Goal: Task Accomplishment & Management: Use online tool/utility

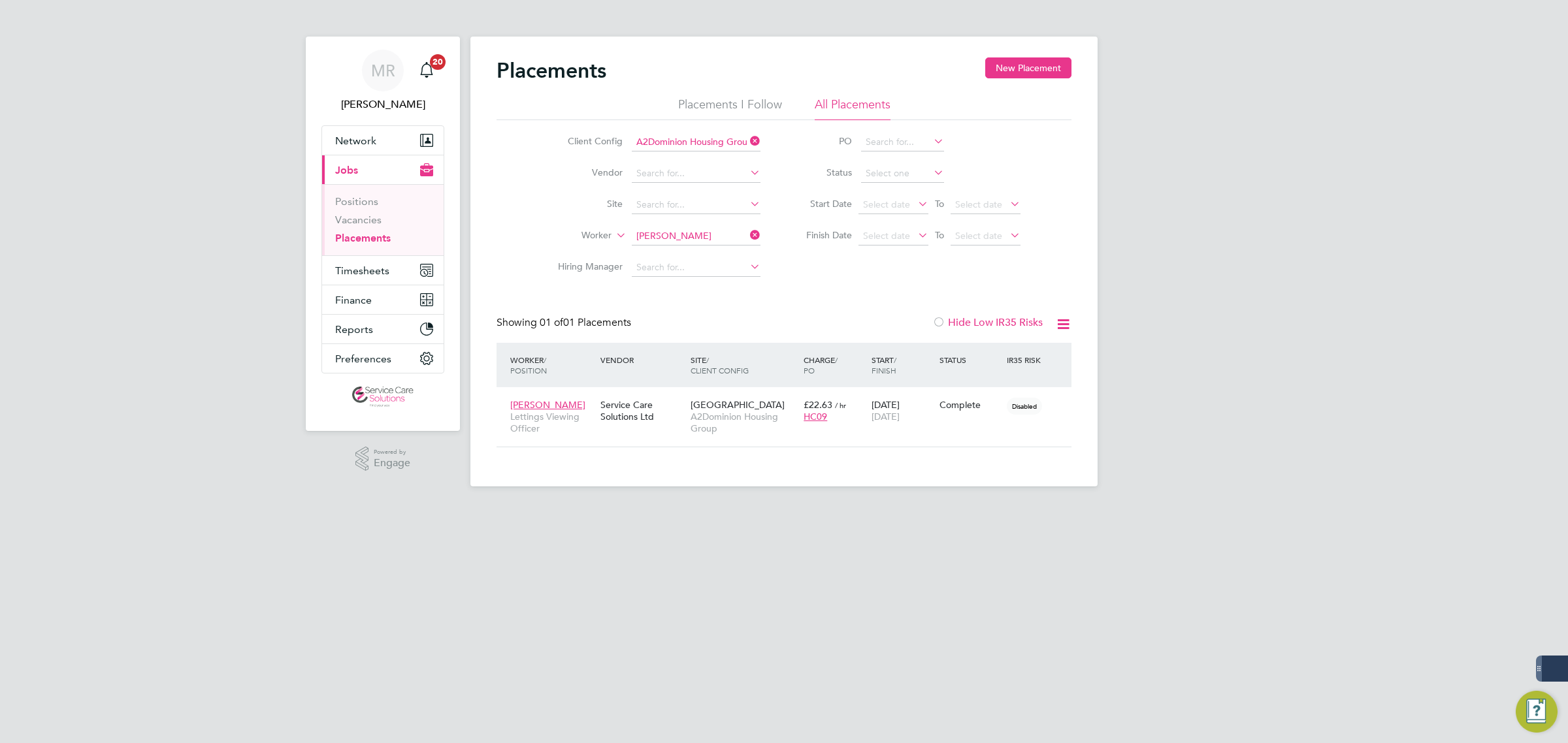
scroll to position [13, 61]
click at [748, 232] on icon at bounding box center [748, 235] width 0 height 19
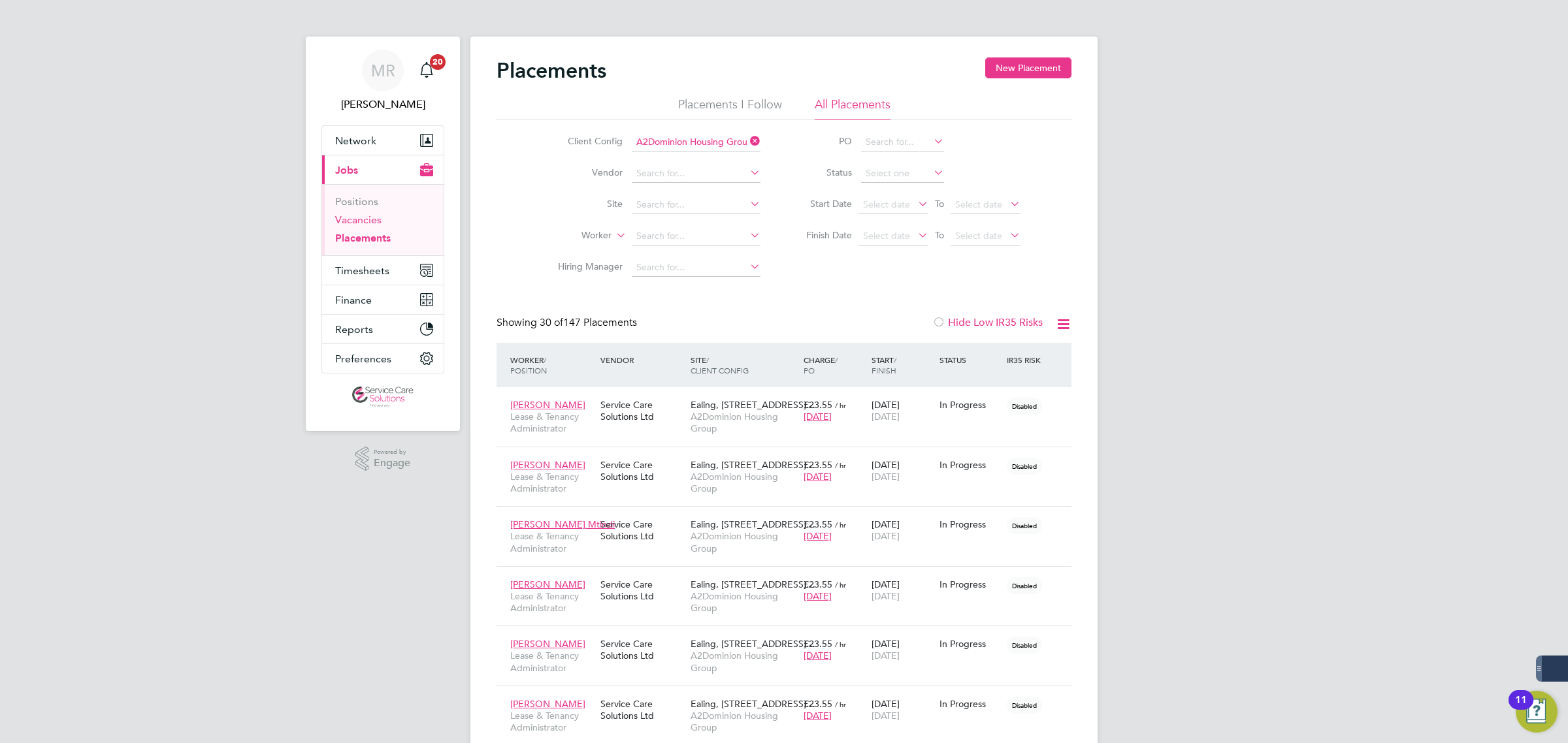
click at [381, 222] on li "Vacancies" at bounding box center [384, 222] width 98 height 19
click at [367, 222] on link "Vacancies" at bounding box center [358, 219] width 46 height 12
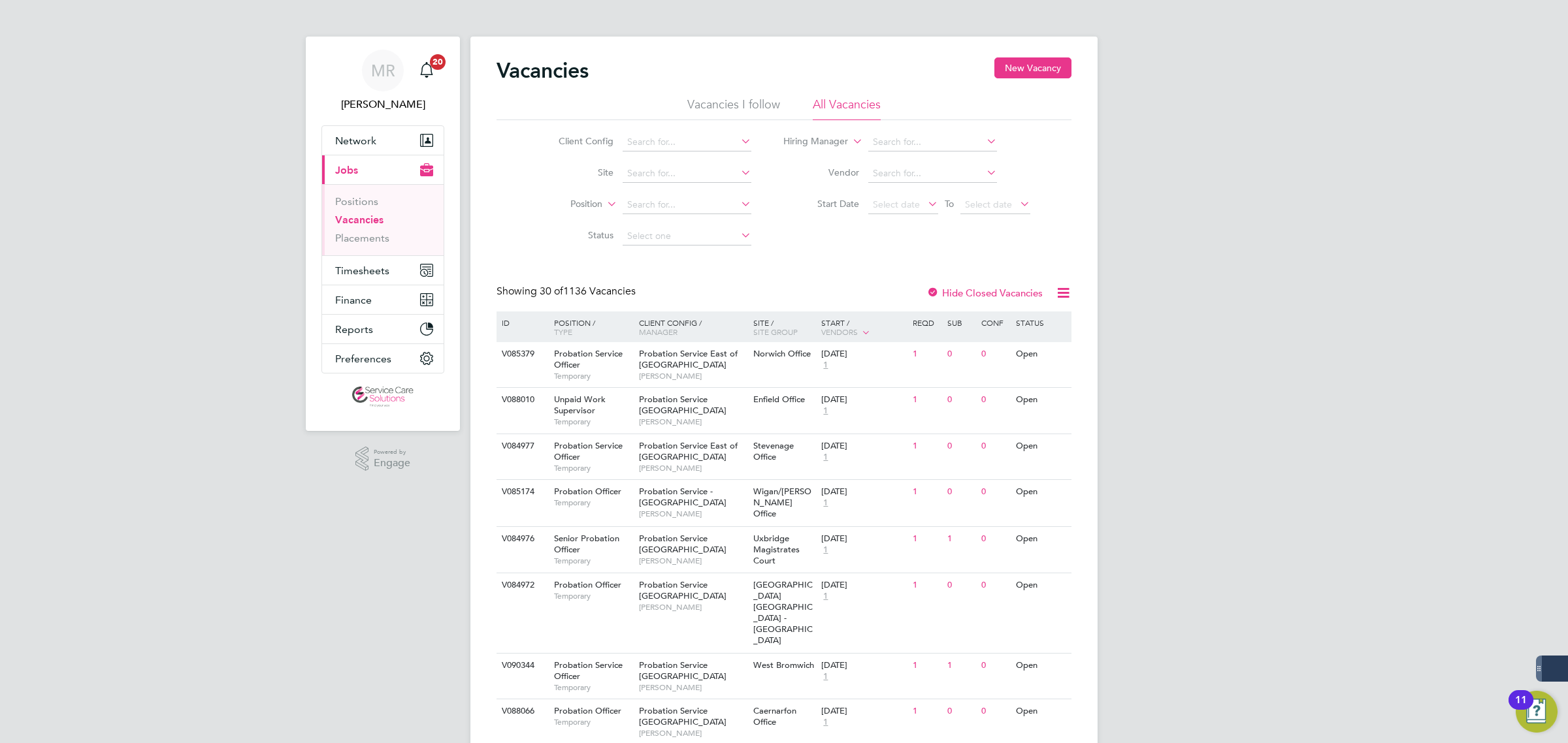
click at [632, 128] on li "Client Config" at bounding box center [645, 143] width 245 height 31
click at [641, 140] on input at bounding box center [687, 143] width 128 height 19
type input "q"
click at [673, 155] on li "A2D ominion Housing Group" at bounding box center [686, 160] width 130 height 18
type input "A2Dominion Housing Group"
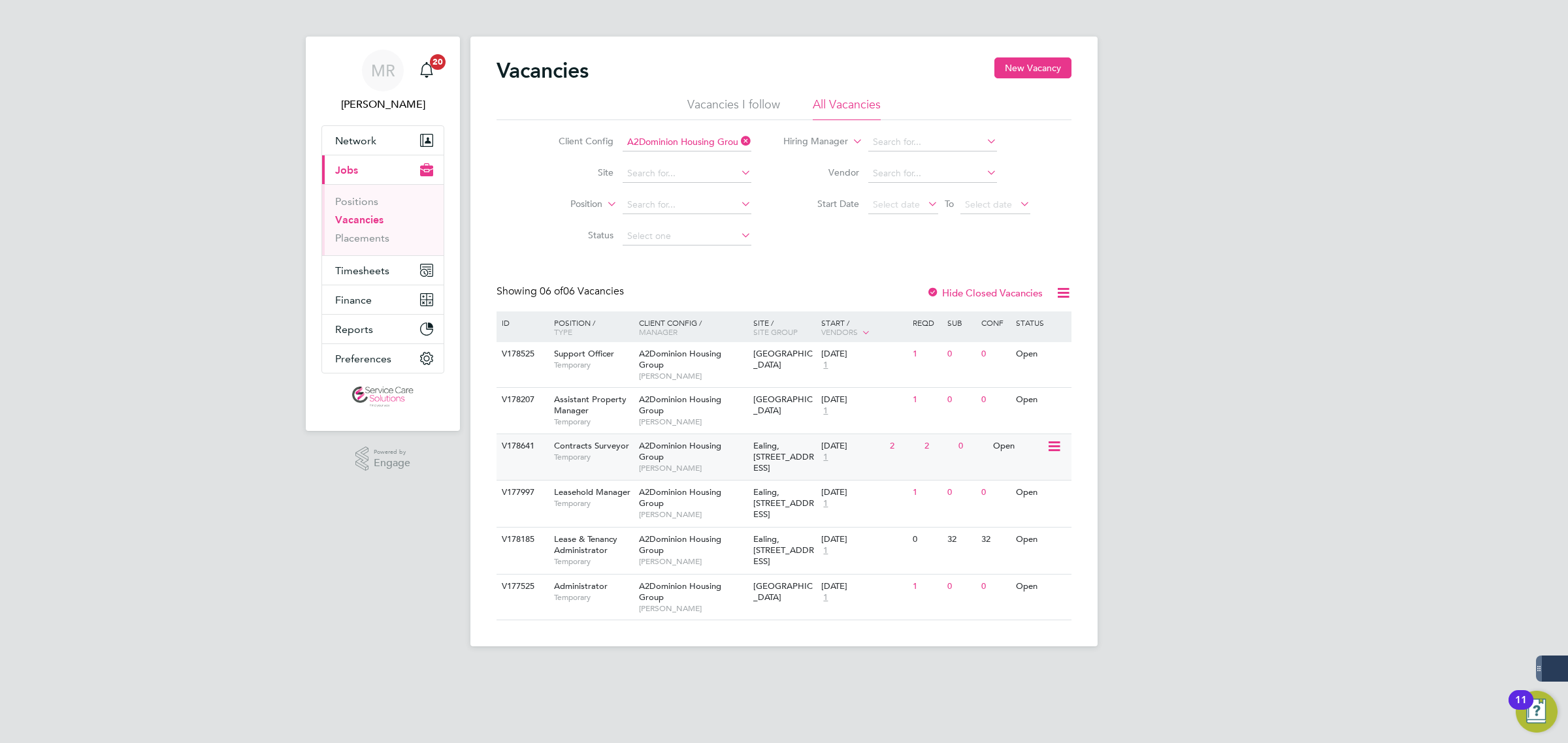
click at [787, 461] on span "Ealing, [STREET_ADDRESS]" at bounding box center [783, 456] width 61 height 34
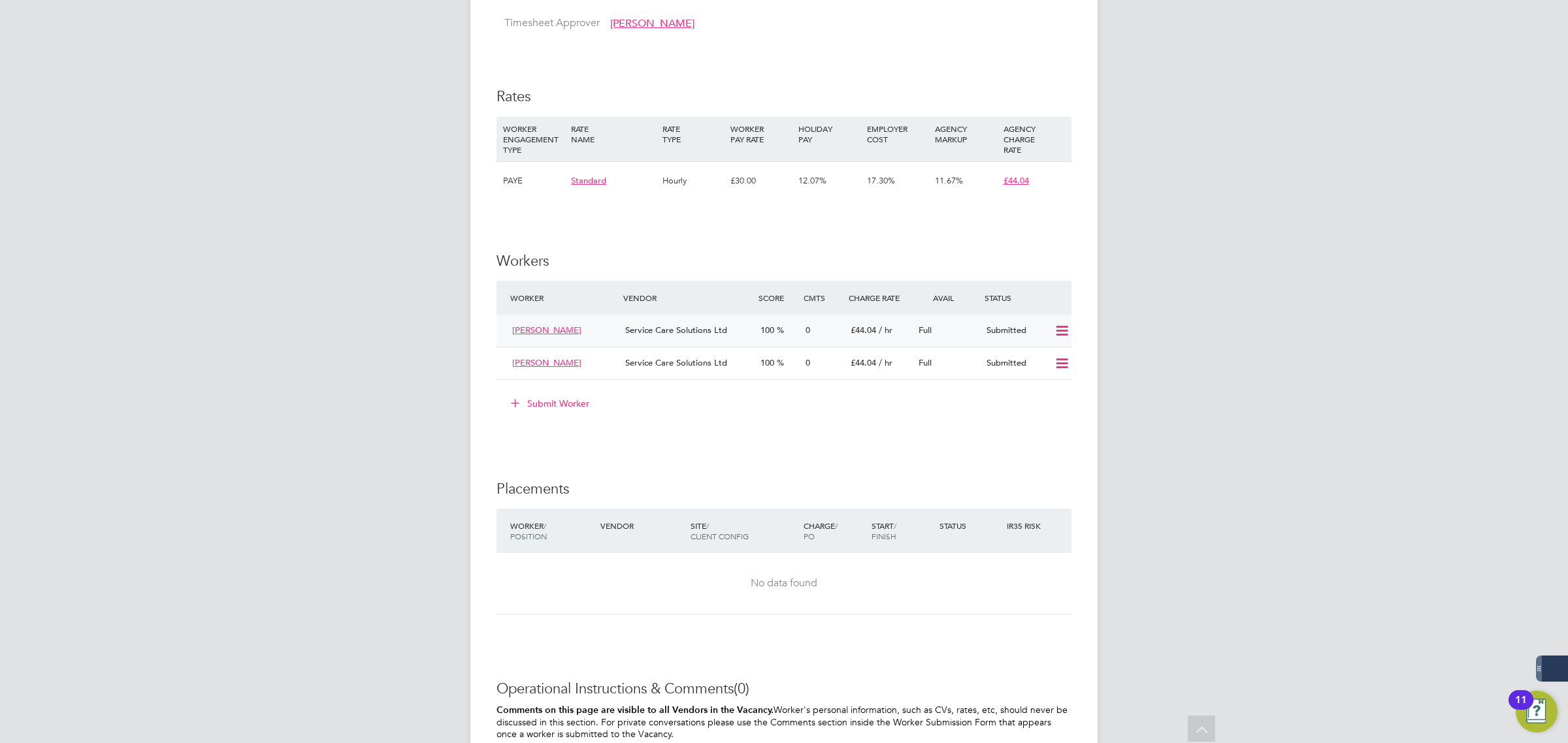
click at [1064, 334] on icon at bounding box center [1062, 331] width 16 height 11
click at [1188, 359] on div "MR Matt Robson Notifications 20 Applications: Network Team Members Businesses S…" at bounding box center [784, 99] width 1568 height 1721
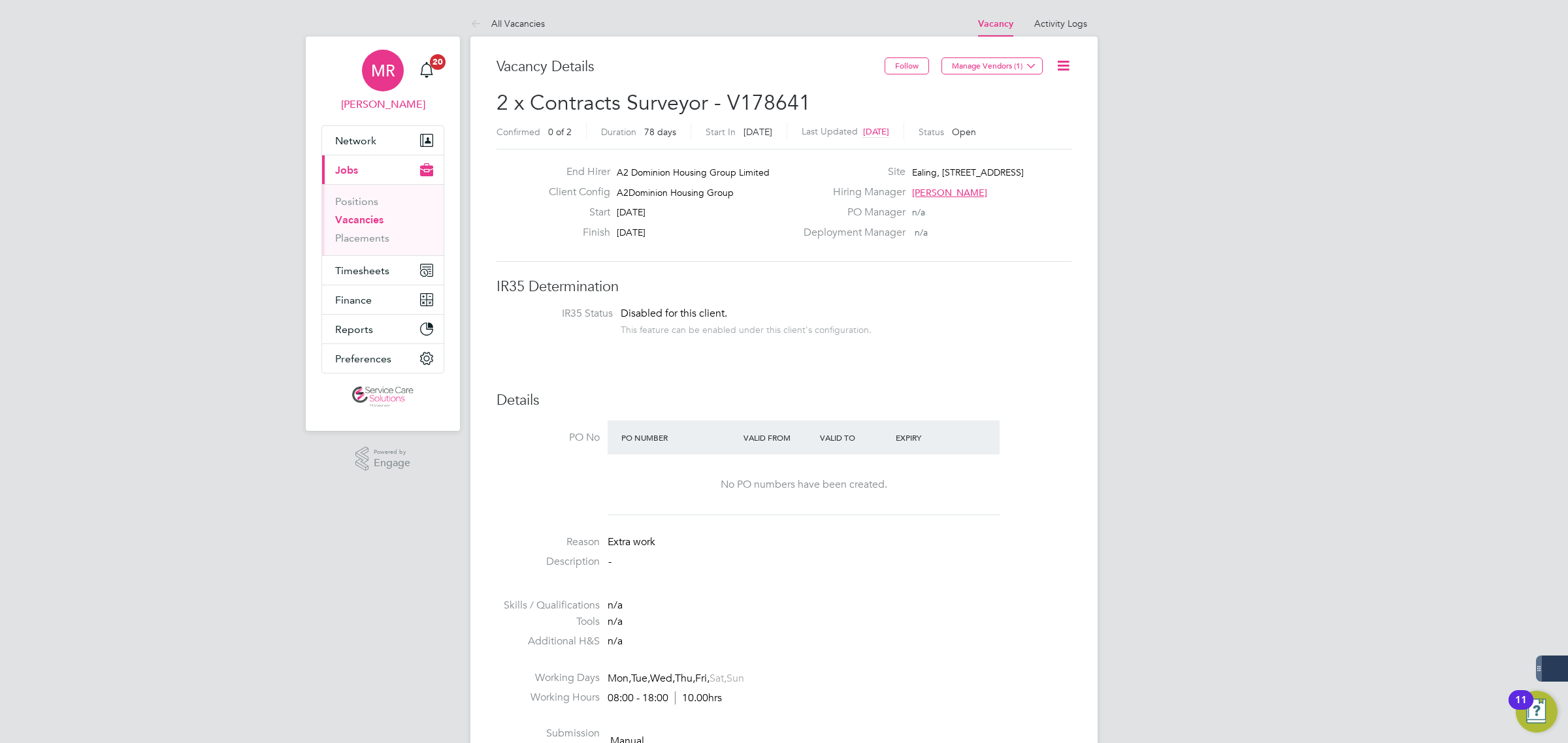
click at [385, 52] on div "MR" at bounding box center [382, 71] width 42 height 42
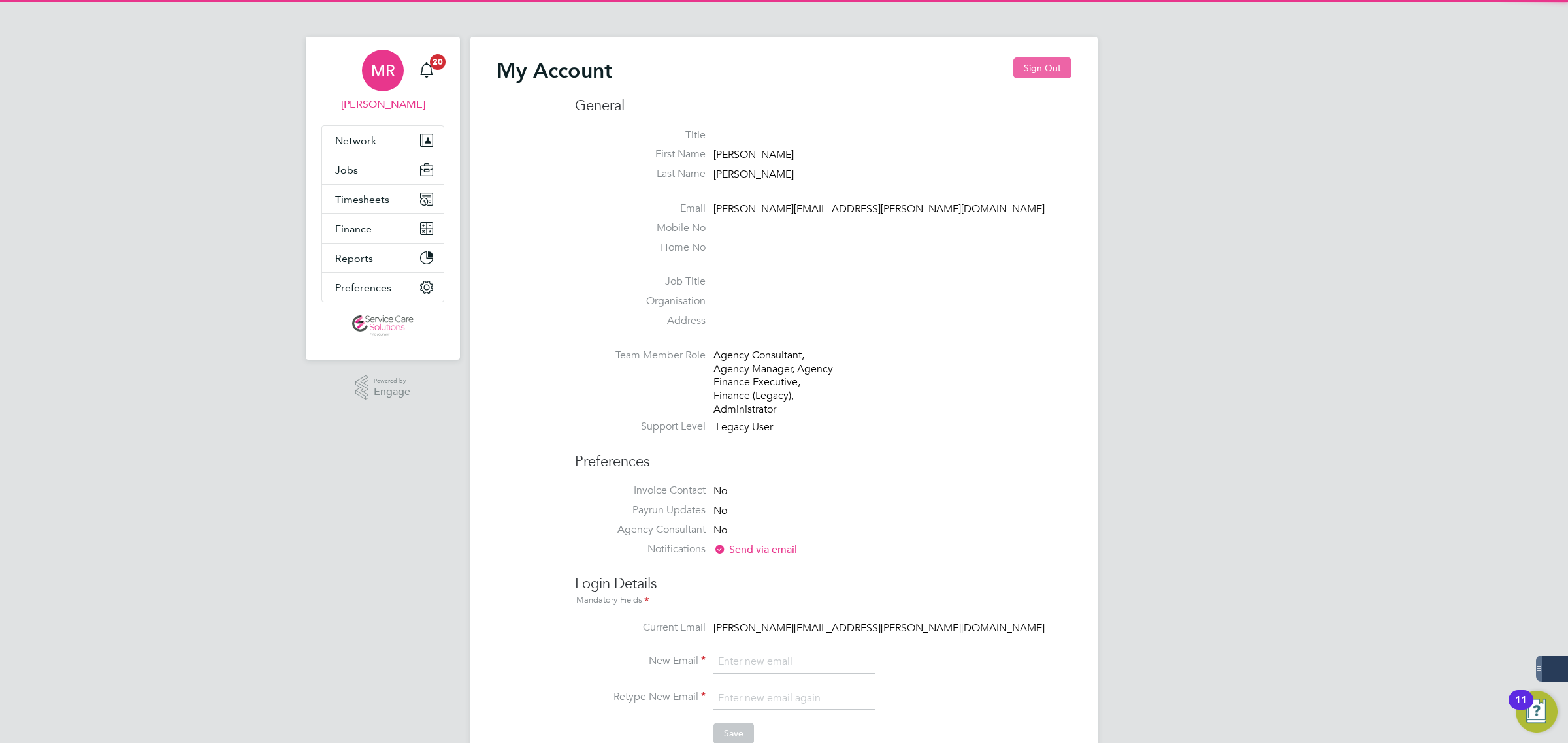
click at [1052, 66] on button "Sign Out" at bounding box center [1042, 68] width 58 height 21
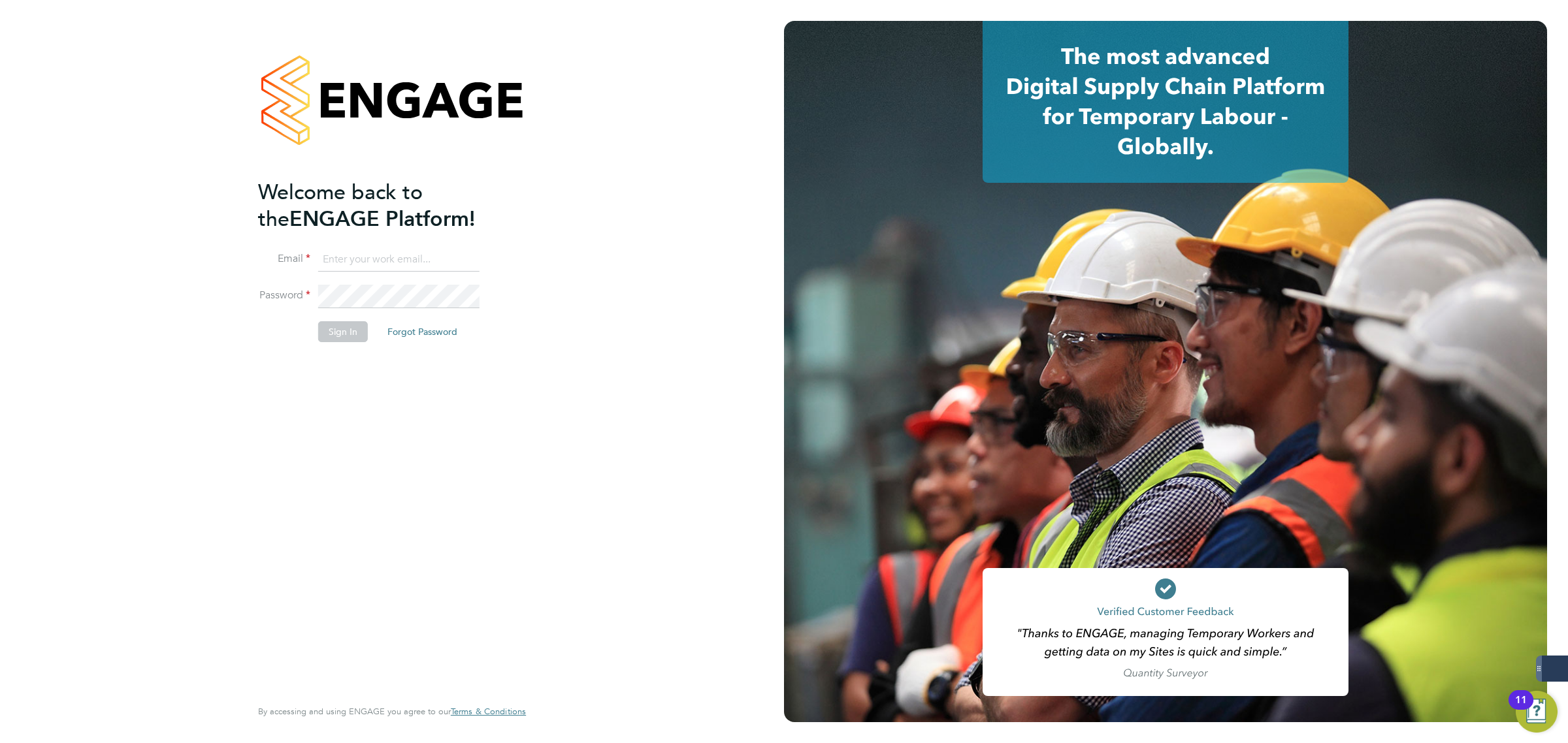
type input "[PERSON_NAME][EMAIL_ADDRESS][PERSON_NAME][DOMAIN_NAME]"
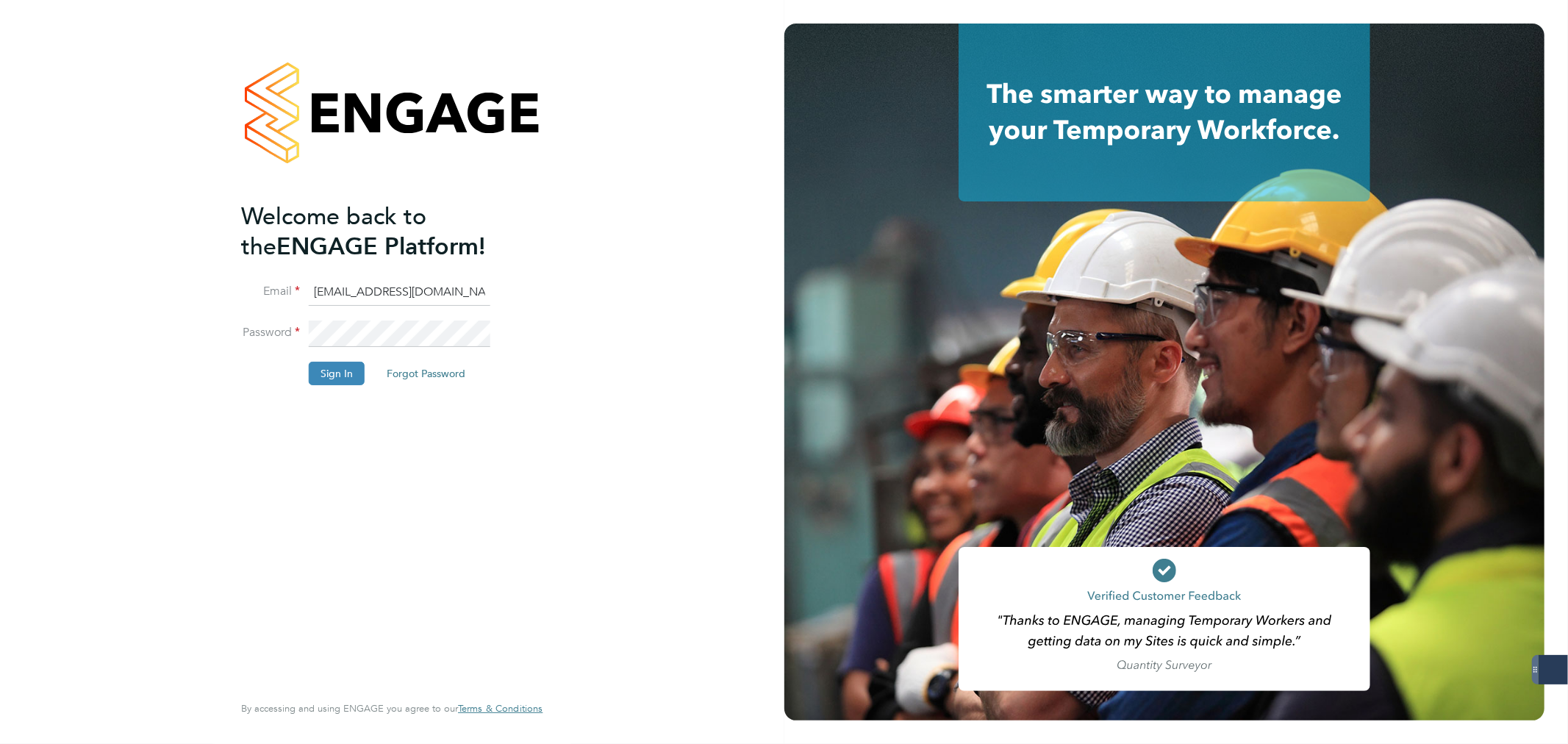
type input "[PERSON_NAME][EMAIL_ADDRESS][PERSON_NAME][DOMAIN_NAME]"
click at [328, 366] on button "Sign In" at bounding box center [337, 373] width 56 height 23
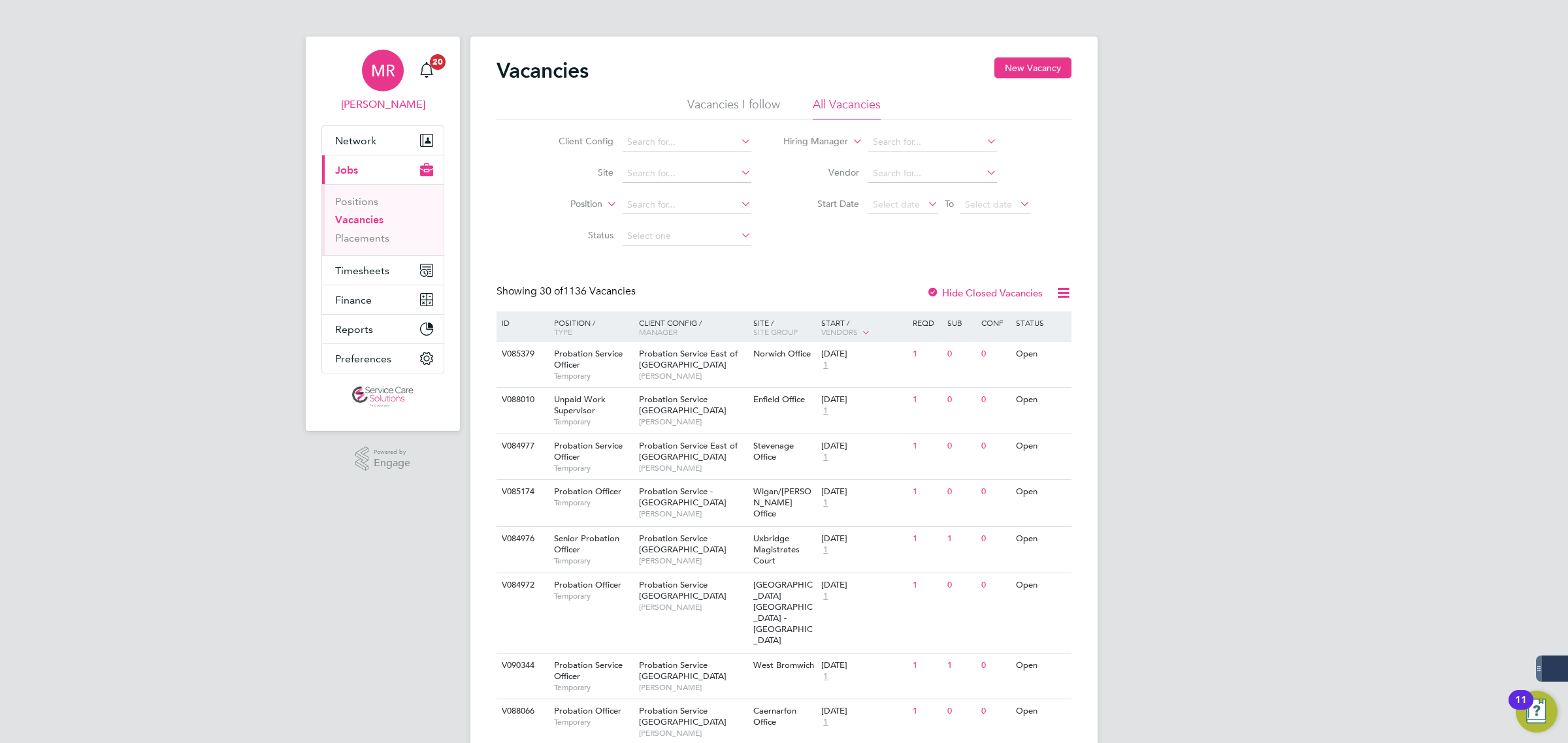
click at [371, 99] on span "Matt Robson" at bounding box center [383, 105] width 123 height 16
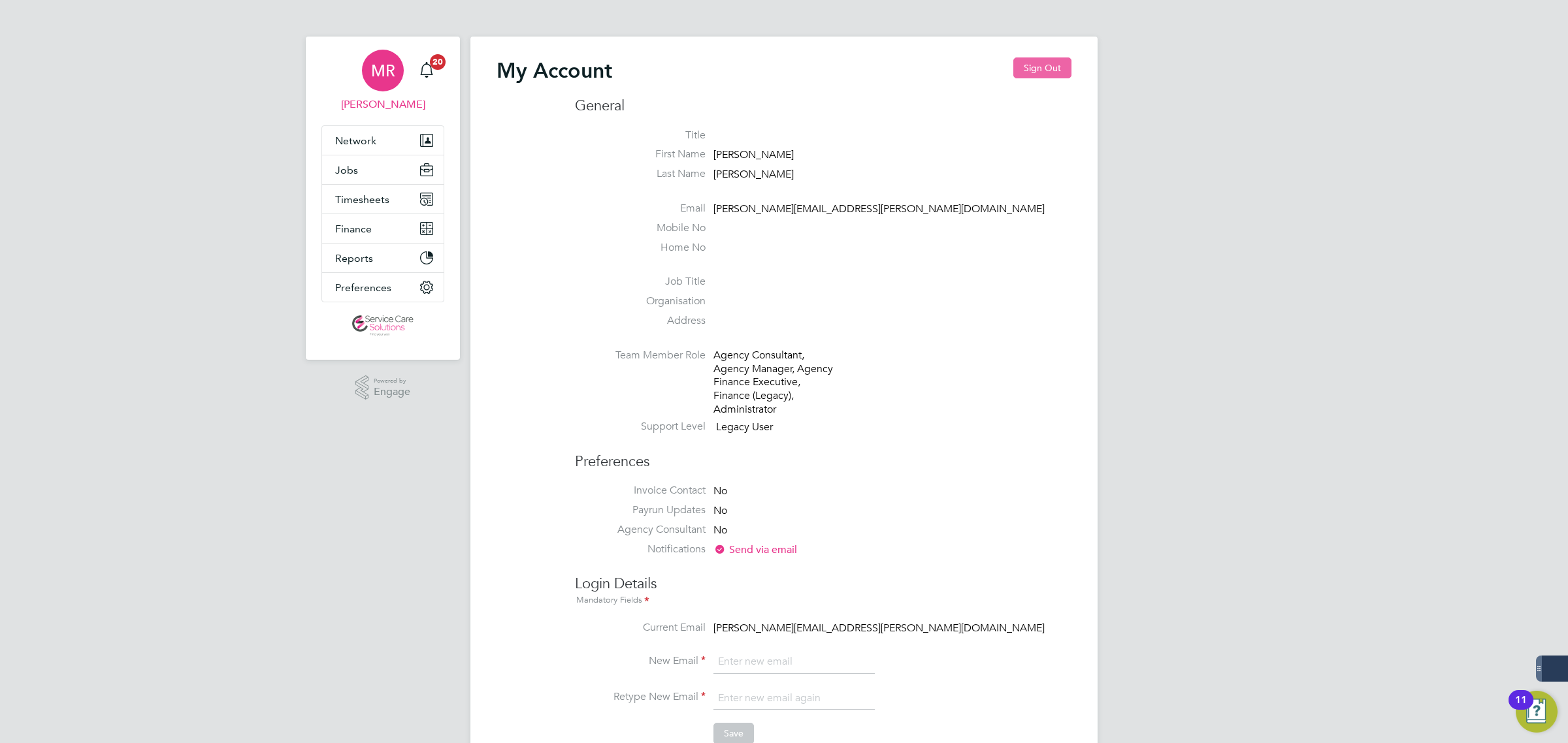
click at [1052, 73] on button "Sign Out" at bounding box center [1042, 68] width 58 height 21
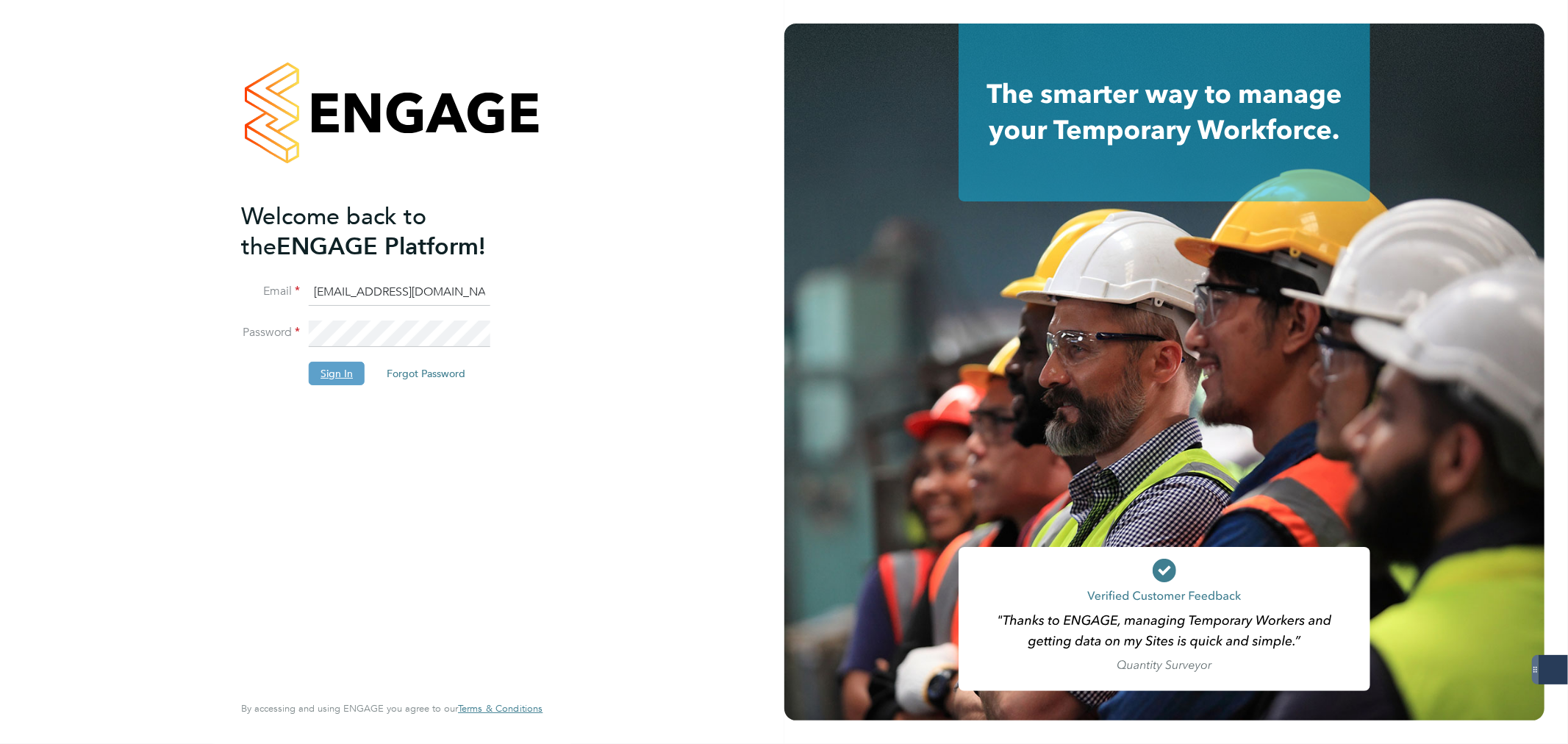
click at [347, 382] on button "Sign In" at bounding box center [337, 373] width 56 height 23
type input "[PERSON_NAME][EMAIL_ADDRESS][PERSON_NAME][DOMAIN_NAME]"
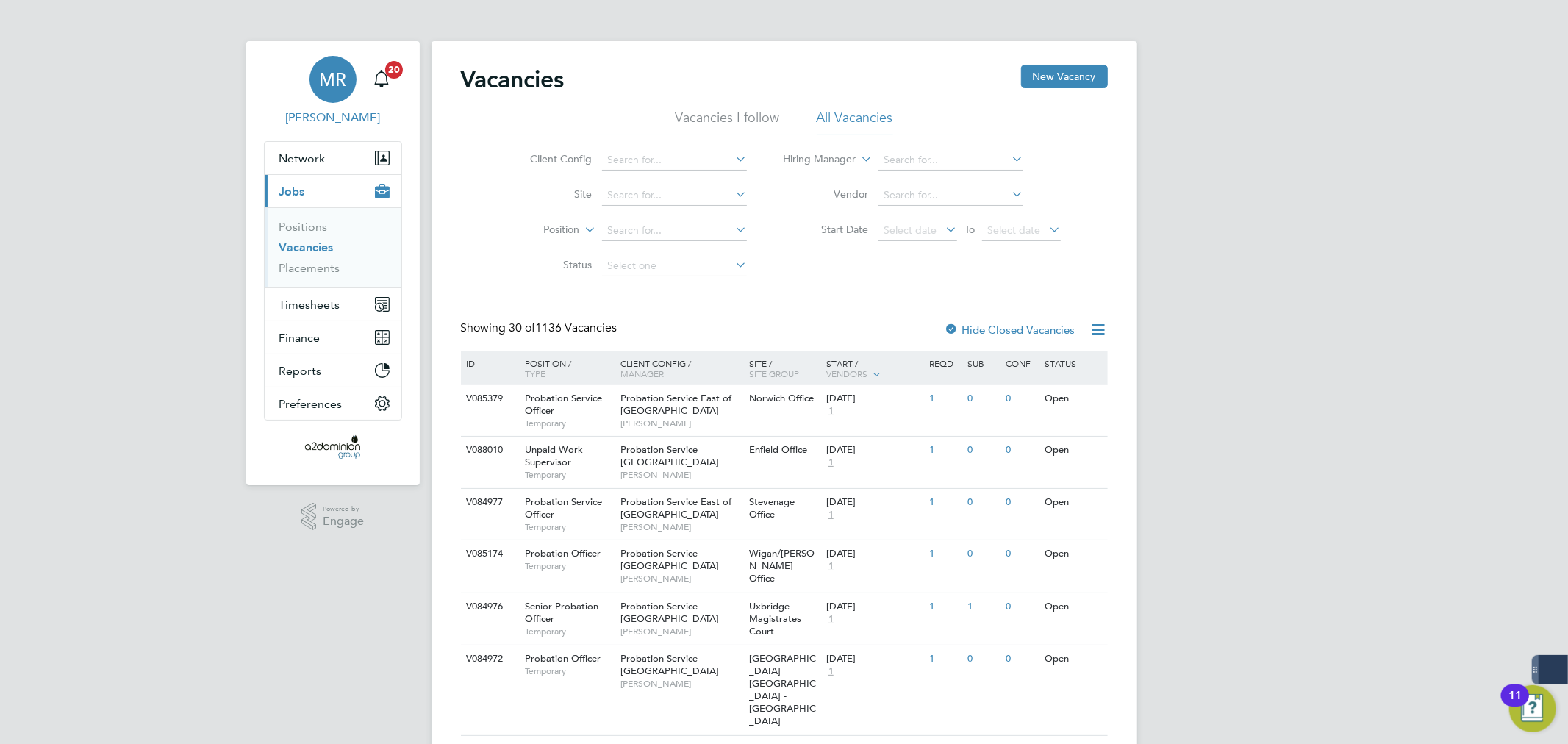
click at [328, 70] on span "MR" at bounding box center [332, 79] width 27 height 19
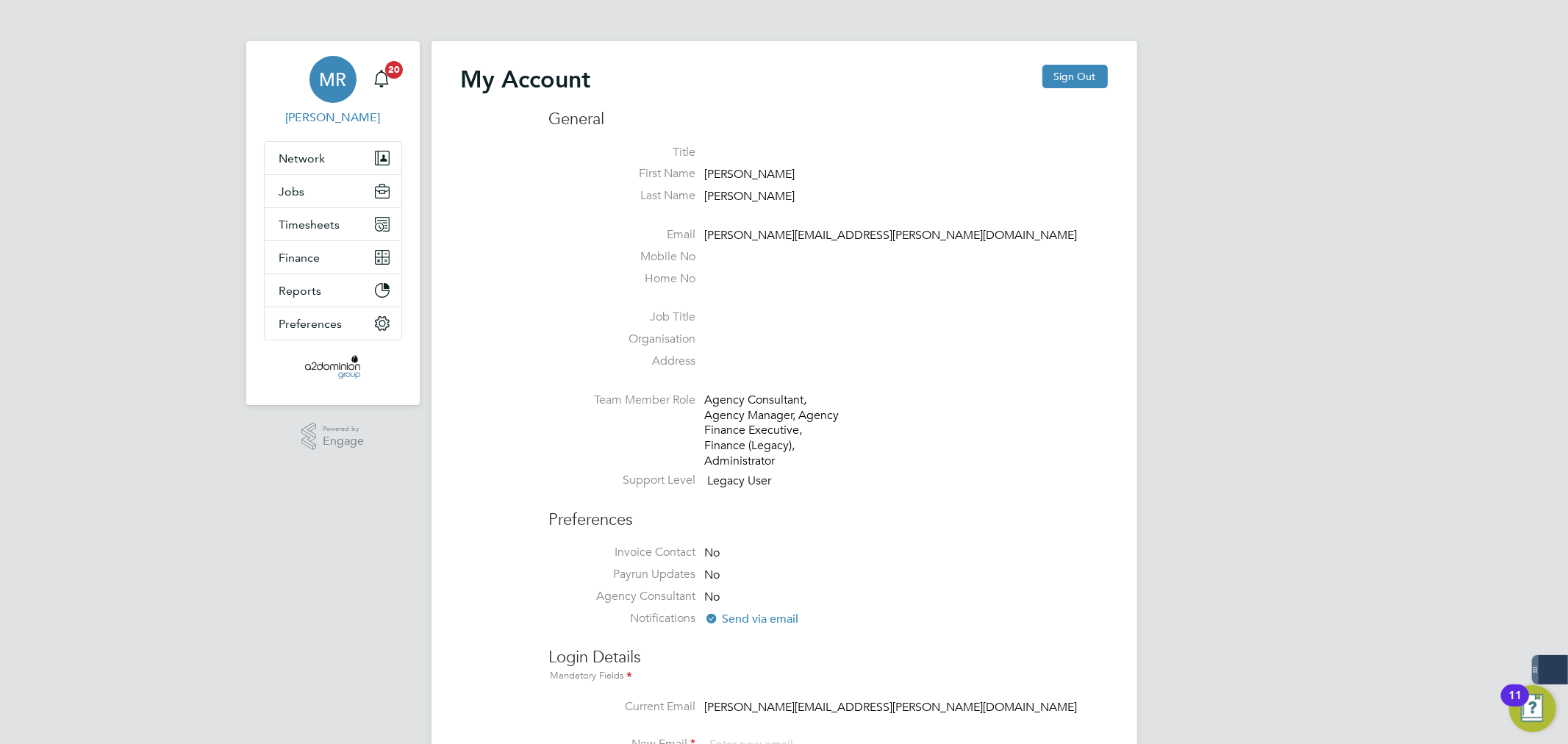
click at [328, 70] on span "MR" at bounding box center [332, 79] width 27 height 19
click at [47, 202] on div "MR Matt Robson Notifications 20 Applications: Network Team Members Businesses S…" at bounding box center [784, 674] width 1568 height 1348
click at [292, 197] on span "Jobs" at bounding box center [292, 191] width 26 height 14
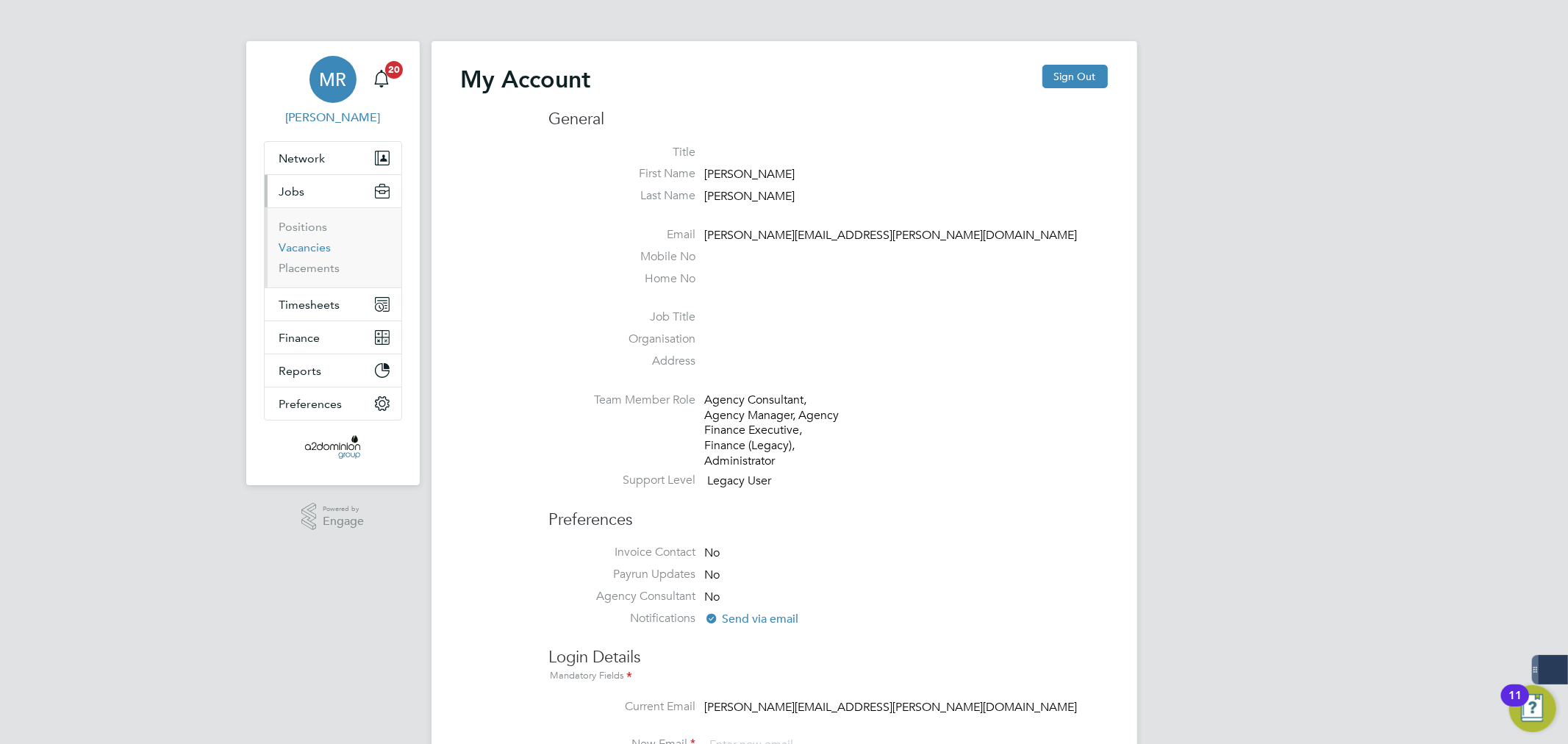
click at [324, 243] on link "Vacancies" at bounding box center [305, 246] width 52 height 14
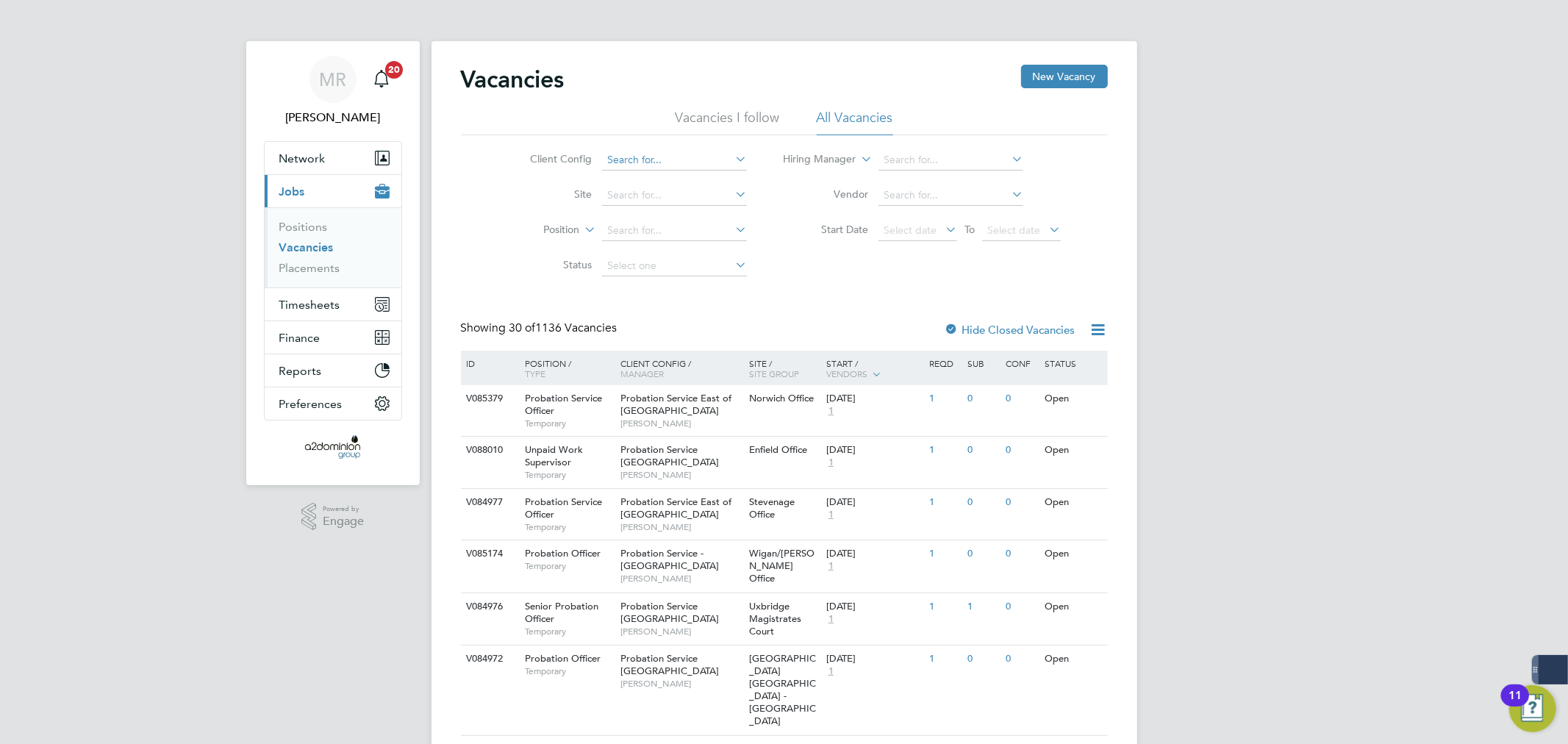
click at [346, 79] on div "MR" at bounding box center [333, 79] width 47 height 47
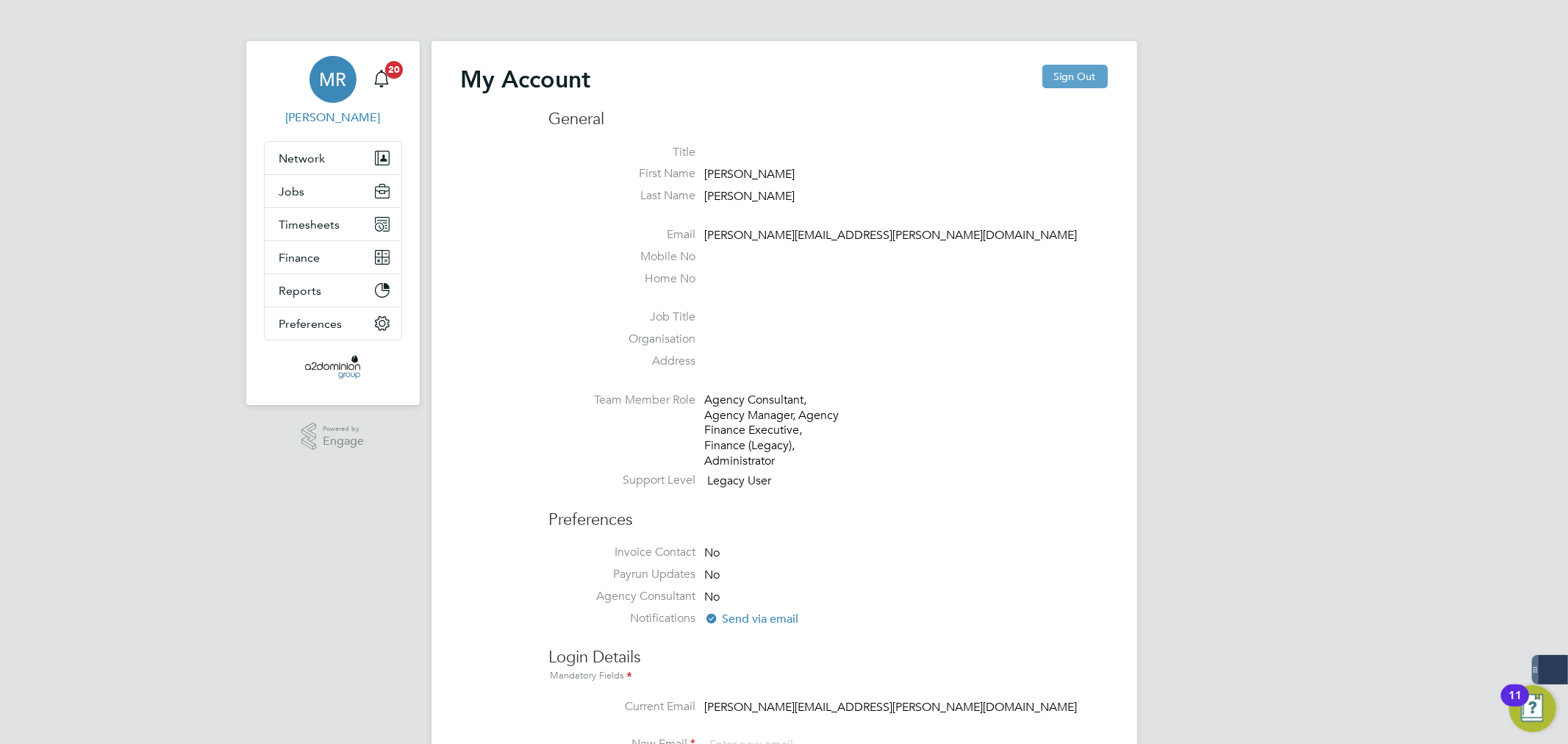
click at [1091, 74] on button "Sign Out" at bounding box center [1076, 76] width 66 height 23
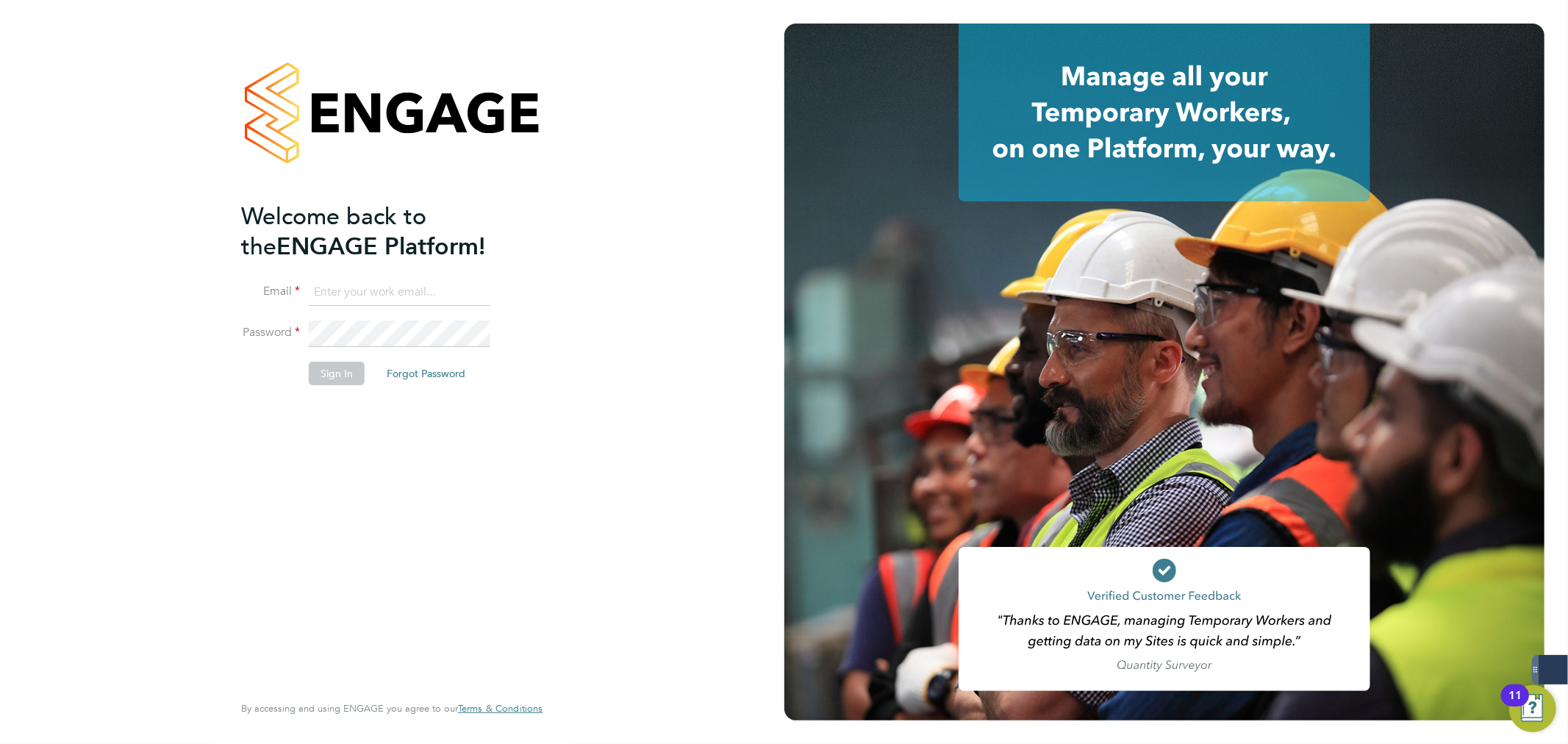
click at [363, 288] on input at bounding box center [400, 292] width 181 height 26
paste input "a2dominion@servicecare.org.uk"
type input "a2dominion@servicecare.org.uk"
click at [322, 366] on button "Sign In" at bounding box center [337, 373] width 56 height 23
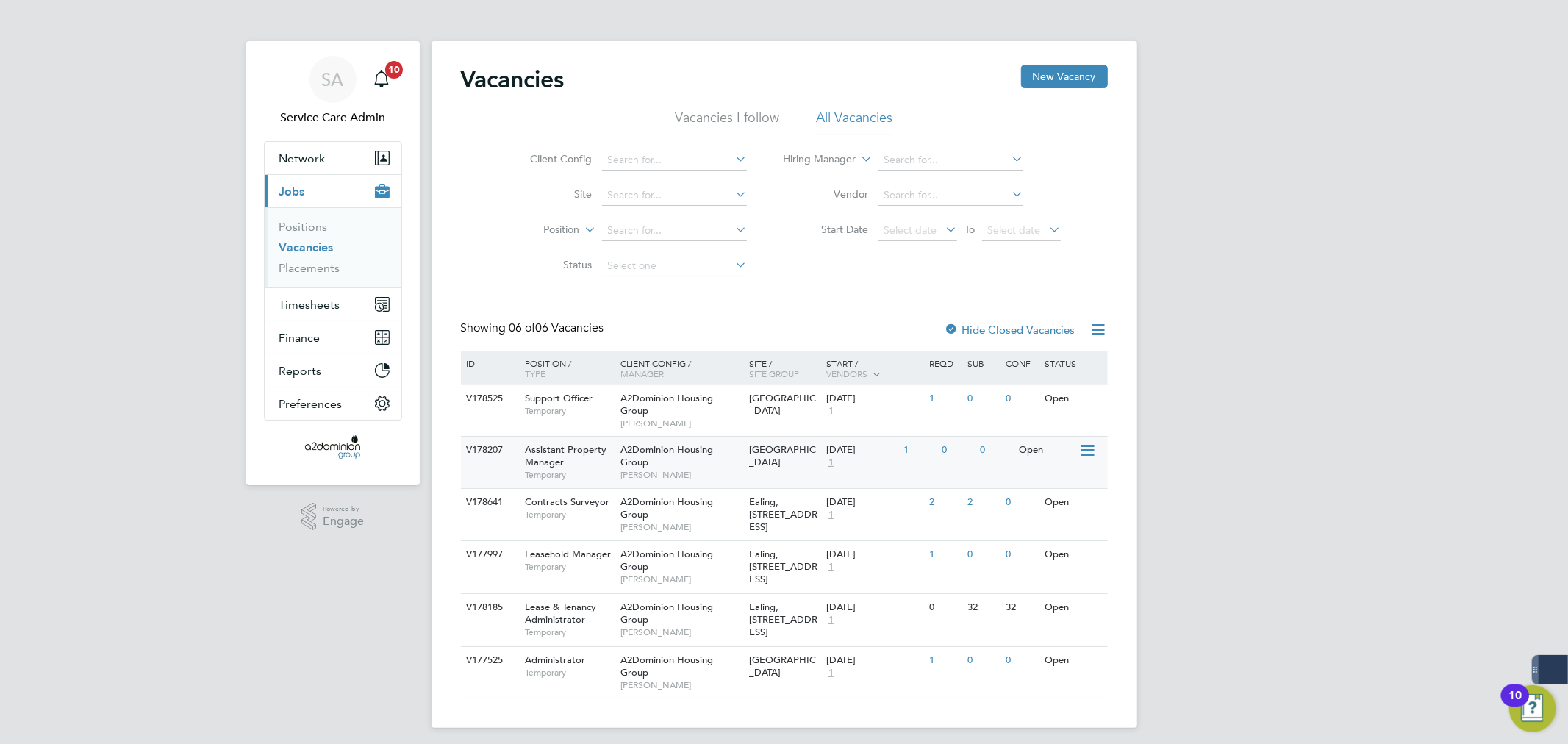
scroll to position [4, 0]
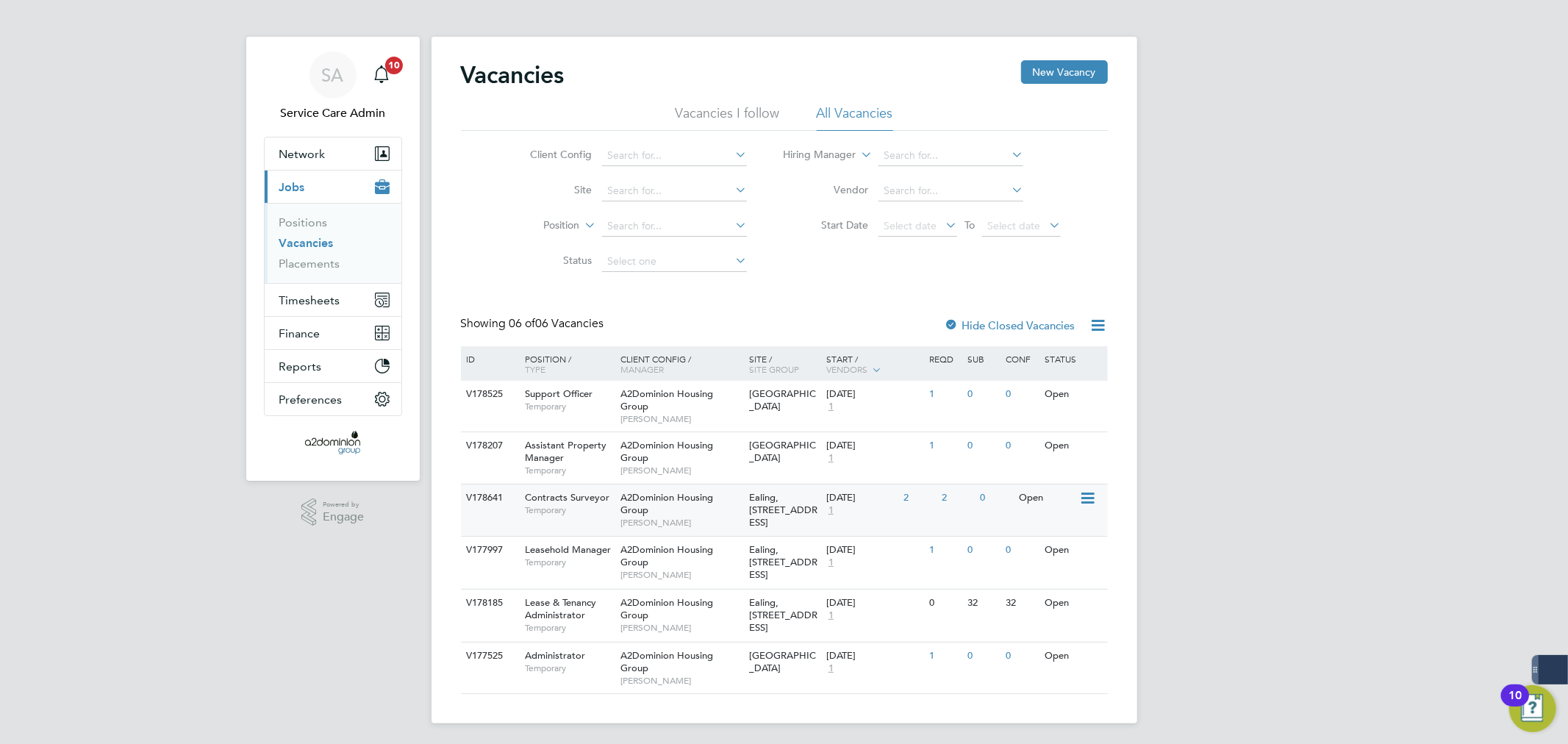
click at [750, 506] on span "Ealing, [STREET_ADDRESS]" at bounding box center [783, 510] width 68 height 38
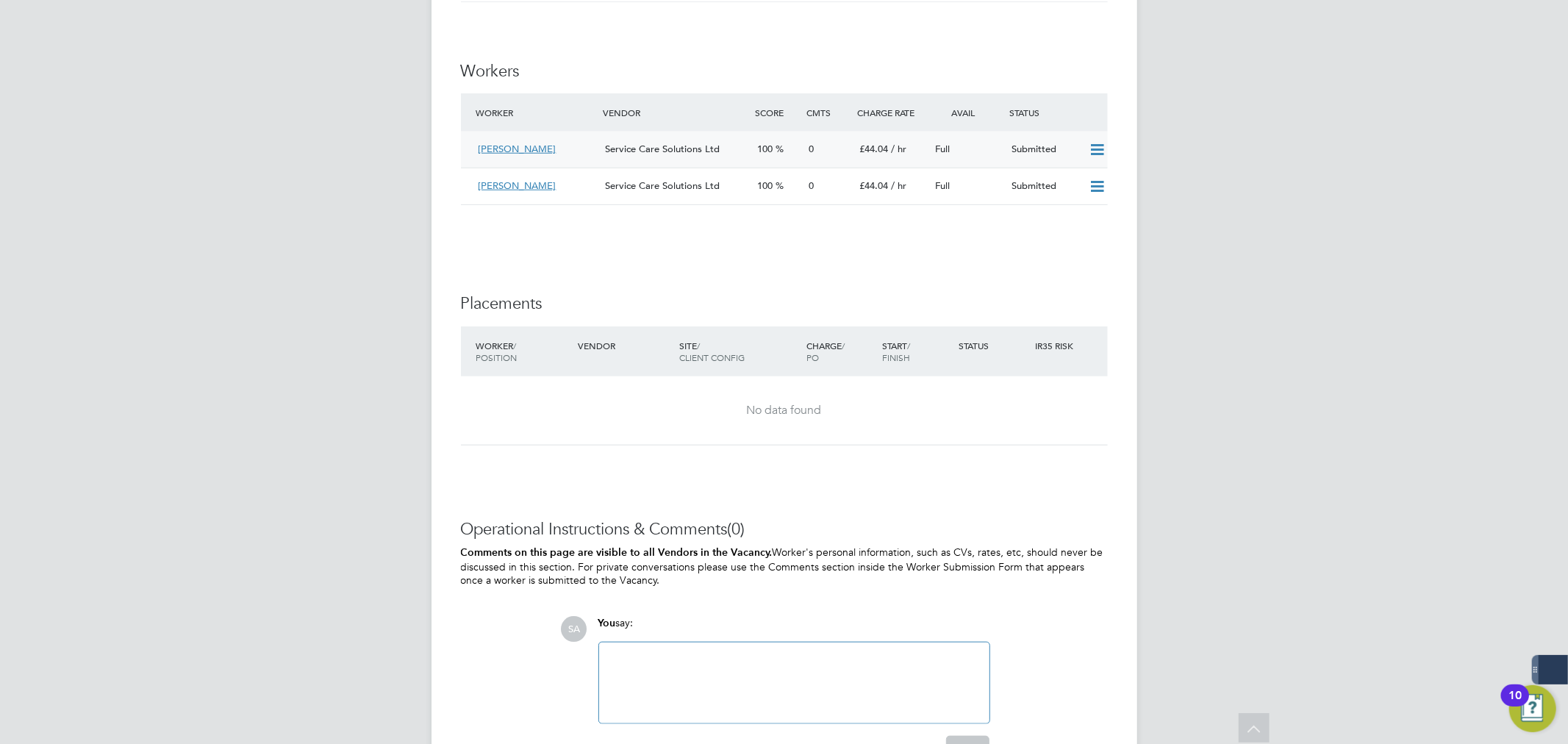
click at [1101, 151] on icon at bounding box center [1097, 149] width 18 height 12
click at [1077, 184] on li "Offer" at bounding box center [1077, 182] width 51 height 21
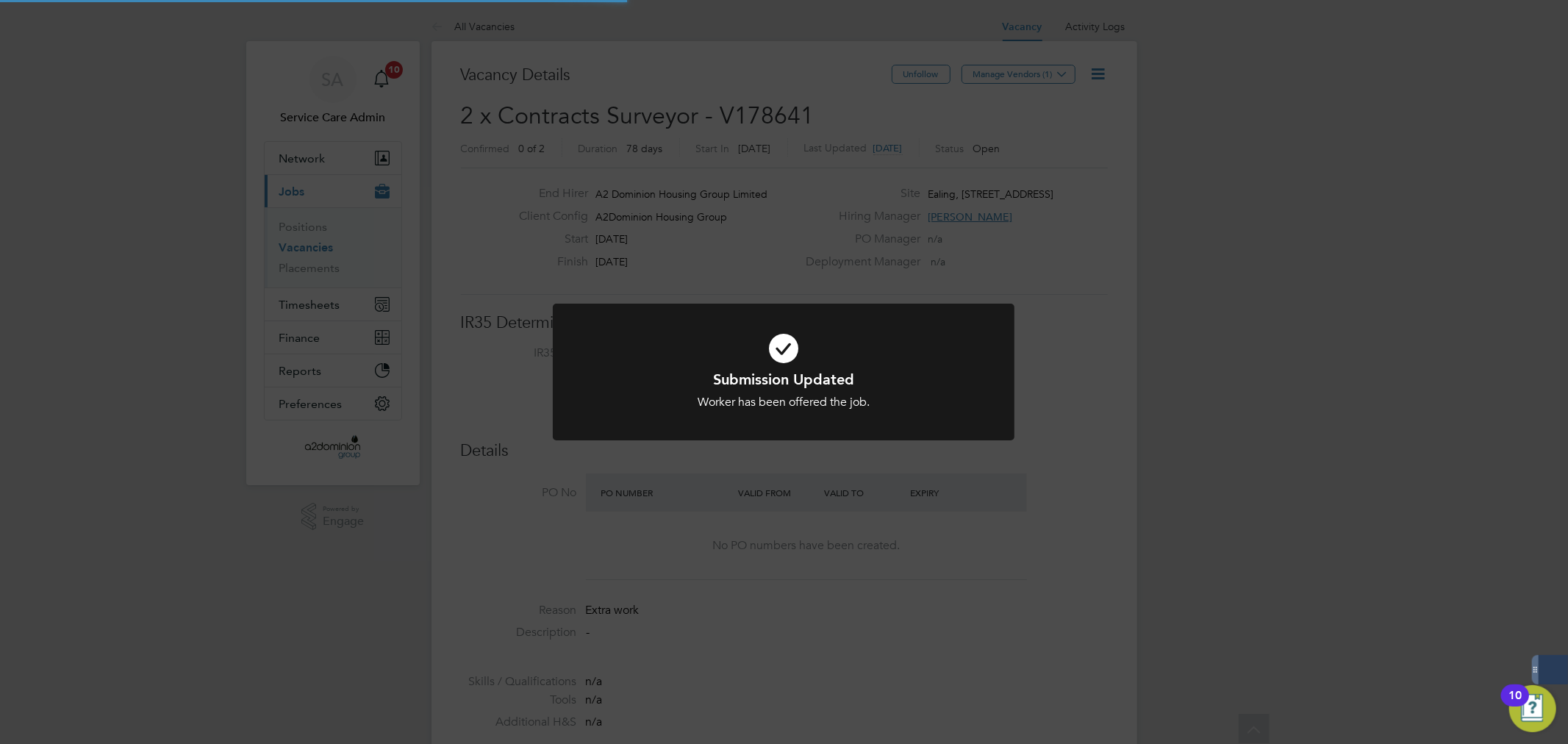
scroll to position [26, 230]
click at [1029, 361] on div "Submission Updated Worker has been offered the job. Cancel Okay" at bounding box center [784, 372] width 1568 height 744
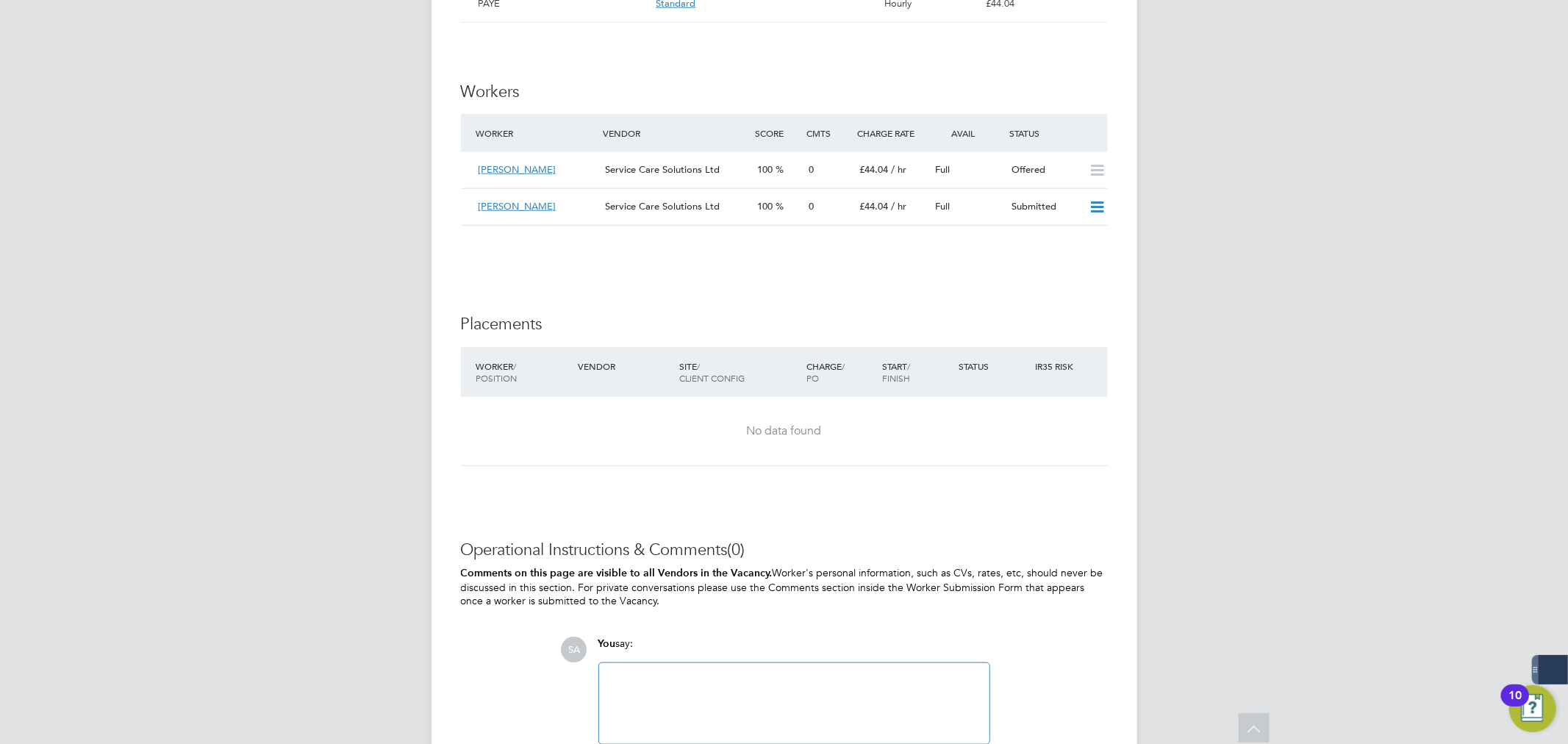
scroll to position [1152, 0]
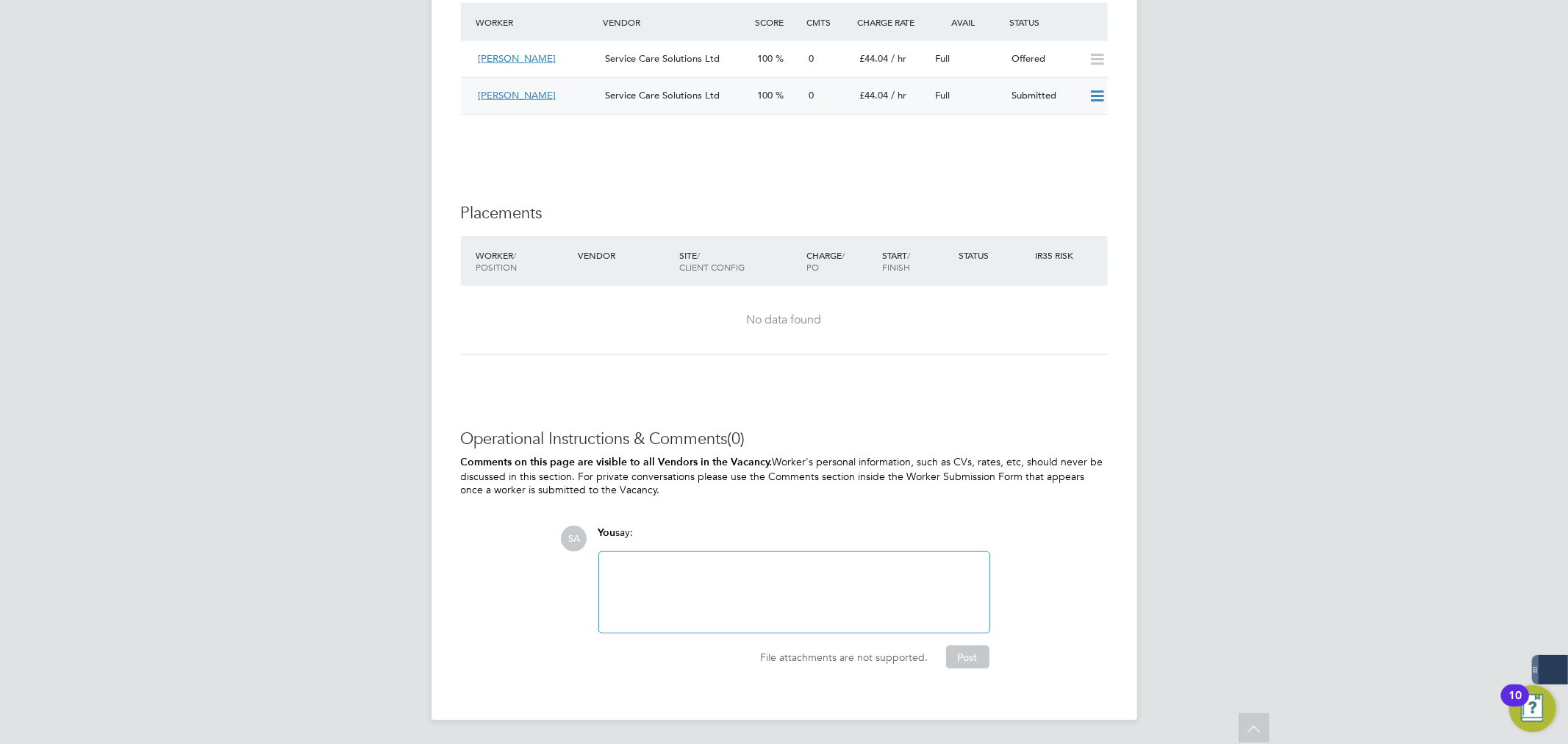
click at [1104, 91] on icon at bounding box center [1097, 96] width 18 height 12
click at [1081, 127] on li "Offer" at bounding box center [1077, 128] width 51 height 21
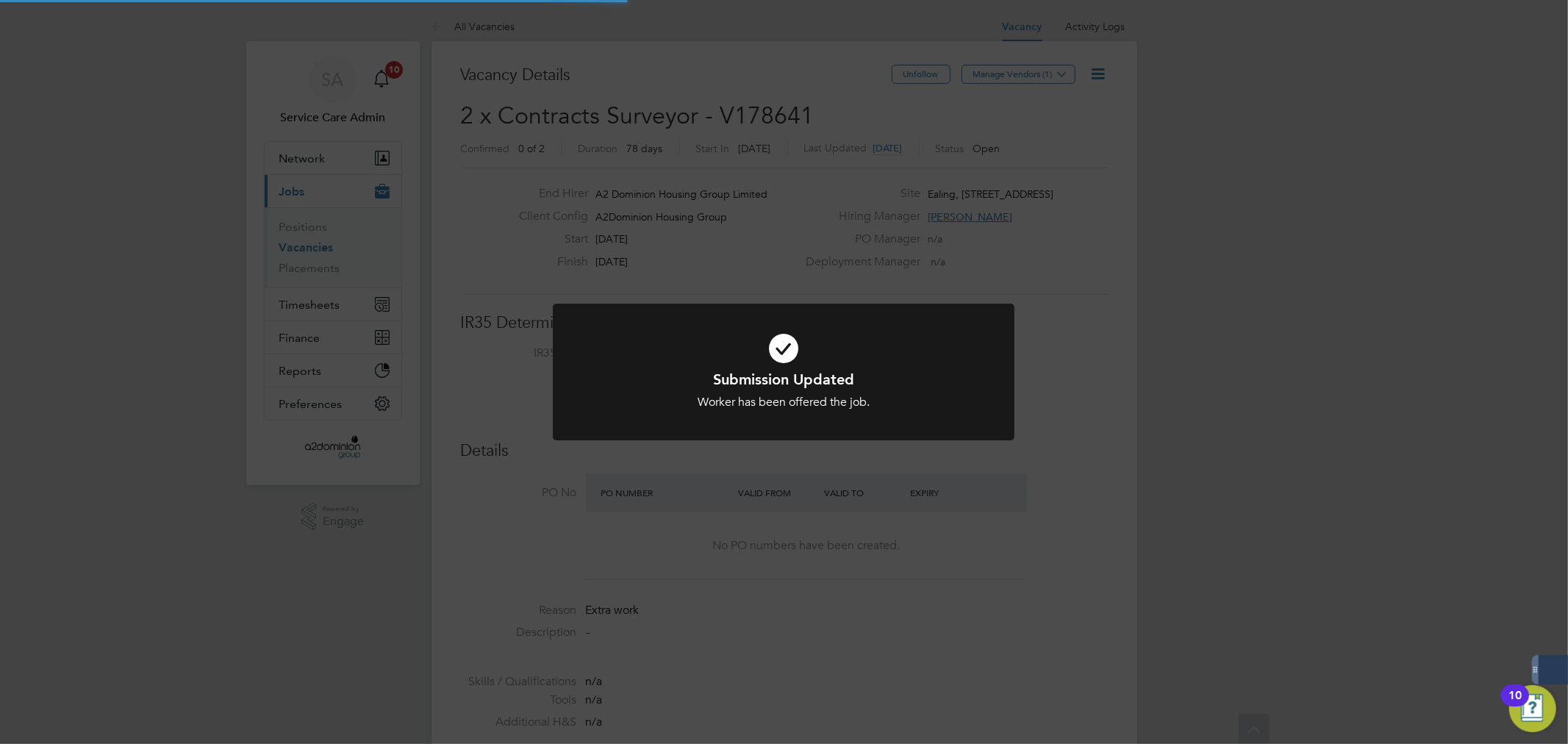
scroll to position [26, 230]
click at [1177, 299] on div "Submission Updated Worker has been offered the job. Cancel Okay" at bounding box center [784, 372] width 1568 height 744
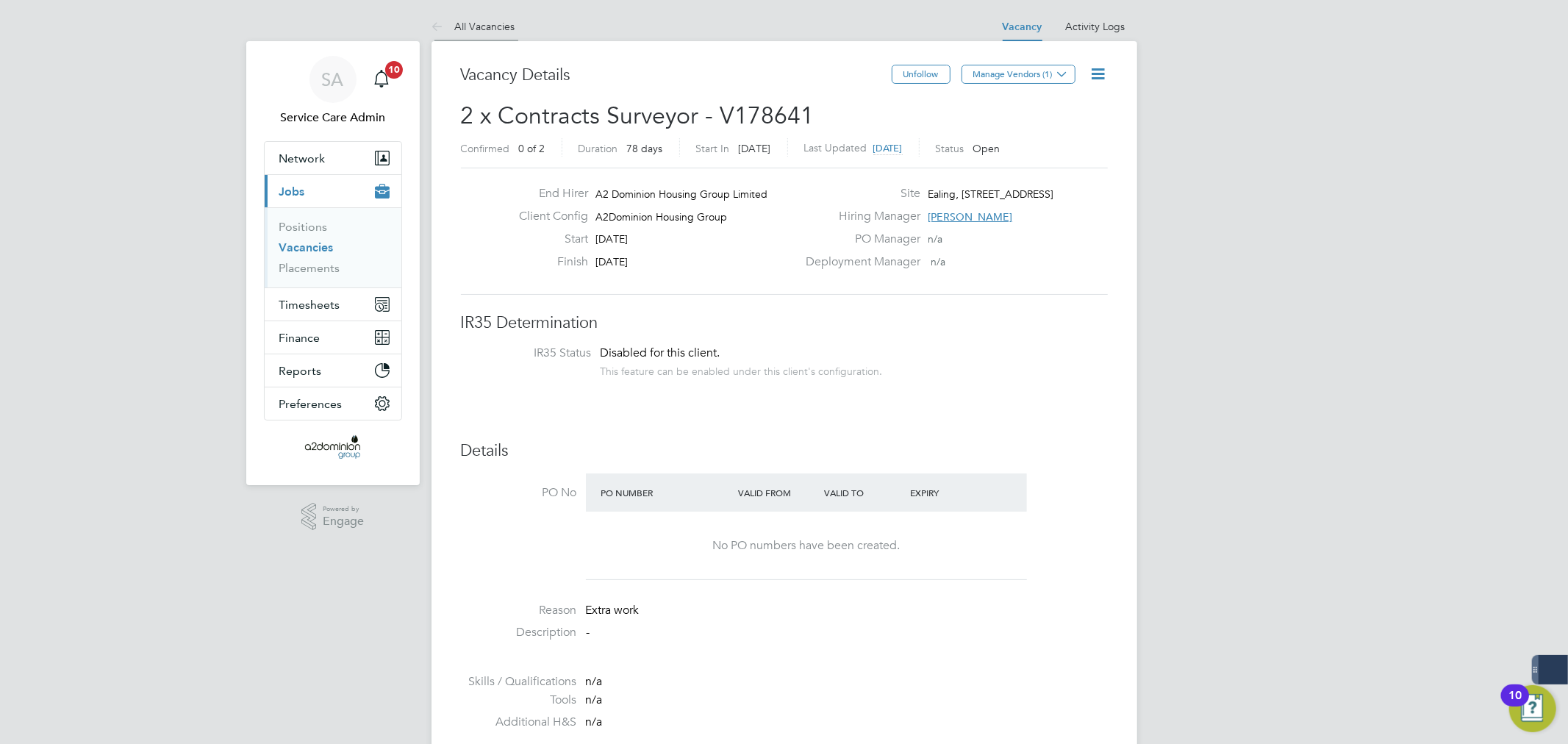
click at [471, 30] on link "All Vacancies" at bounding box center [474, 26] width 83 height 13
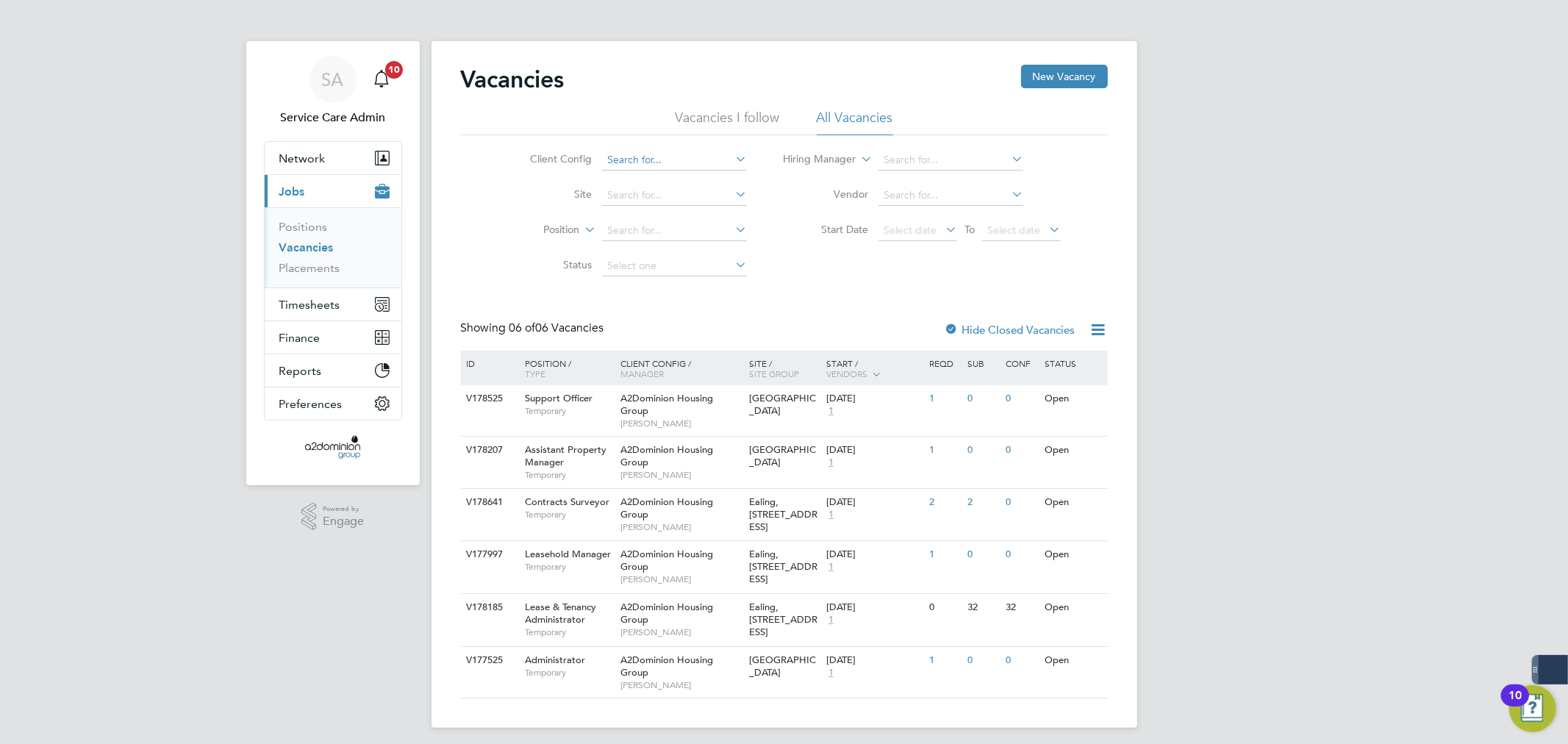
click at [650, 157] on input at bounding box center [674, 161] width 145 height 21
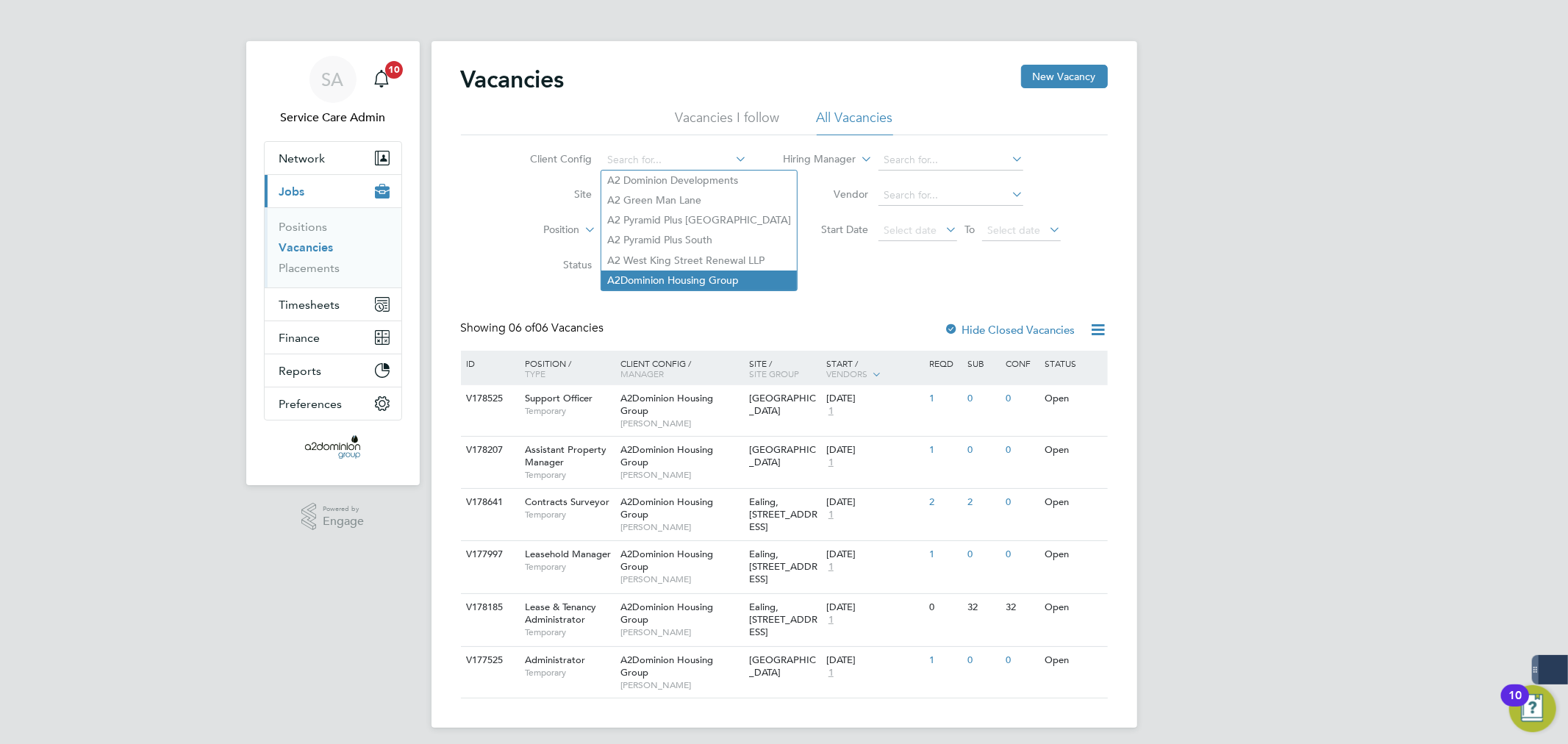
click at [714, 273] on li "A2Dominion Housing Group" at bounding box center [699, 280] width 196 height 20
type input "A2Dominion Housing Group"
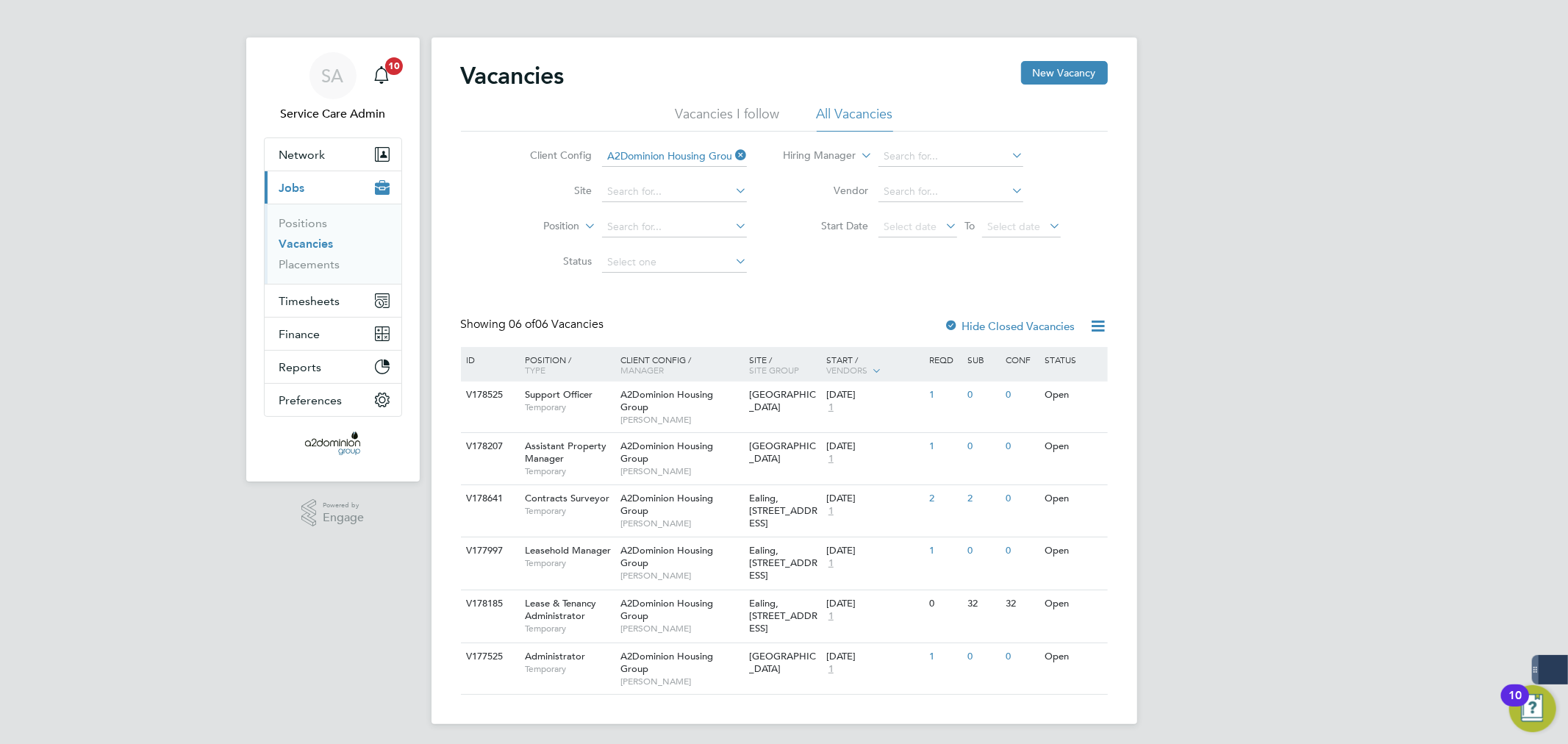
scroll to position [4, 0]
click at [1004, 567] on div "V177997 Leasehold Manager Temporary A2Dominion Housing Group Christina Akubeze …" at bounding box center [784, 563] width 647 height 53
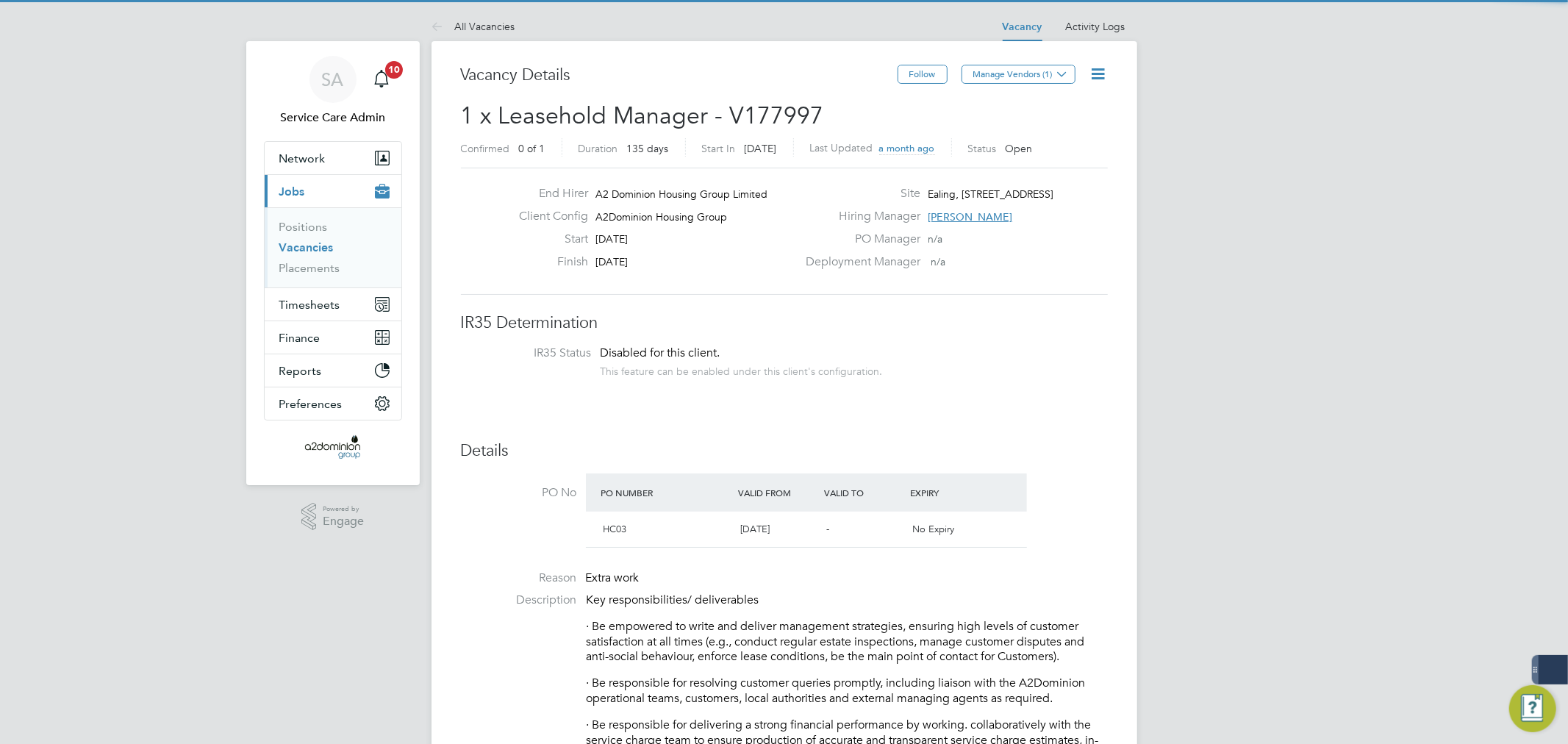
click at [1093, 74] on icon at bounding box center [1098, 74] width 18 height 18
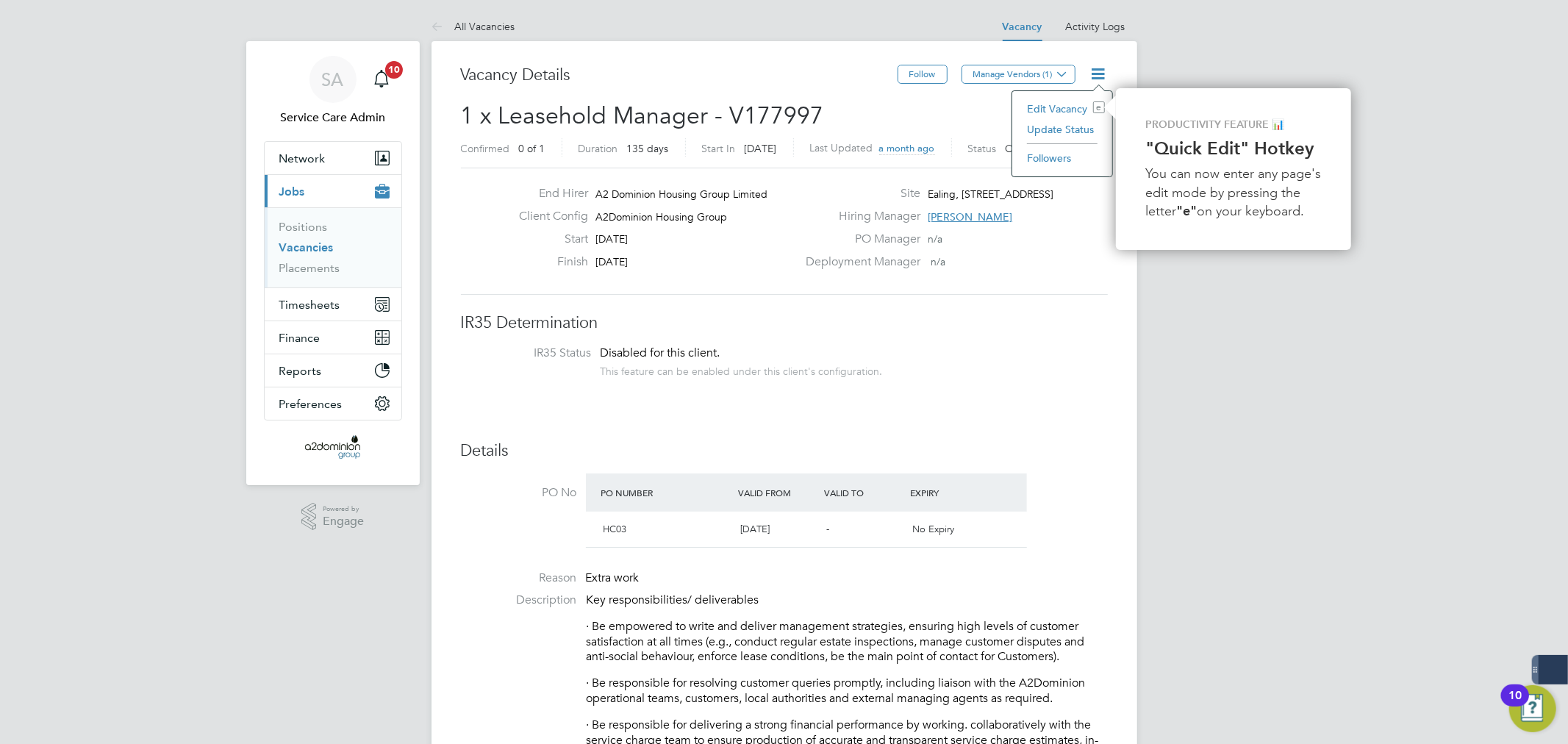
click at [1079, 136] on li "Update Status" at bounding box center [1062, 129] width 85 height 21
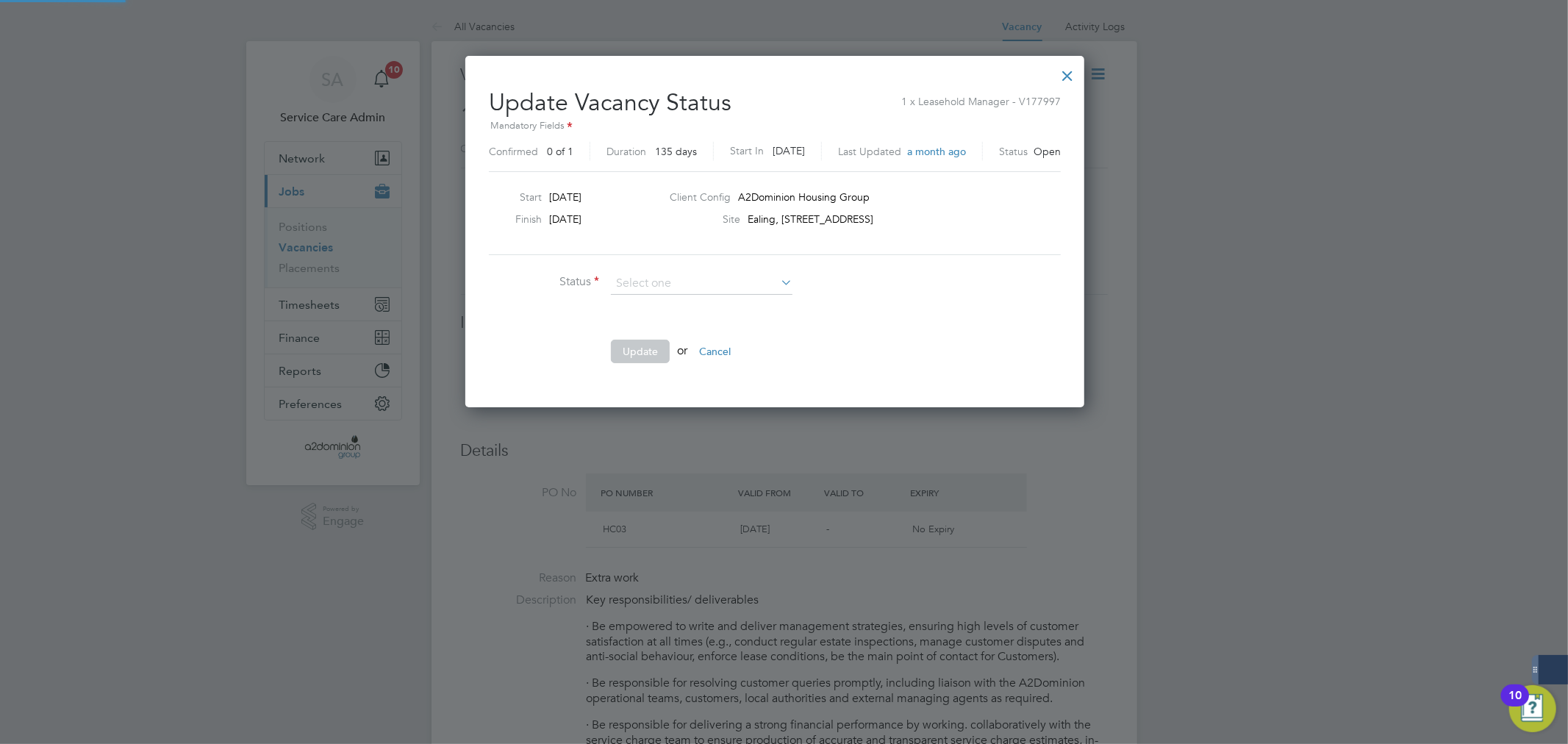
scroll to position [350, 637]
click at [666, 343] on li "Cancelled" at bounding box center [702, 341] width 183 height 19
type input "Cancelled"
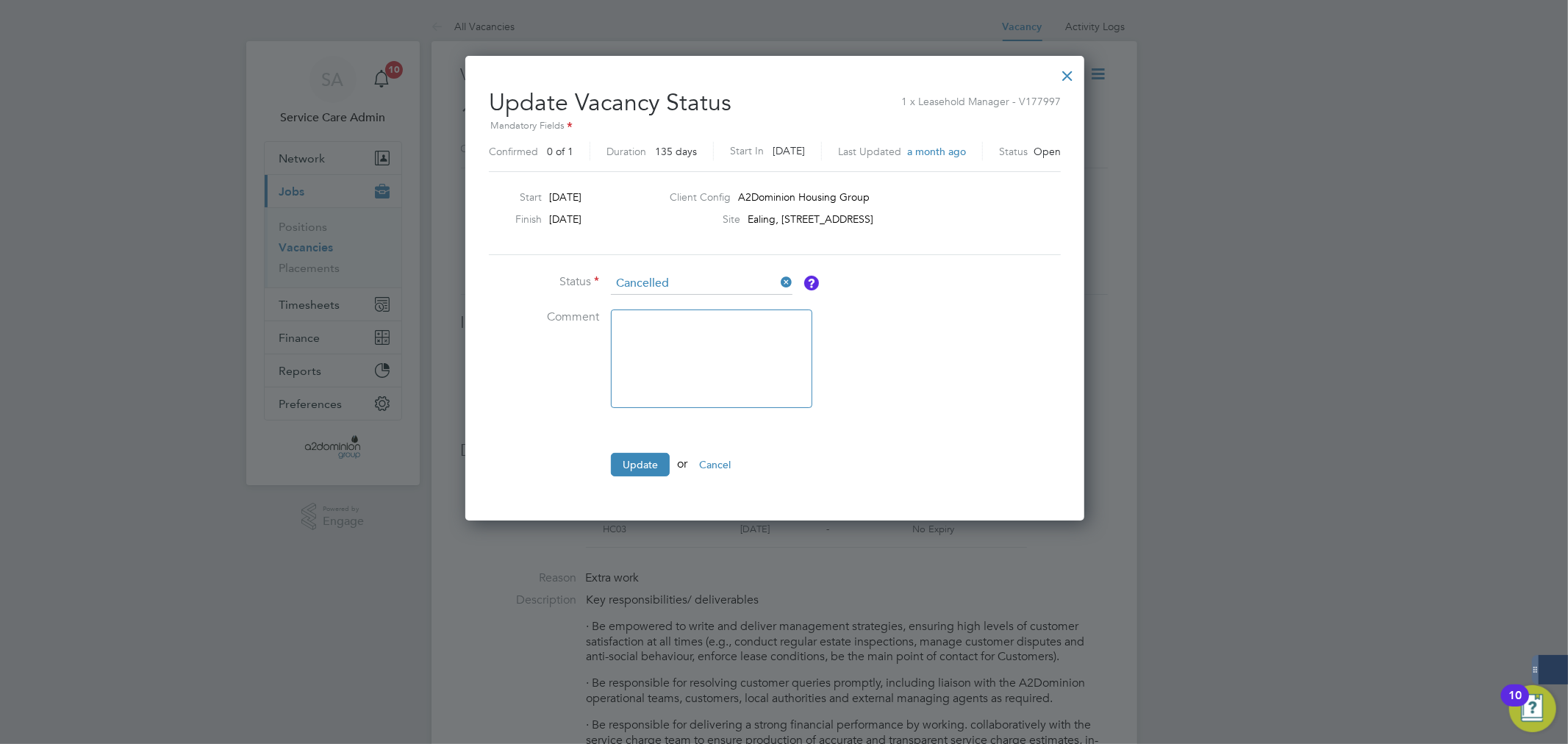
scroll to position [465, 637]
click at [646, 466] on button "Update" at bounding box center [640, 464] width 59 height 23
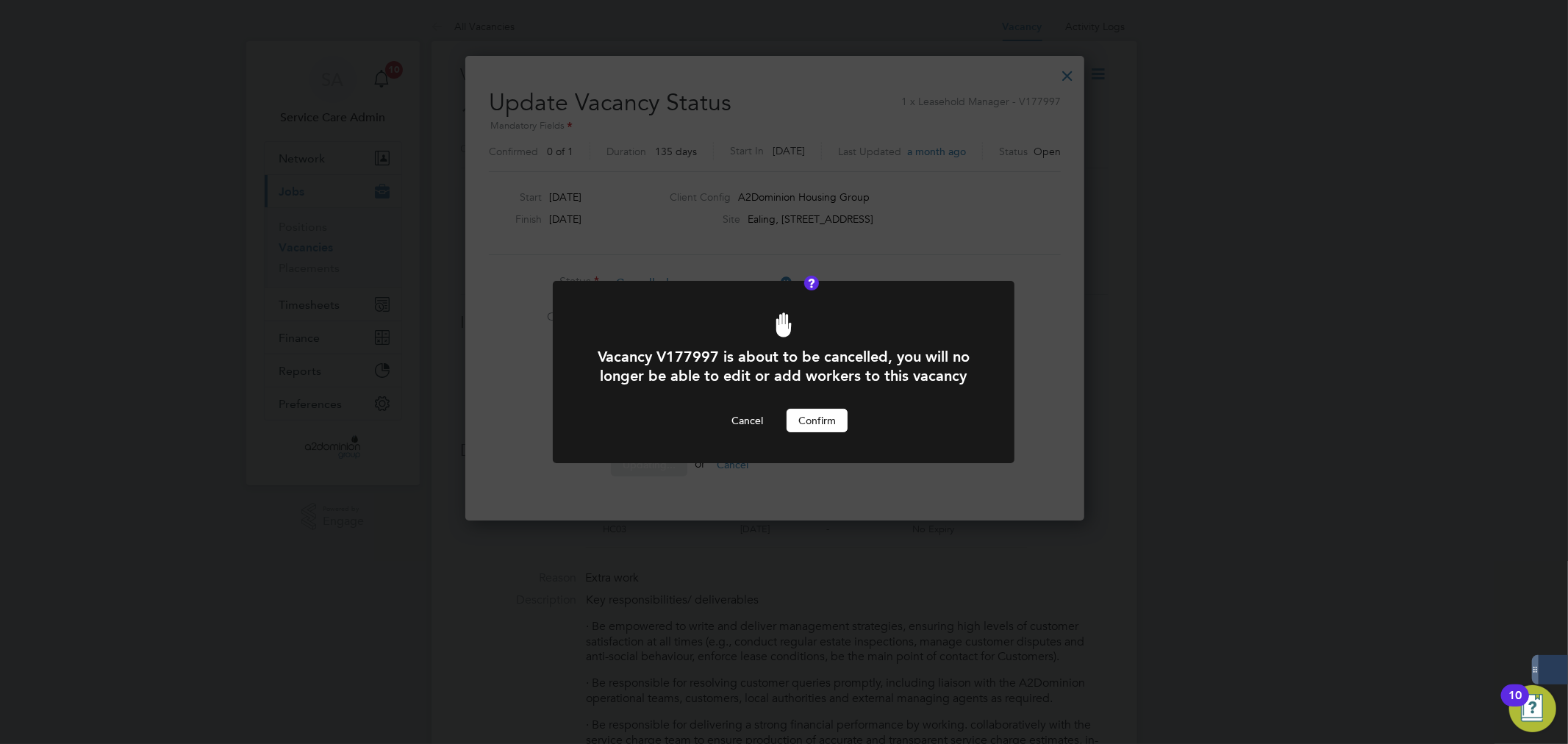
click at [811, 414] on button "Confirm" at bounding box center [817, 420] width 61 height 23
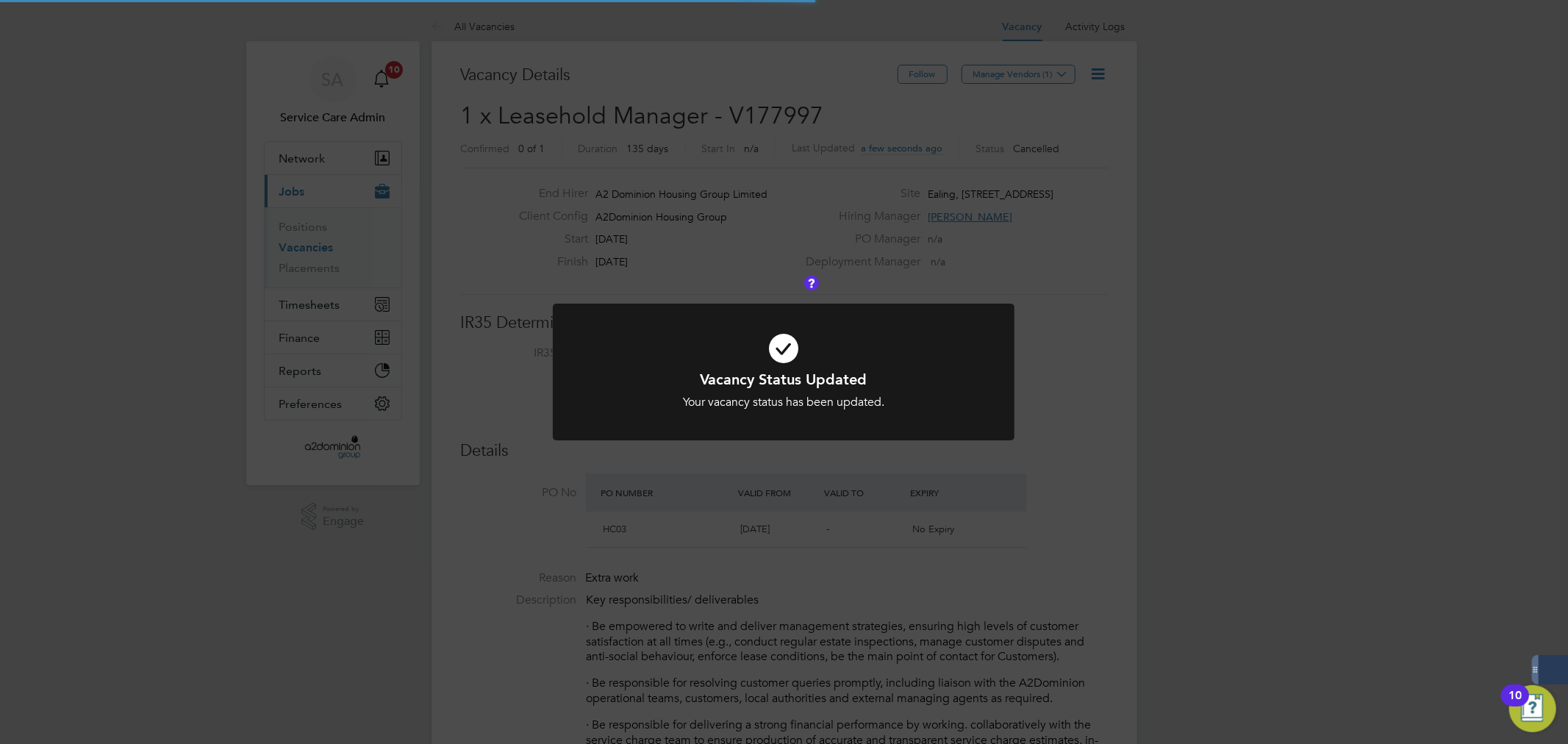
scroll to position [26, 230]
click at [1156, 210] on div "Vacancy Status Updated Your vacancy status has been updated. Cancel Okay" at bounding box center [784, 372] width 1568 height 744
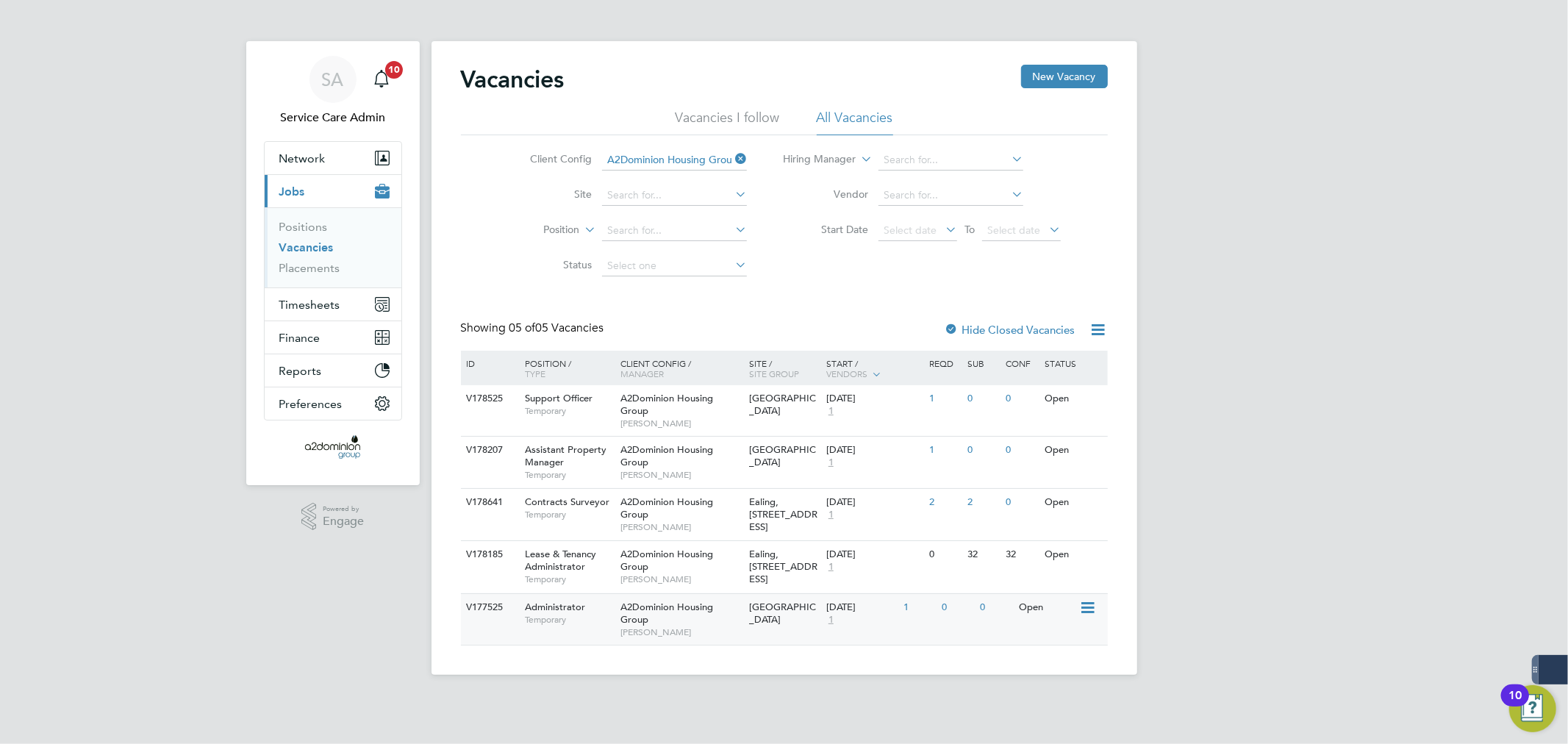
drag, startPoint x: 938, startPoint y: 619, endPoint x: 902, endPoint y: 619, distance: 36.0
click at [902, 619] on div "1" at bounding box center [919, 608] width 39 height 27
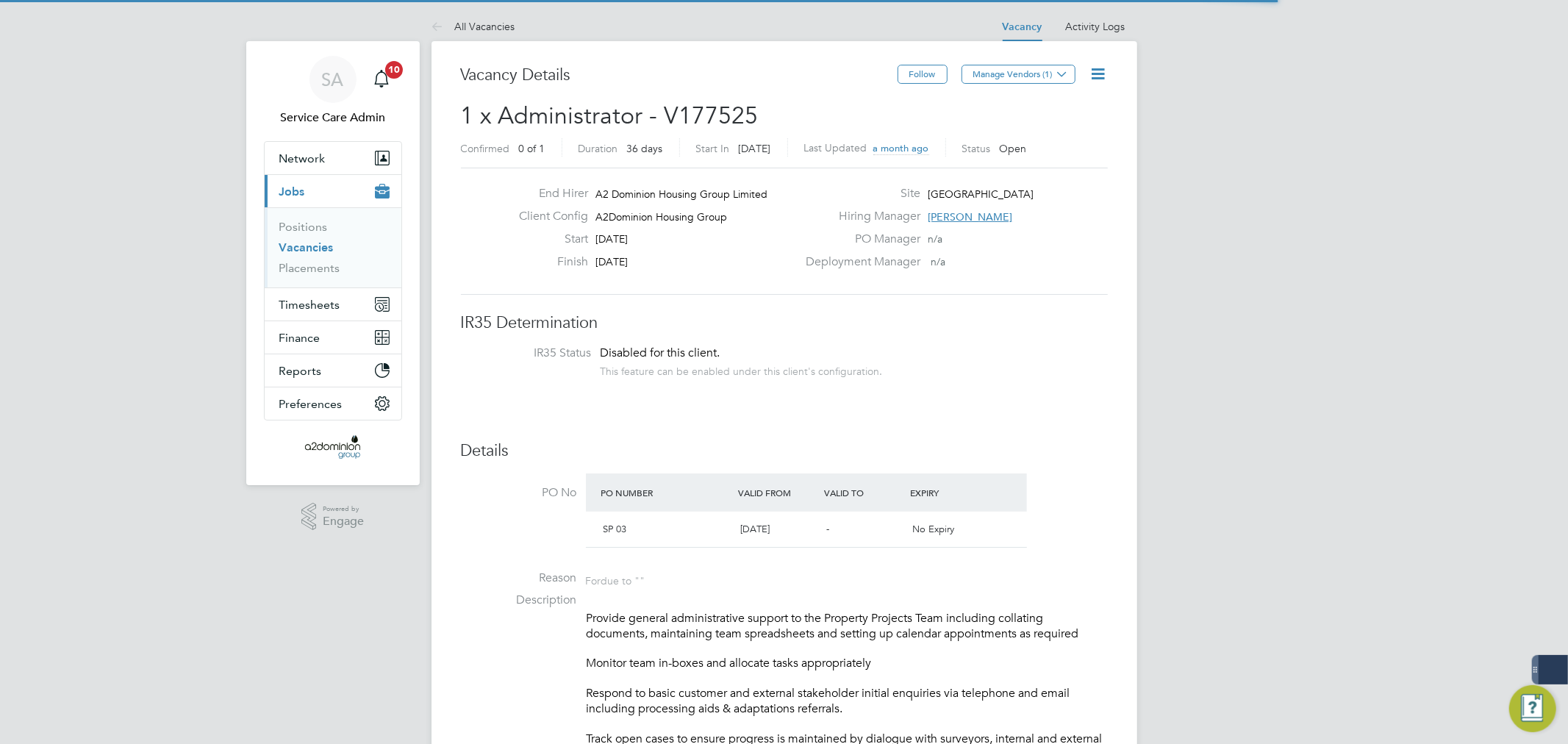
click at [1098, 67] on icon at bounding box center [1098, 74] width 18 height 18
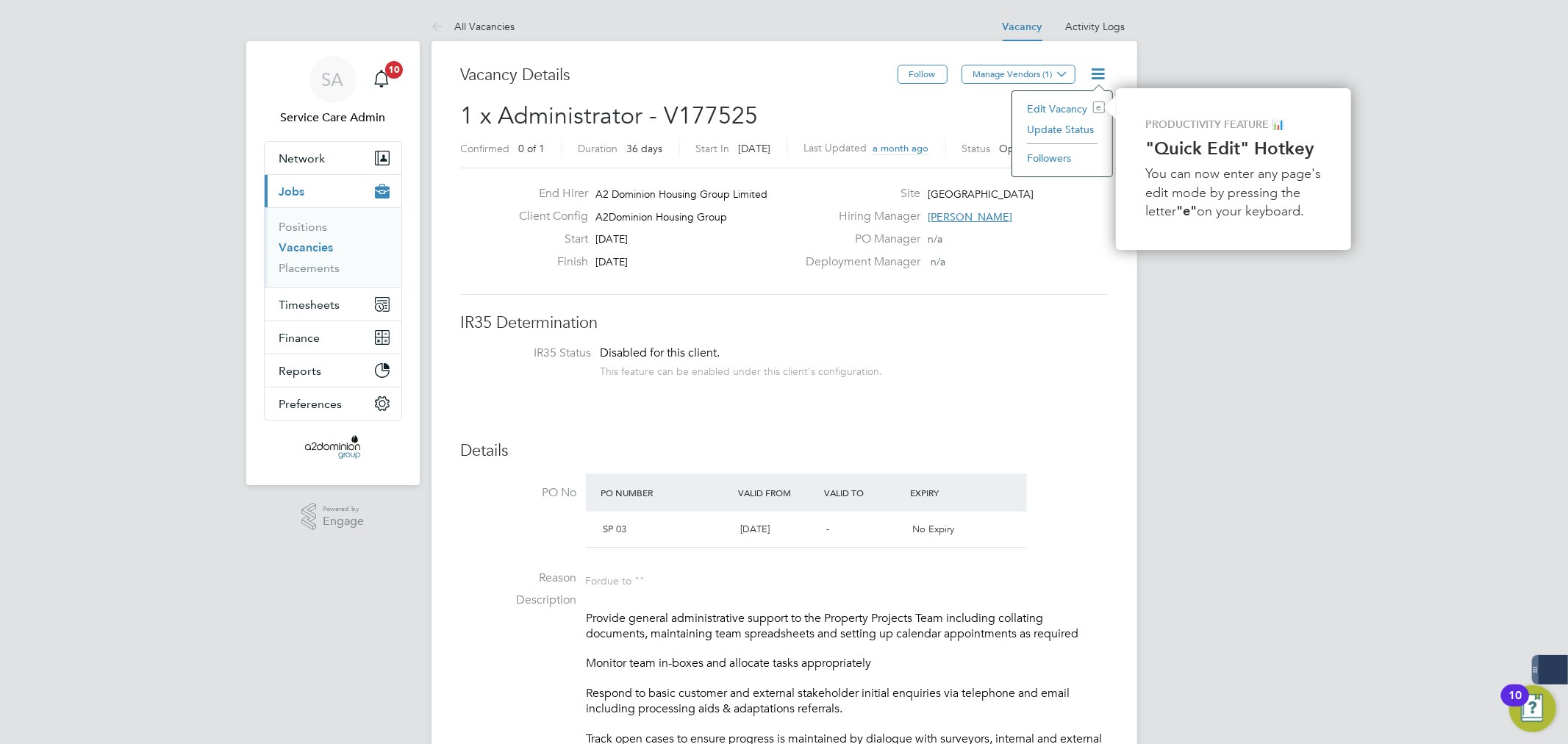
click at [1057, 123] on li "Update Status" at bounding box center [1062, 129] width 85 height 21
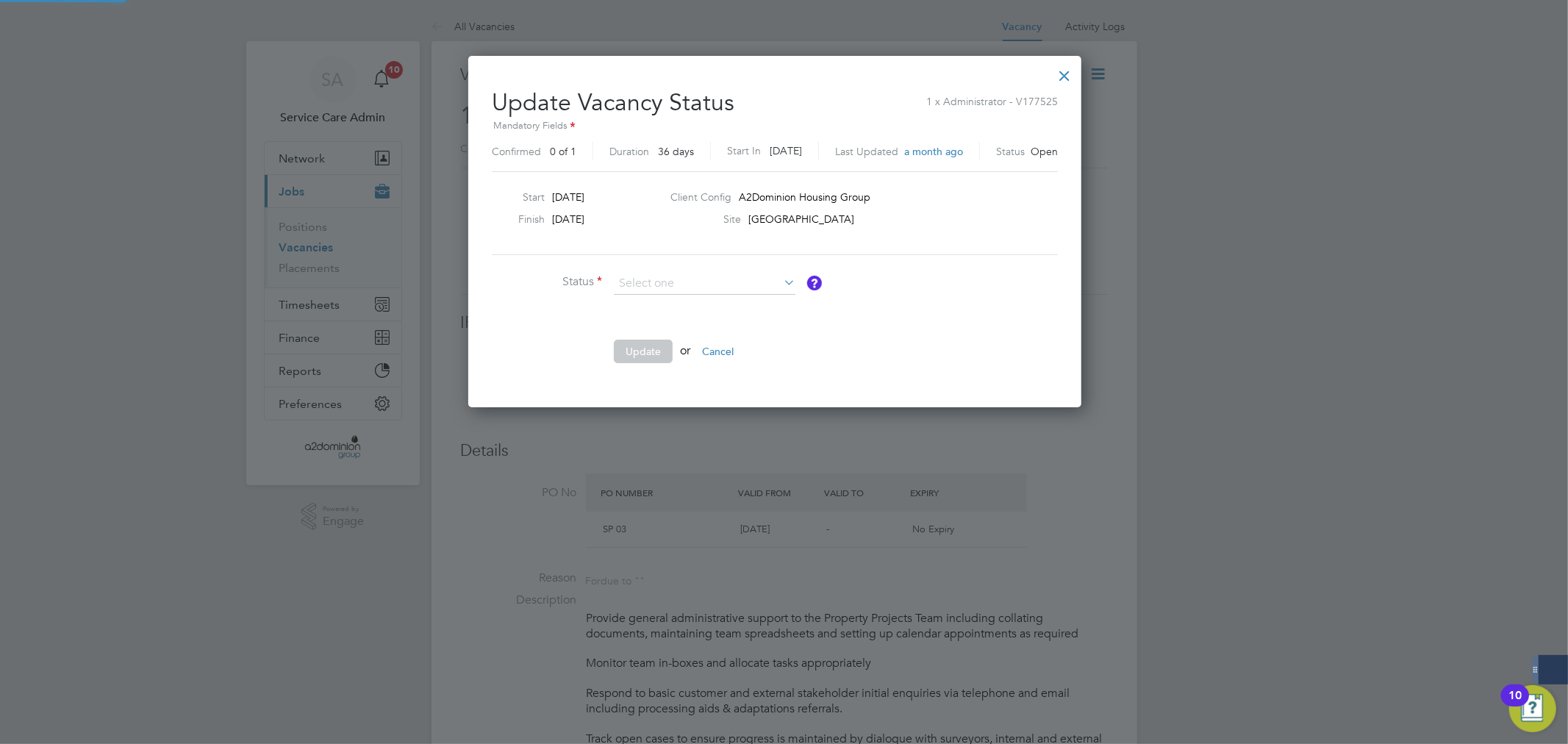
scroll to position [350, 633]
click at [674, 343] on li "Cancelled" at bounding box center [705, 341] width 183 height 19
type input "Cancelled"
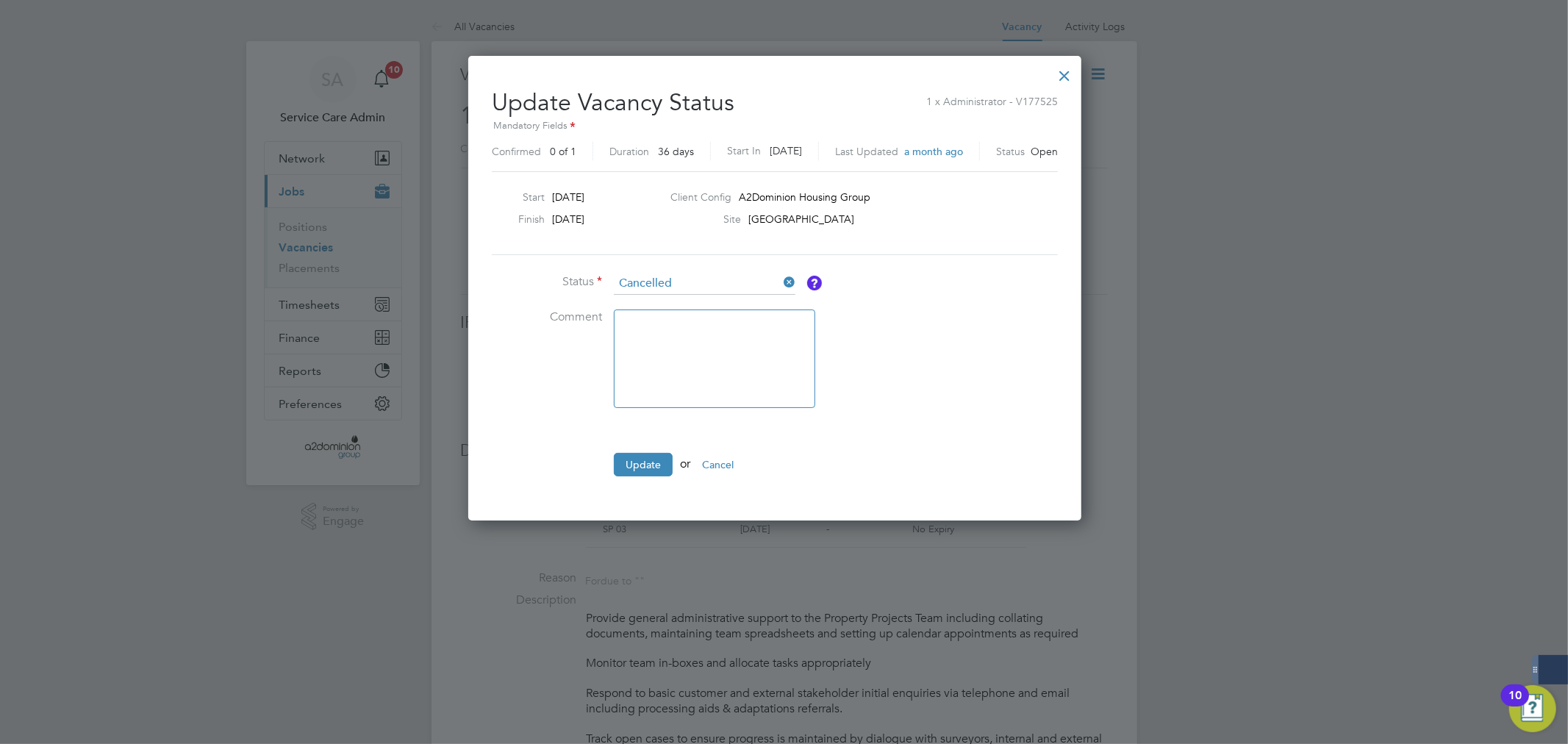
scroll to position [465, 633]
click at [652, 465] on button "Update" at bounding box center [643, 464] width 59 height 23
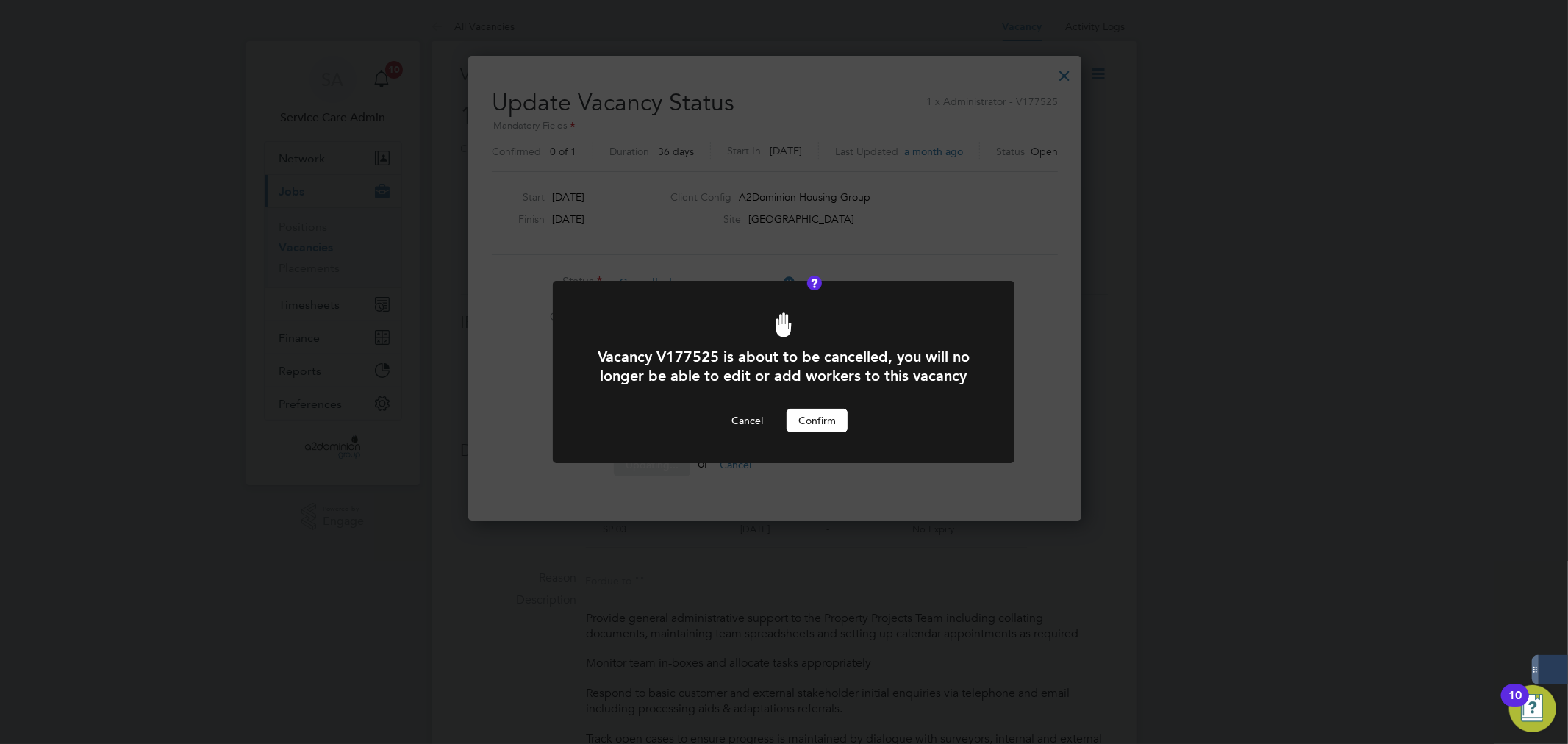
click at [818, 425] on button "Confirm" at bounding box center [817, 420] width 61 height 23
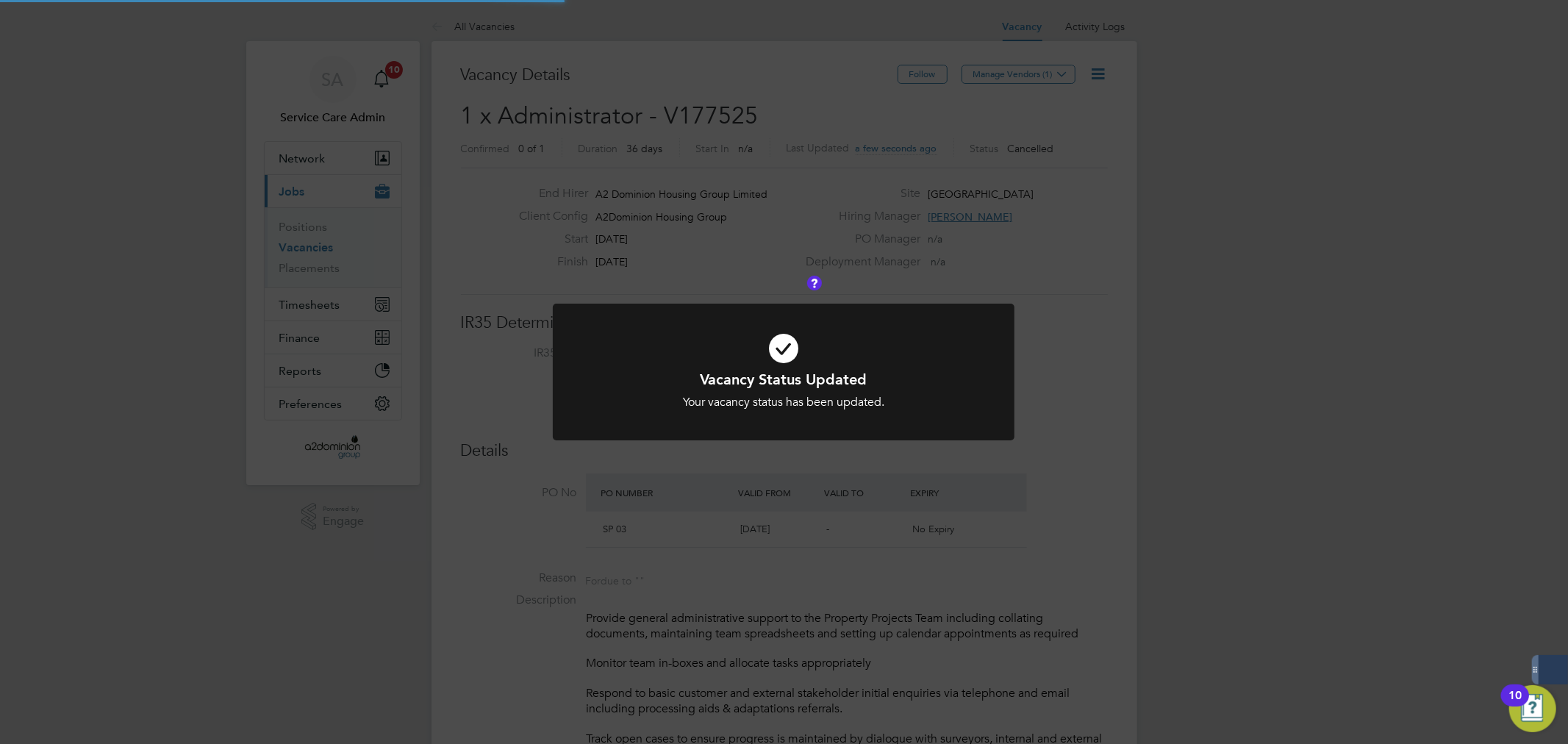
scroll to position [26, 230]
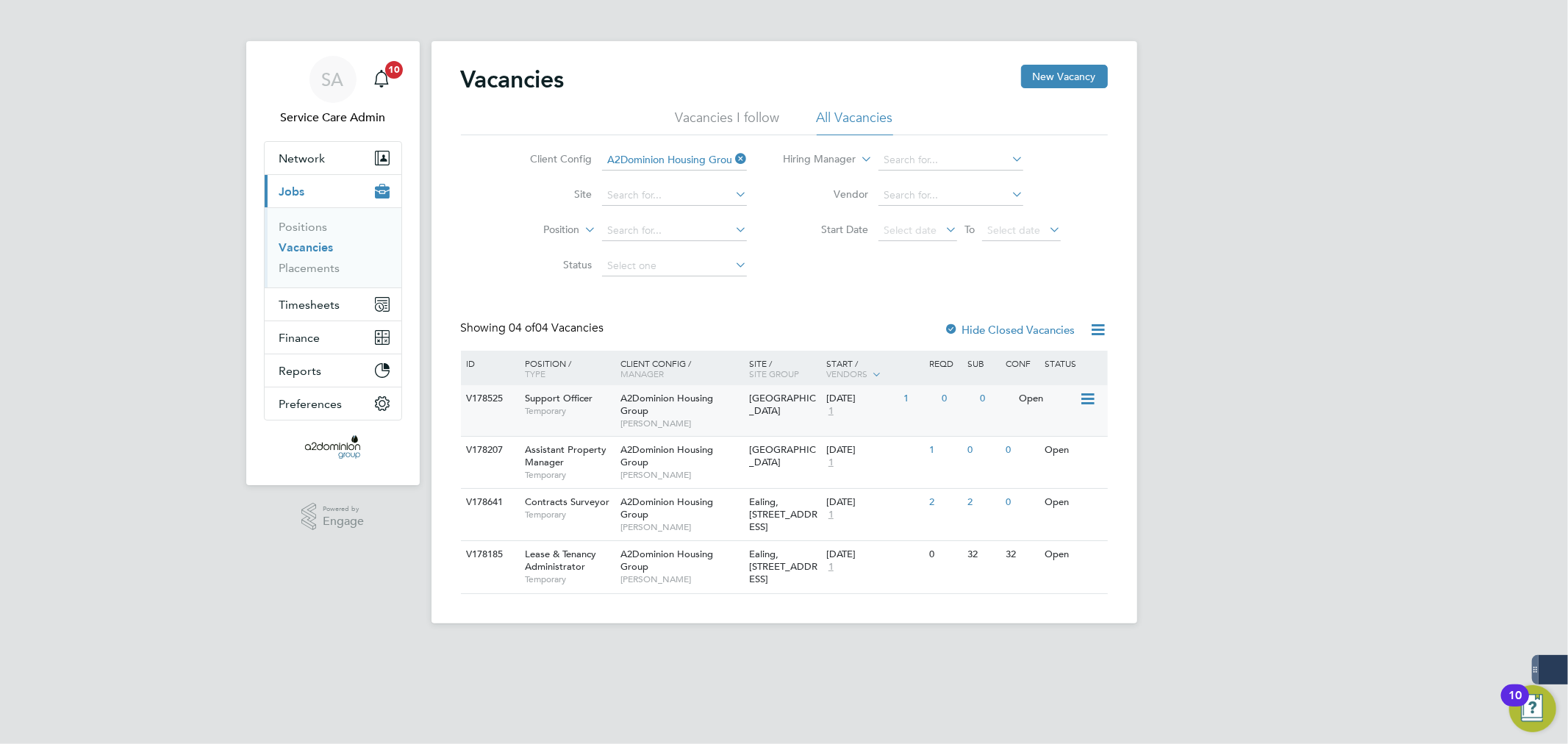
click at [734, 407] on div "A2Dominion Housing Group Sanaa Karrar" at bounding box center [681, 410] width 128 height 51
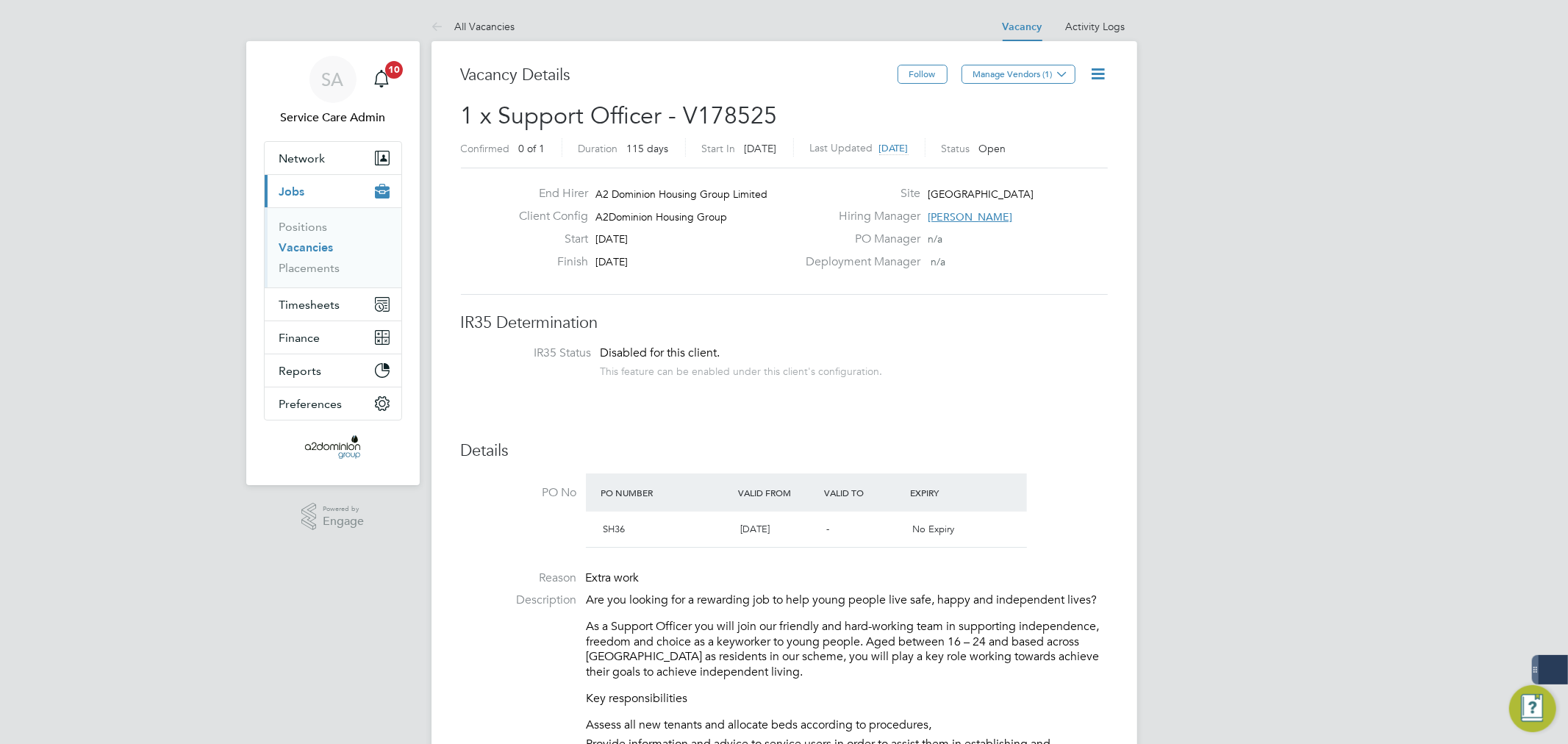
click at [1098, 70] on icon at bounding box center [1098, 74] width 18 height 18
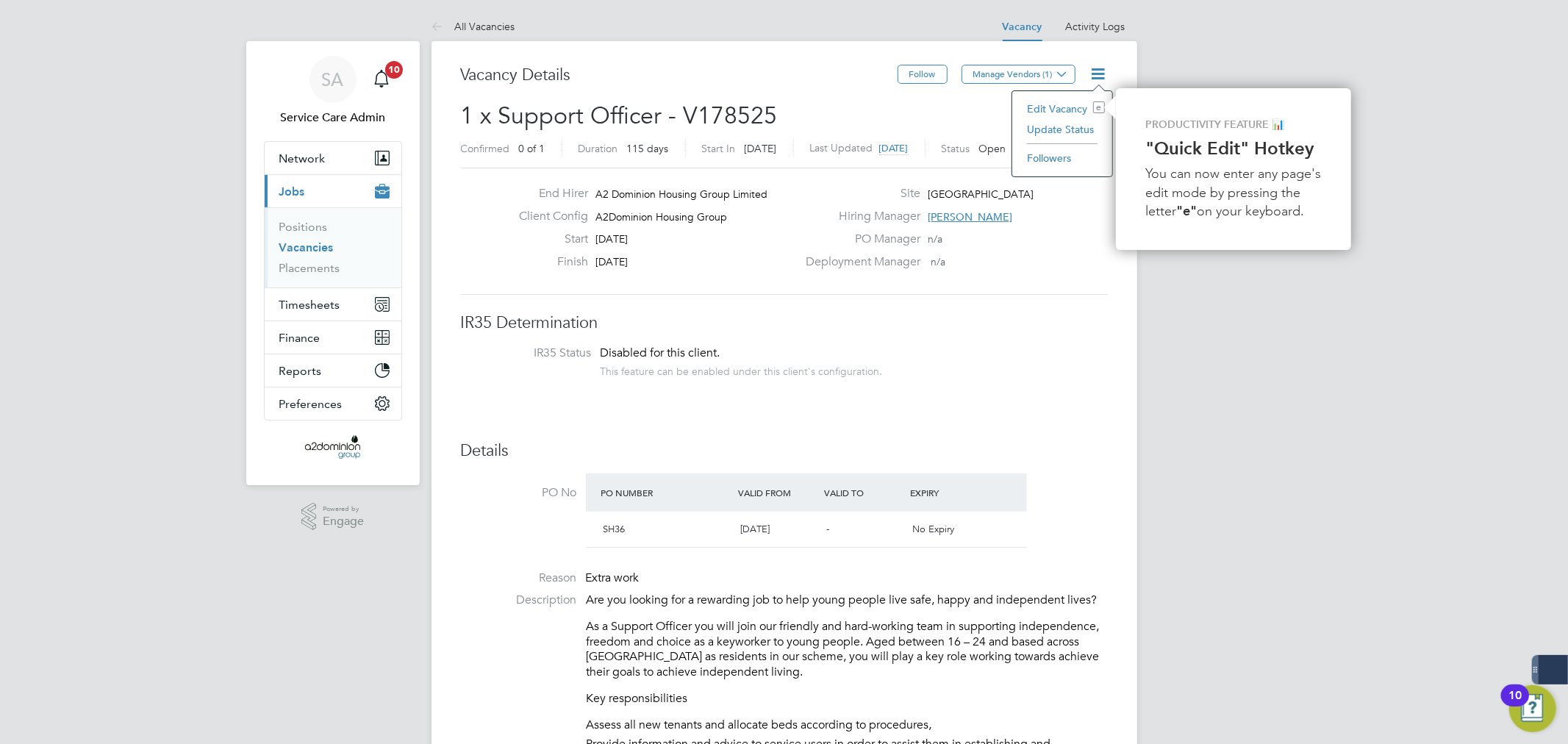
click at [1085, 131] on li "Update Status" at bounding box center [1062, 129] width 85 height 21
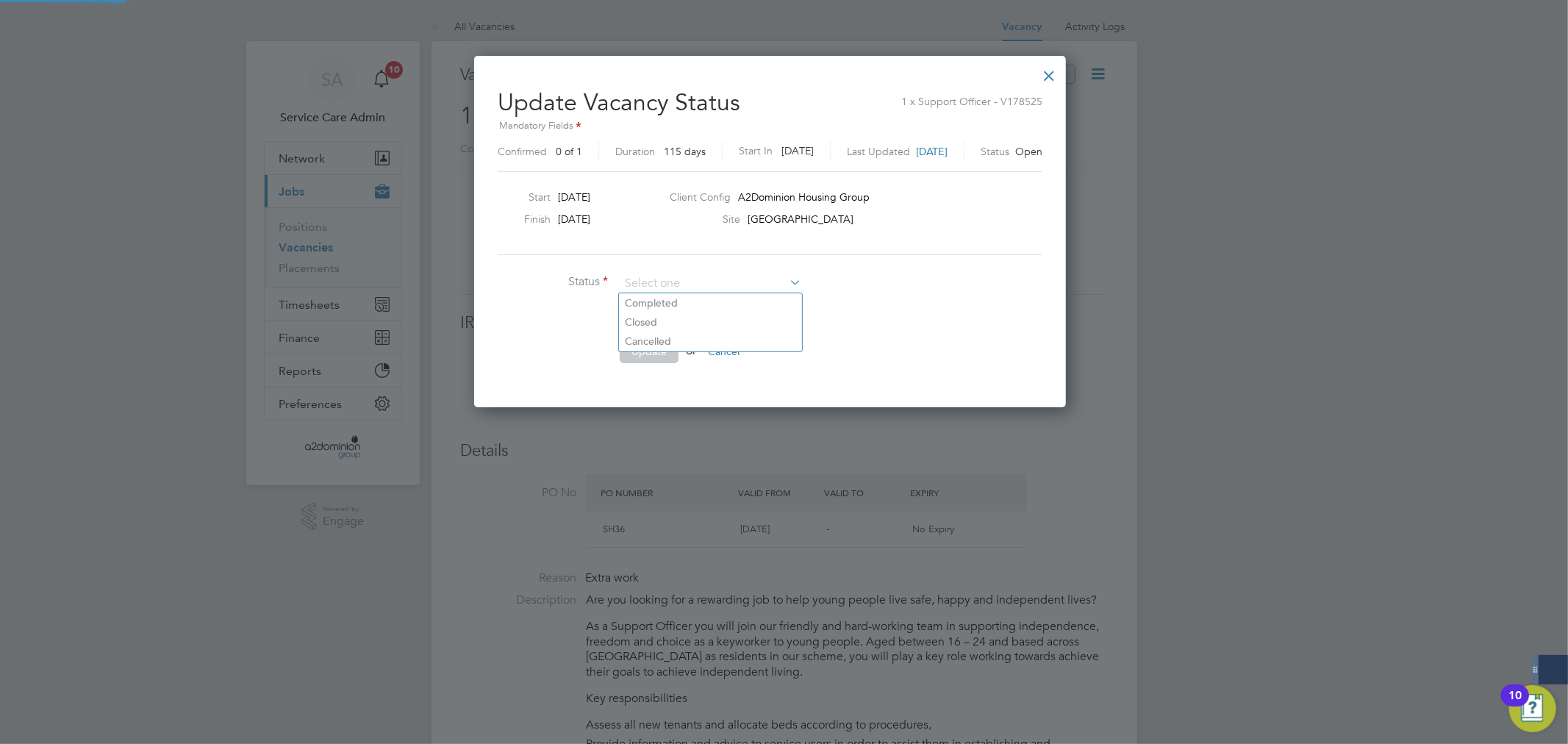
scroll to position [350, 620]
click at [682, 344] on li "Cancelled" at bounding box center [711, 341] width 183 height 19
type input "Cancelled"
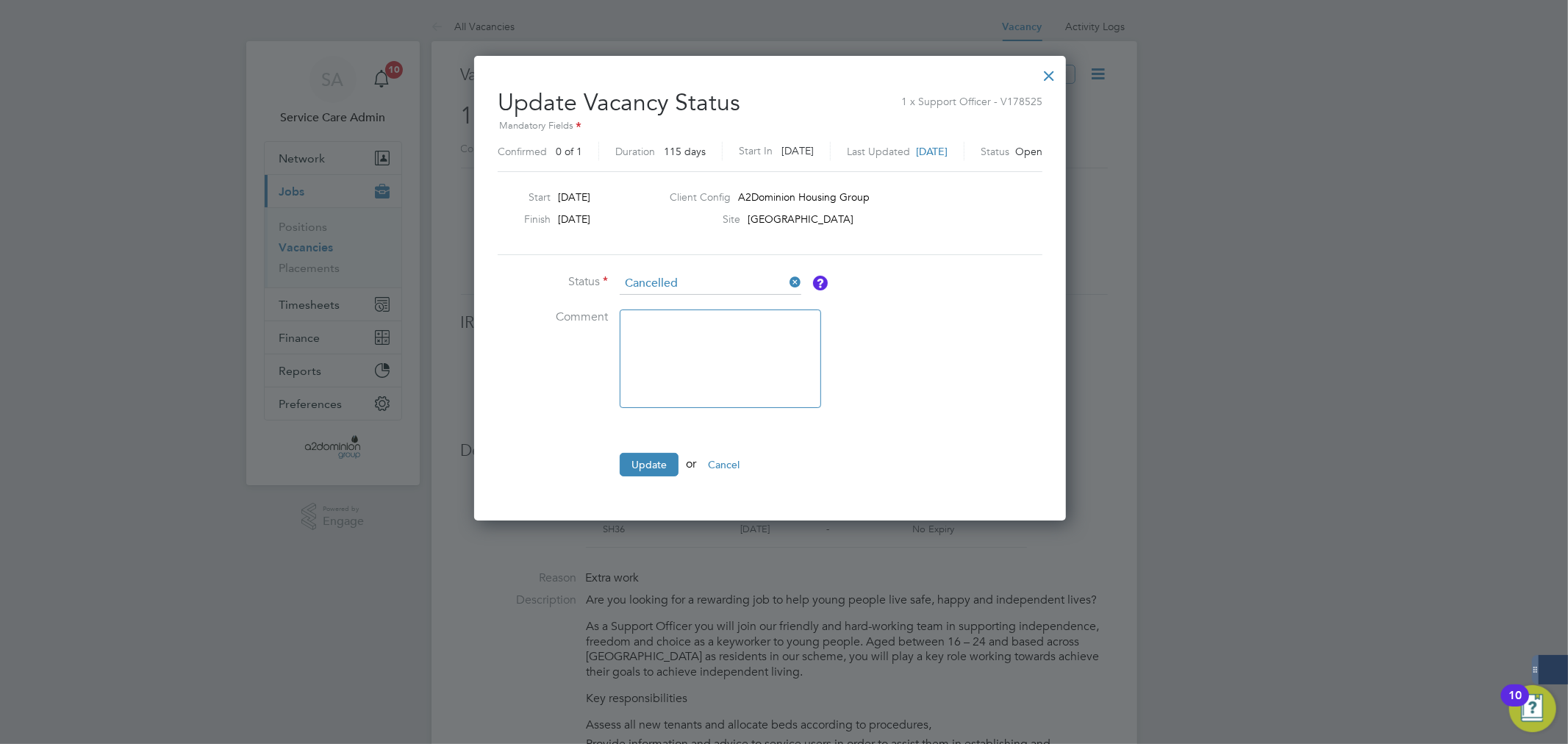
scroll to position [465, 620]
click at [656, 460] on button "Update" at bounding box center [649, 464] width 59 height 23
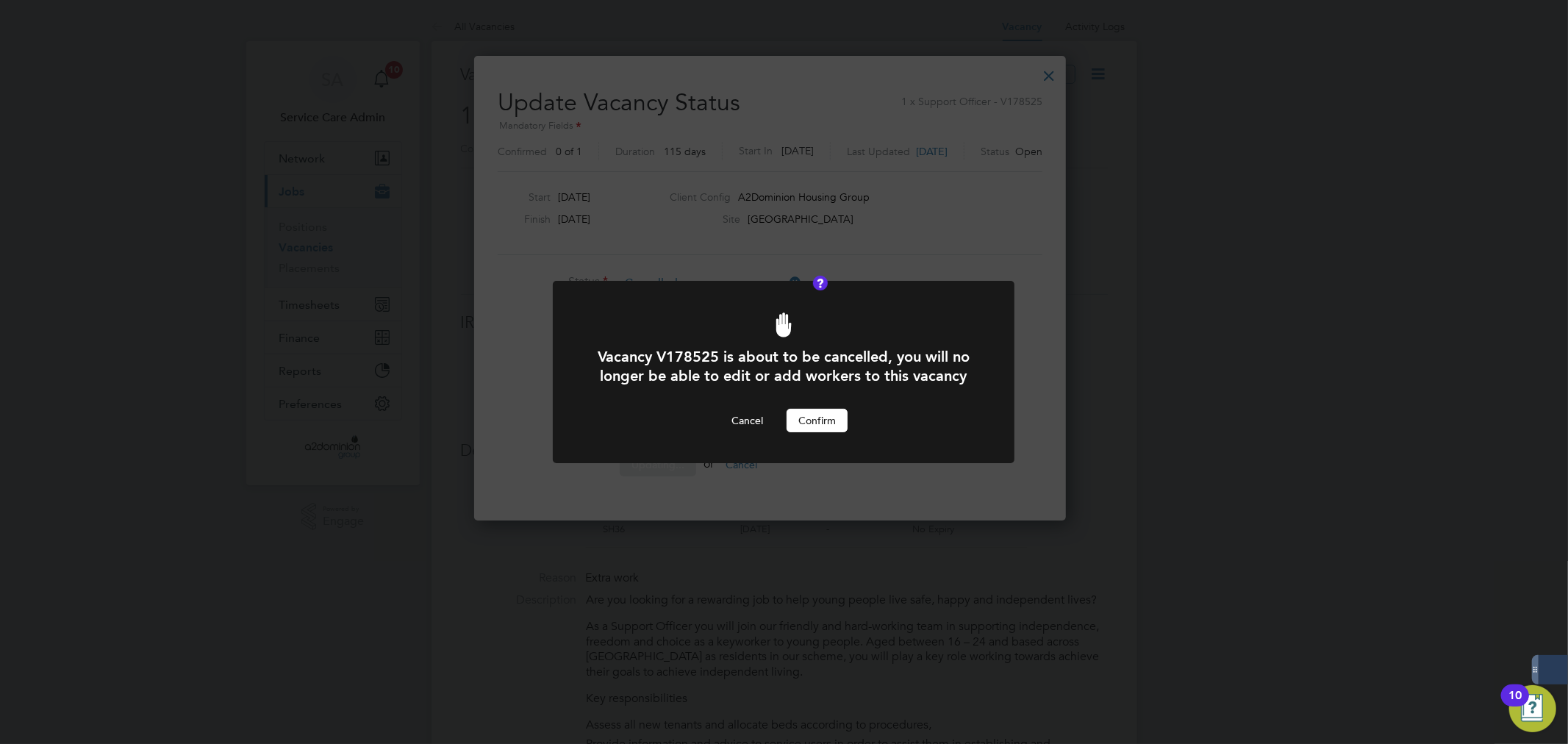
click at [816, 423] on button "Confirm" at bounding box center [817, 420] width 61 height 23
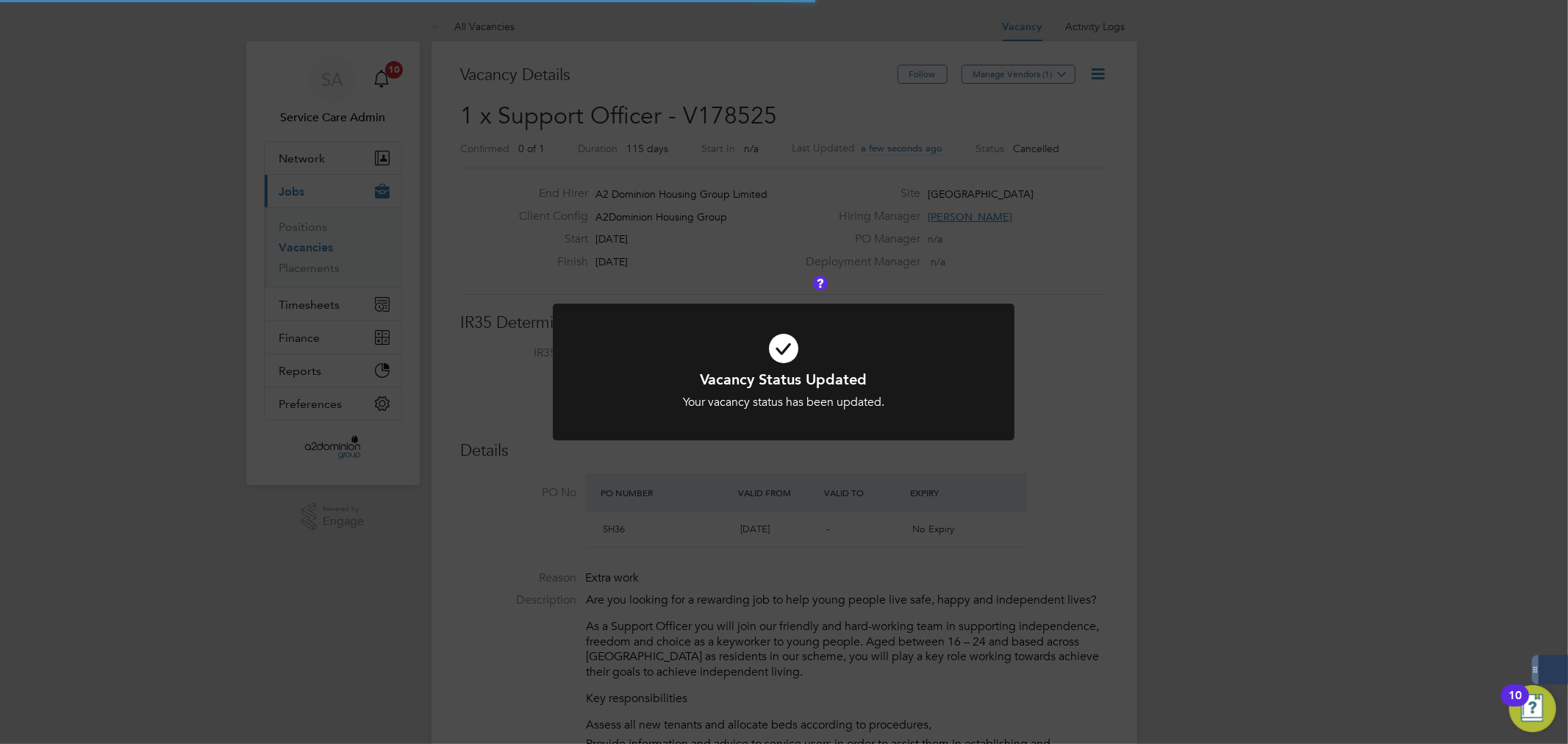
scroll to position [26, 230]
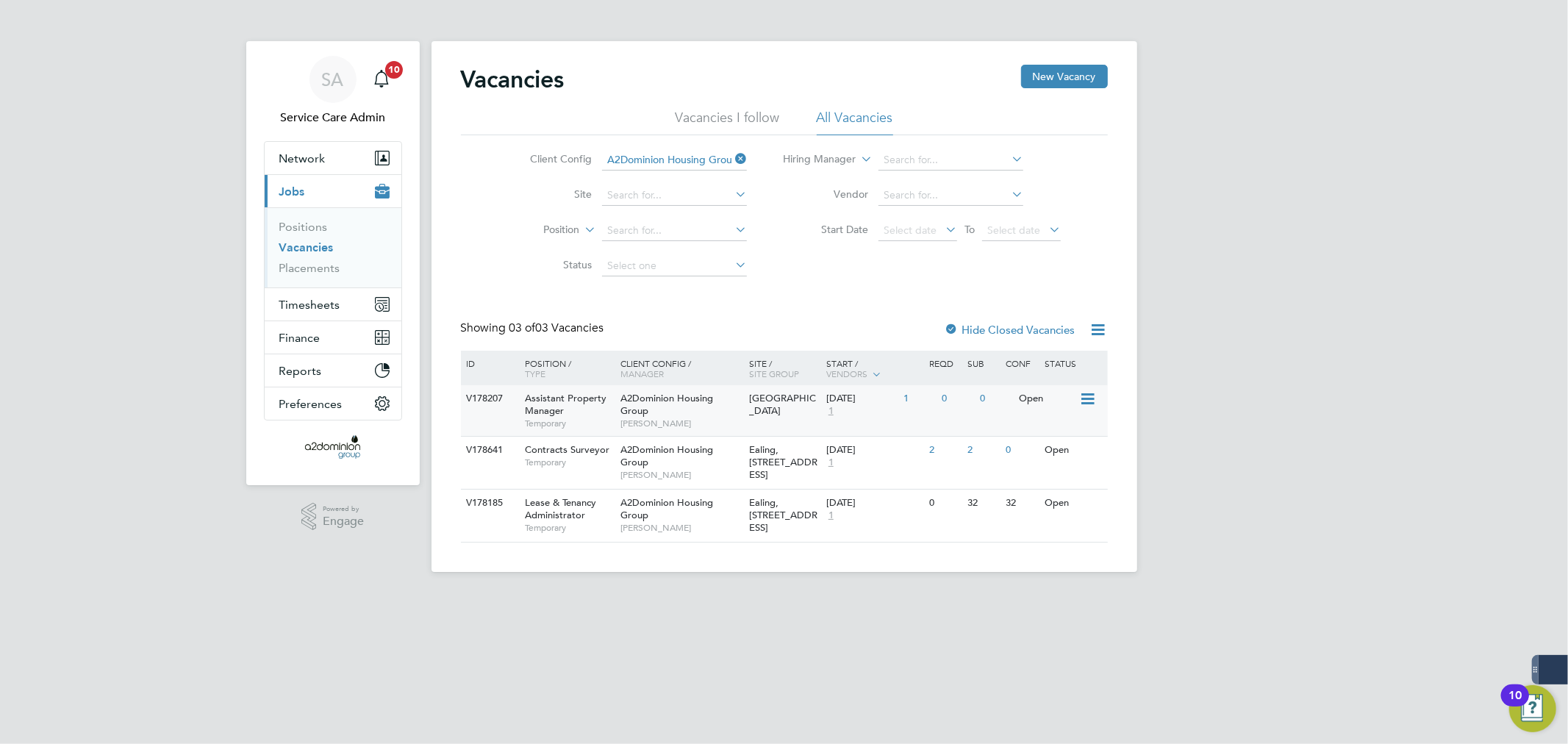
click at [734, 400] on div "A2Dominion Housing Group Annette Gray" at bounding box center [681, 410] width 128 height 51
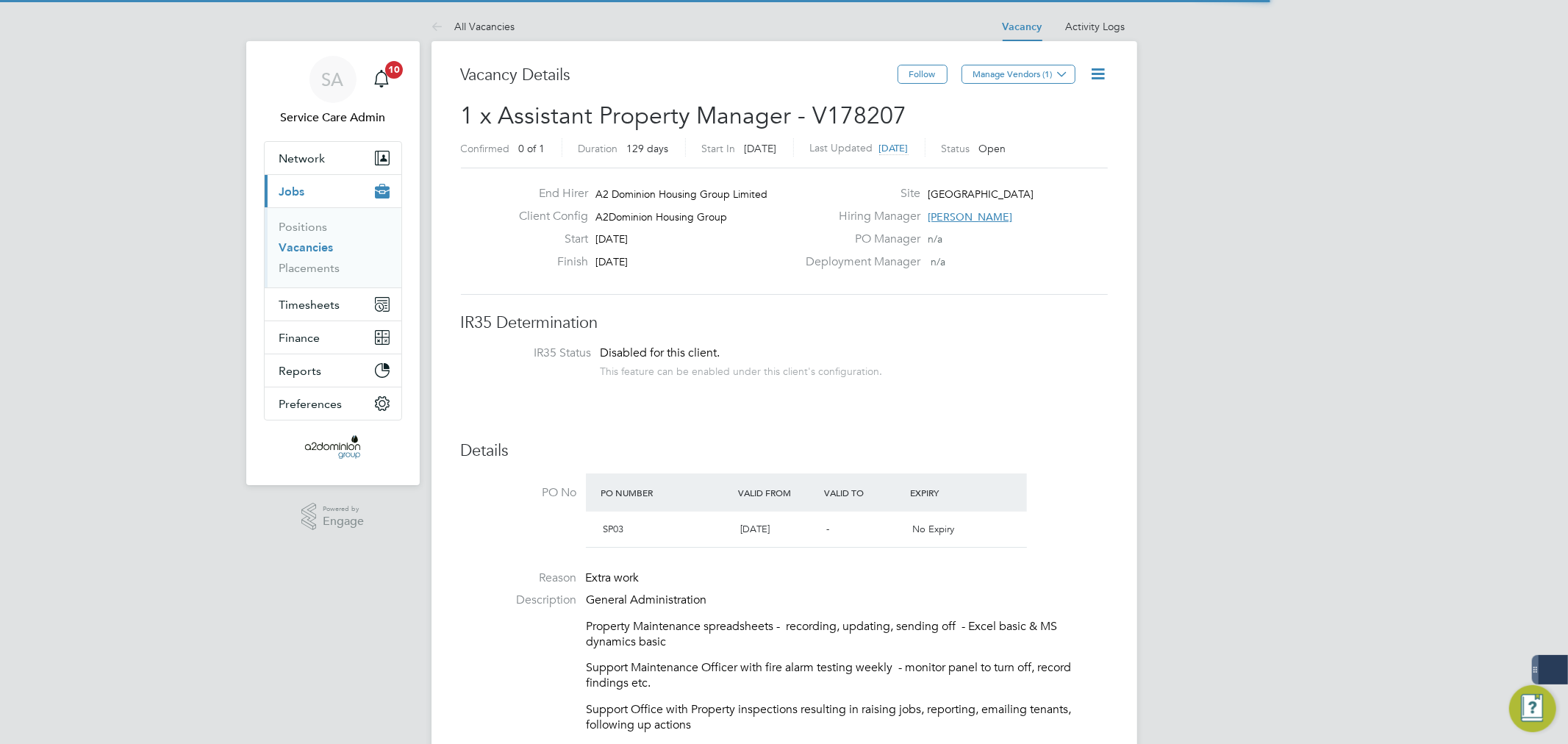
click at [1103, 70] on icon at bounding box center [1098, 74] width 18 height 18
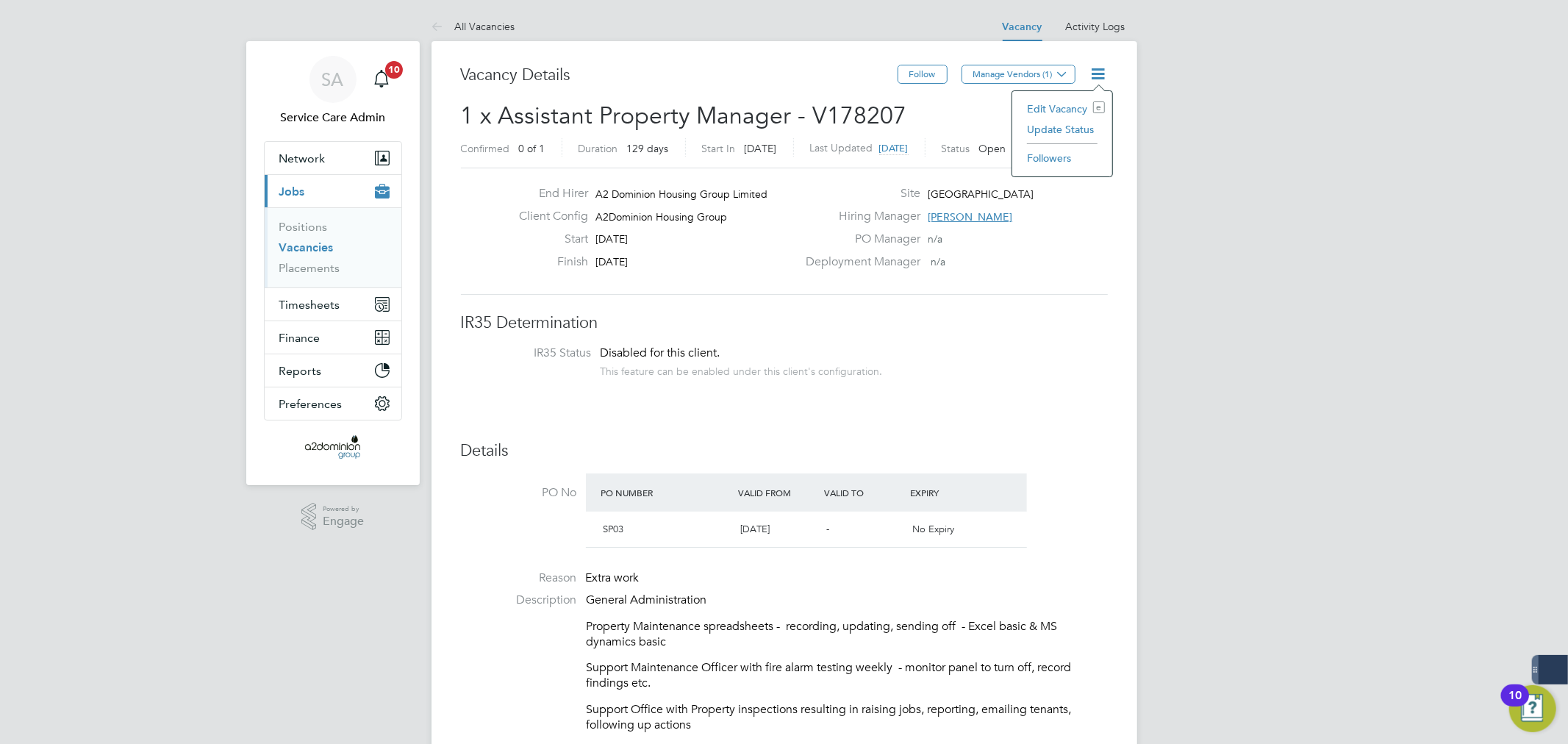
click at [1069, 126] on li "Update Status" at bounding box center [1062, 129] width 85 height 21
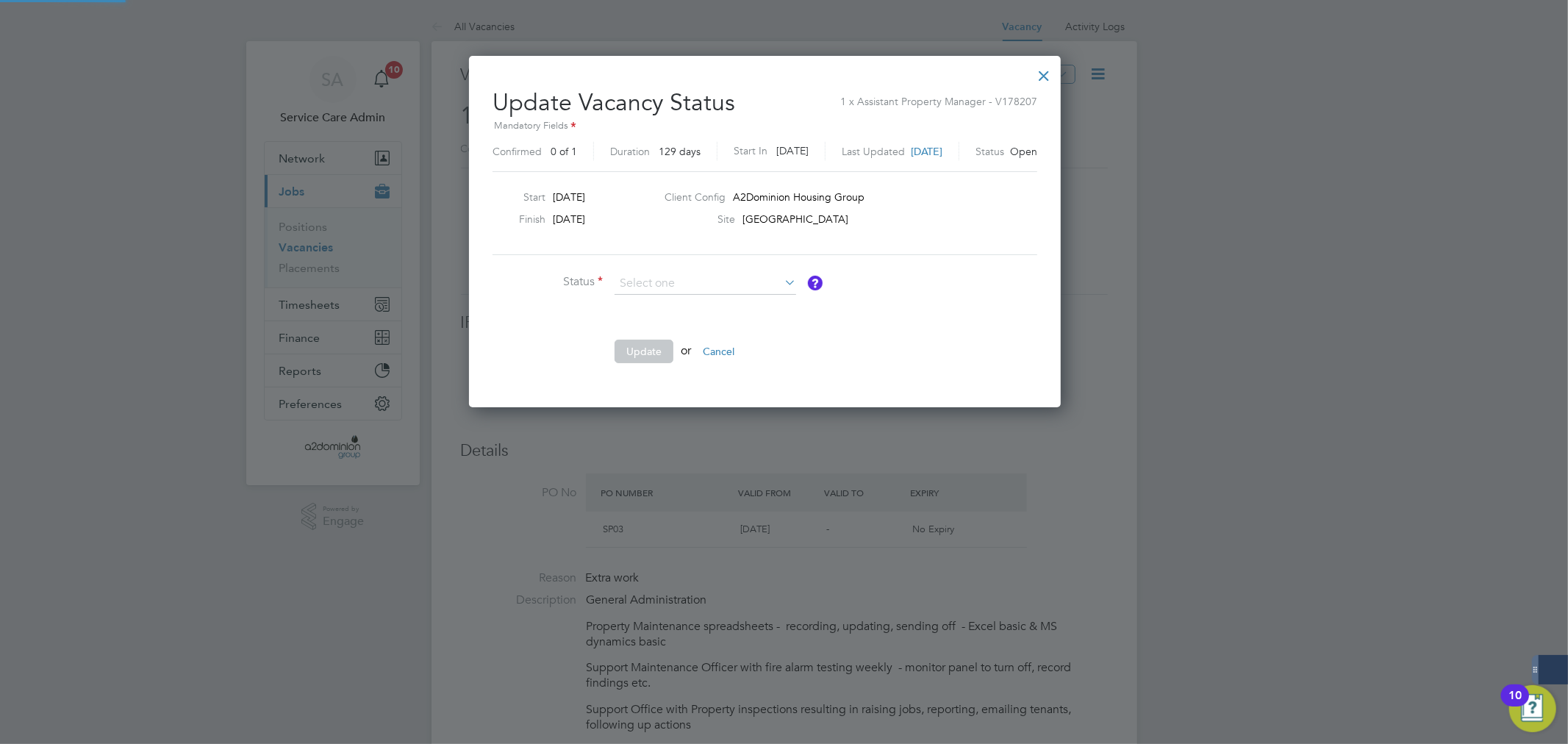
scroll to position [350, 629]
click at [655, 346] on li "Cancelled" at bounding box center [706, 341] width 183 height 19
type input "Cancelled"
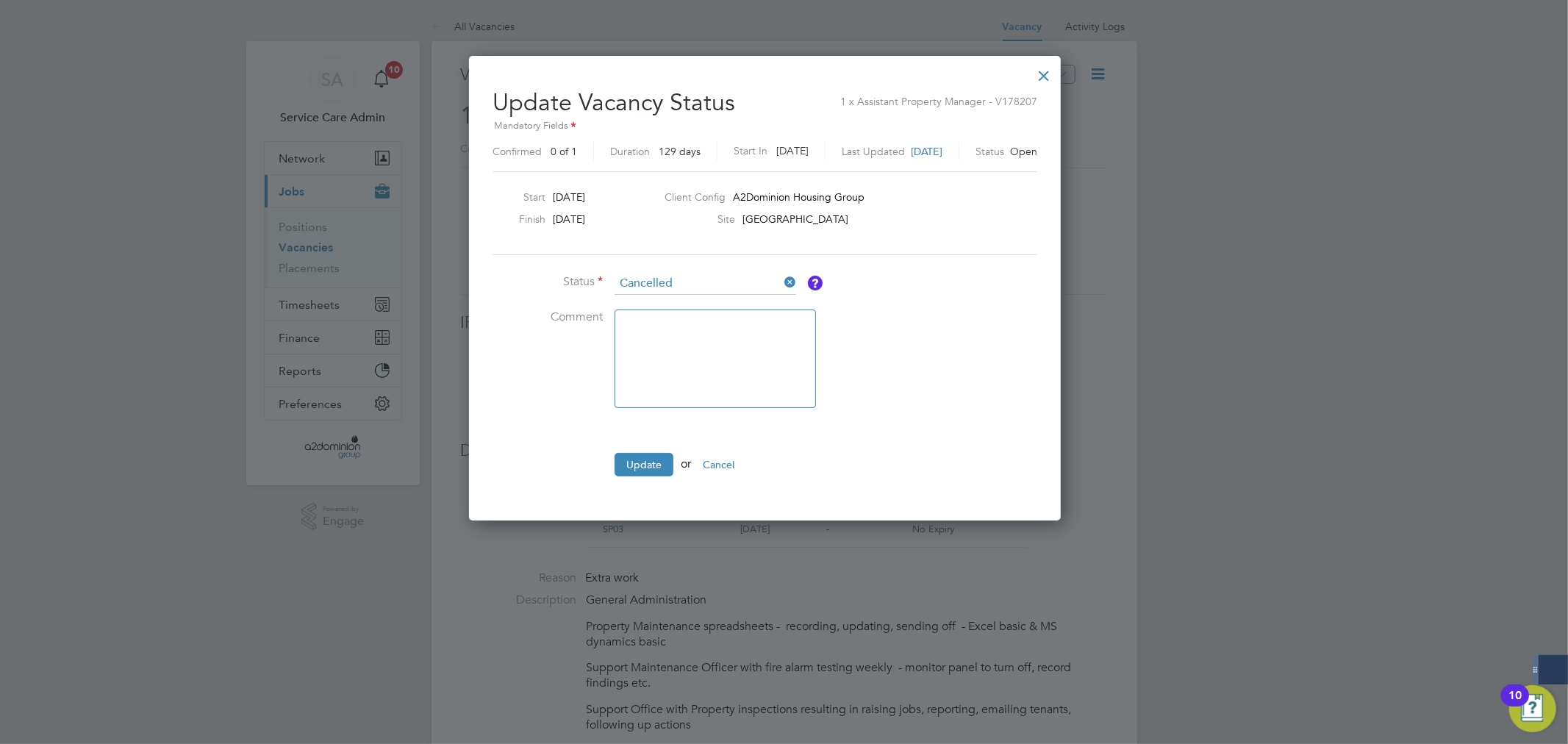
scroll to position [465, 629]
click at [655, 476] on li "Update or Cancel" at bounding box center [713, 472] width 441 height 39
click at [652, 467] on button "Update" at bounding box center [644, 464] width 59 height 23
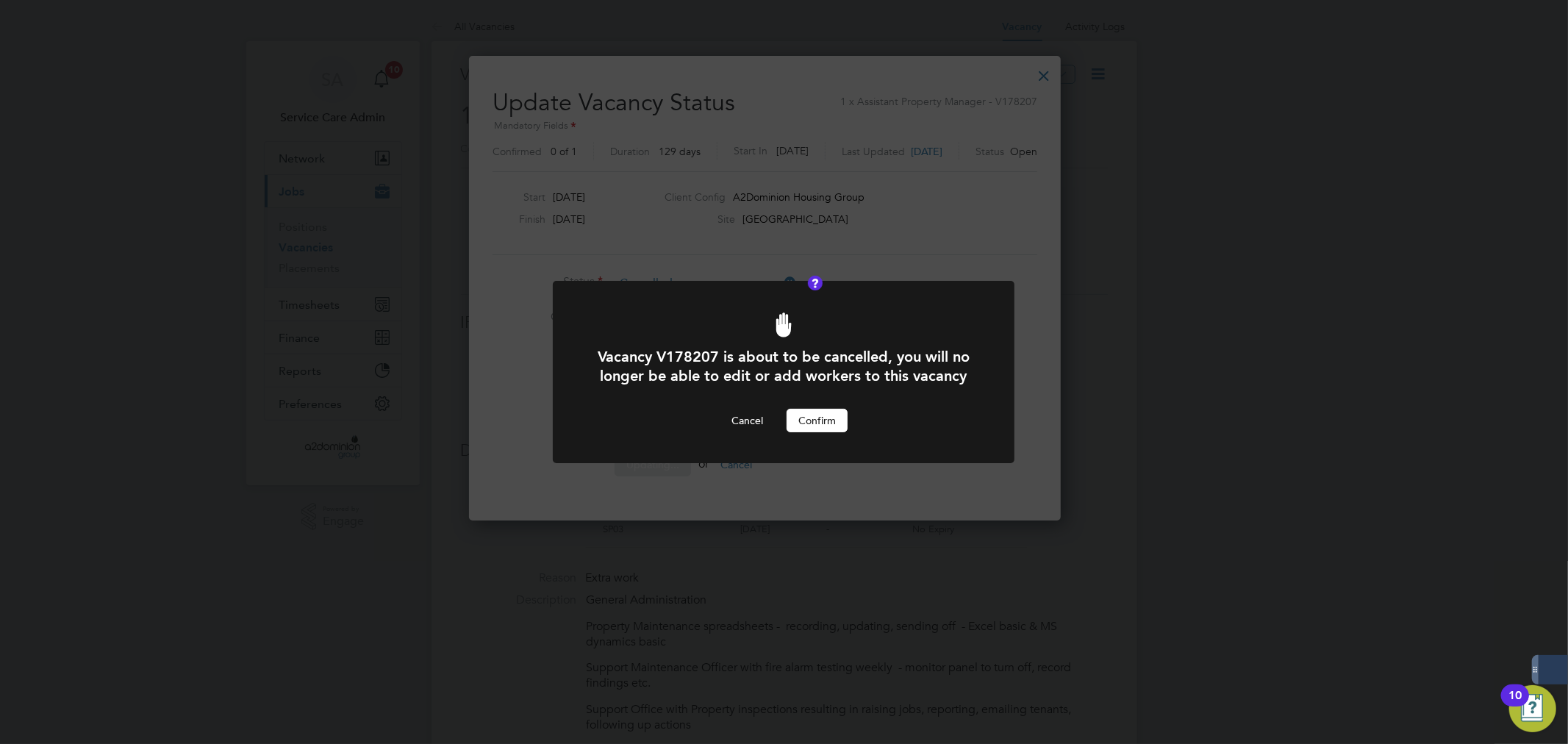
click at [816, 416] on button "Confirm" at bounding box center [817, 420] width 61 height 23
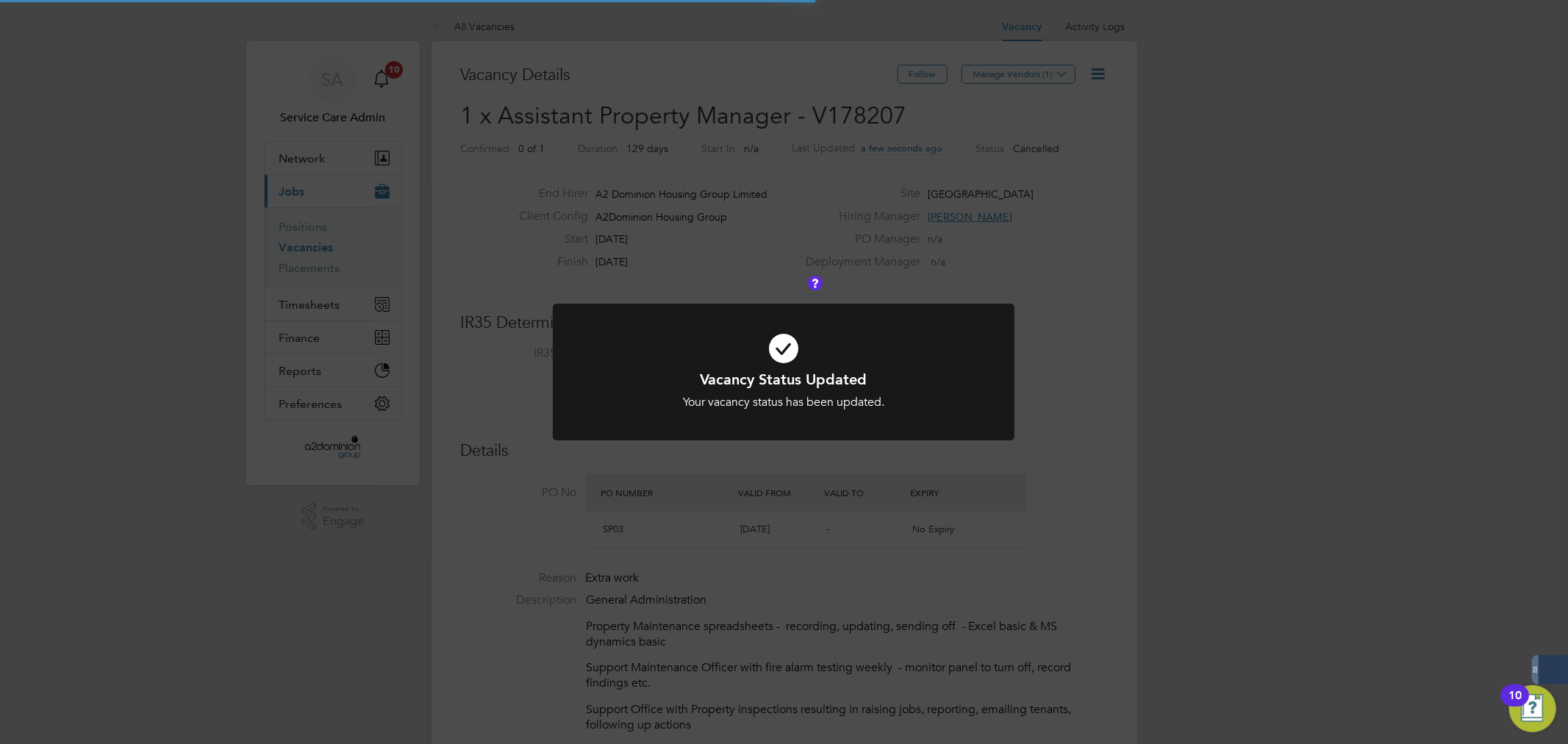
scroll to position [26, 230]
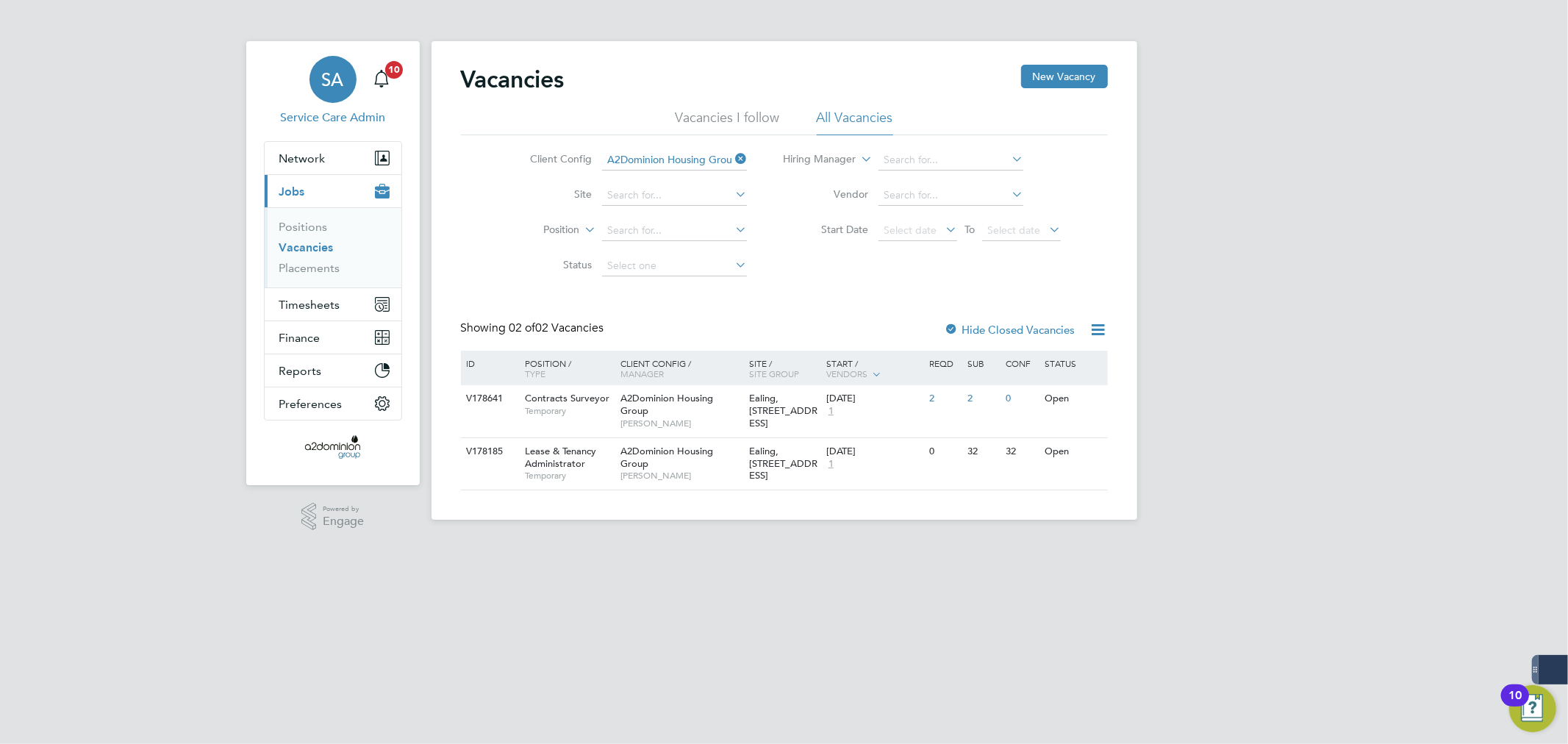
click at [324, 78] on span "SA" at bounding box center [332, 79] width 22 height 19
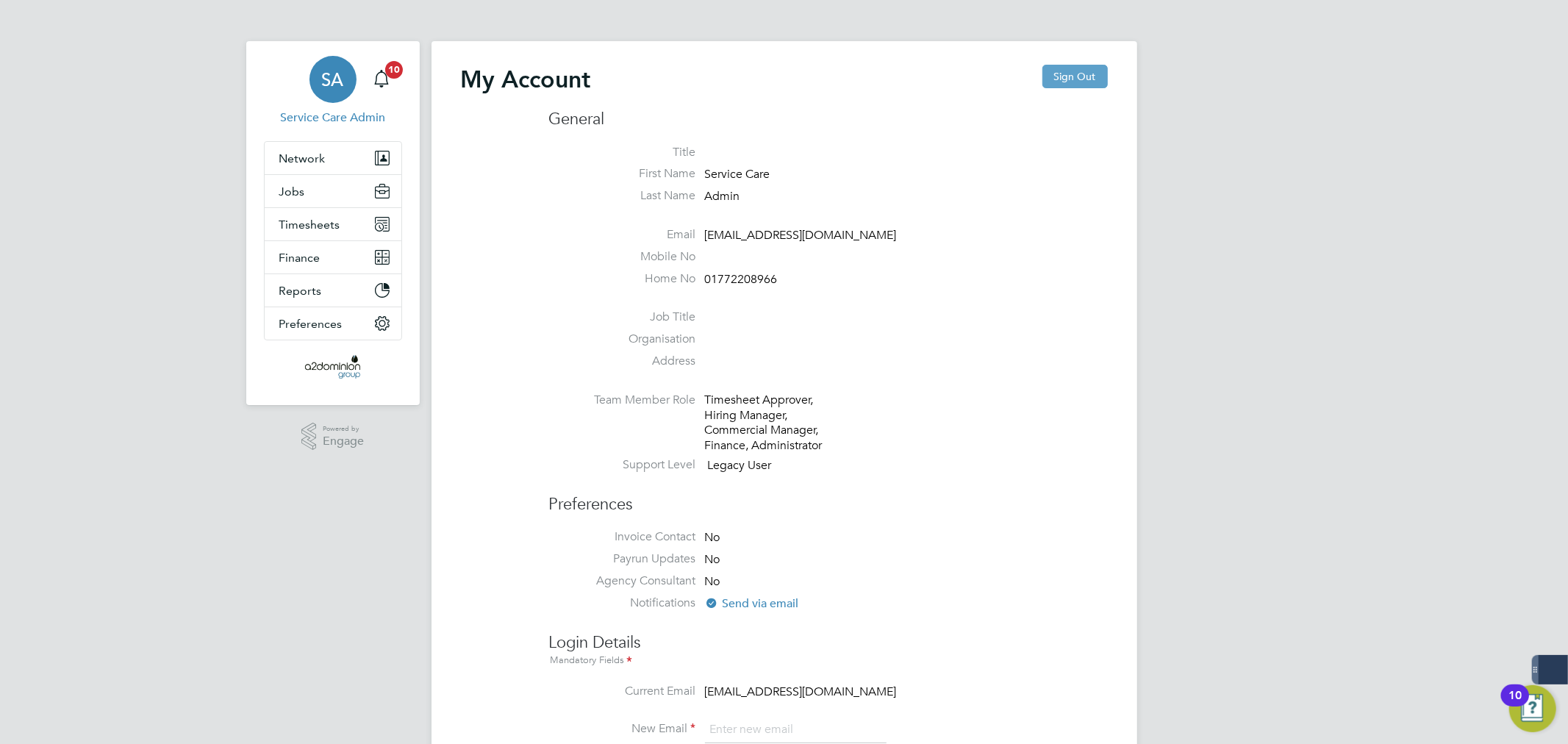
click at [1081, 82] on button "Sign Out" at bounding box center [1076, 76] width 66 height 23
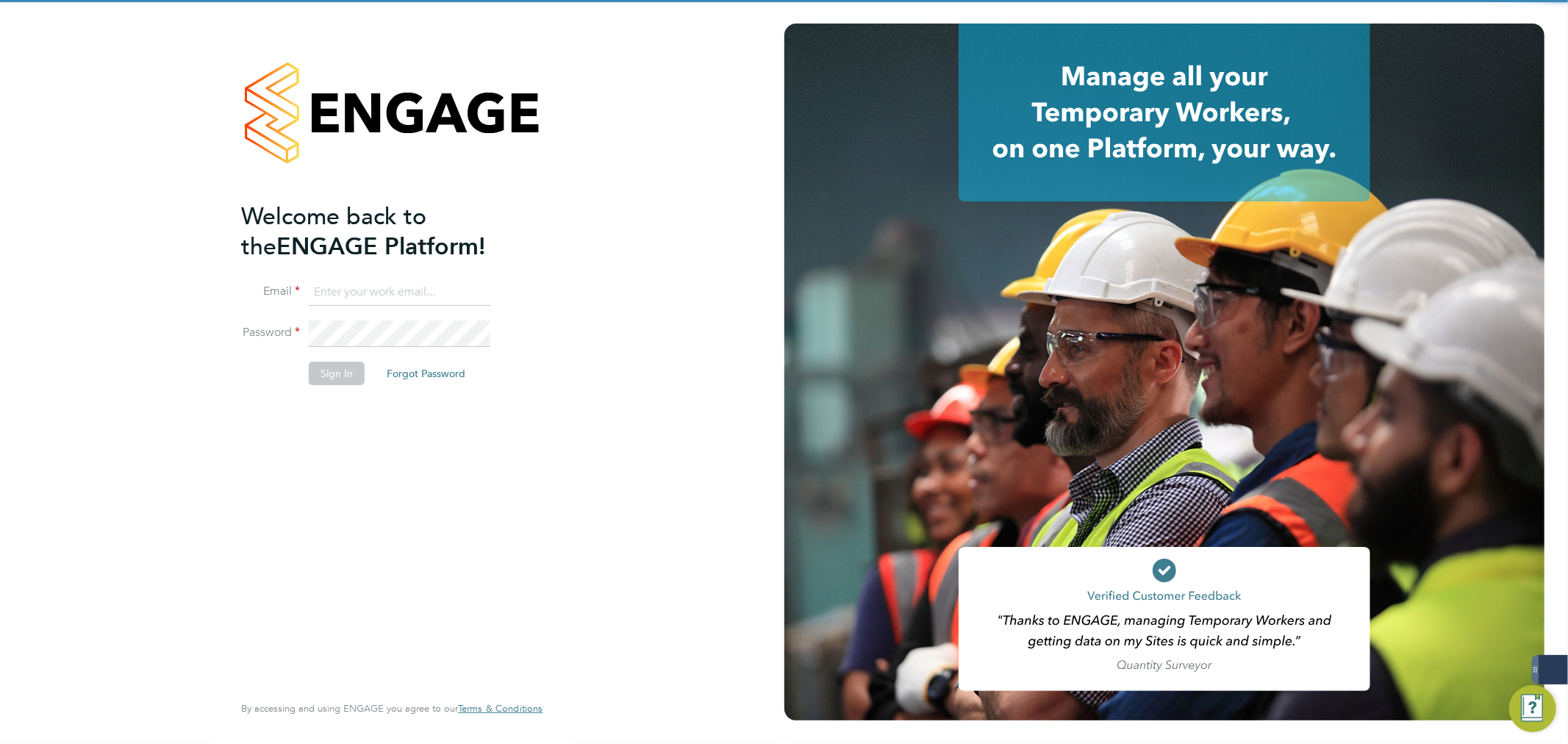
type input "[PERSON_NAME][EMAIL_ADDRESS][PERSON_NAME][DOMAIN_NAME]"
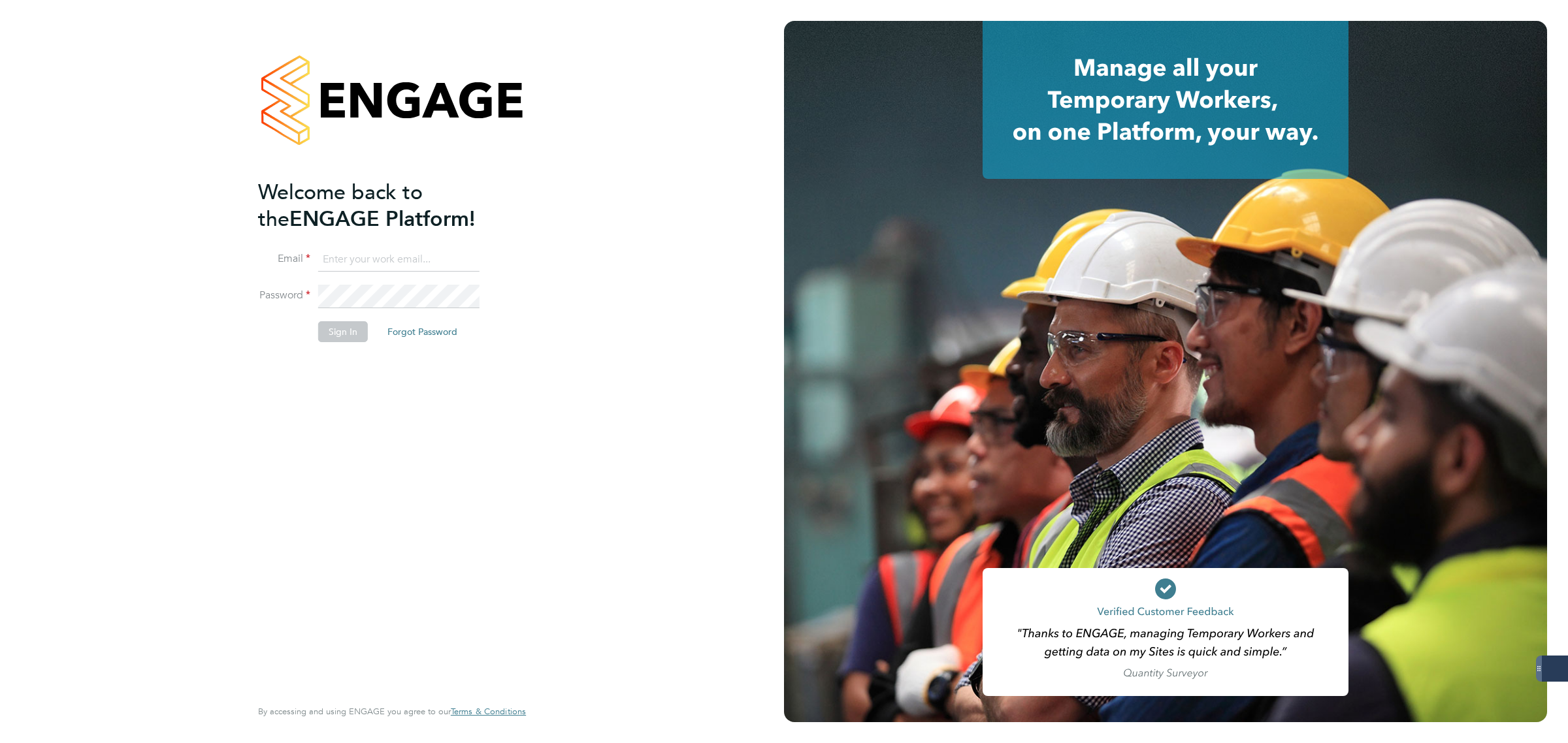
type input "[PERSON_NAME][EMAIL_ADDRESS][PERSON_NAME][DOMAIN_NAME]"
click at [340, 334] on button "Sign In" at bounding box center [343, 332] width 50 height 21
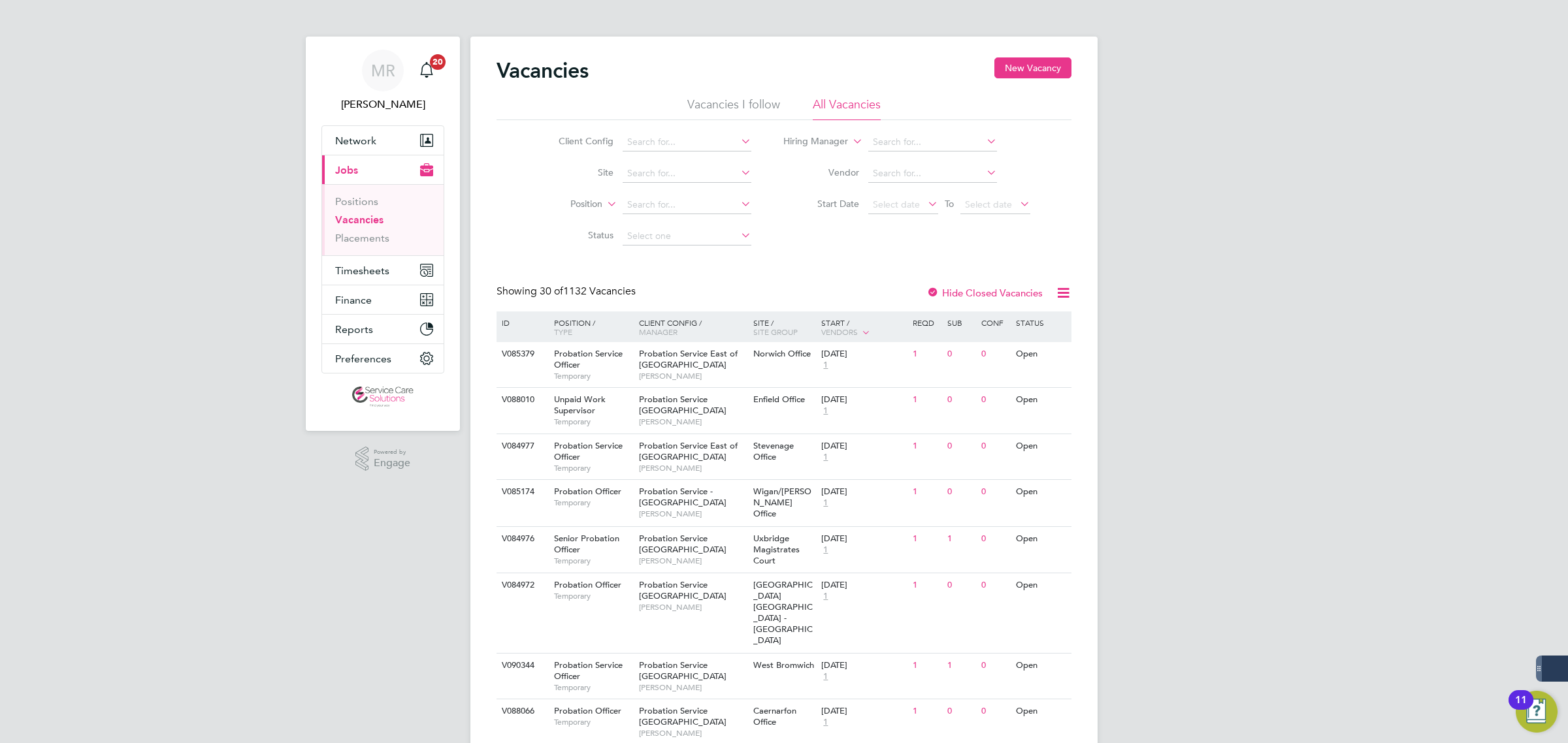
drag, startPoint x: 1477, startPoint y: 518, endPoint x: 1085, endPoint y: 697, distance: 430.9
click at [354, 236] on link "Placements" at bounding box center [362, 237] width 54 height 12
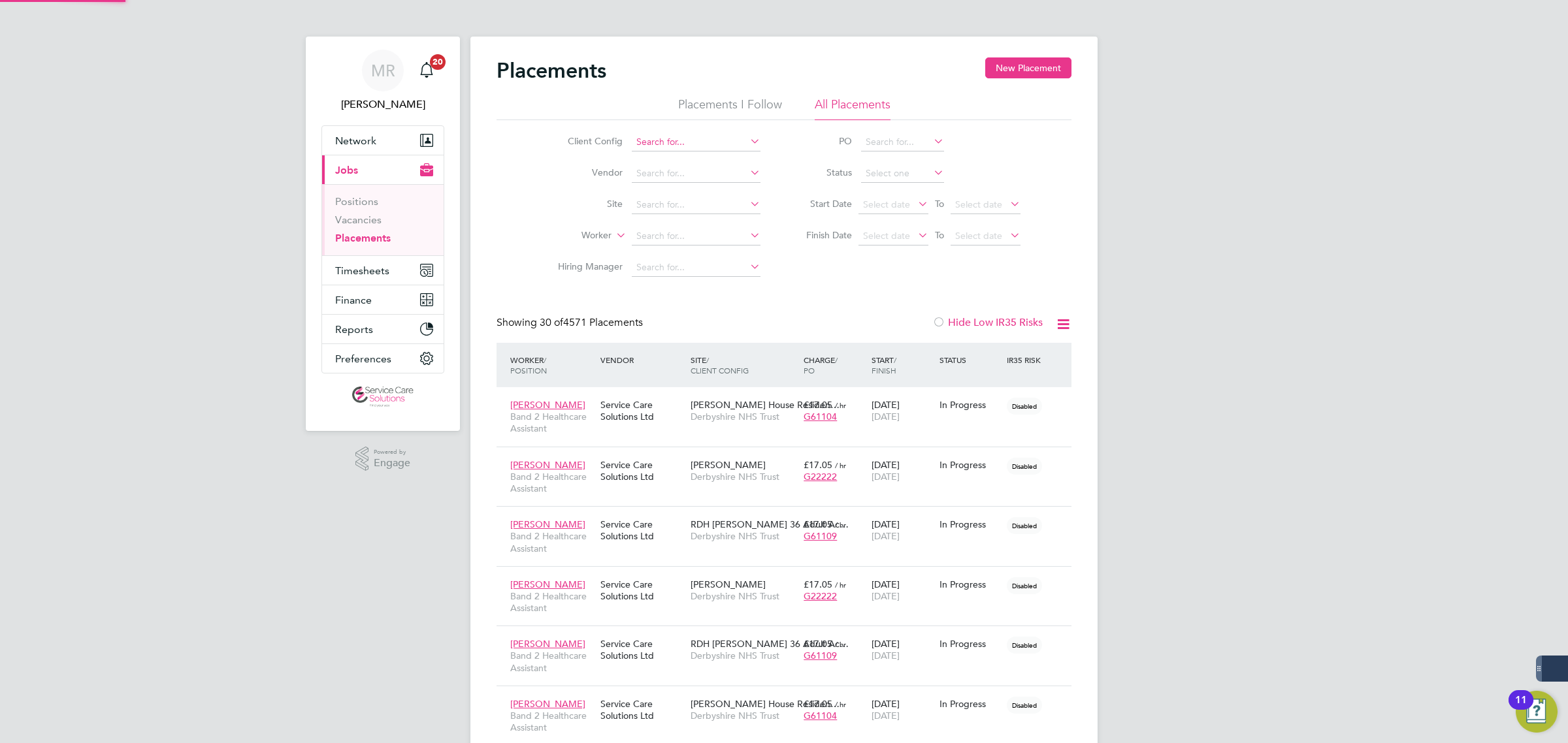
click at [662, 140] on input at bounding box center [696, 143] width 128 height 19
click at [693, 155] on li "A2D ominion Housing Group" at bounding box center [696, 160] width 130 height 18
type input "A2Dominion Housing Group"
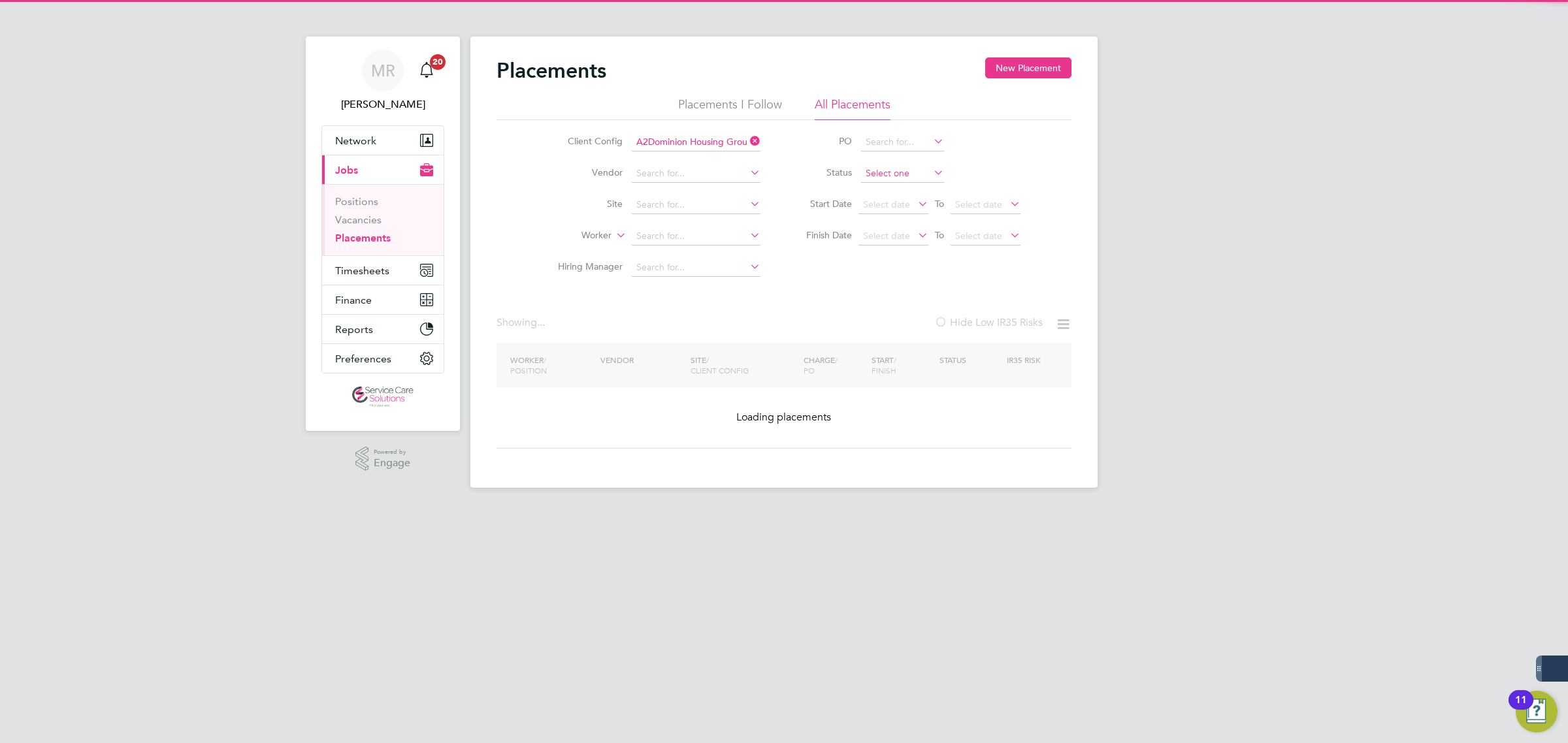
click at [896, 175] on input at bounding box center [902, 174] width 83 height 19
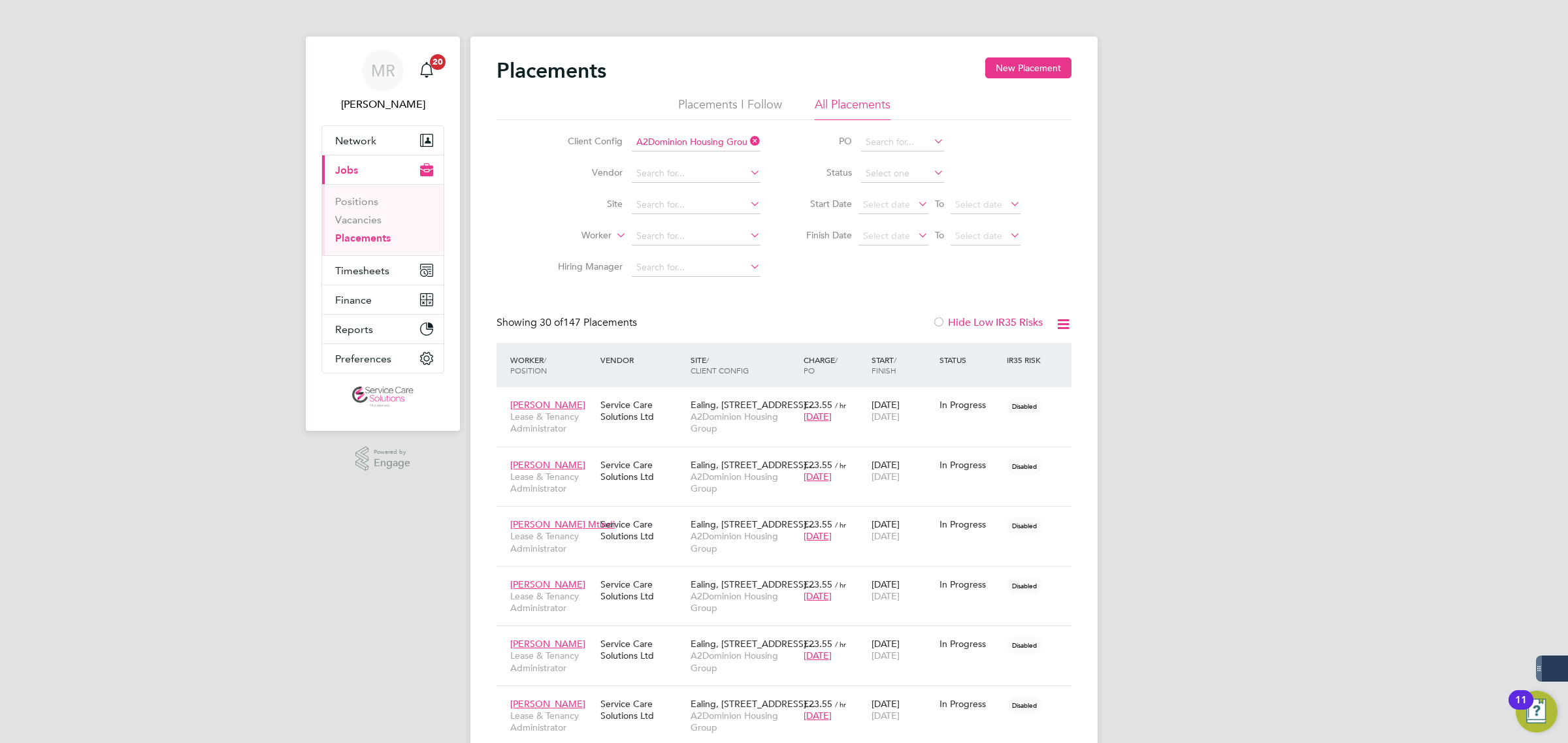
click at [888, 227] on li "Pending" at bounding box center [902, 225] width 84 height 17
type input "Pending"
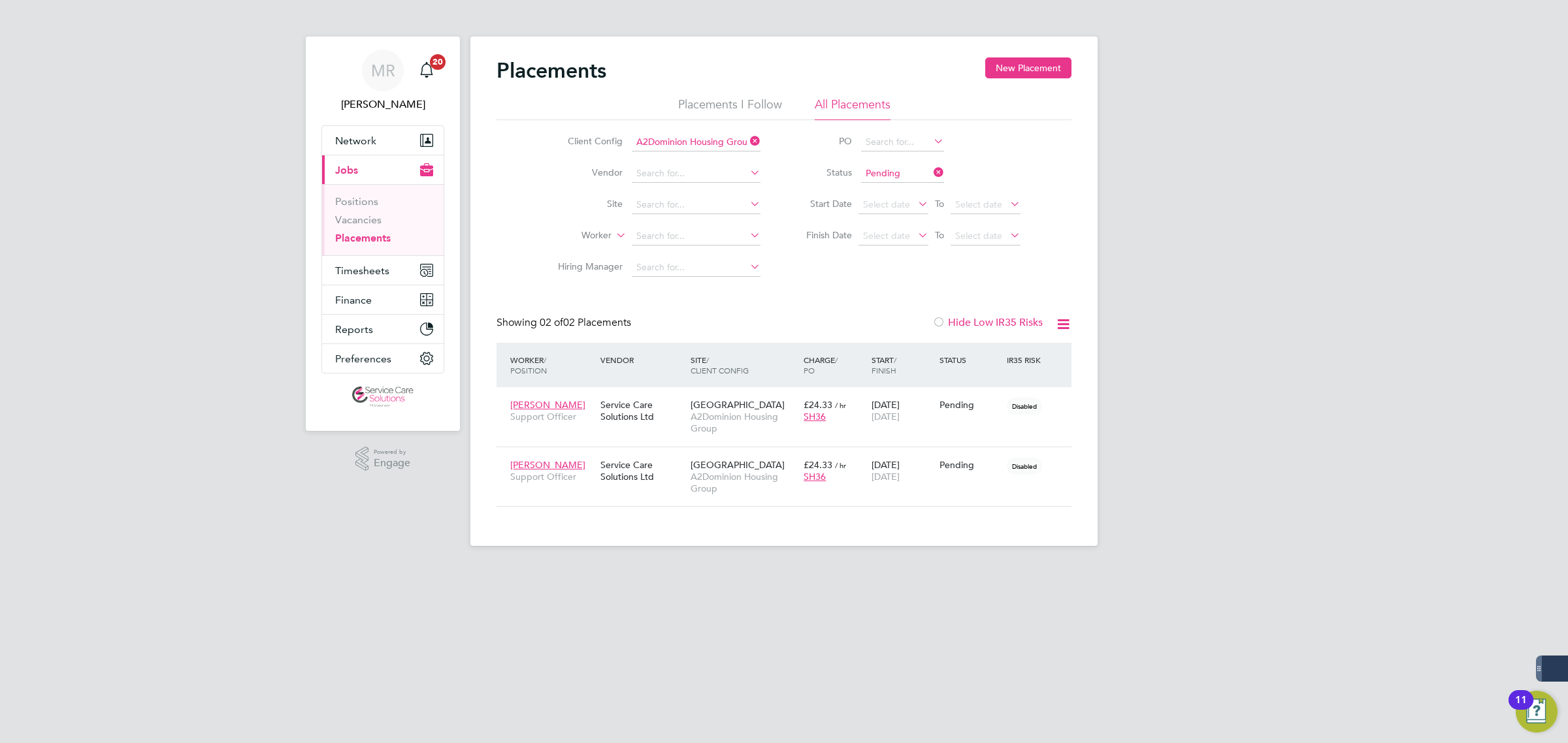
click at [931, 170] on icon at bounding box center [931, 173] width 0 height 19
click at [928, 170] on input at bounding box center [902, 174] width 83 height 19
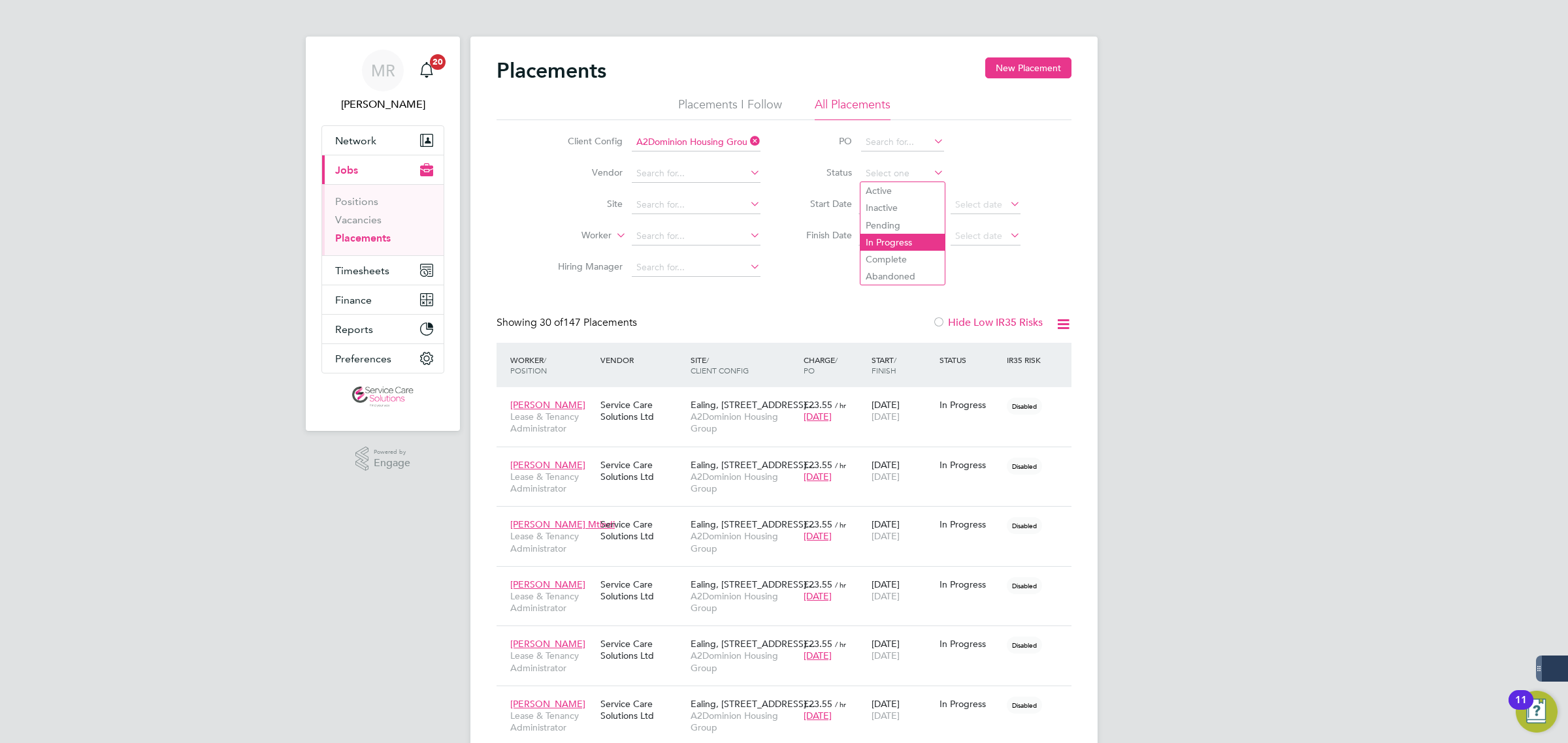
click at [919, 243] on li "In Progress" at bounding box center [902, 242] width 84 height 17
type input "In Progress"
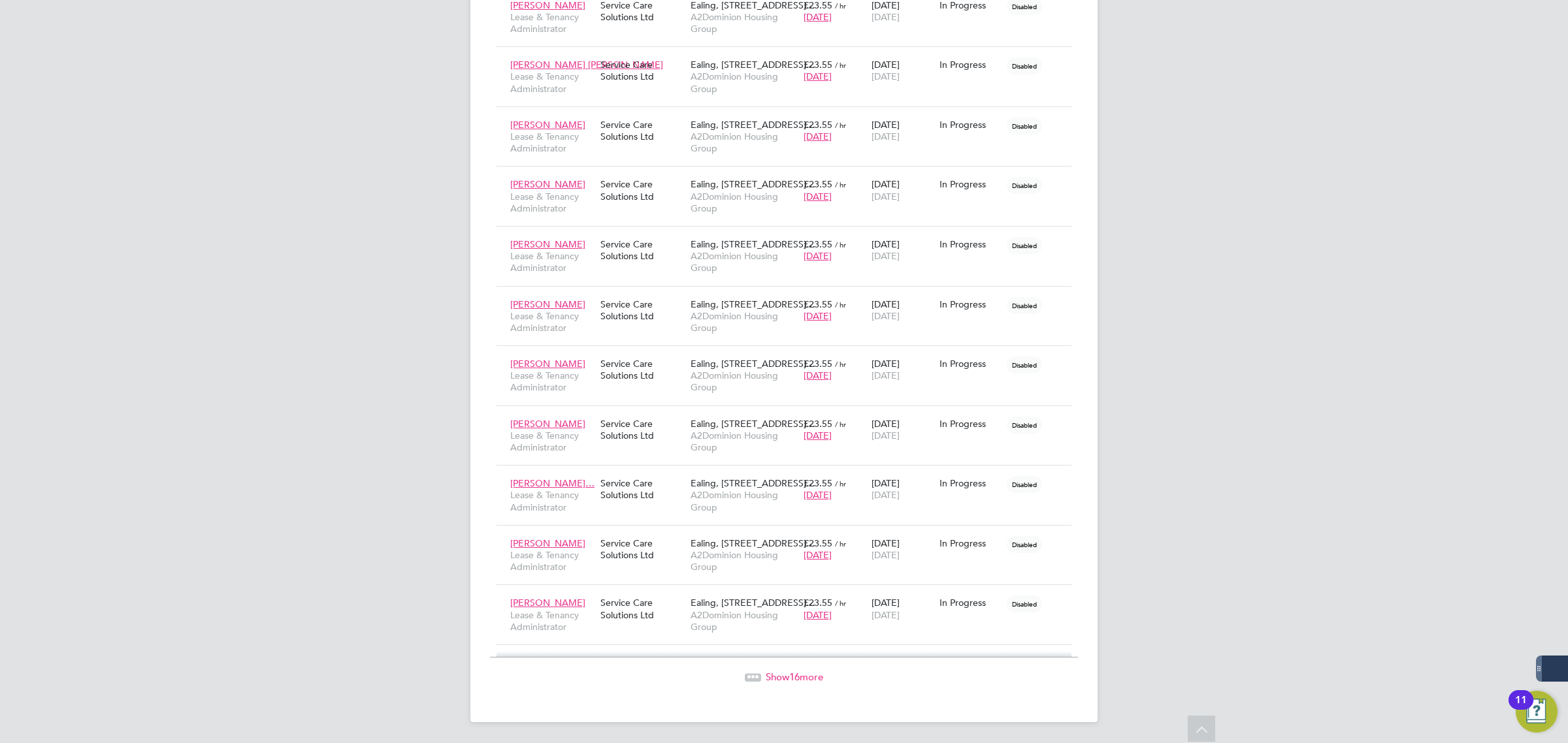
click at [797, 679] on span "16" at bounding box center [794, 676] width 11 height 12
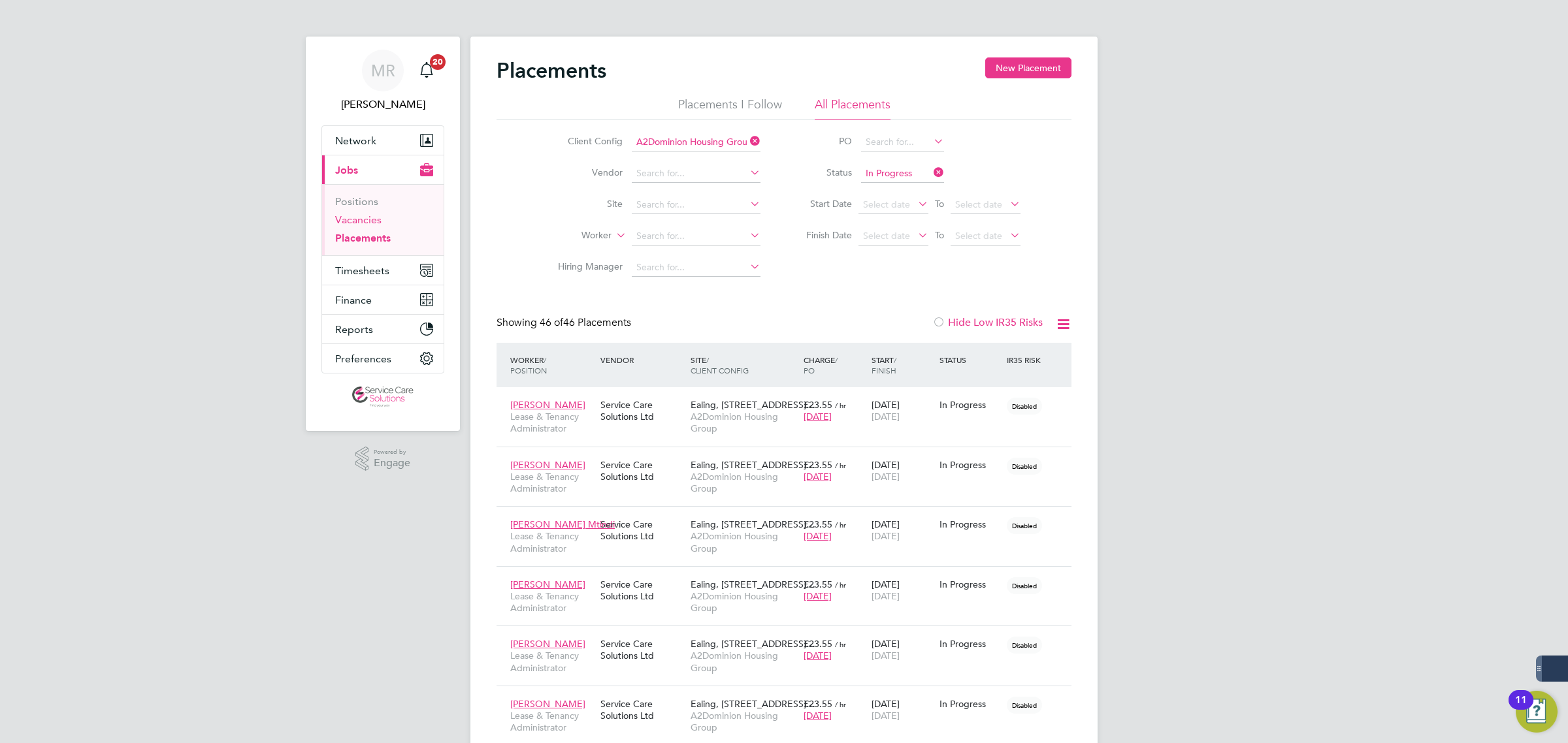
click at [356, 220] on link "Vacancies" at bounding box center [358, 219] width 46 height 12
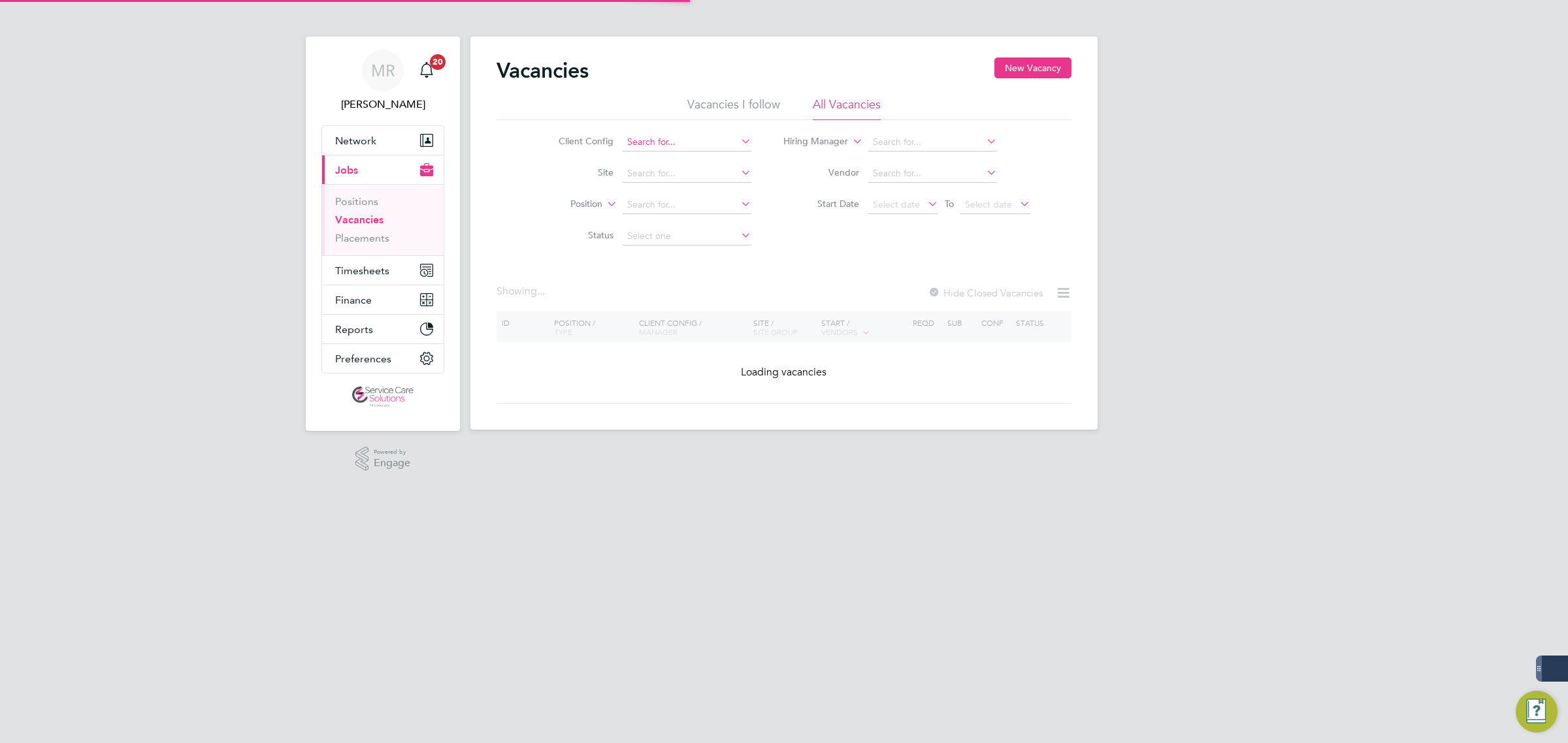
click at [656, 142] on input at bounding box center [687, 143] width 128 height 19
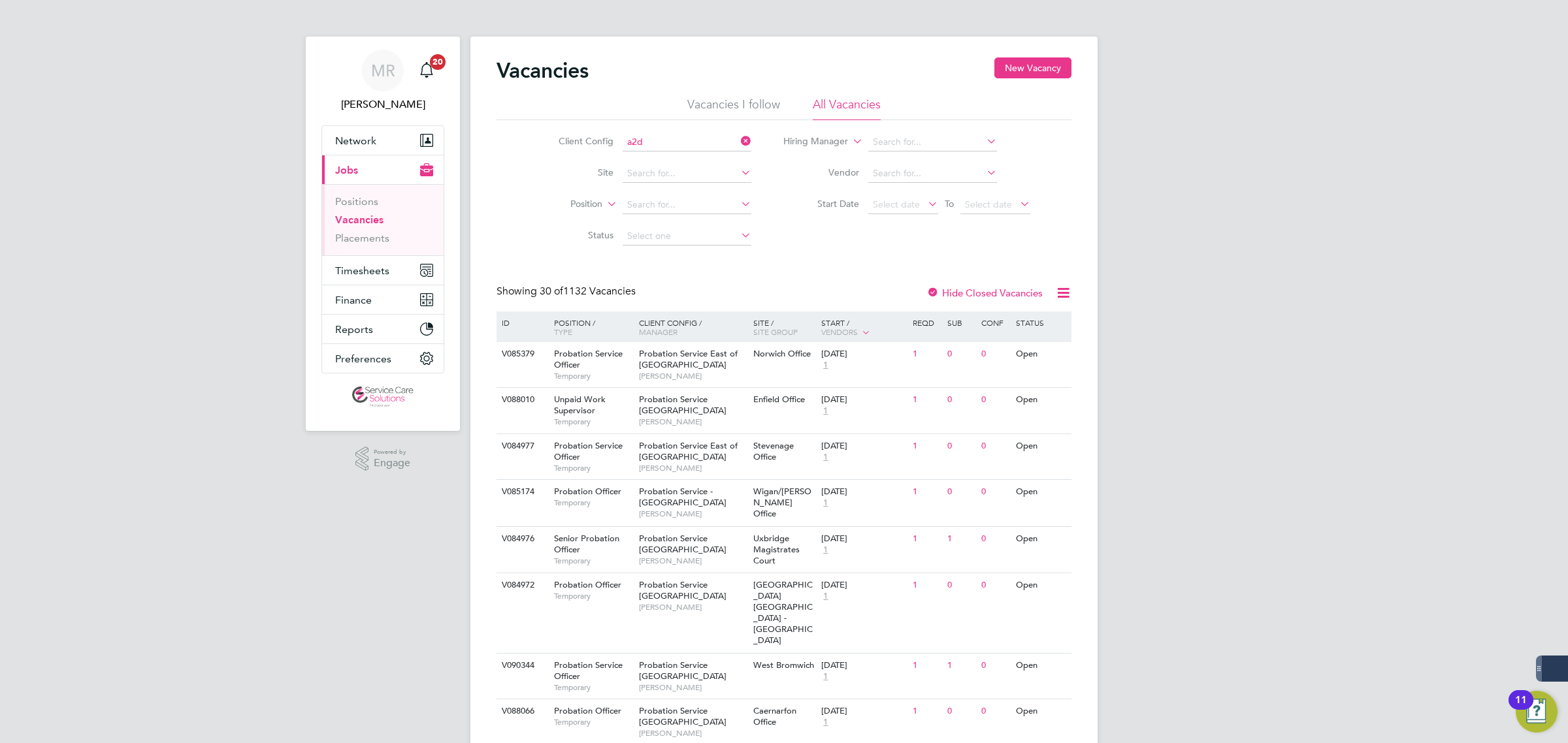
click at [678, 160] on li "A2D ominion Housing Group" at bounding box center [686, 160] width 130 height 18
type input "A2Dominion Housing Group"
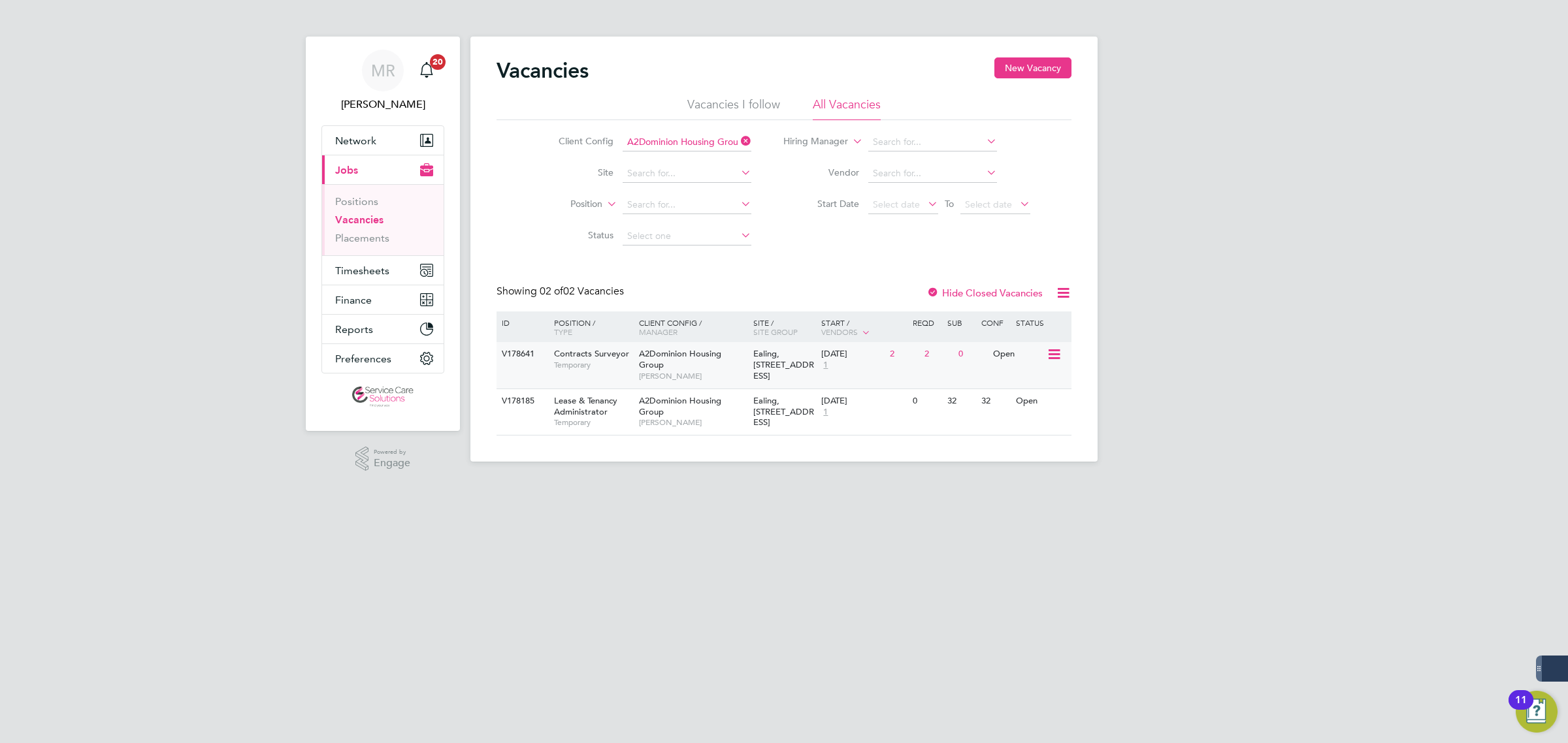
click at [768, 363] on span "Ealing, [STREET_ADDRESS]" at bounding box center [783, 364] width 61 height 34
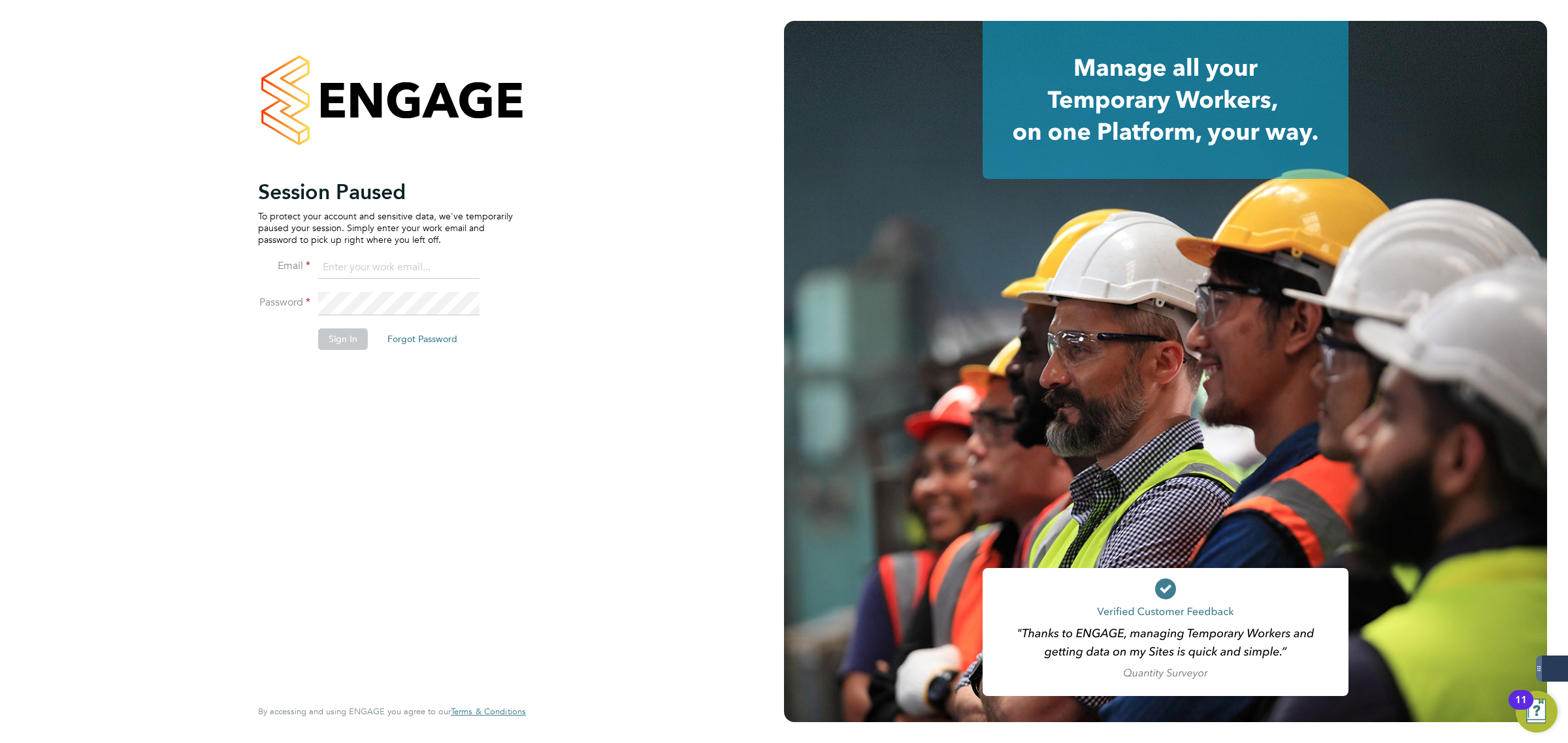
click at [355, 268] on input at bounding box center [399, 267] width 161 height 24
paste input "a2dominion@servicecare.org.uk"
type input "a2dominion@servicecare.org.uk"
click at [350, 291] on li "Email a2dominion@servicecare.org.uk" at bounding box center [385, 274] width 255 height 36
click at [337, 349] on button "Sign In" at bounding box center [343, 339] width 50 height 21
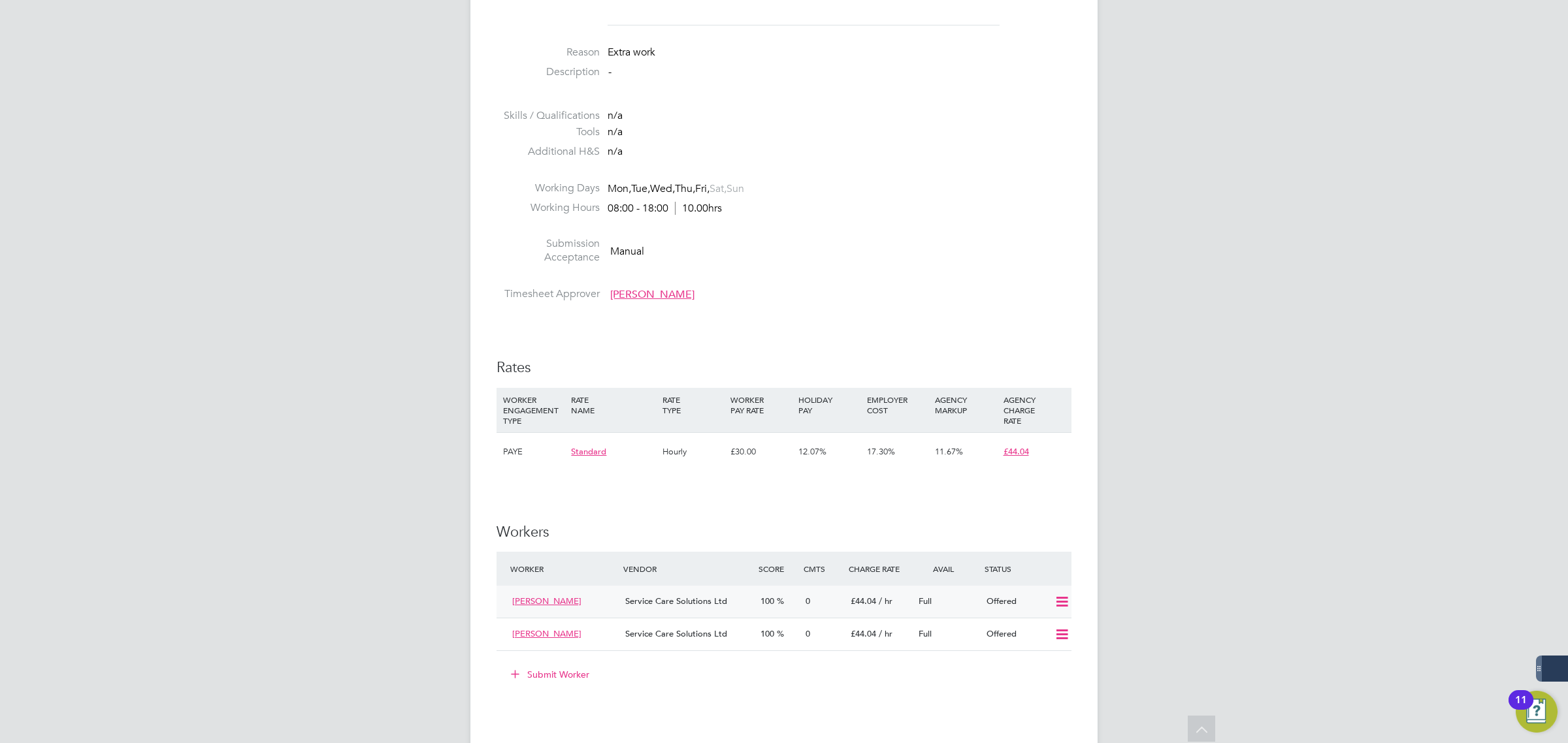
click at [1059, 603] on icon at bounding box center [1062, 602] width 16 height 11
click at [1050, 627] on li "Confirm" at bounding box center [1043, 631] width 50 height 19
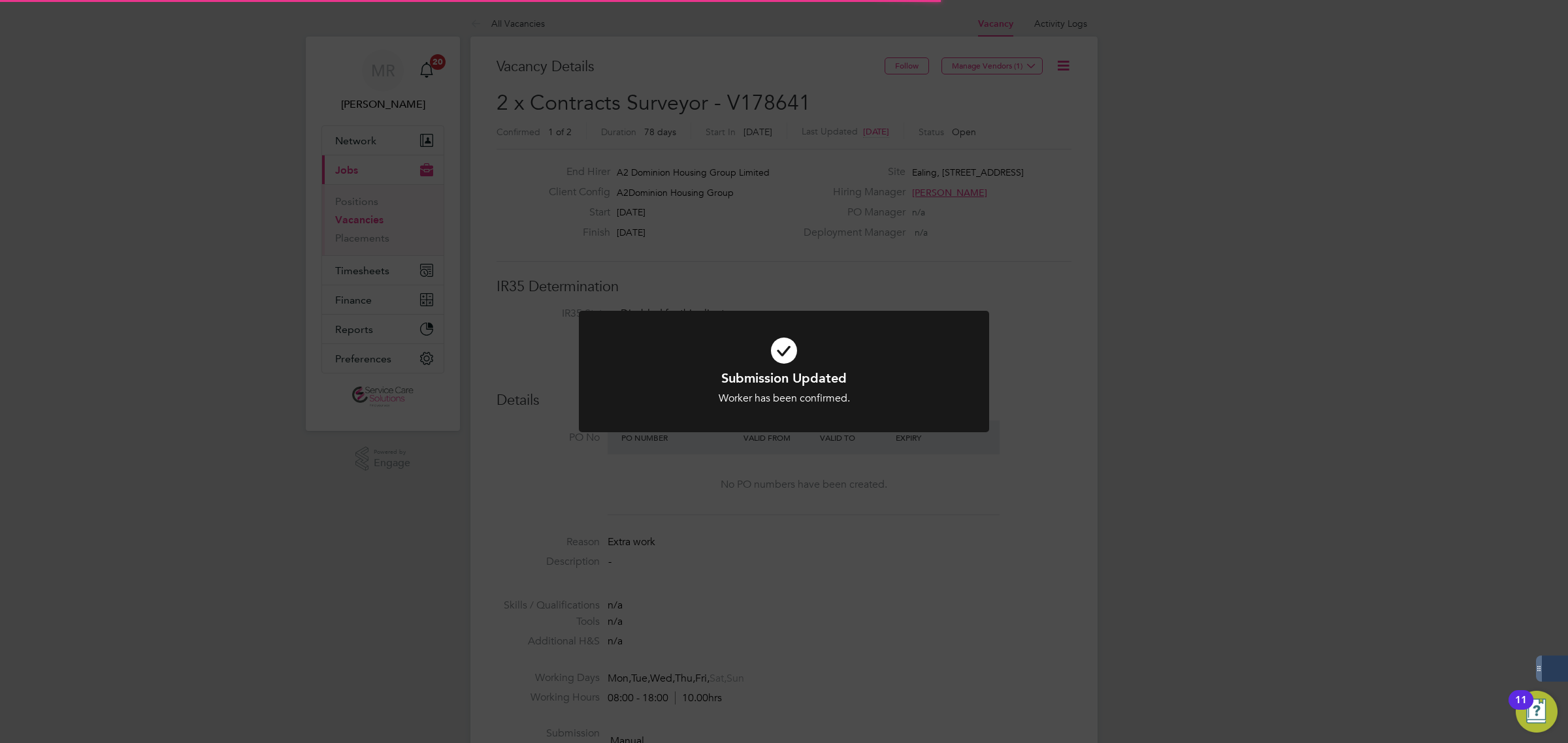
scroll to position [50, 113]
click at [1175, 585] on div "Submission Updated Worker has been confirmed. Cancel Okay" at bounding box center [784, 372] width 1568 height 743
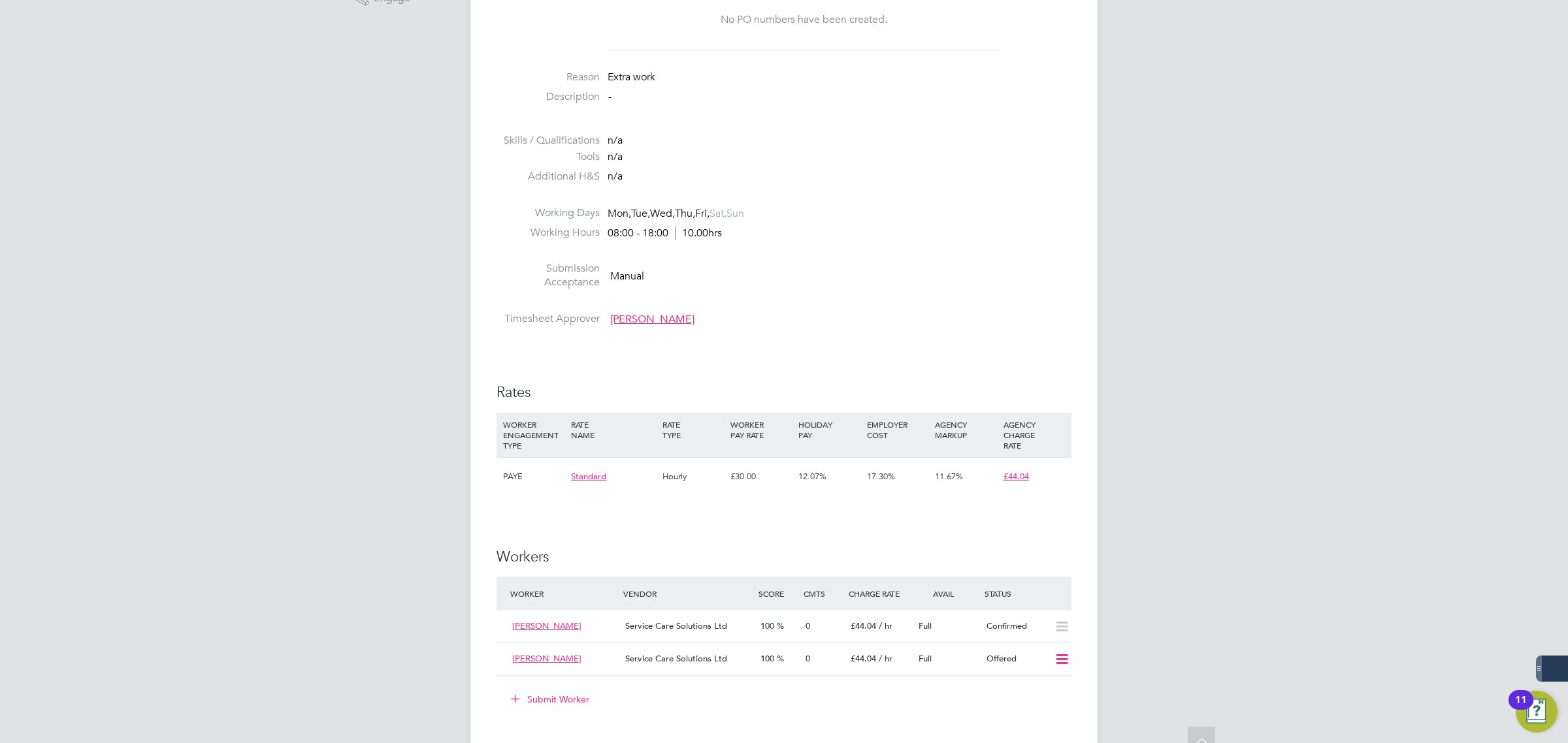
scroll to position [571, 0]
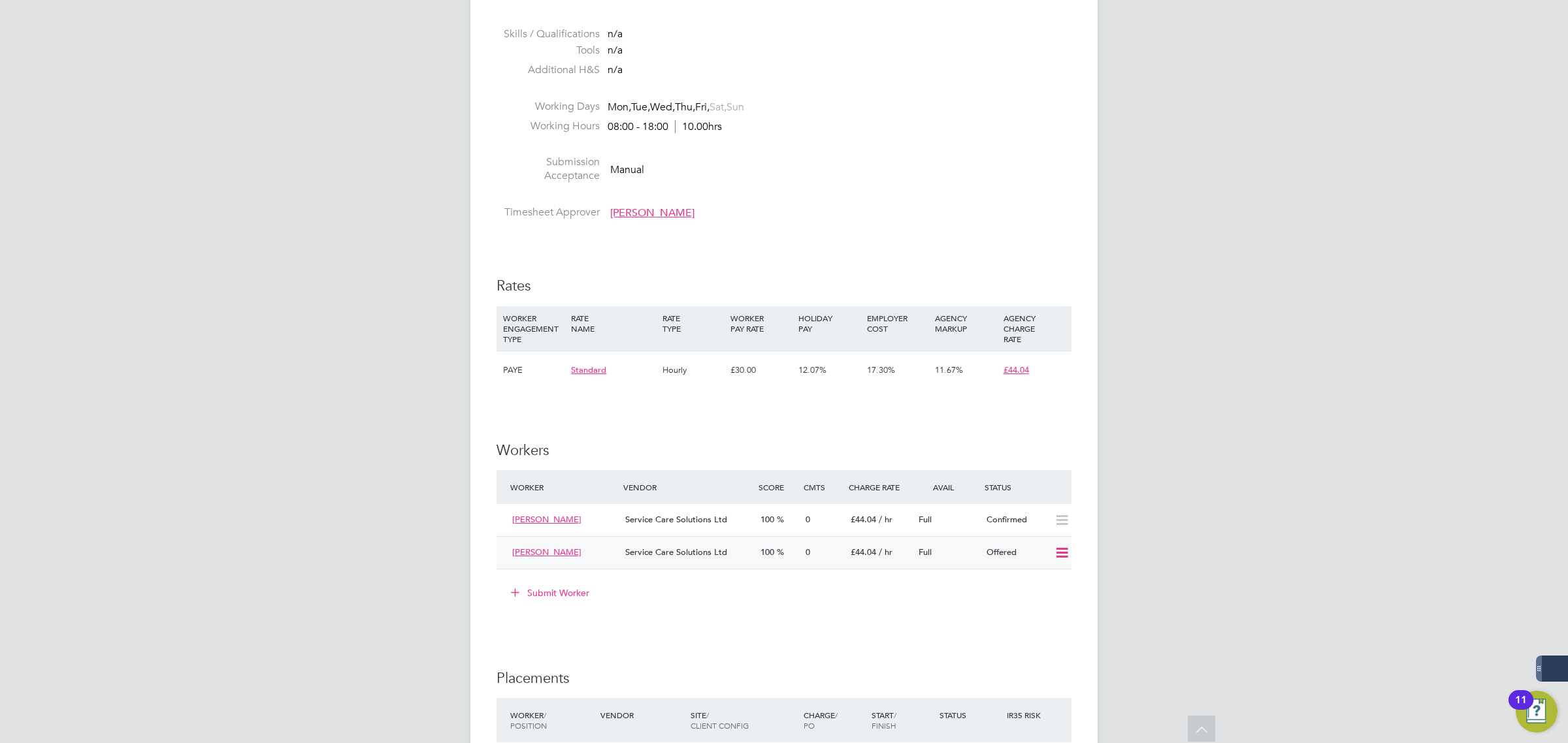
click at [1068, 556] on icon at bounding box center [1062, 553] width 16 height 11
click at [1035, 592] on li "Cancel" at bounding box center [1043, 601] width 50 height 19
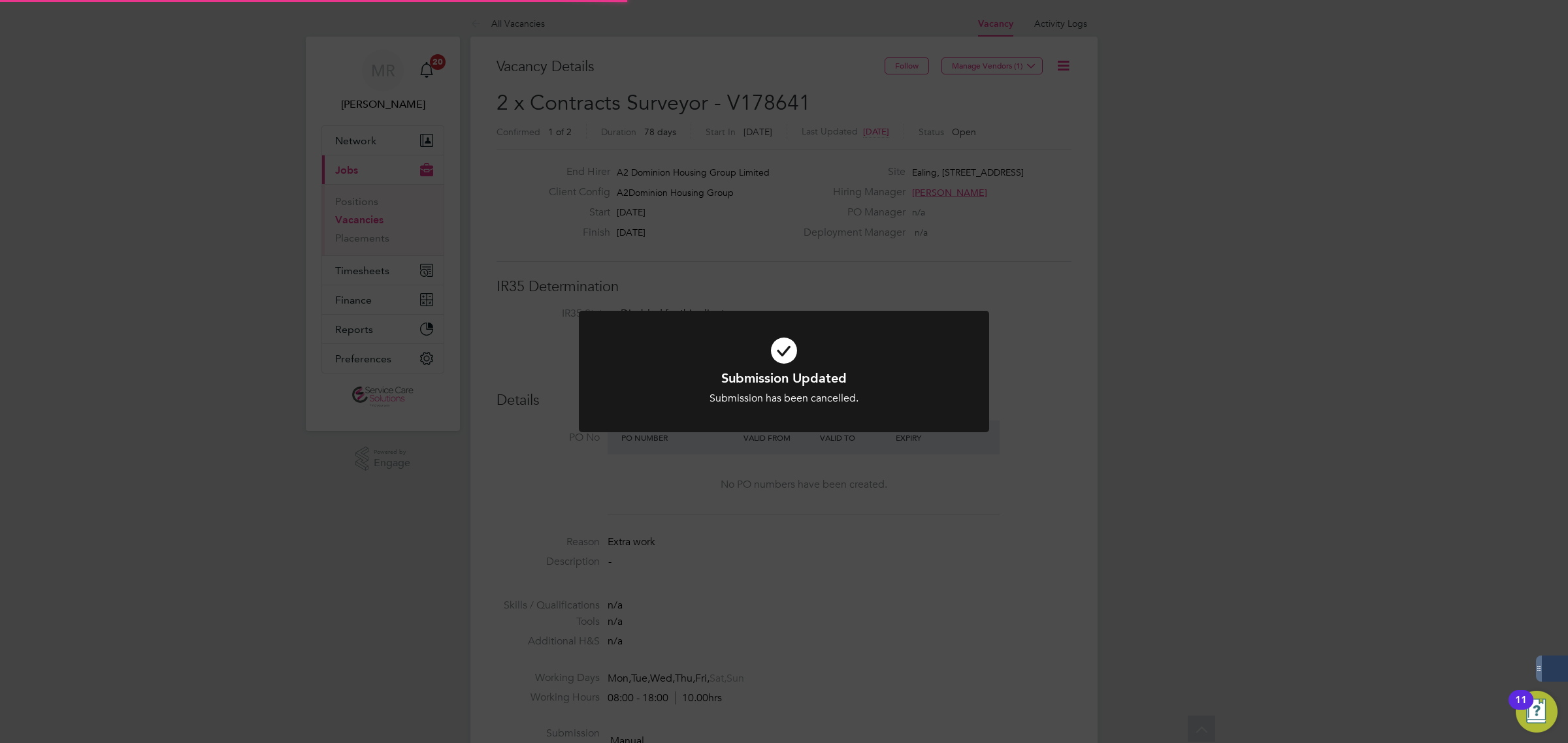
scroll to position [38, 91]
click at [1258, 529] on div "Submission Updated Submission has been cancelled. Cancel Okay" at bounding box center [784, 372] width 1568 height 743
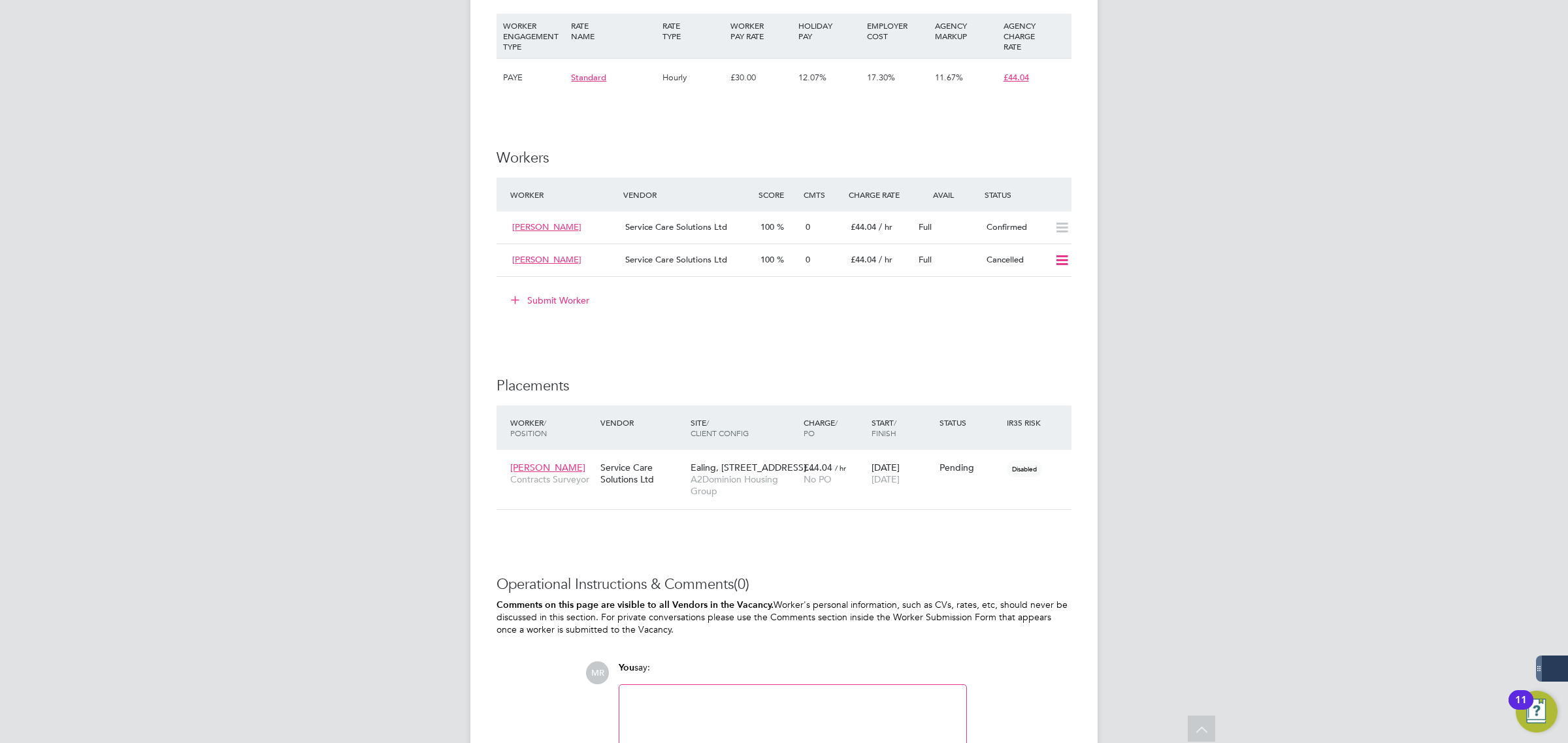
scroll to position [978, 0]
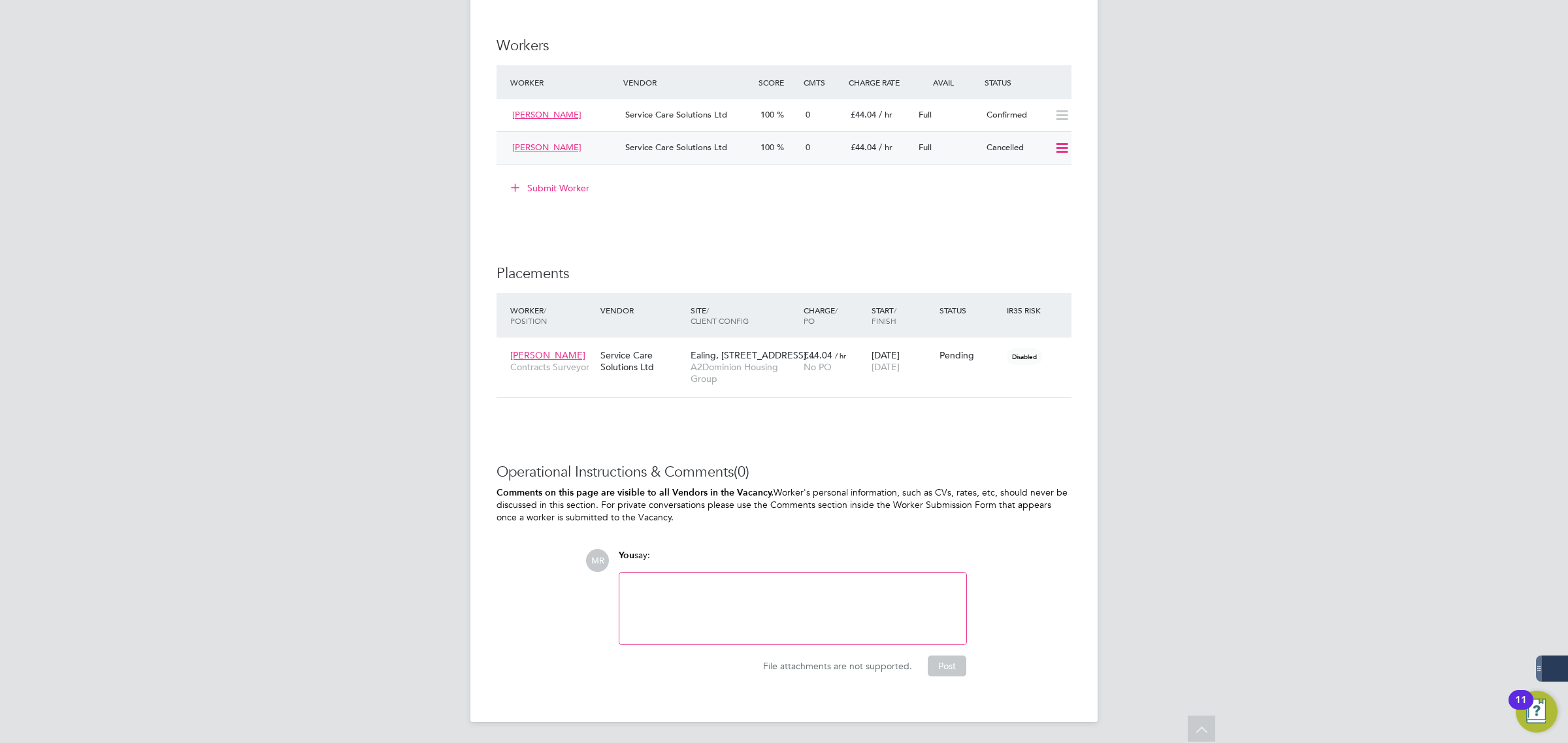
click at [1056, 143] on icon at bounding box center [1062, 148] width 16 height 11
click at [1043, 183] on li "Resubmit" at bounding box center [1039, 178] width 56 height 19
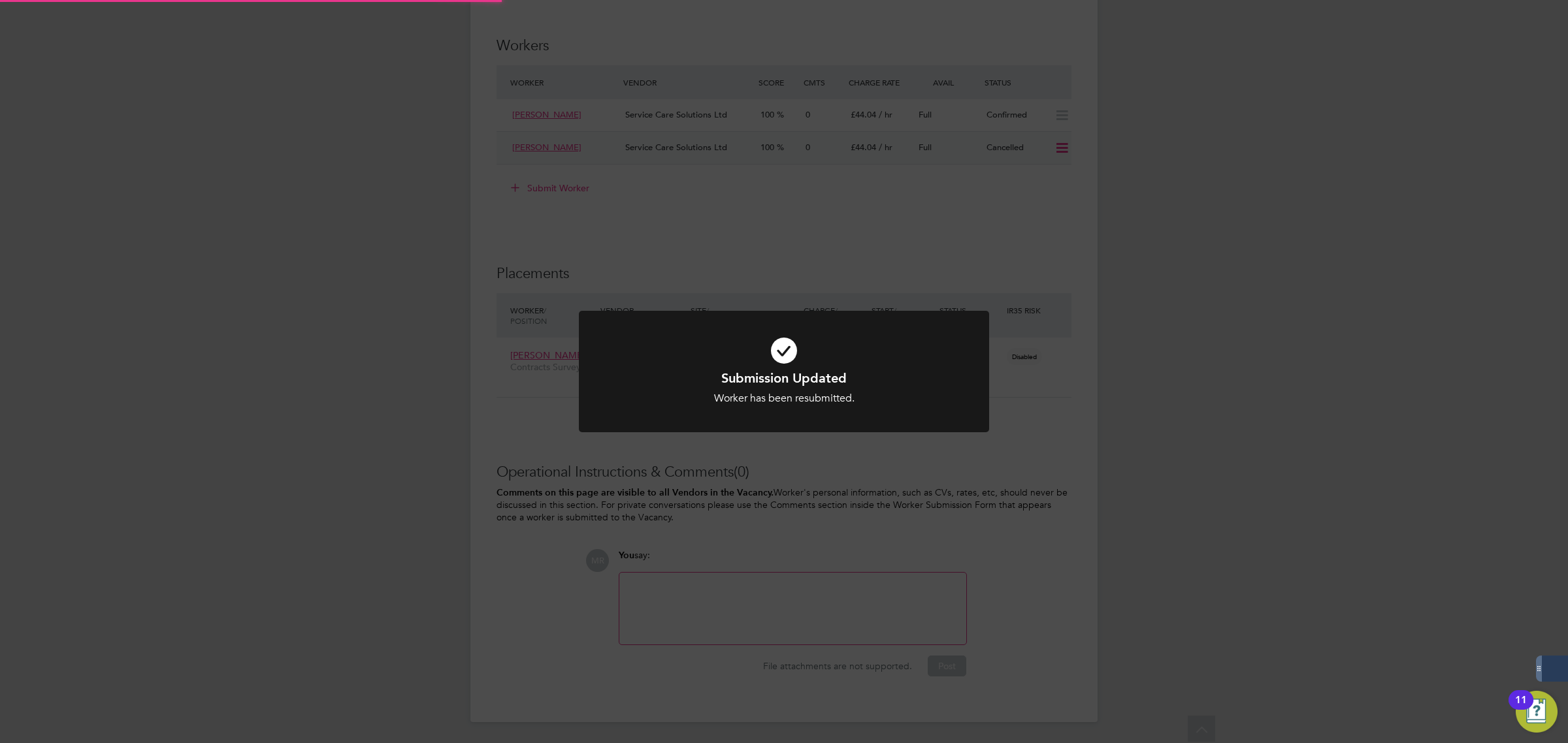
scroll to position [0, 0]
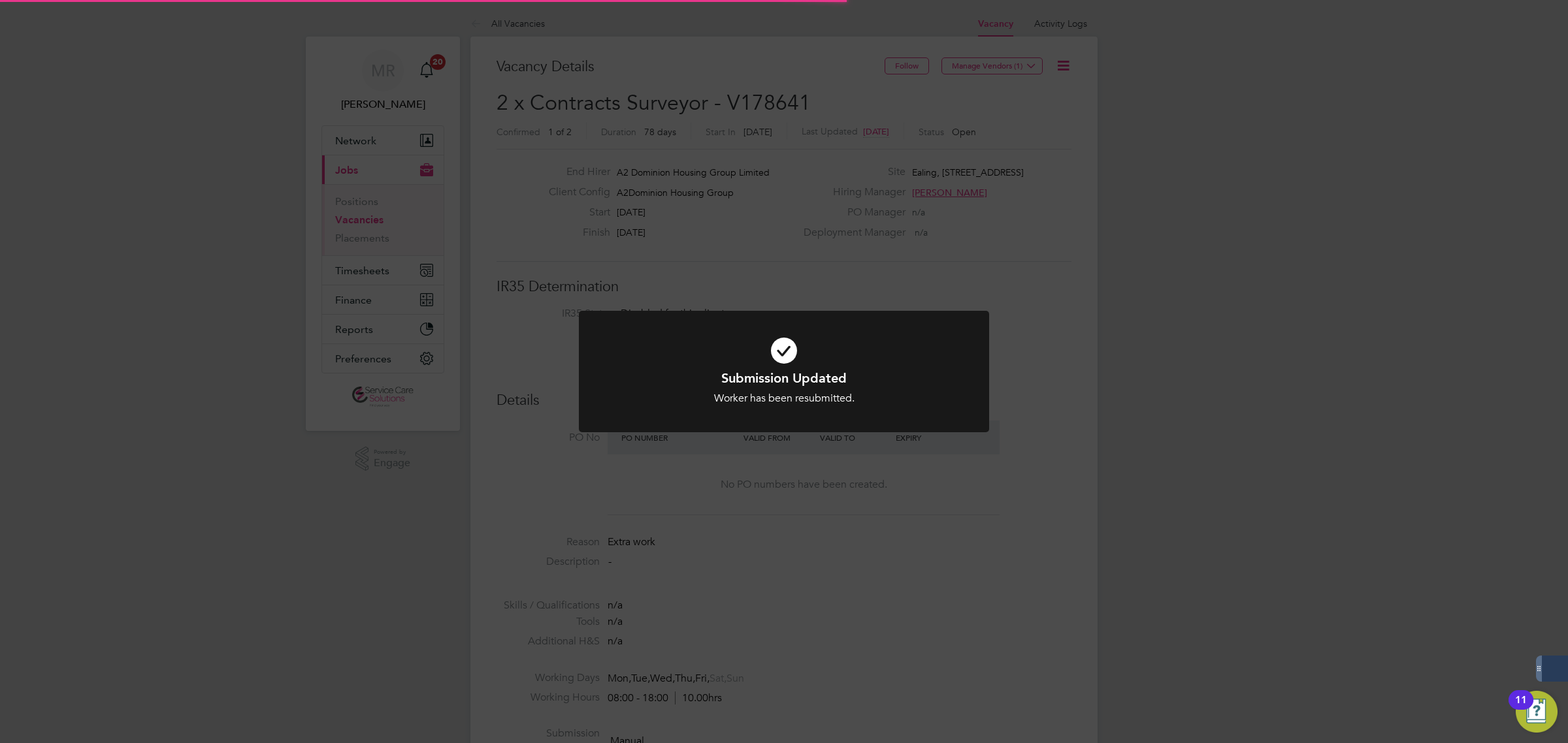
click at [1177, 230] on div "Submission Updated Worker has been resubmitted. Cancel Okay" at bounding box center [784, 372] width 1568 height 743
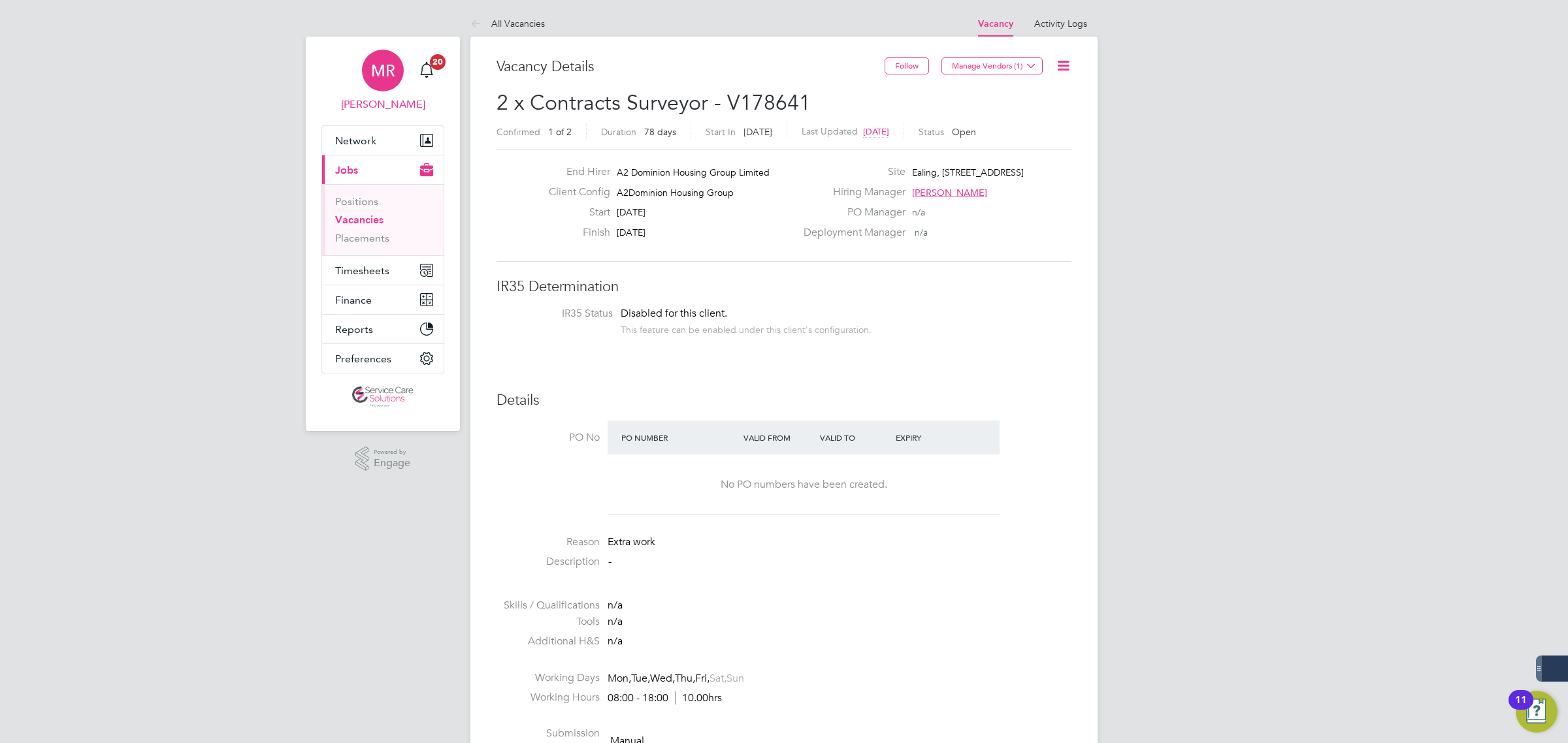
drag, startPoint x: 373, startPoint y: 82, endPoint x: 392, endPoint y: 83, distance: 19.0
click at [374, 81] on div "MR" at bounding box center [382, 71] width 42 height 42
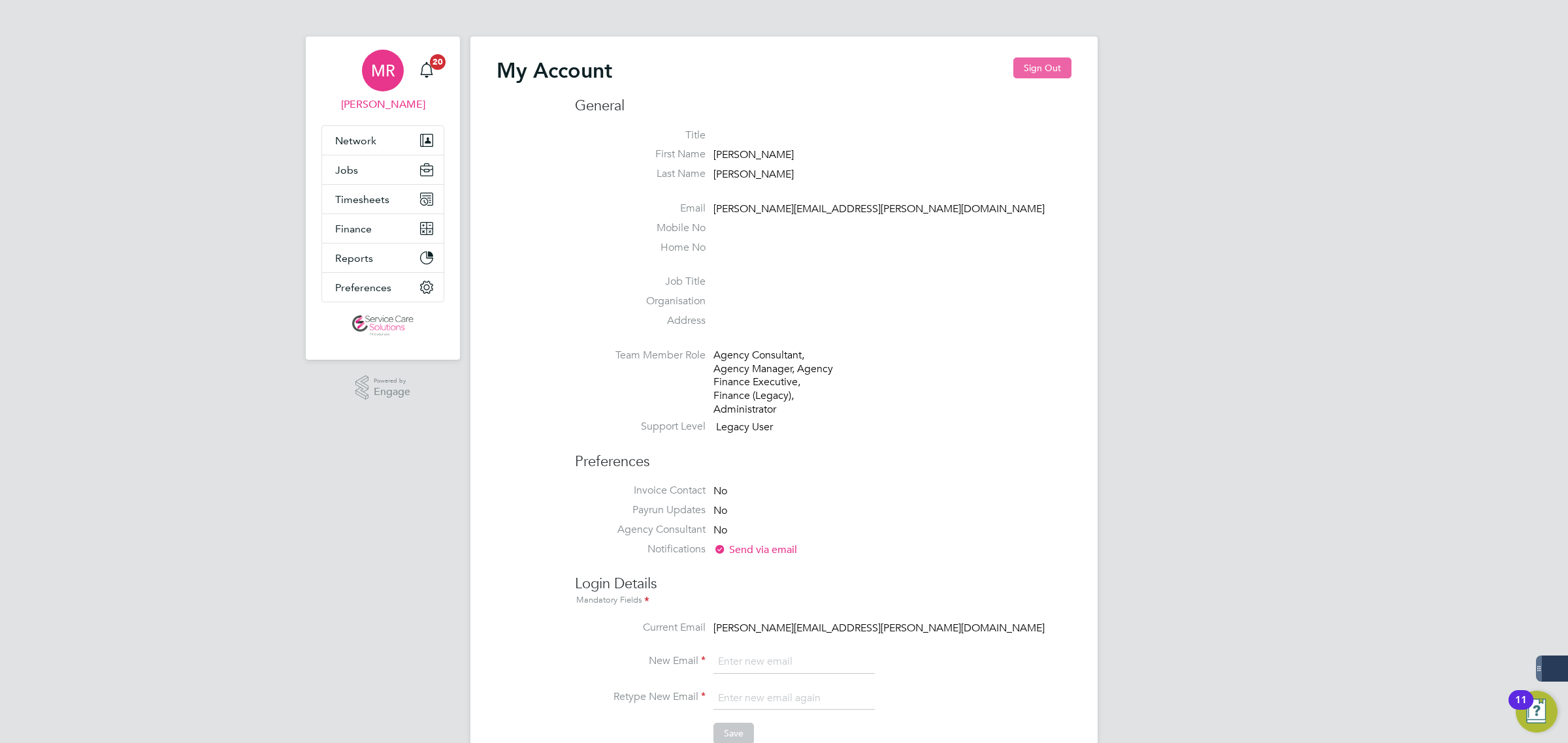
click at [1045, 68] on button "Sign Out" at bounding box center [1042, 68] width 58 height 21
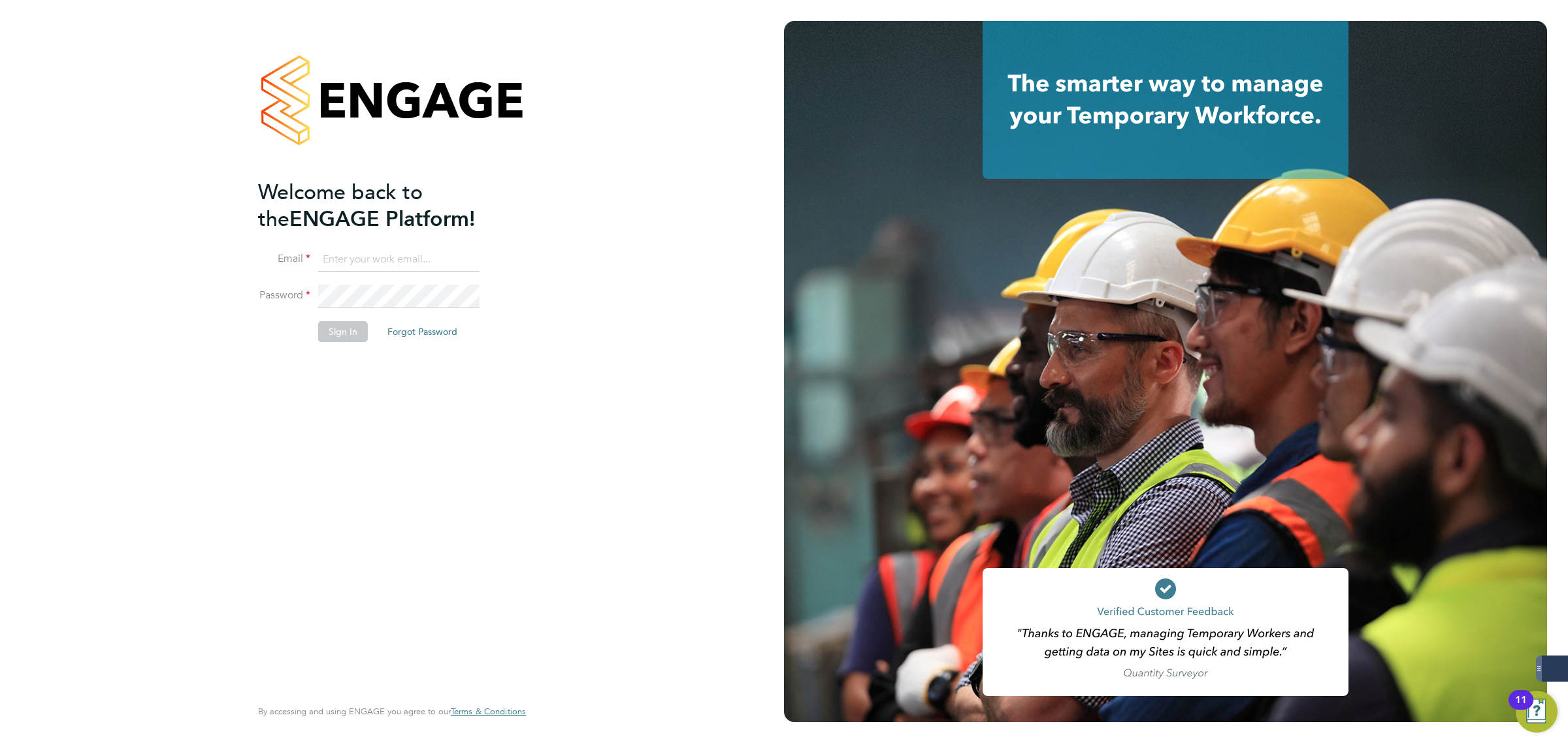
type input "matthew.robson@servicecare.org.uk"
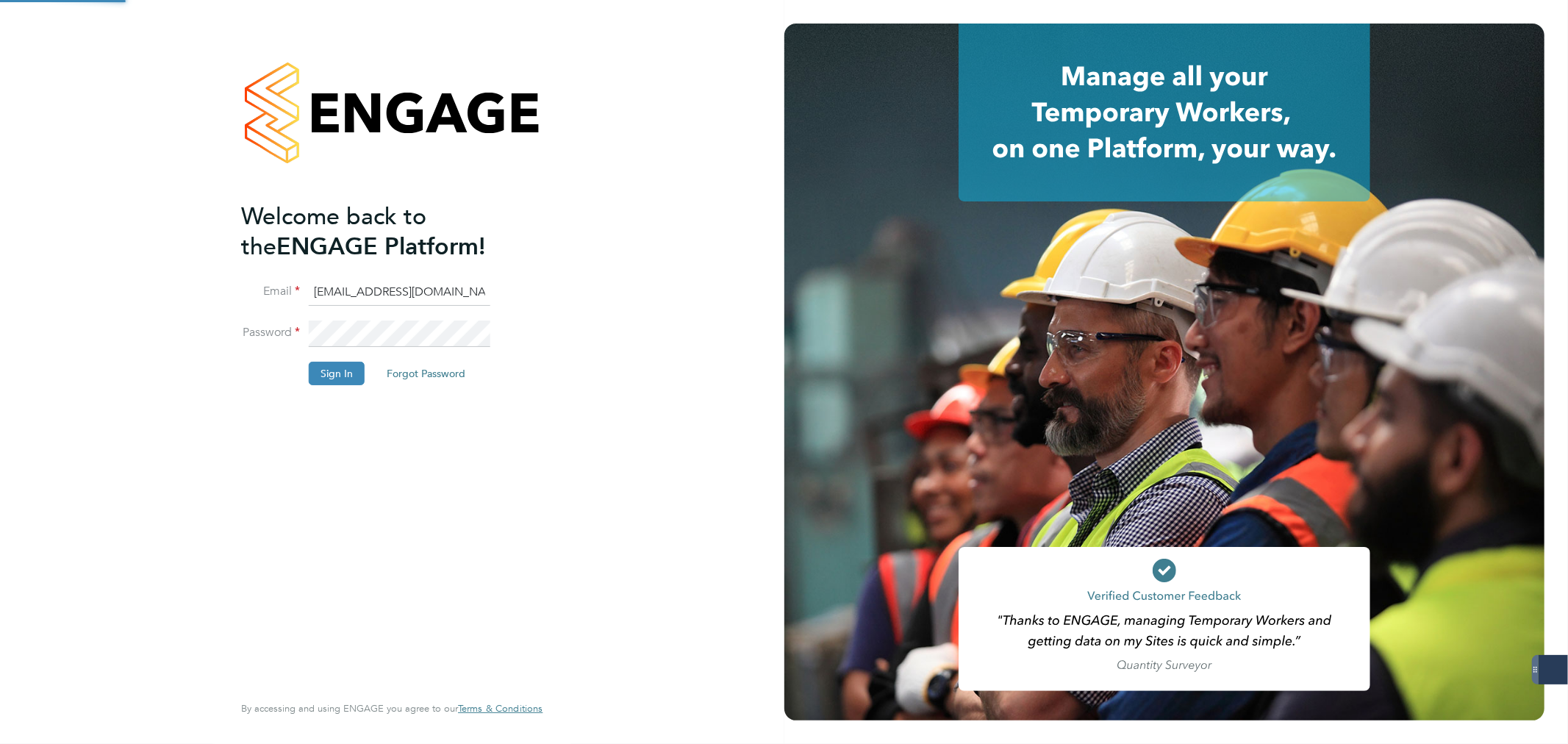
type input "matthew.robson@servicecare.org.uk"
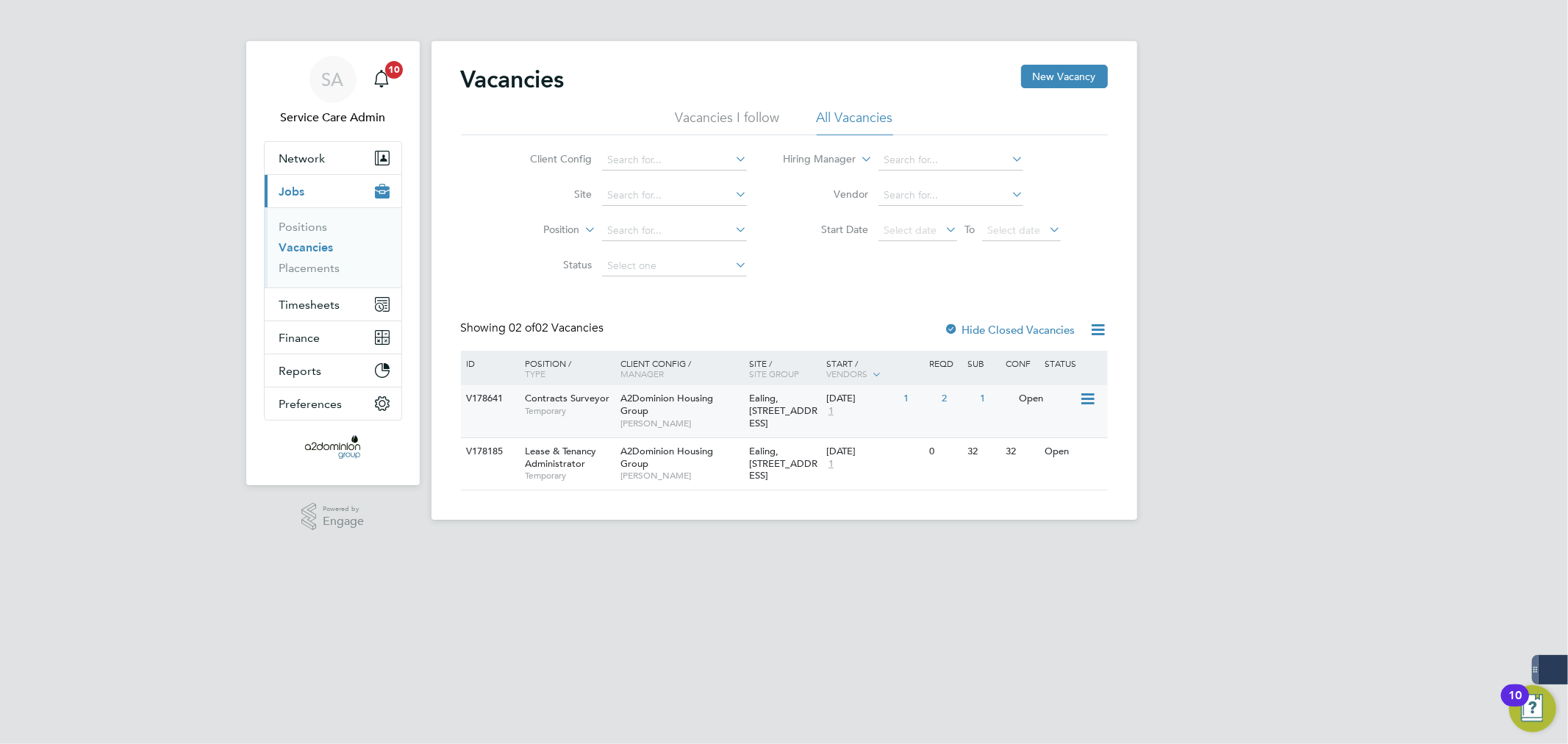
click at [713, 420] on span "[PERSON_NAME]" at bounding box center [681, 423] width 121 height 12
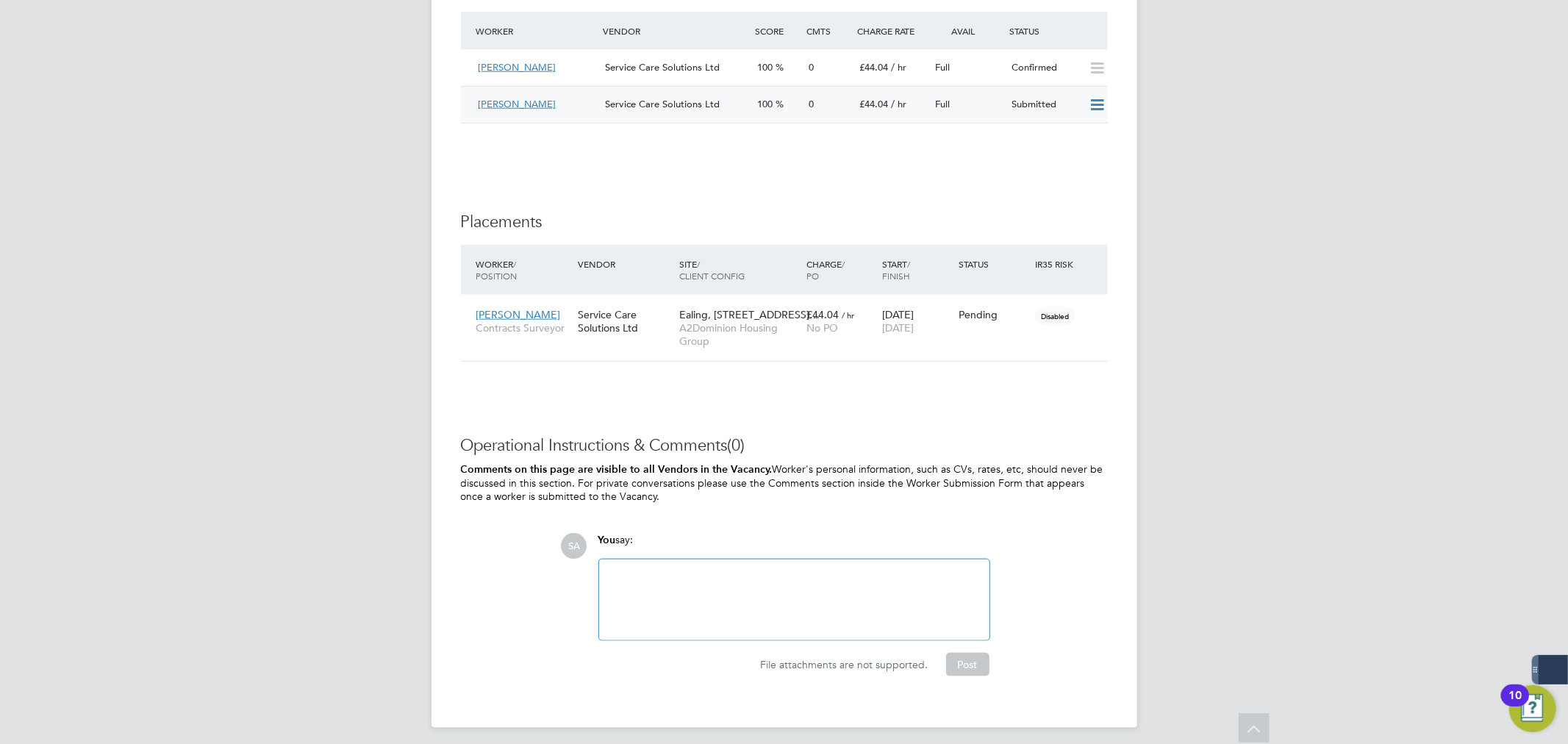
click at [1100, 100] on icon at bounding box center [1097, 105] width 18 height 12
click at [1069, 138] on li "Offer" at bounding box center [1077, 137] width 51 height 21
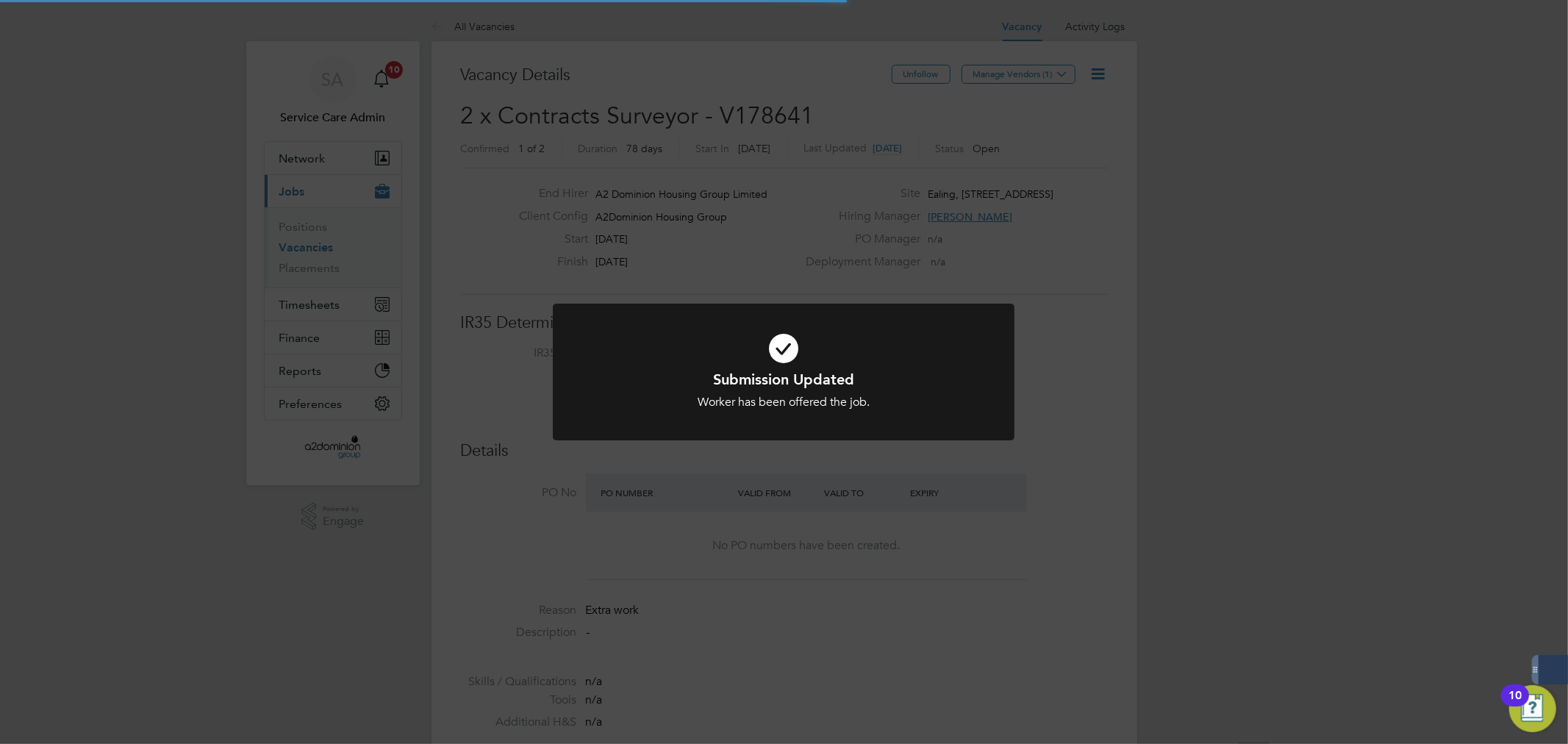
scroll to position [26, 230]
click at [1082, 438] on div "Submission Updated Worker has been offered the job. Cancel Okay" at bounding box center [784, 372] width 1568 height 744
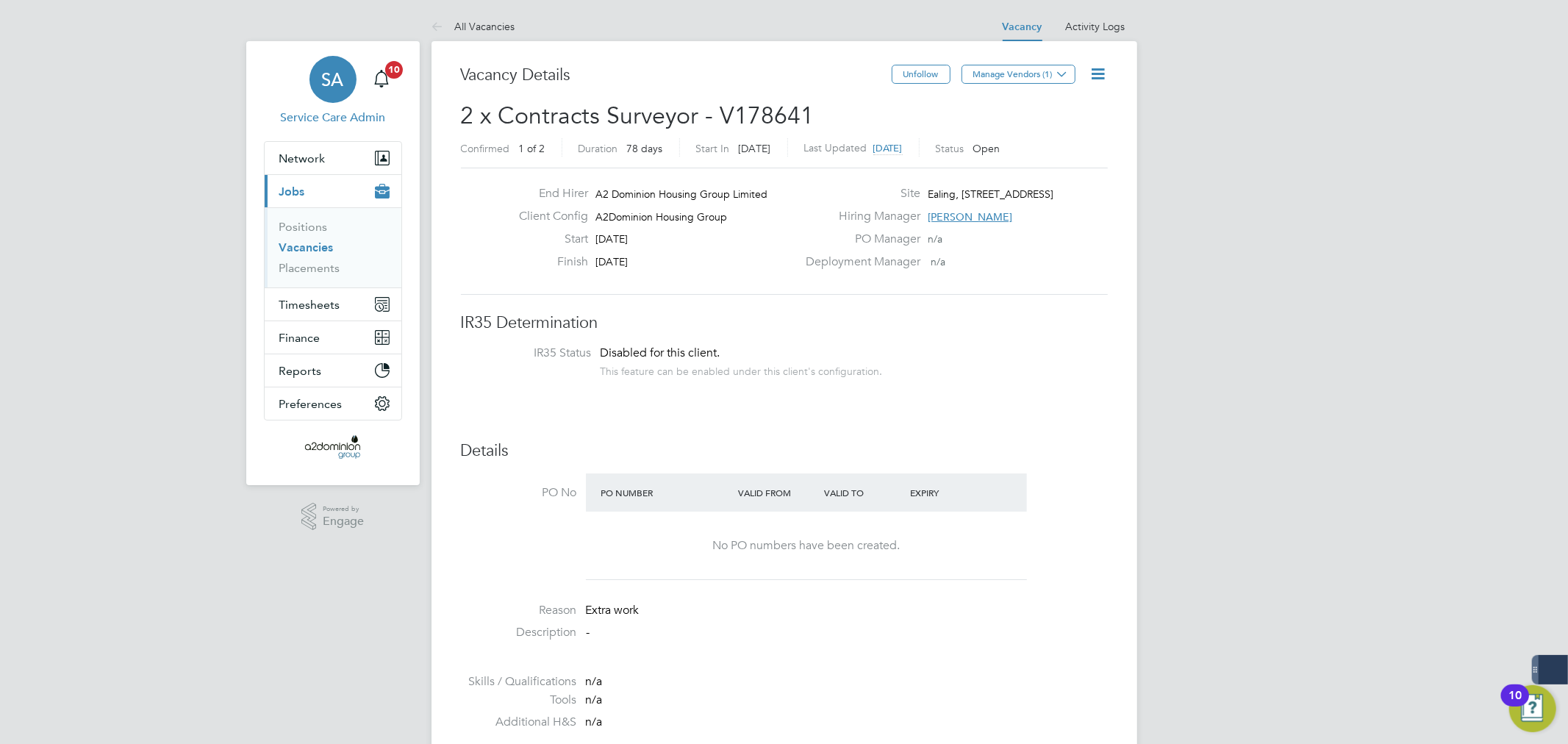
click at [332, 85] on span "SA" at bounding box center [332, 79] width 22 height 19
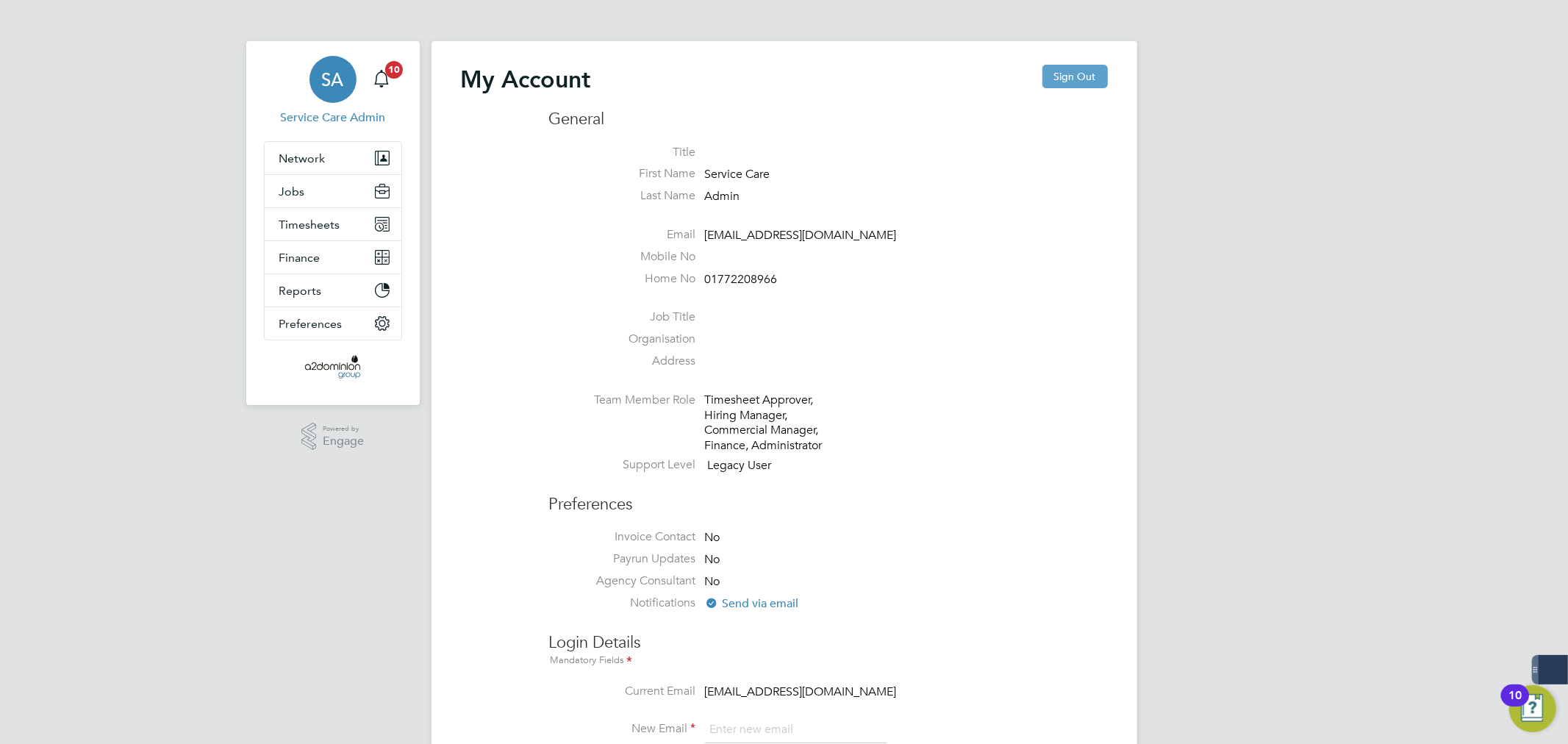
click at [1082, 82] on button "Sign Out" at bounding box center [1076, 76] width 66 height 23
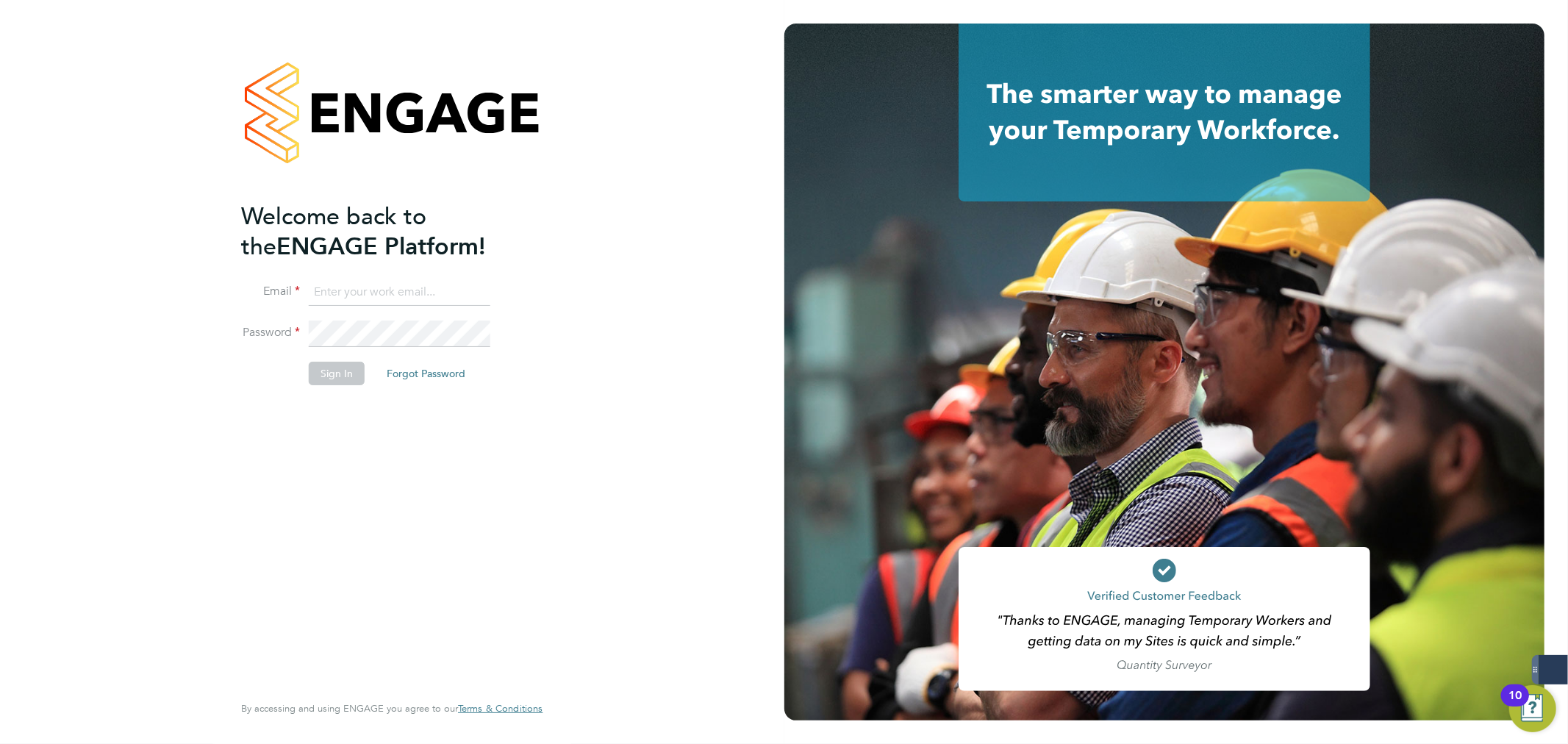
type input "matthew.robson@servicecare.org.uk"
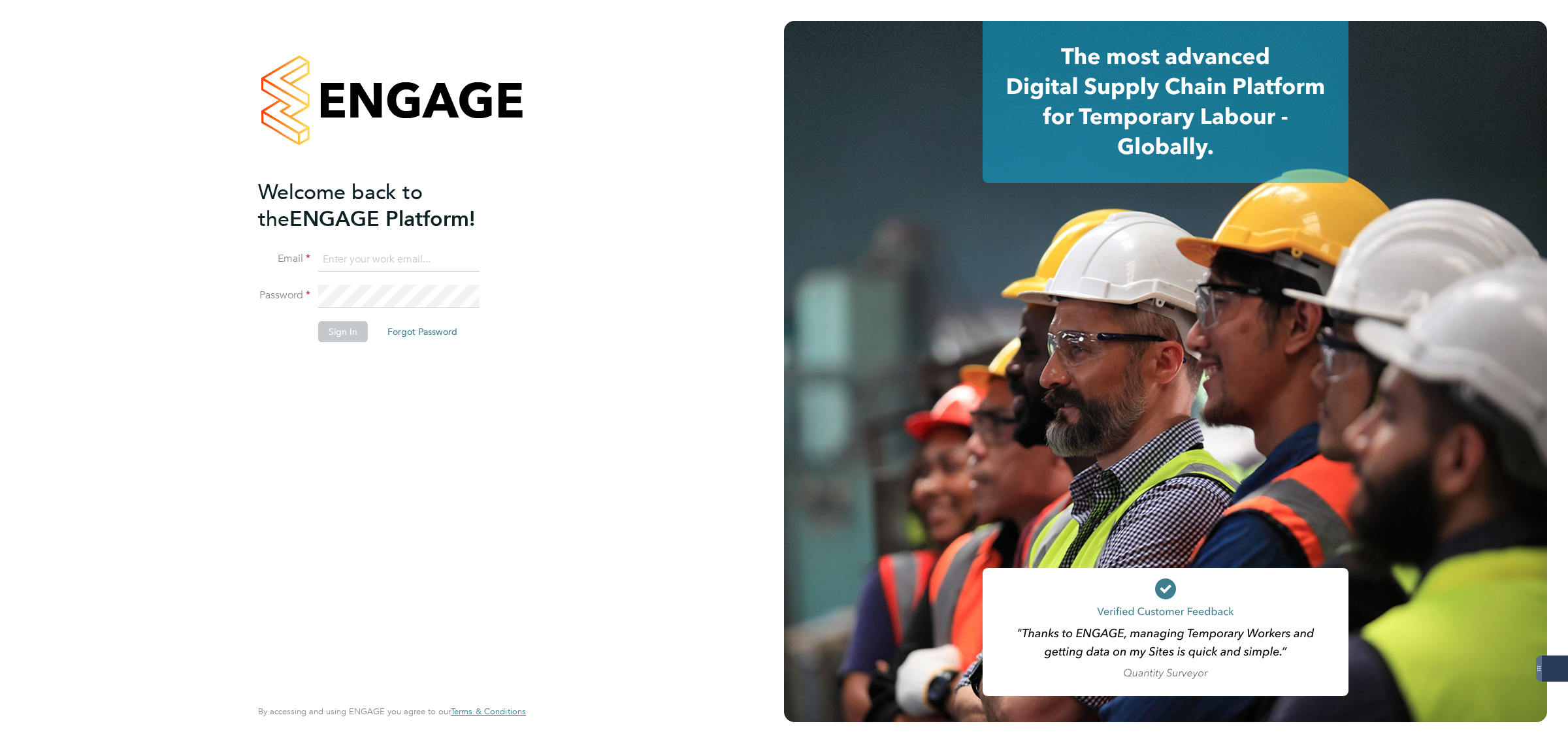
type input "[PERSON_NAME][EMAIL_ADDRESS][PERSON_NAME][DOMAIN_NAME]"
click at [335, 337] on button "Sign In" at bounding box center [343, 332] width 50 height 21
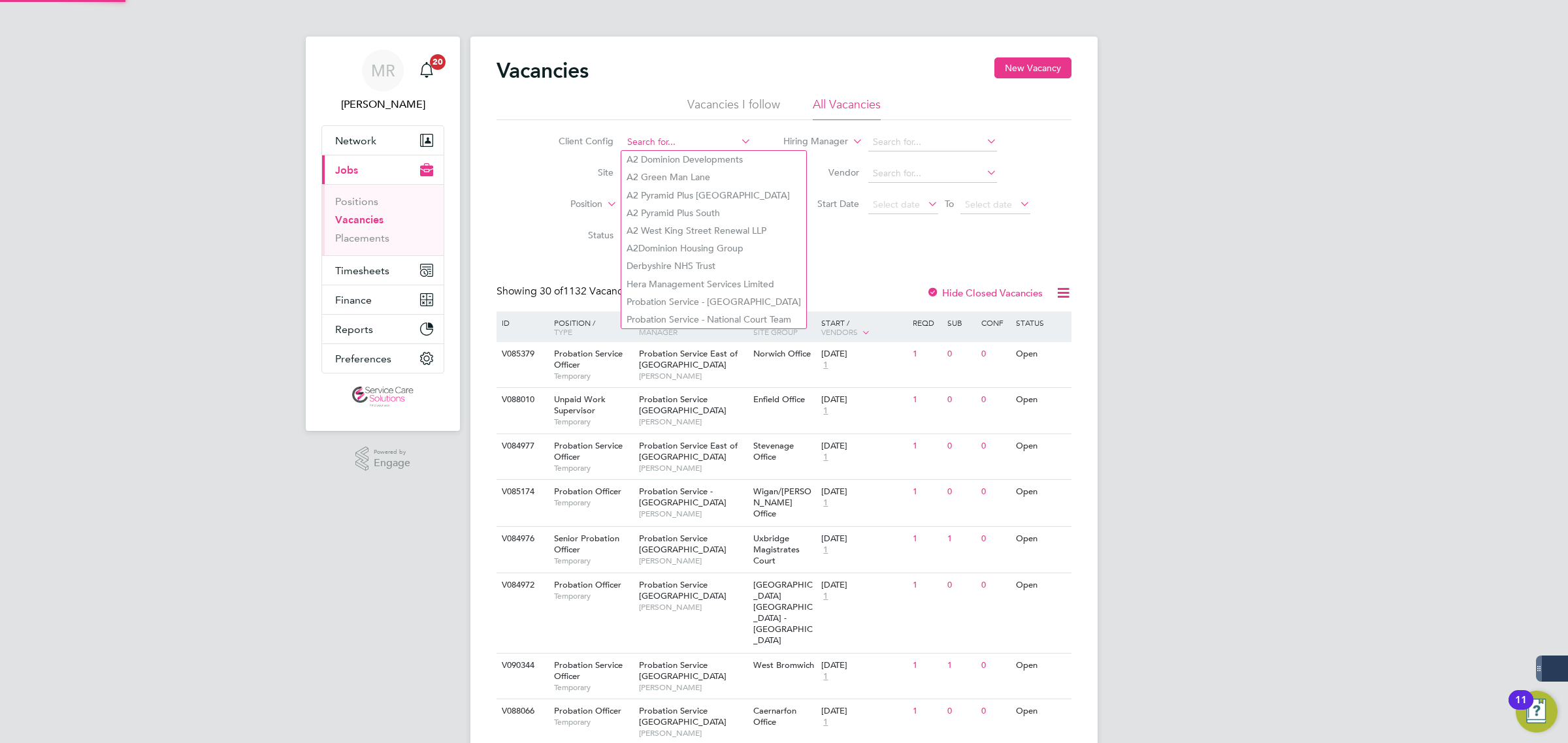
click at [640, 135] on input at bounding box center [687, 143] width 128 height 19
click at [703, 252] on li "A2Dominion Housing Group" at bounding box center [713, 248] width 185 height 18
type input "A2Dominion Housing Group"
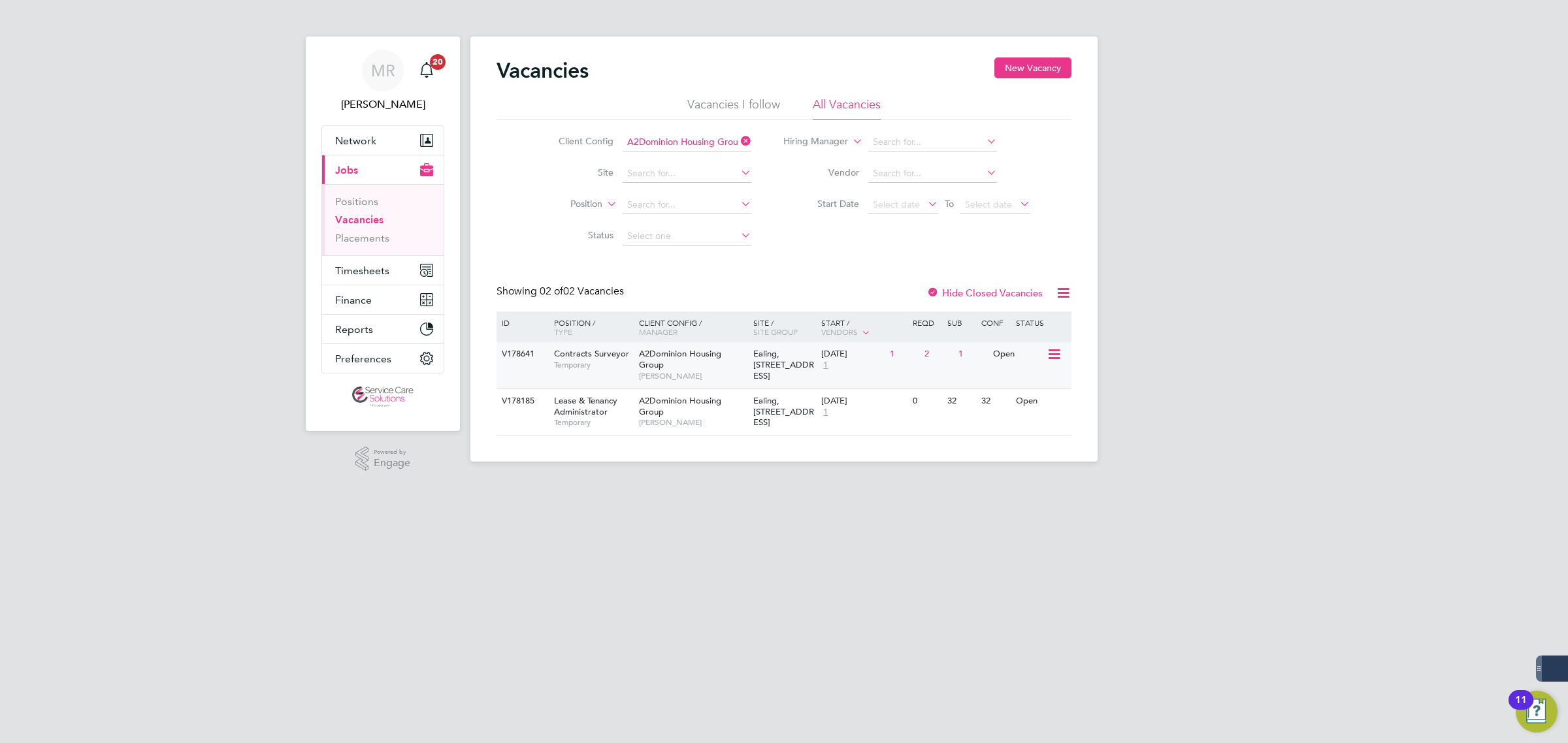
click at [737, 364] on div "A2Dominion Housing Group [PERSON_NAME]" at bounding box center [693, 364] width 114 height 45
click at [918, 413] on div "V178185 Lease & Tenancy Administrator Temporary A2Dominion Housing Group Jack W…" at bounding box center [784, 412] width 575 height 47
click at [771, 354] on span "Ealing, [STREET_ADDRESS]" at bounding box center [783, 364] width 61 height 34
click at [905, 353] on div "1" at bounding box center [904, 354] width 34 height 24
click at [717, 373] on span "[PERSON_NAME]" at bounding box center [693, 376] width 108 height 11
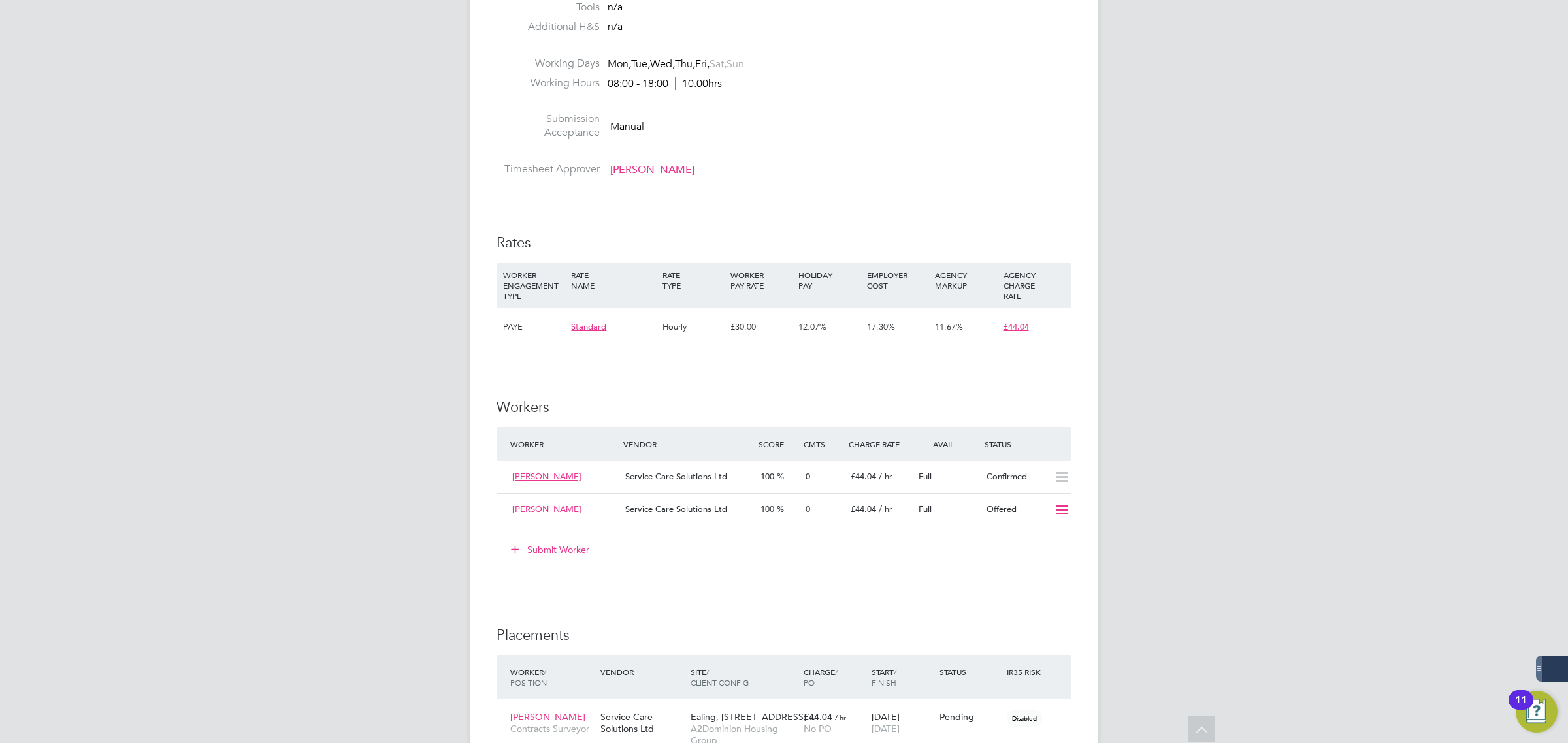
scroll to position [615, 0]
click at [1059, 510] on icon at bounding box center [1062, 509] width 16 height 11
click at [1045, 534] on li "Confirm" at bounding box center [1043, 539] width 50 height 19
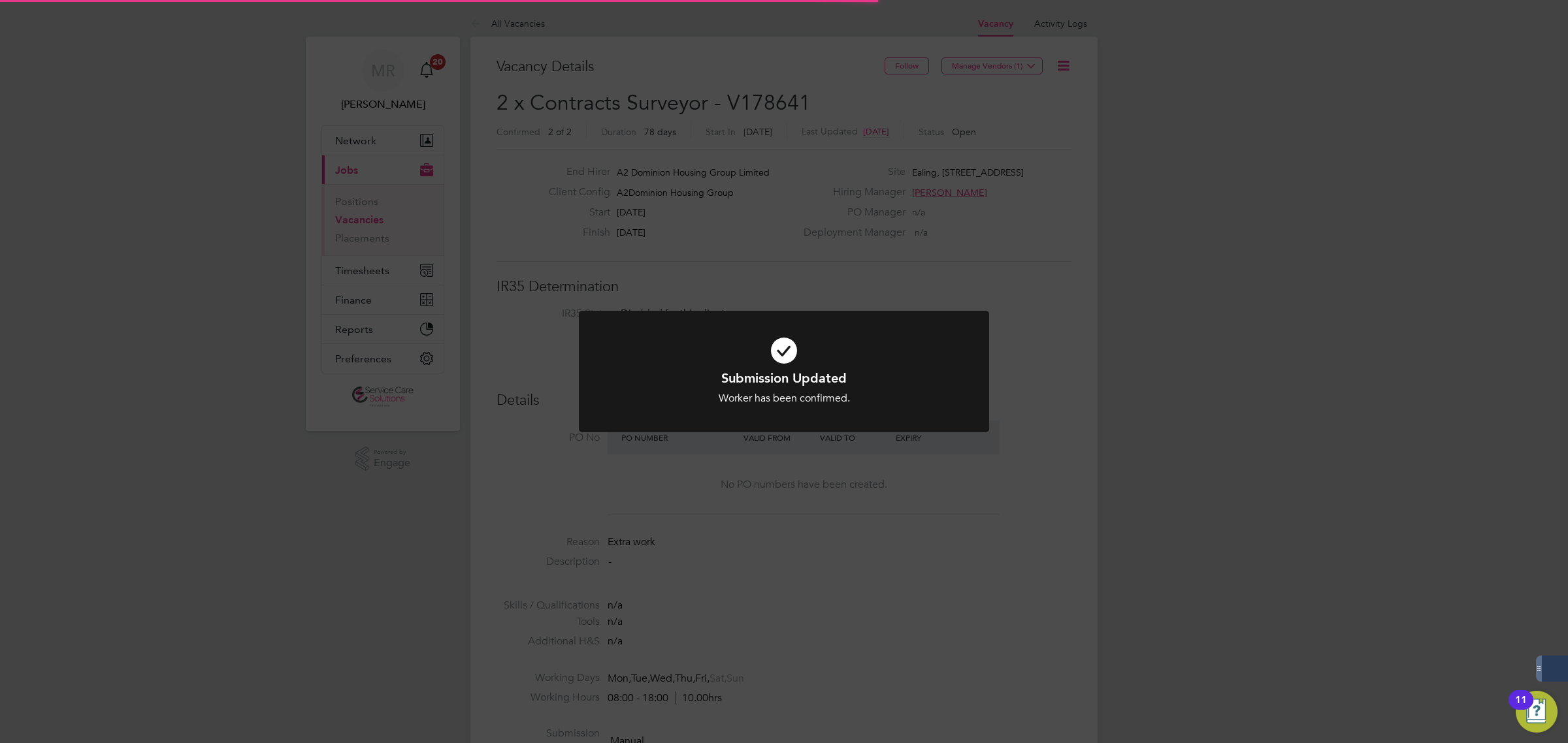
scroll to position [50, 113]
click at [1045, 534] on div "Submission Updated Worker has been confirmed. Cancel Okay" at bounding box center [784, 372] width 1568 height 743
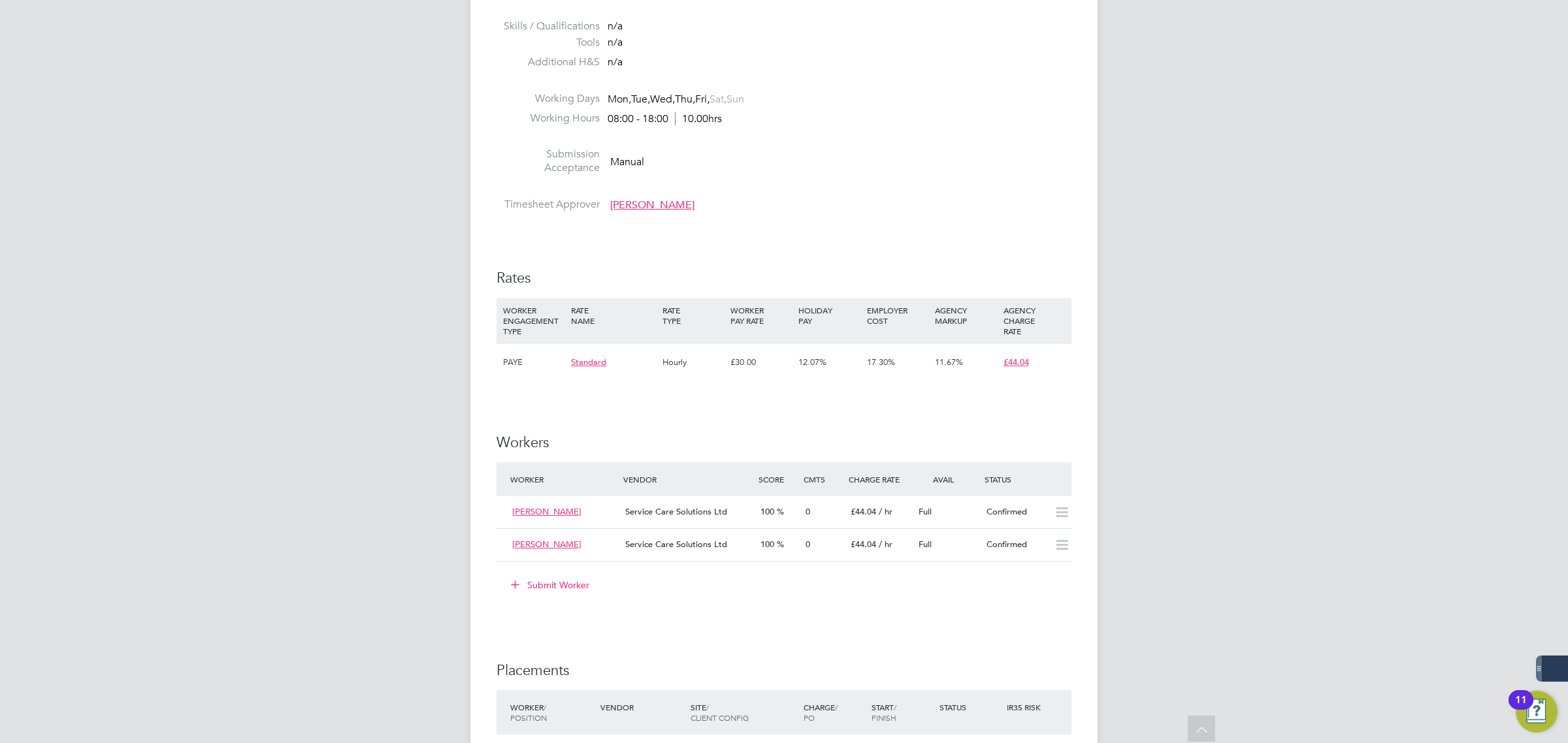
scroll to position [580, 0]
click at [909, 543] on div "£44.04 / hr" at bounding box center [879, 544] width 68 height 21
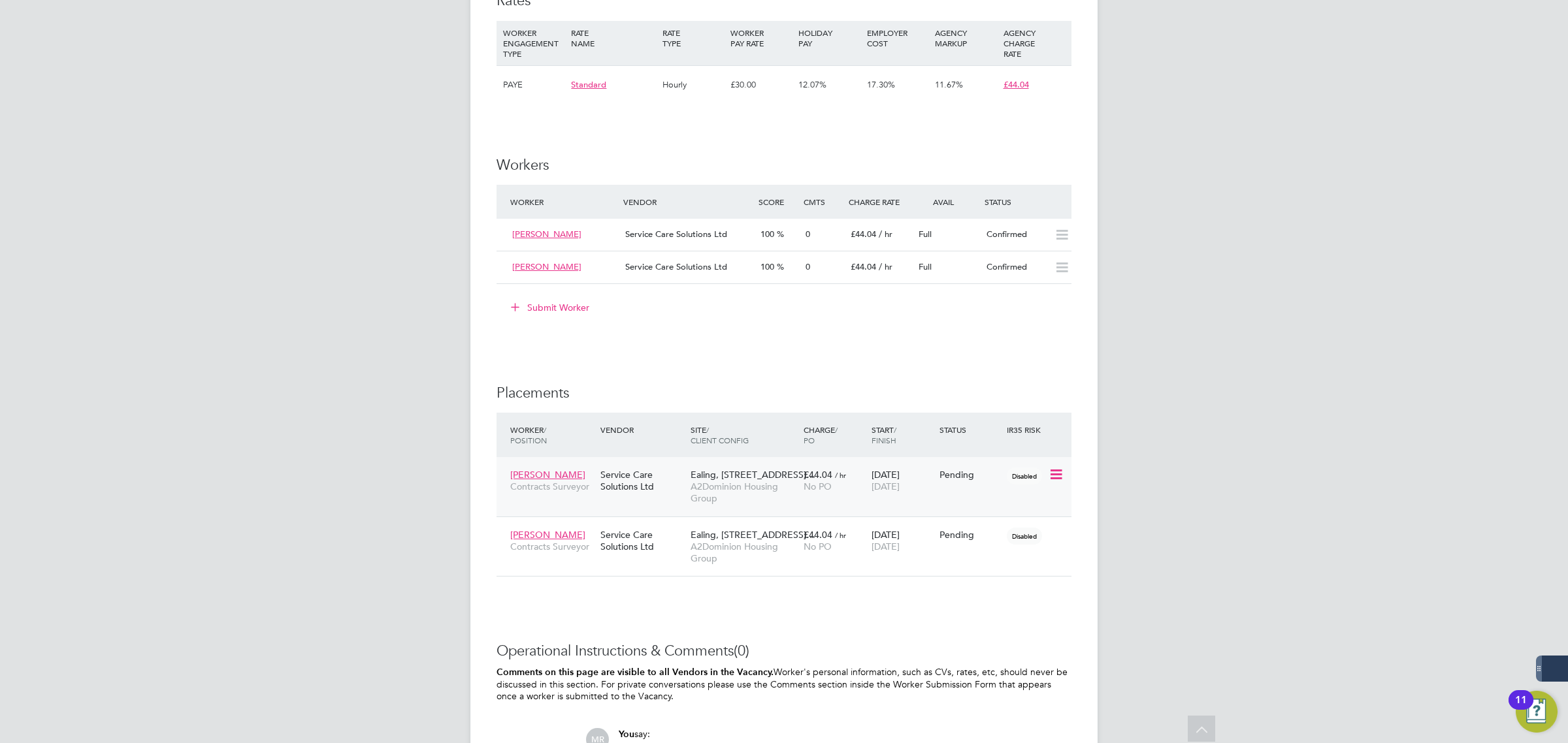
click at [1056, 475] on icon at bounding box center [1055, 475] width 13 height 16
click at [1009, 557] on li "Start" at bounding box center [1015, 558] width 93 height 19
type input "Lindsay Parker"
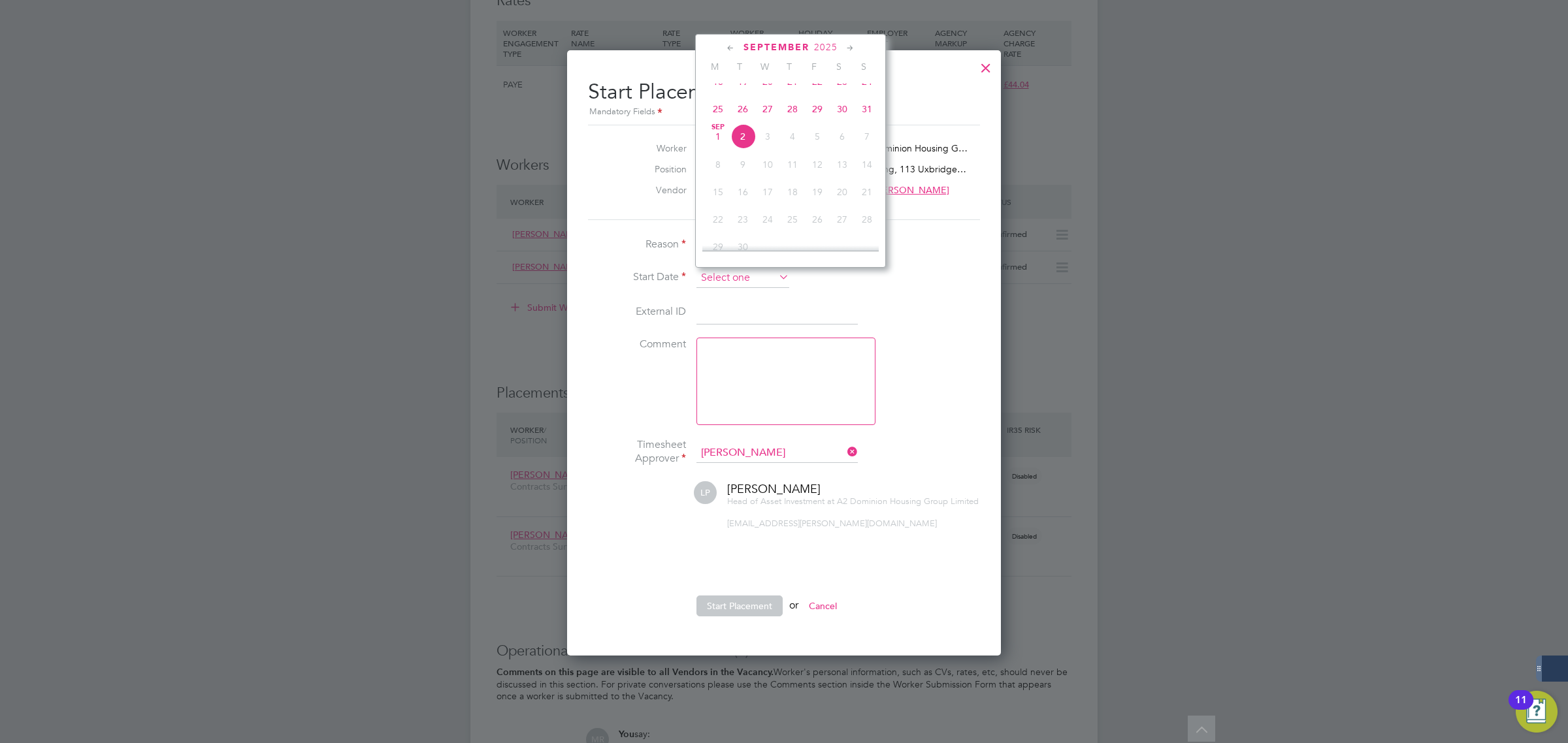
click at [719, 282] on input at bounding box center [743, 277] width 93 height 19
click at [764, 121] on span "27" at bounding box center [768, 109] width 25 height 25
type input "[DATE]"
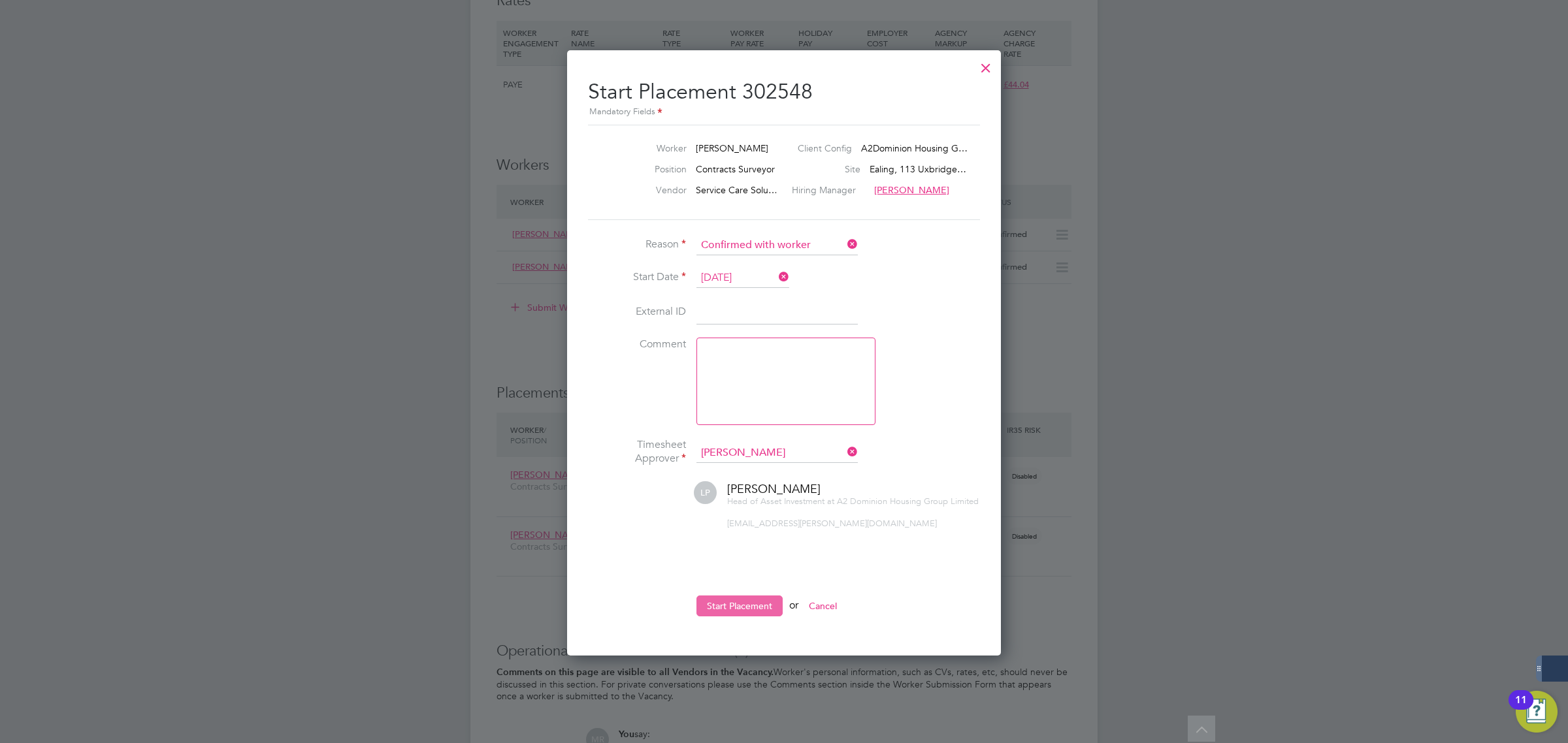
click at [758, 601] on button "Start Placement" at bounding box center [739, 605] width 86 height 21
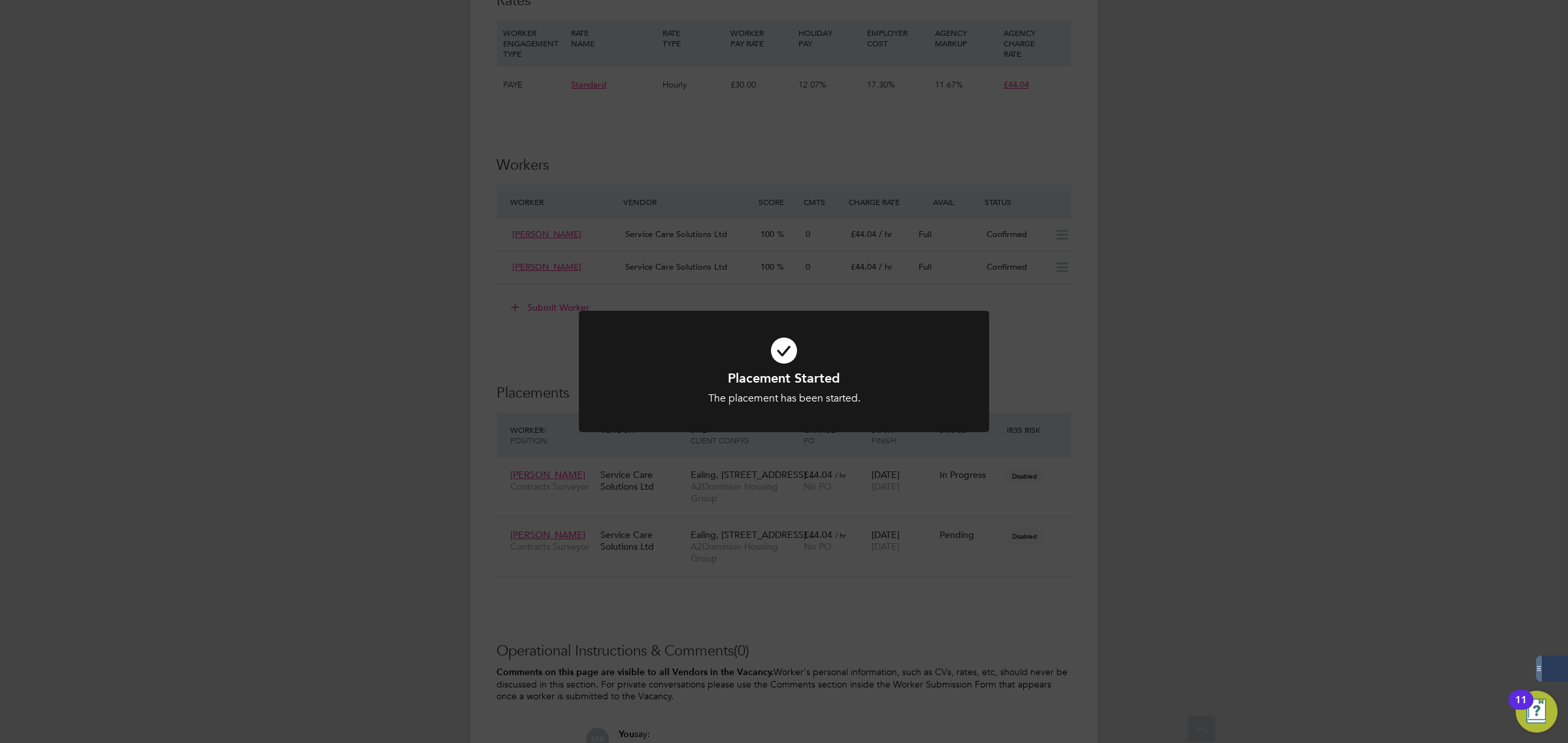
click at [1336, 402] on div "Placement Started The placement has been started. Cancel Okay" at bounding box center [784, 372] width 1568 height 743
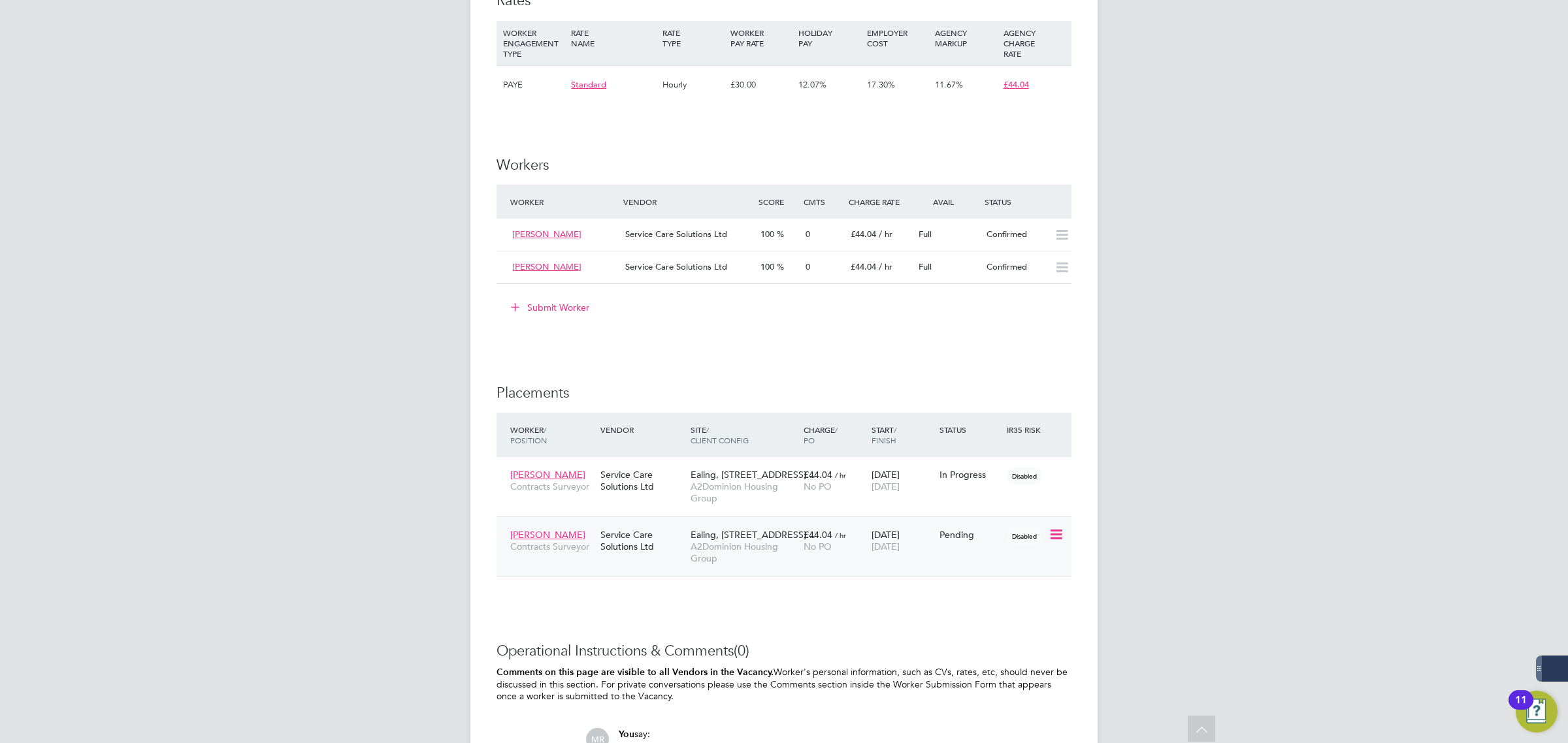
click at [1057, 542] on icon at bounding box center [1055, 535] width 13 height 16
click at [992, 618] on li "Start" at bounding box center [1015, 618] width 93 height 19
type input "[PERSON_NAME]"
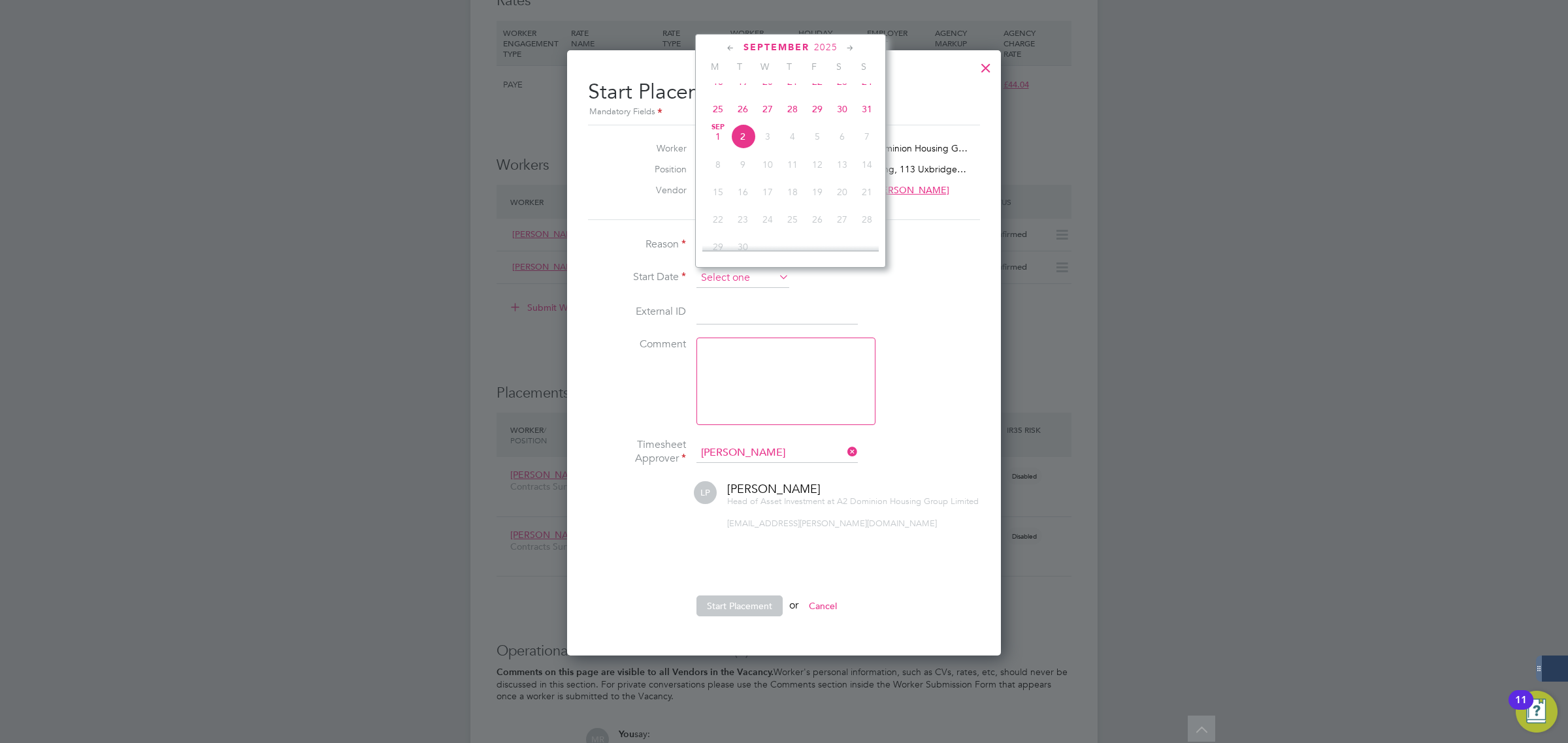
click at [716, 280] on input at bounding box center [743, 277] width 93 height 19
click at [765, 121] on span "27" at bounding box center [768, 109] width 25 height 25
type input "[DATE]"
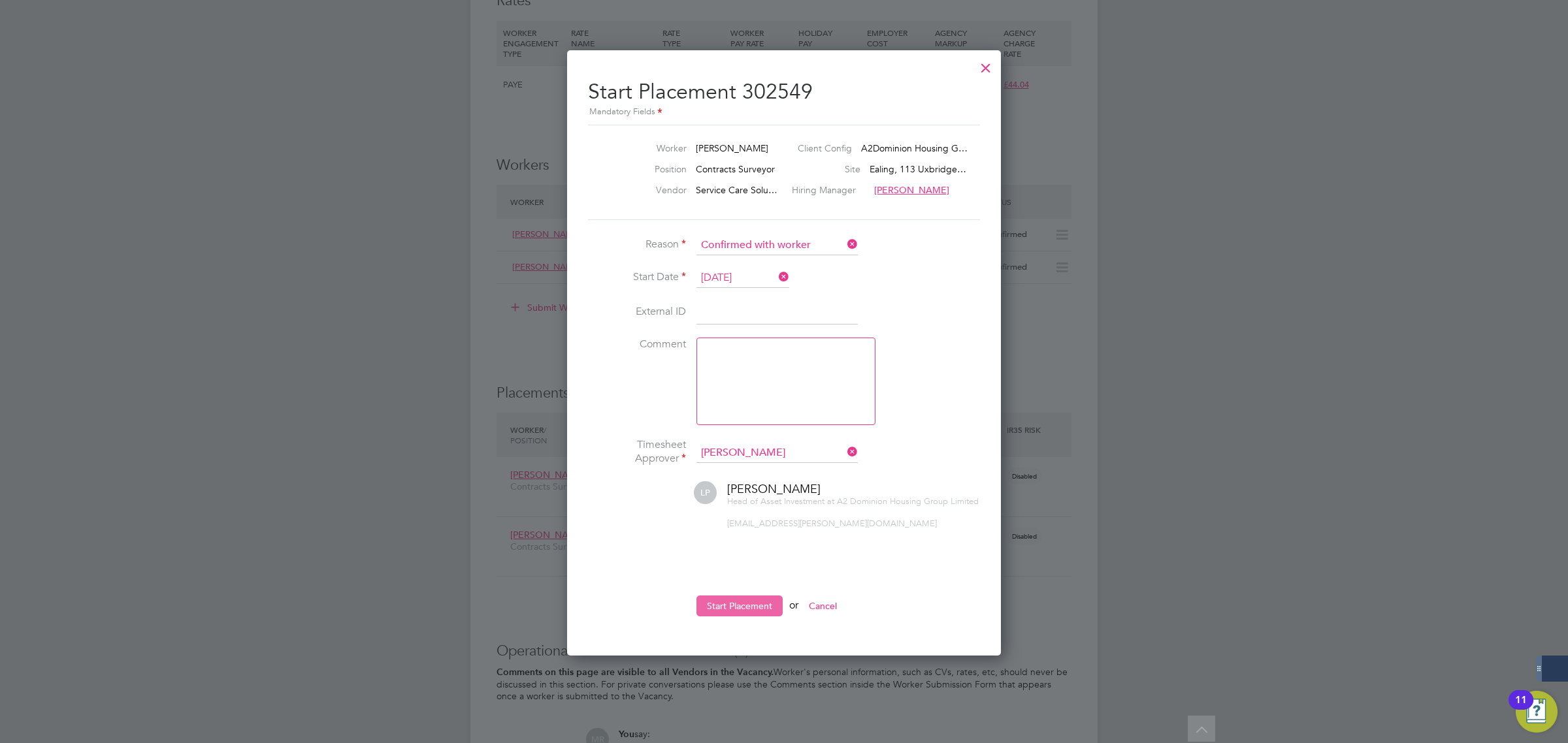
click at [763, 605] on button "Start Placement" at bounding box center [739, 605] width 86 height 21
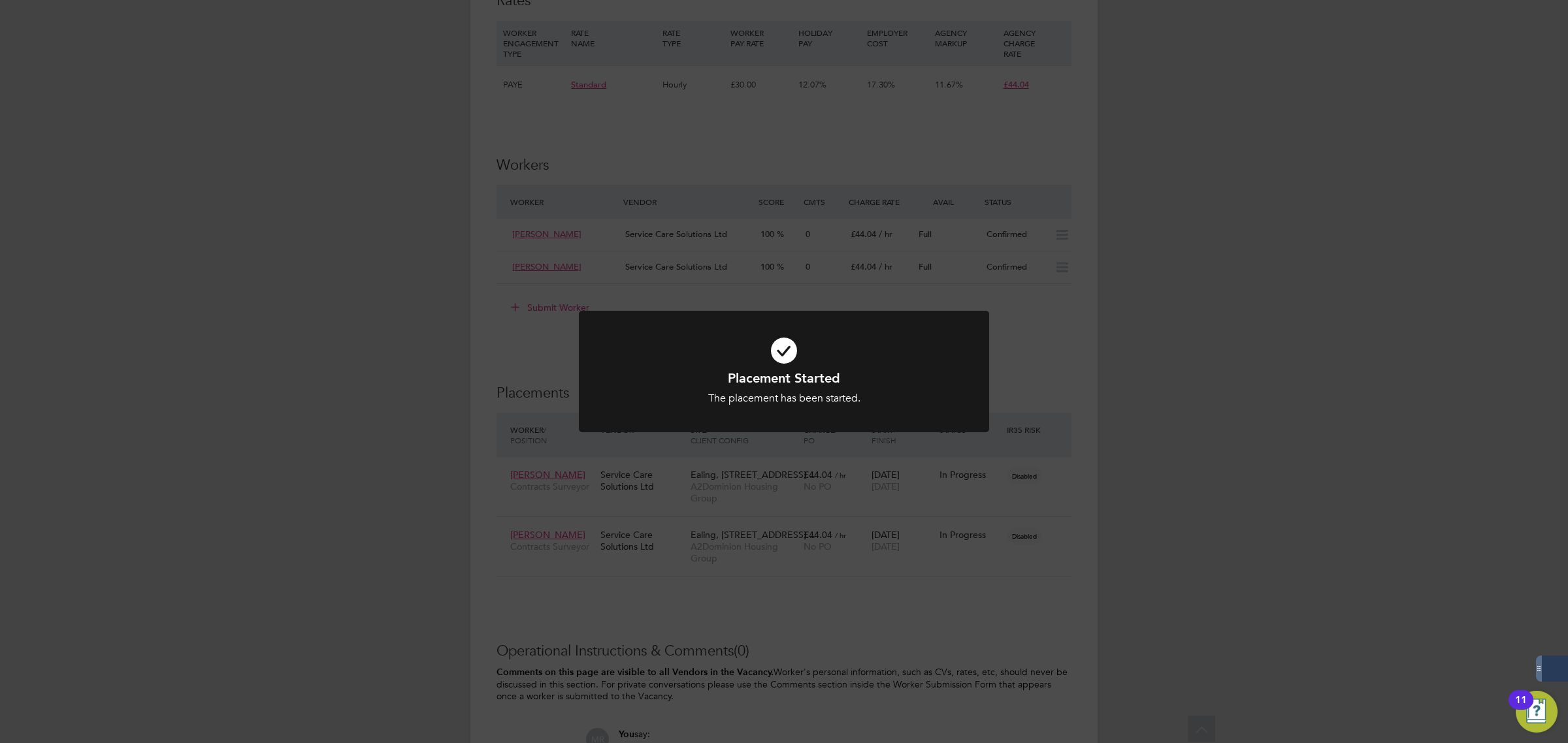
click at [1186, 229] on div "Placement Started The placement has been started. Cancel Okay" at bounding box center [784, 372] width 1568 height 743
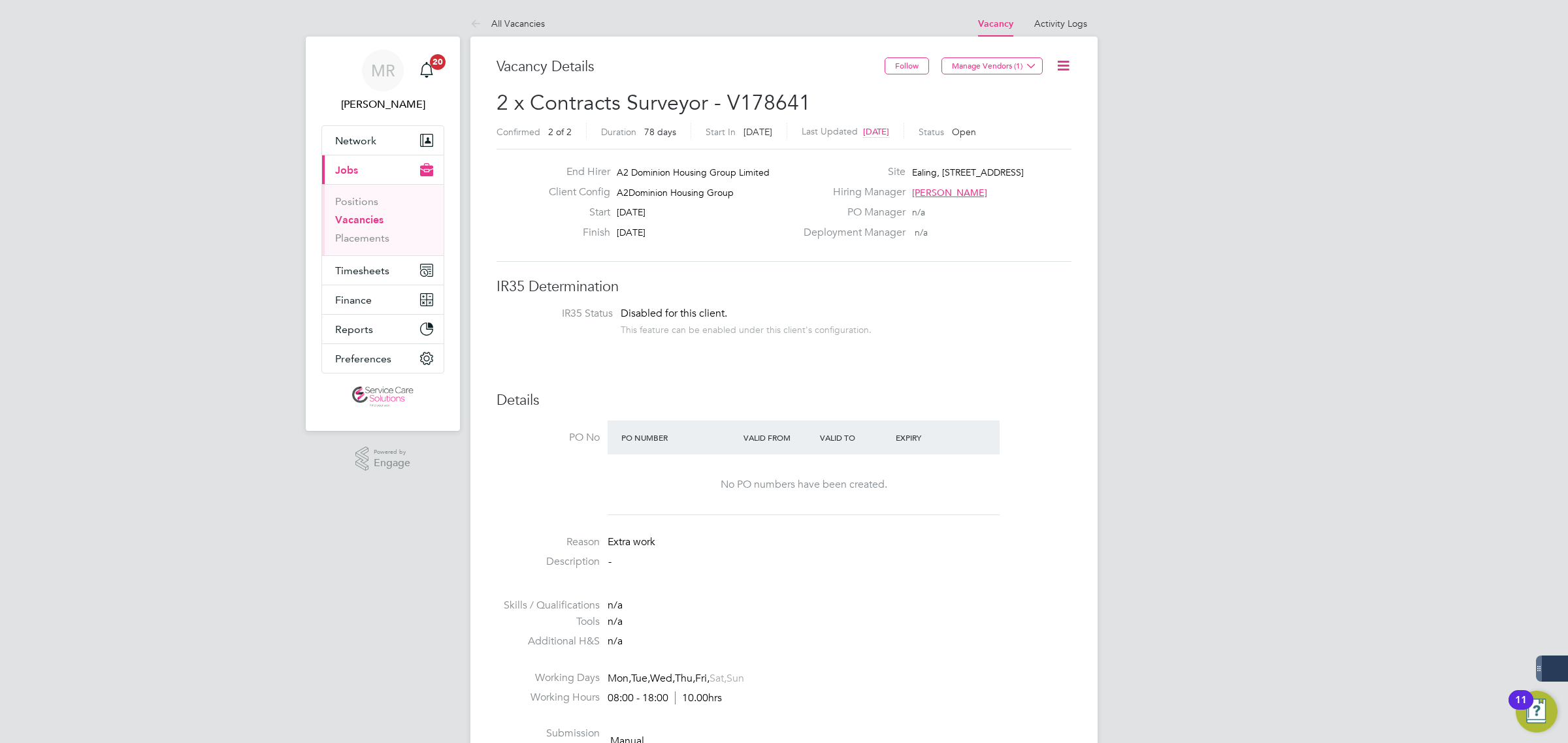
click at [1066, 70] on icon at bounding box center [1063, 66] width 16 height 16
click at [1049, 113] on li "Update Status" at bounding box center [1031, 115] width 76 height 19
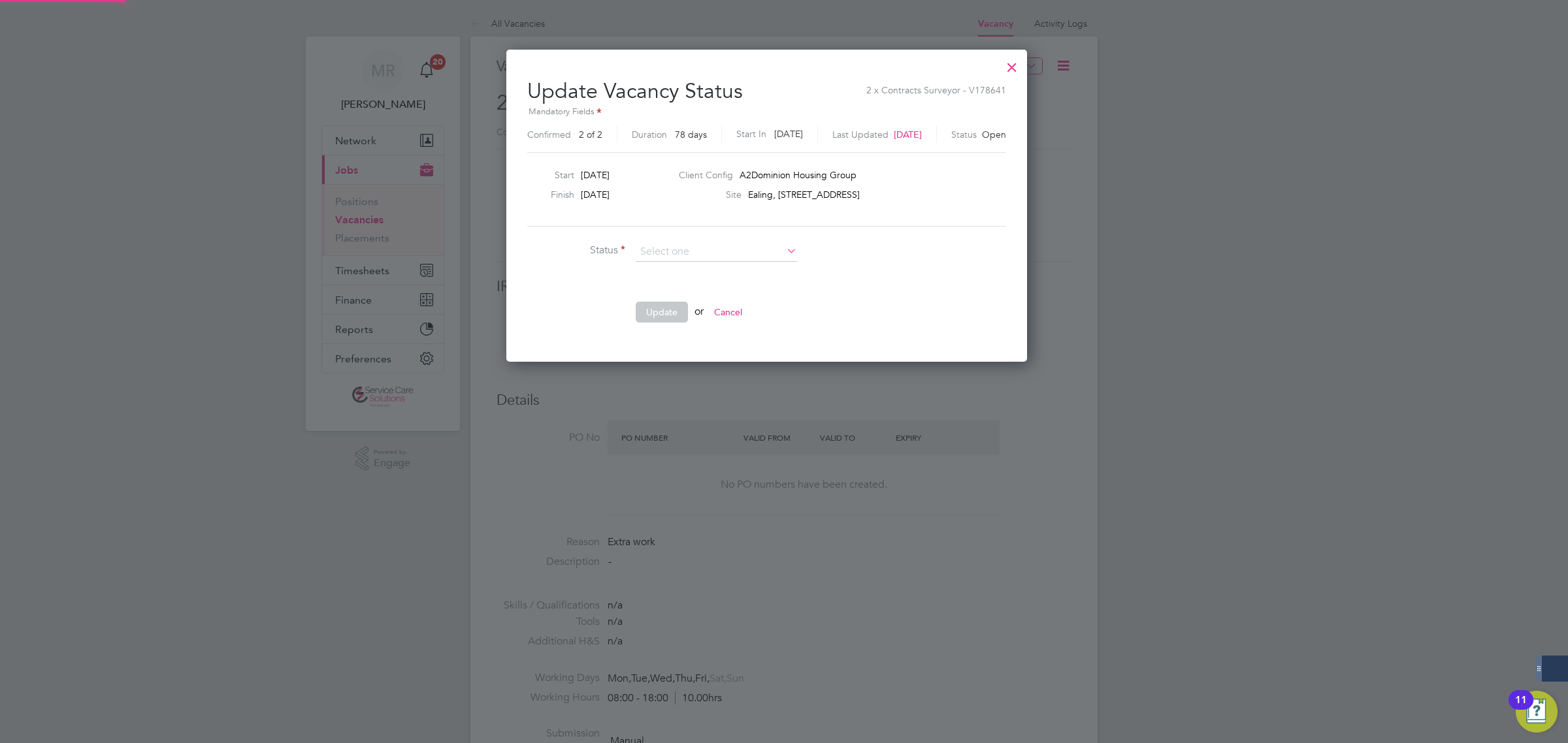
scroll to position [312, 554]
click at [683, 262] on li "Completed" at bounding box center [716, 270] width 163 height 17
type input "Completed"
click at [673, 314] on button "Update" at bounding box center [661, 312] width 52 height 21
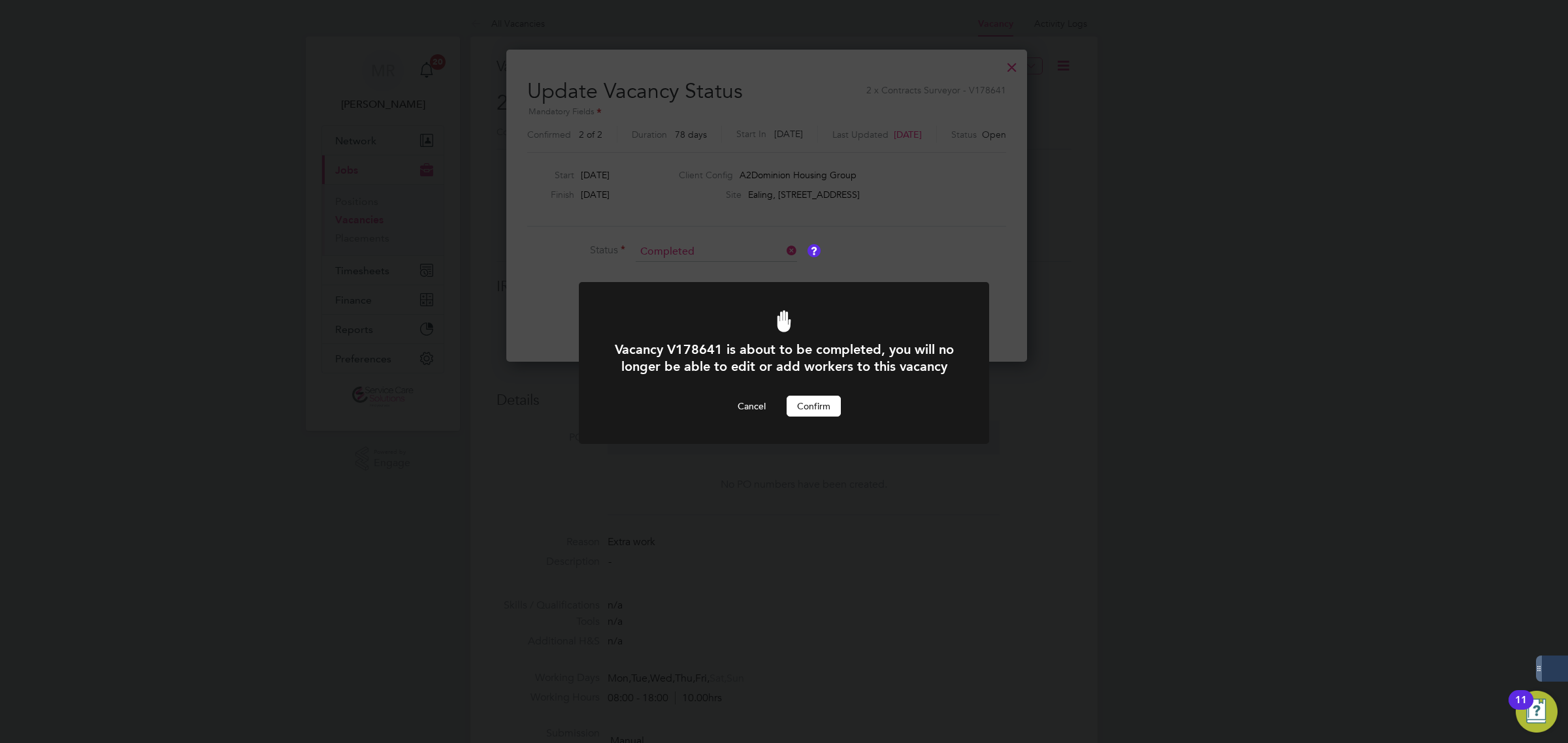
click at [814, 416] on button "Confirm" at bounding box center [814, 406] width 54 height 21
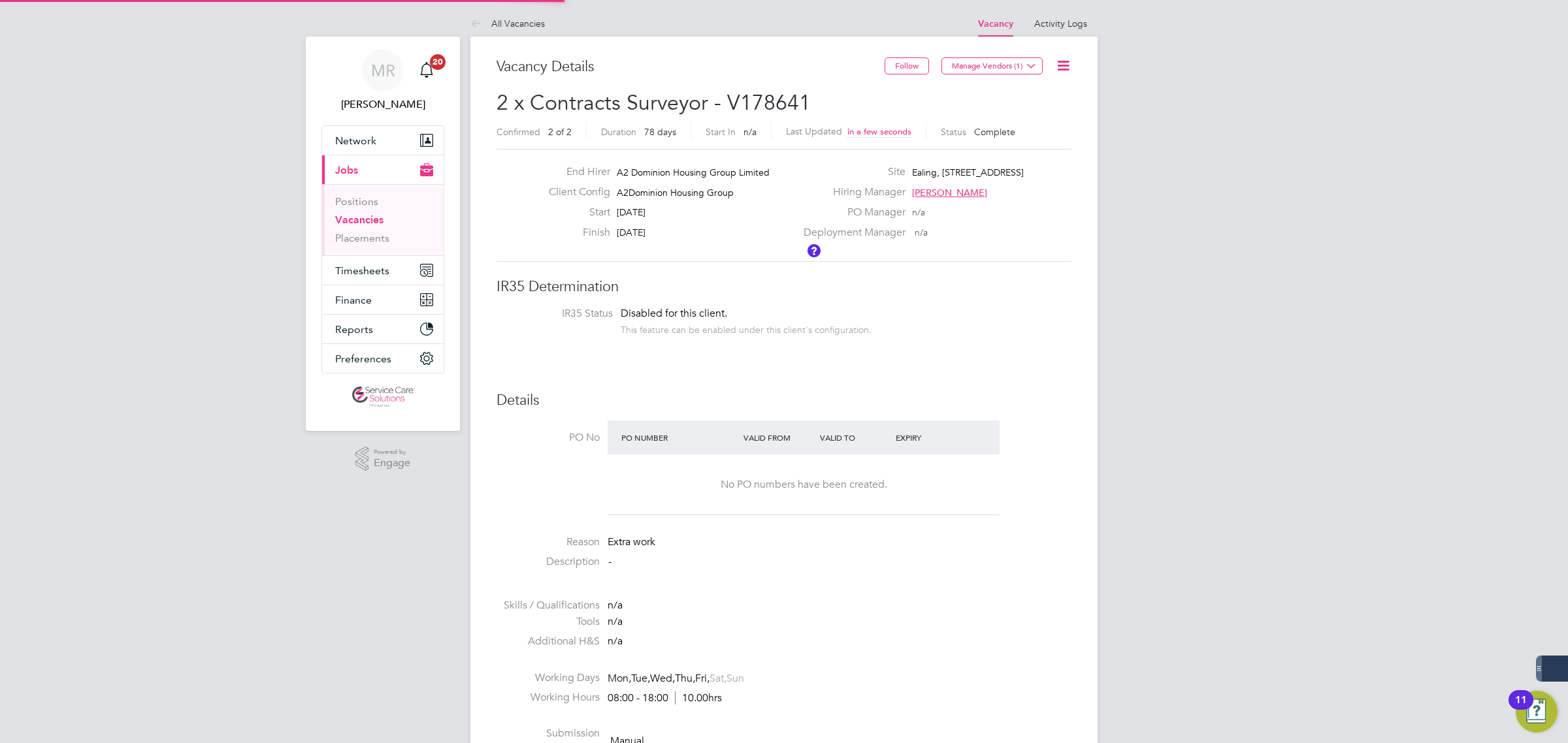
scroll to position [6, 6]
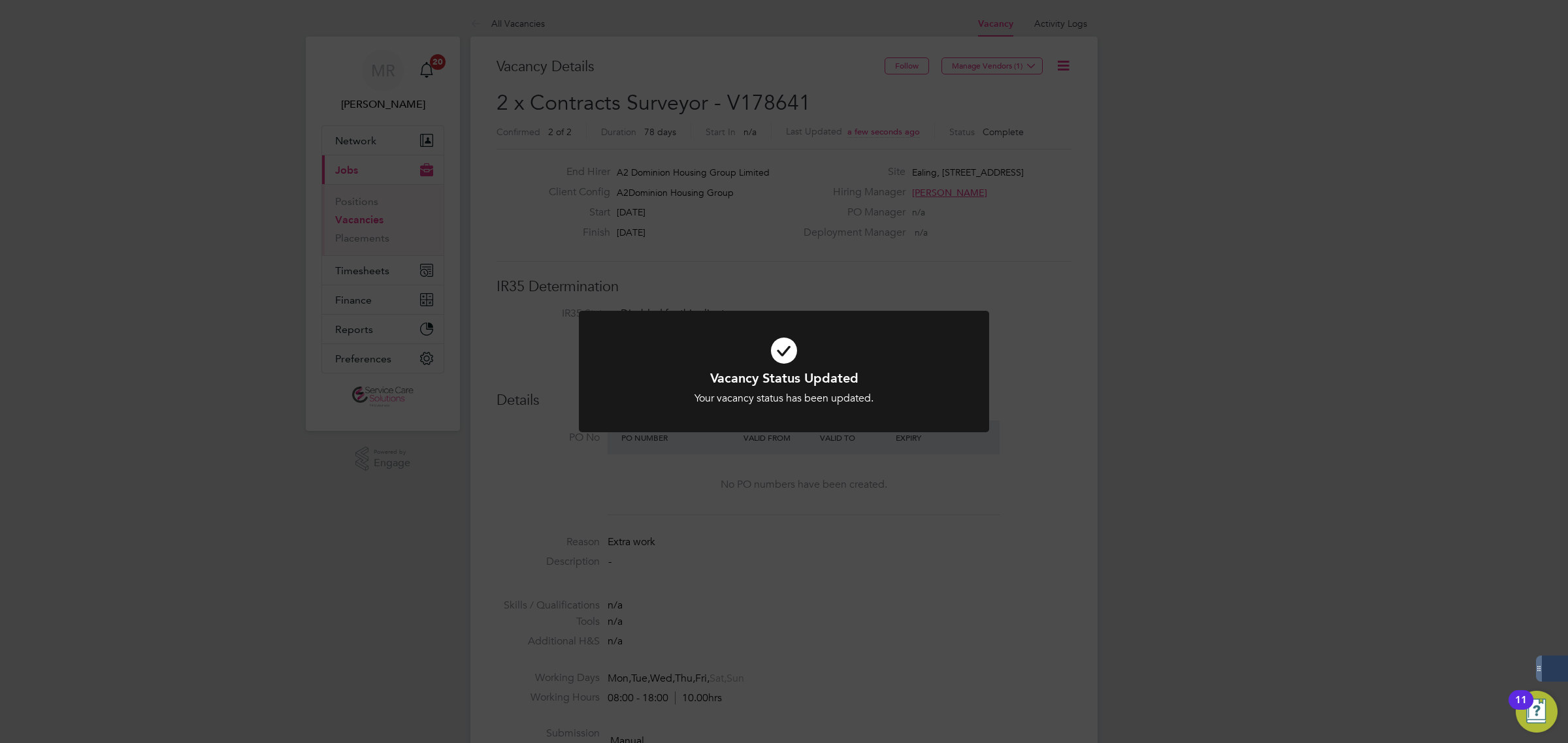
click at [1229, 206] on div "Vacancy Status Updated Your vacancy status has been updated. Cancel Okay" at bounding box center [784, 372] width 1568 height 743
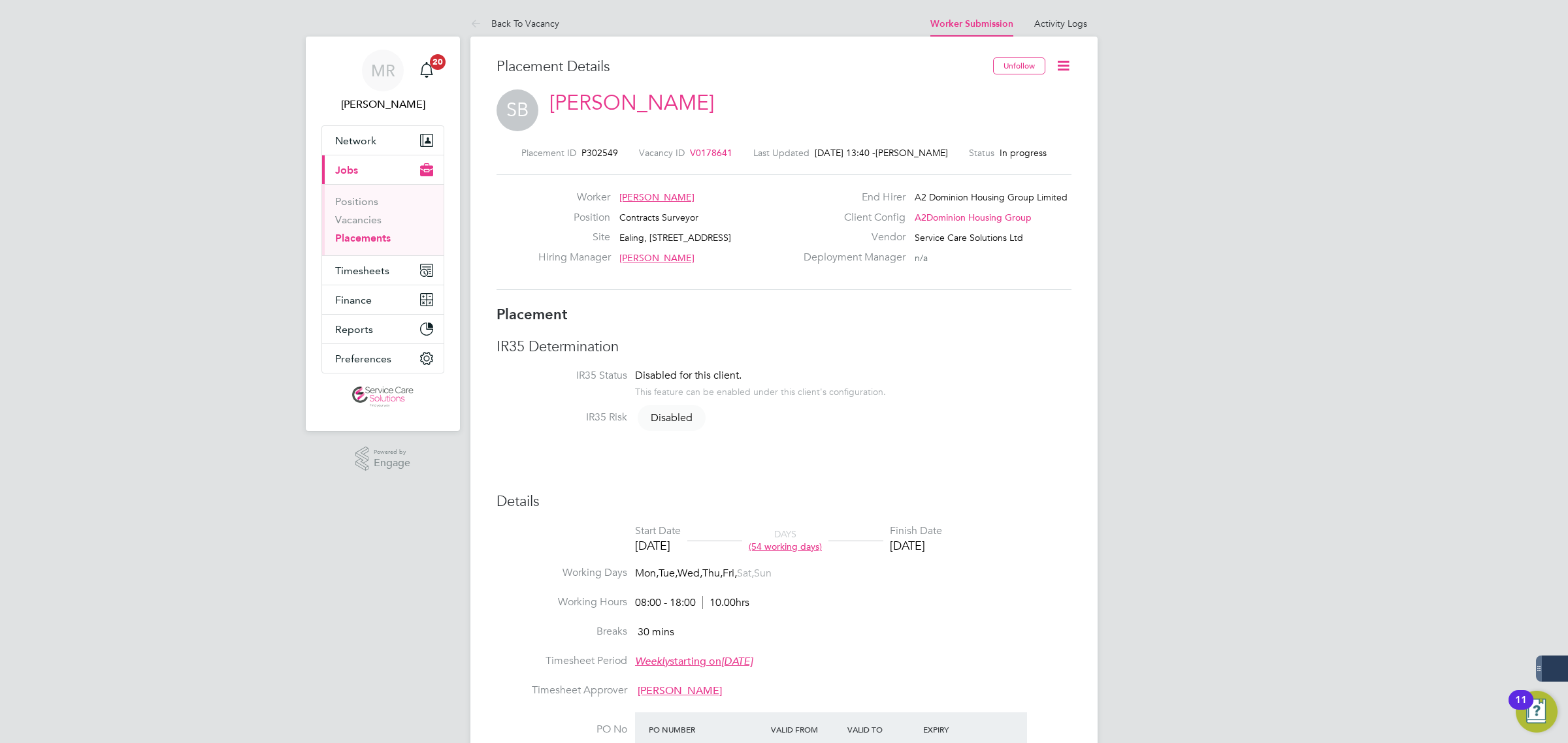
scroll to position [38, 91]
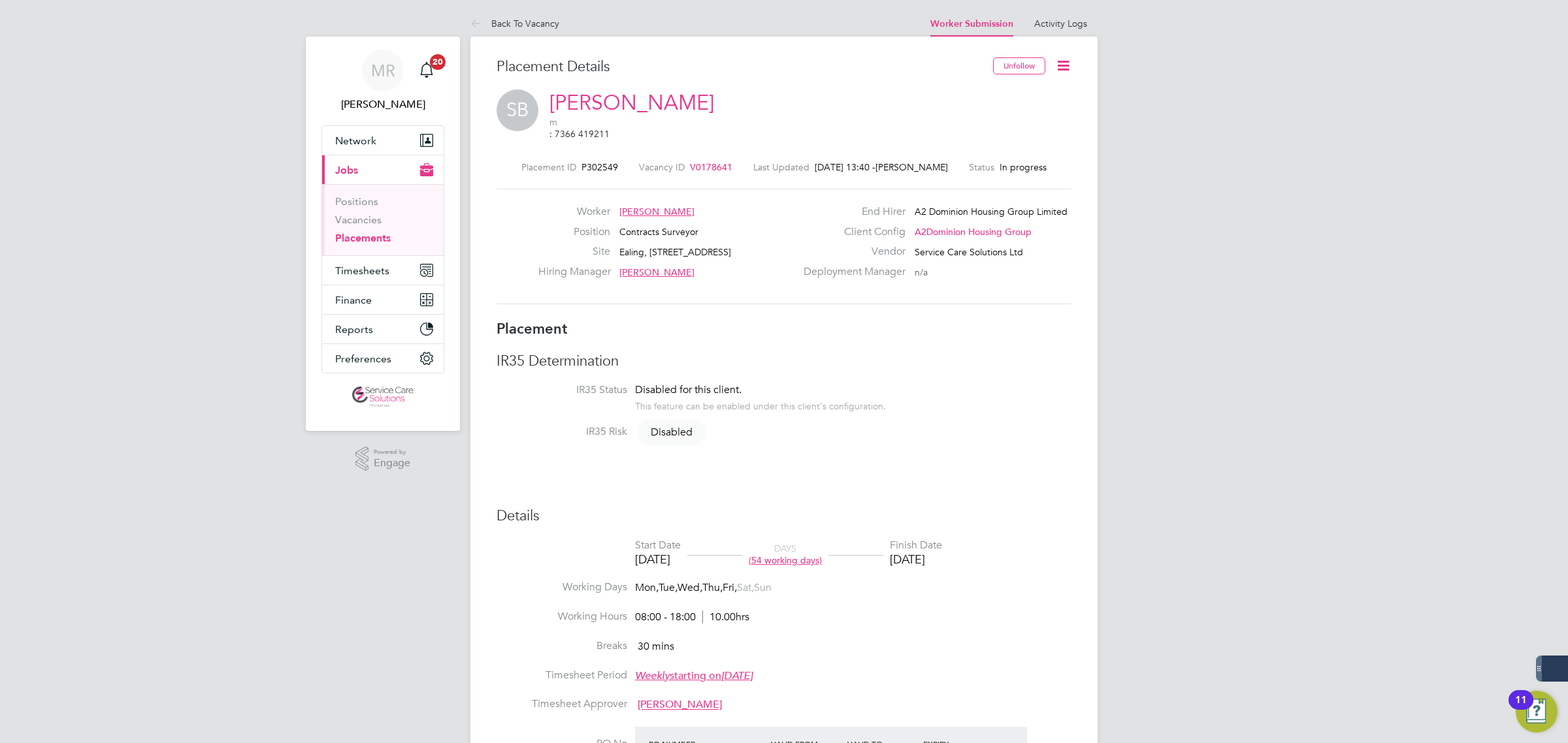
click at [1062, 64] on icon at bounding box center [1063, 66] width 16 height 16
click at [1034, 135] on li "Timesheet Settings" at bounding box center [1021, 133] width 96 height 19
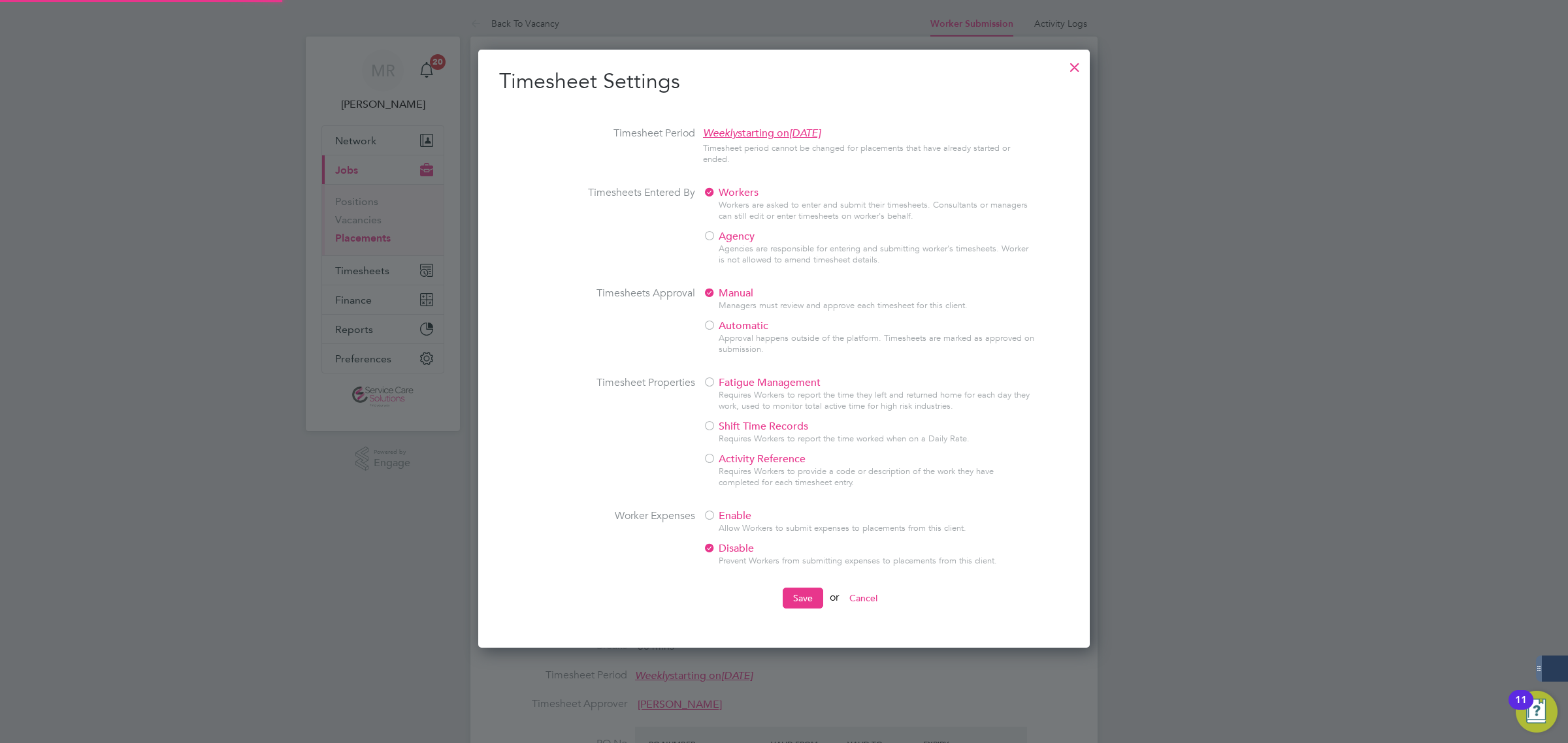
scroll to position [6, 6]
click at [713, 511] on div at bounding box center [709, 516] width 13 height 13
click at [795, 596] on button "Save" at bounding box center [803, 598] width 41 height 21
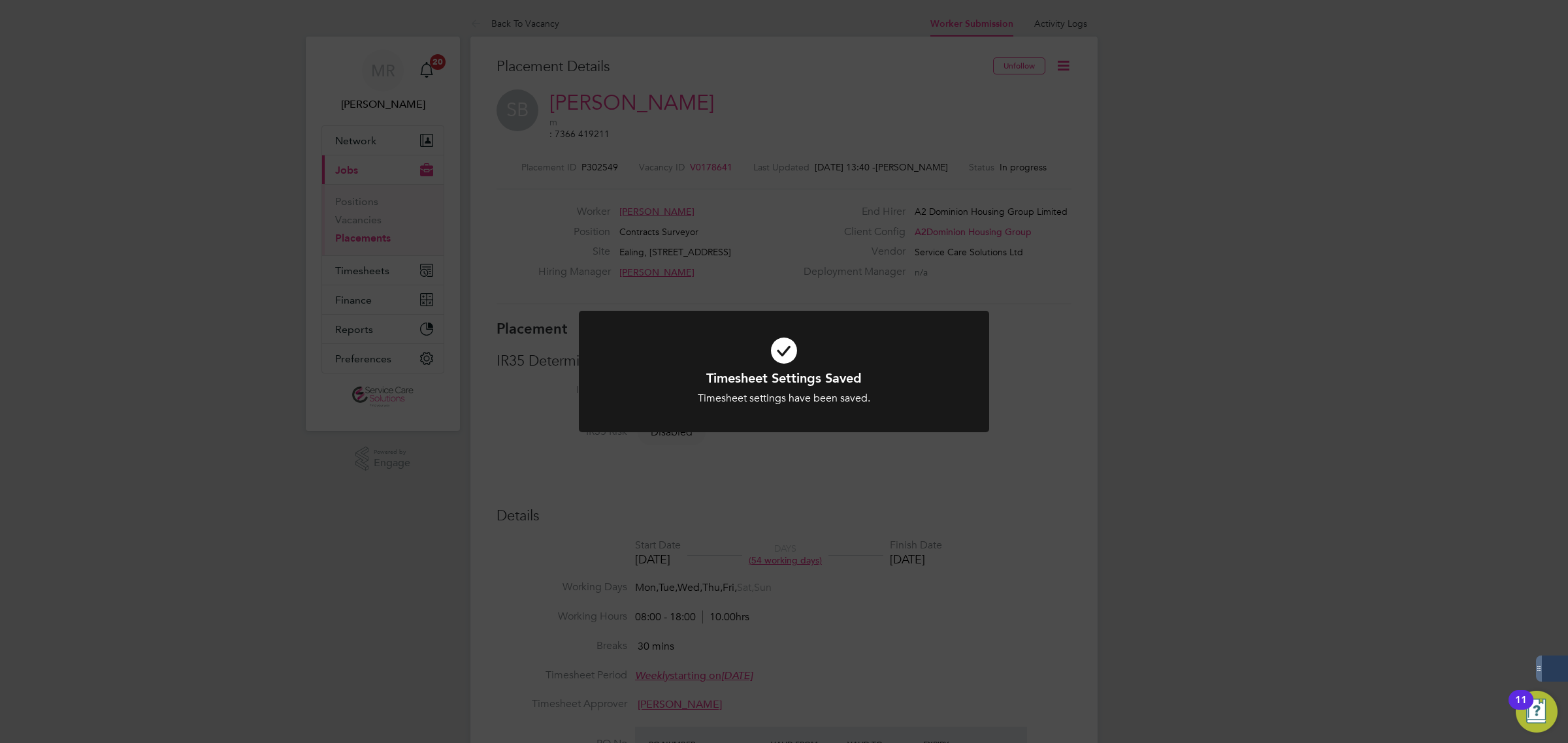
click at [1138, 314] on div "Timesheet Settings Saved Timesheet settings have been saved. Cancel Okay" at bounding box center [784, 372] width 1568 height 743
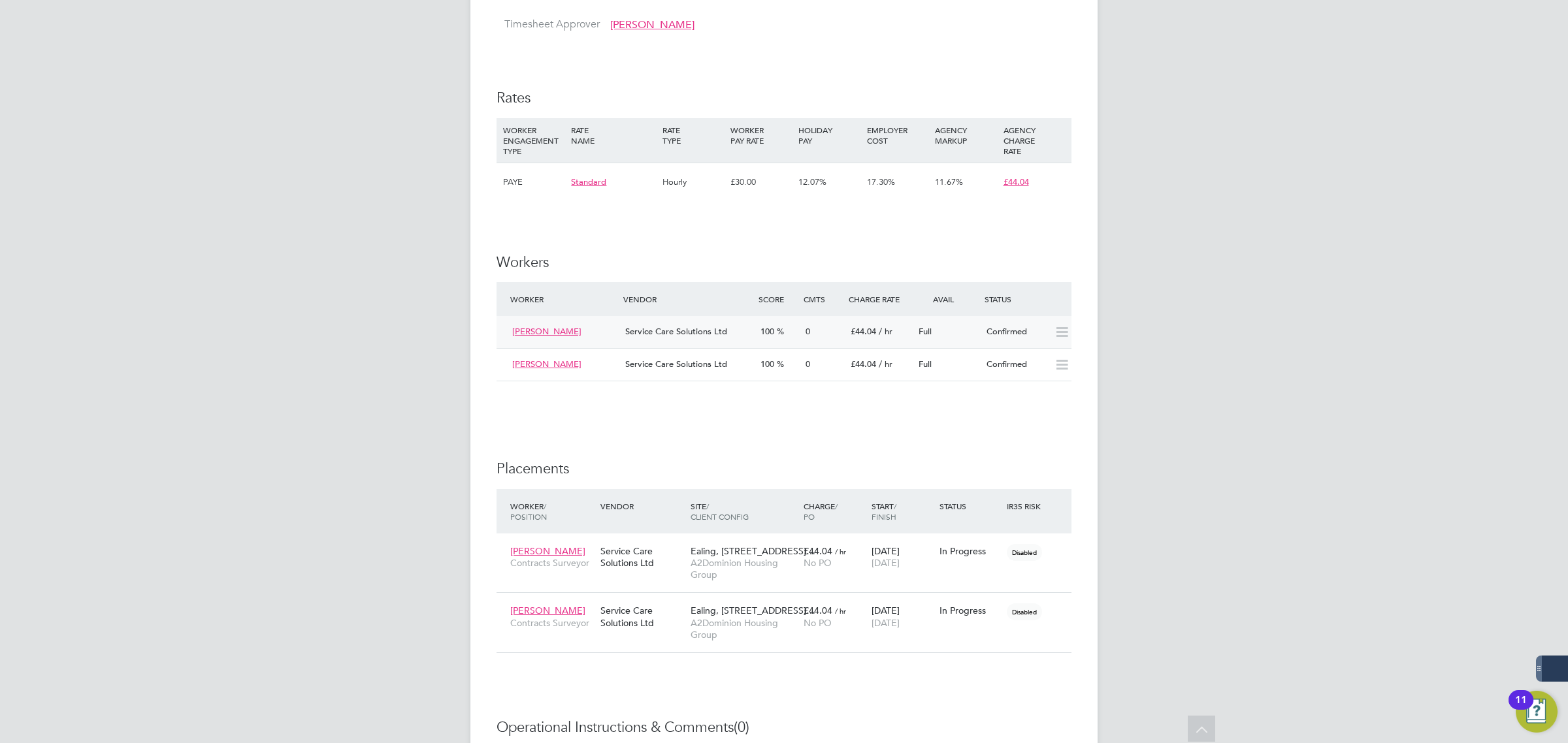
click at [738, 334] on div "Service Care Solutions Ltd" at bounding box center [688, 332] width 136 height 21
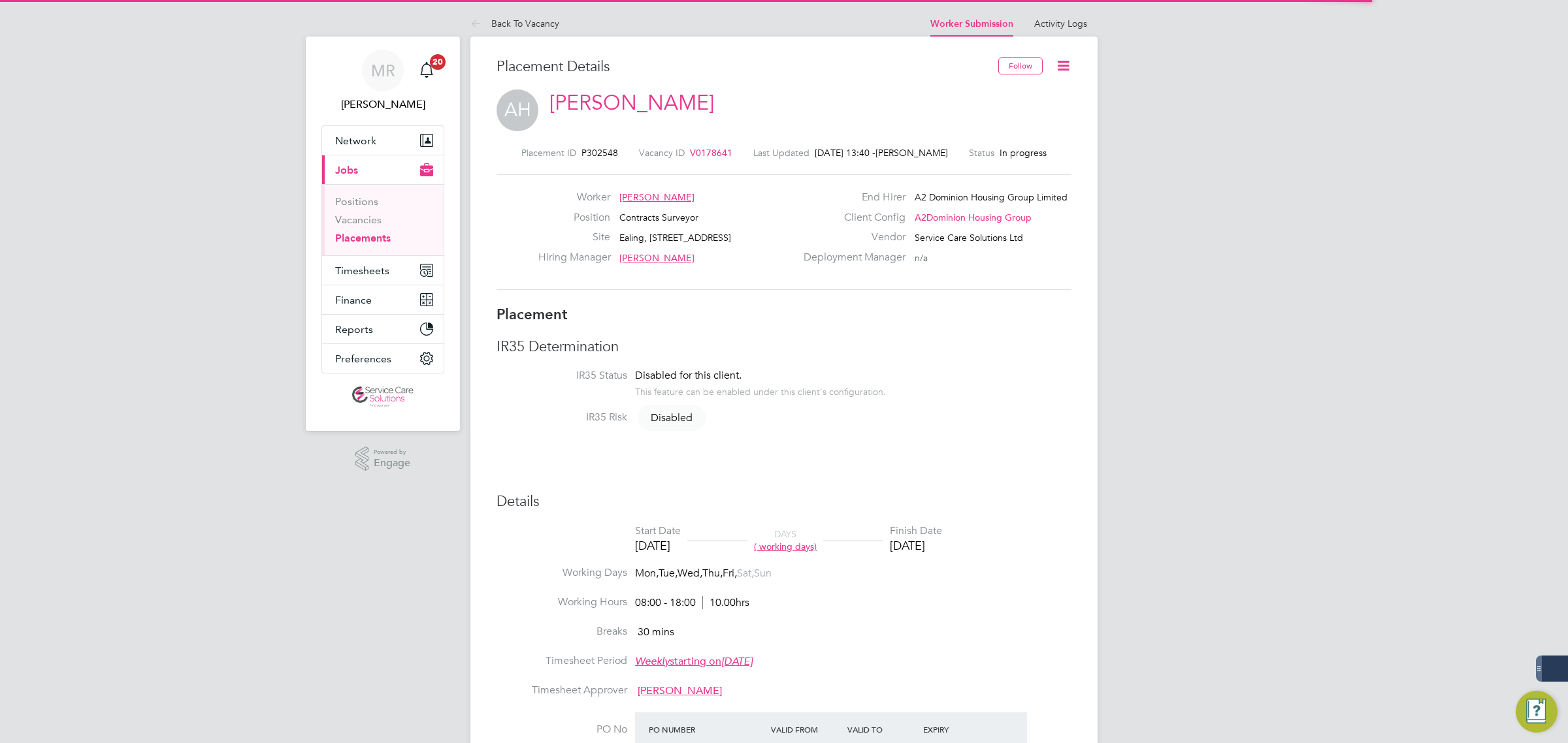
scroll to position [6, 6]
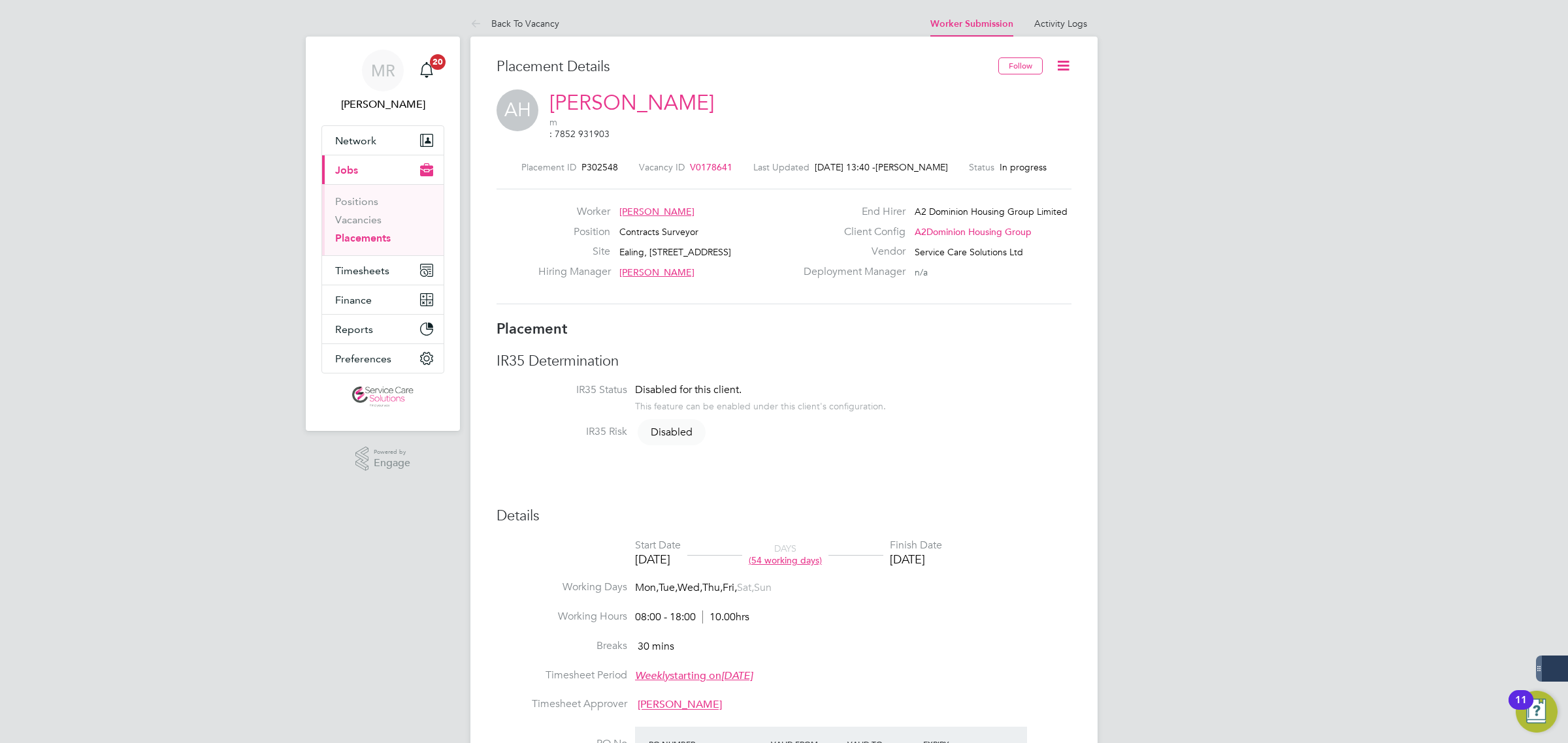
click at [1066, 64] on icon at bounding box center [1063, 66] width 16 height 16
click at [1021, 135] on li "Timesheet Settings" at bounding box center [1021, 133] width 96 height 19
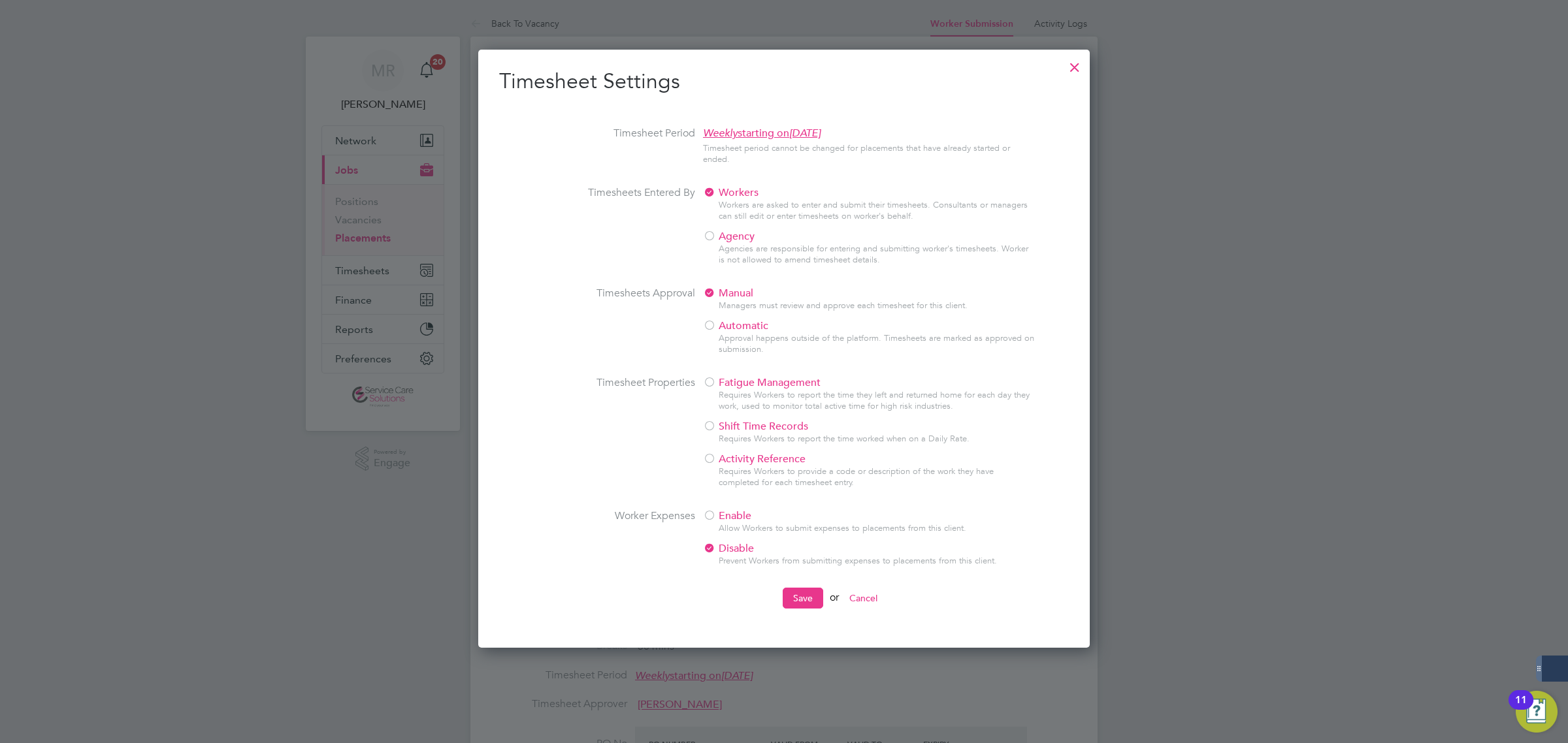
click at [723, 520] on span "Enable" at bounding box center [727, 516] width 49 height 13
click at [790, 600] on button "Save" at bounding box center [803, 598] width 41 height 21
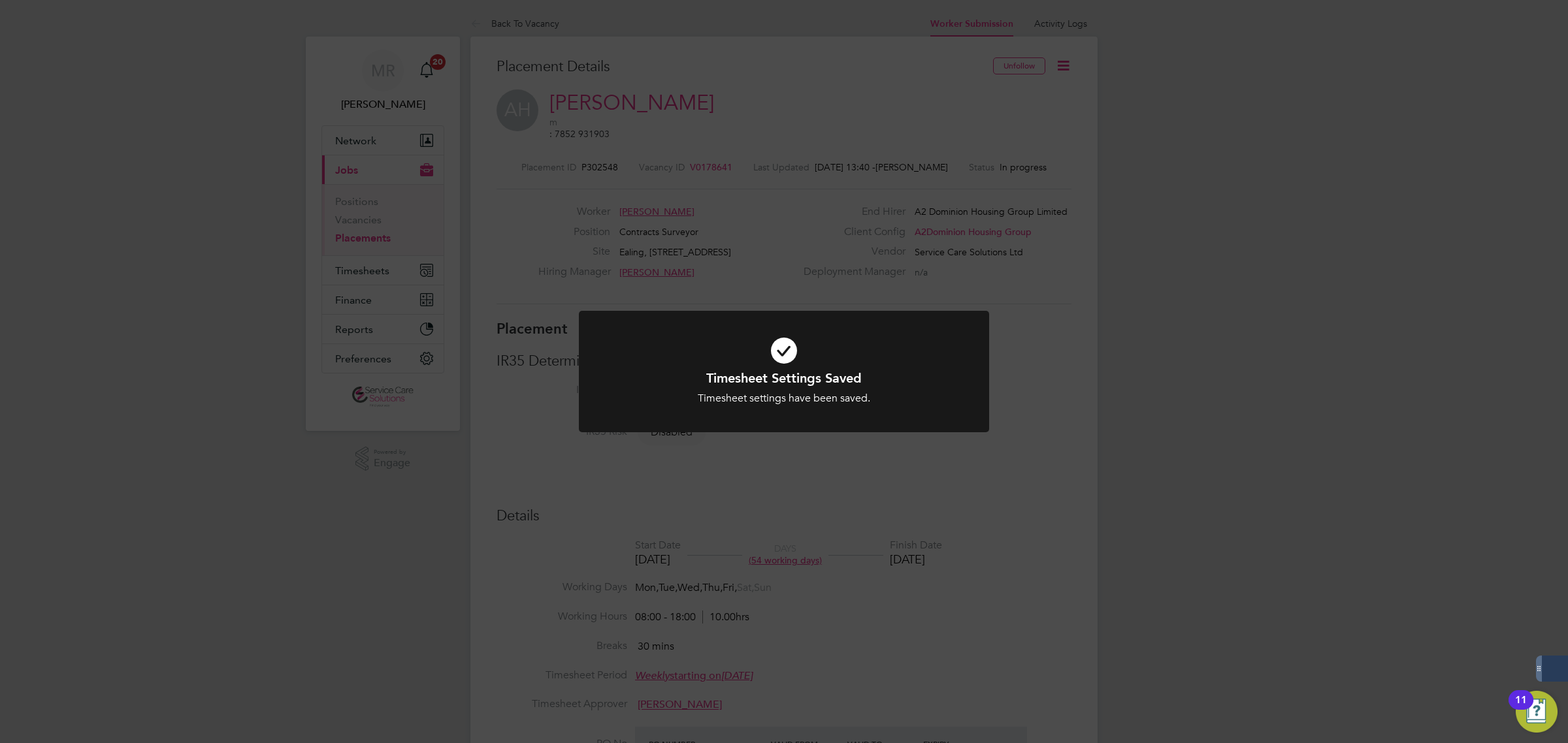
click at [894, 125] on div "Timesheet Settings Saved Timesheet settings have been saved. Cancel Okay" at bounding box center [784, 372] width 1568 height 743
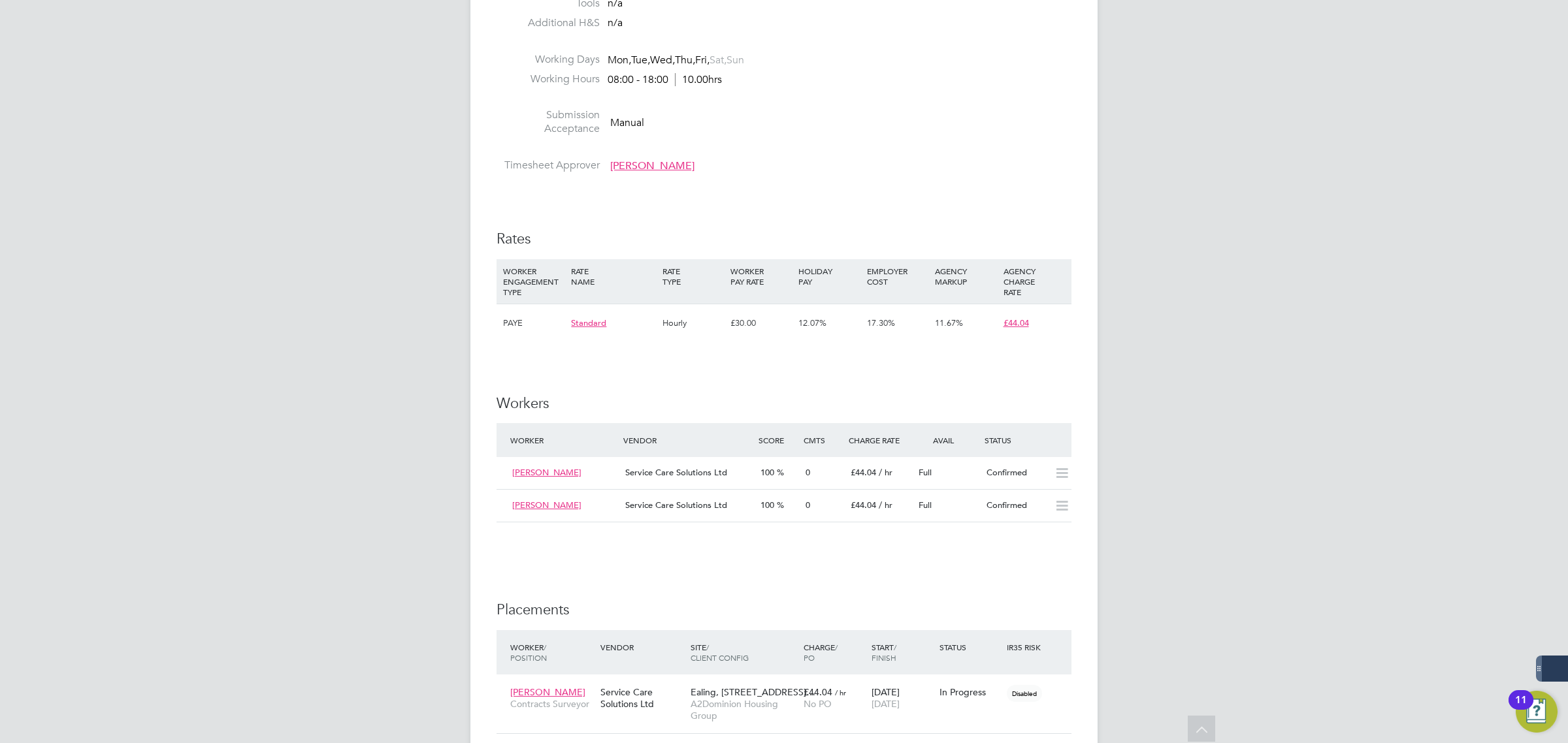
scroll to position [634, 0]
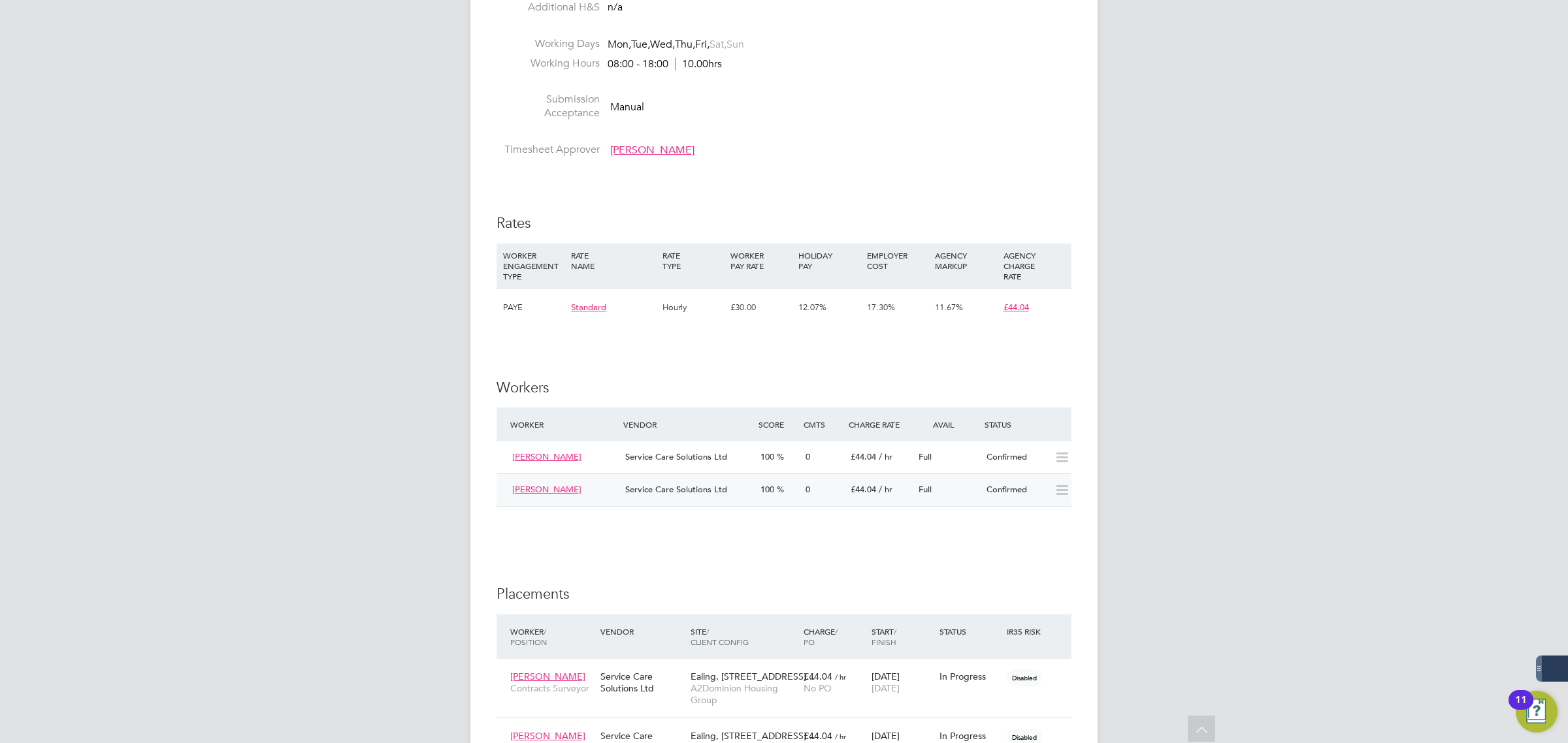
click at [896, 485] on div "£44.04 / hr" at bounding box center [879, 490] width 68 height 21
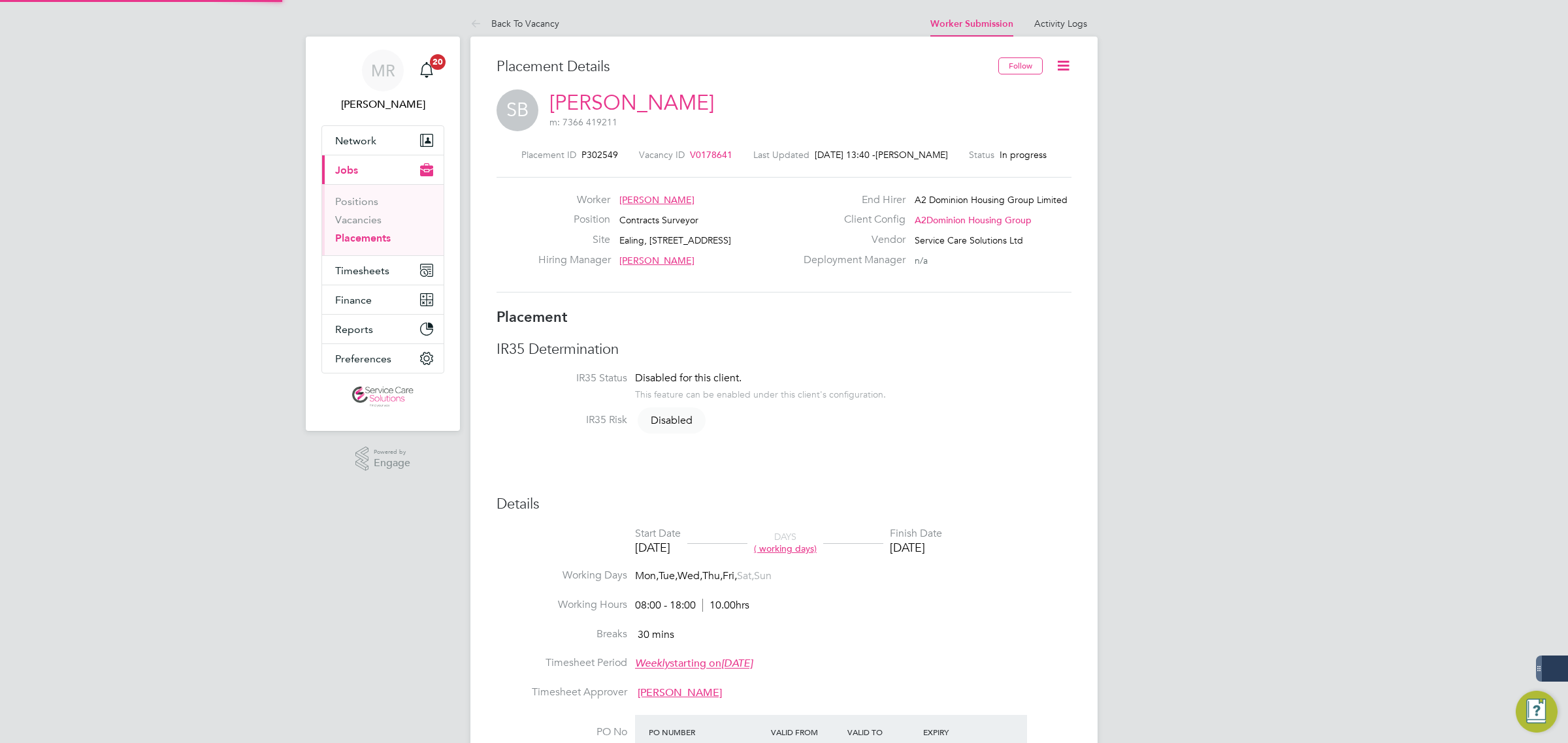
scroll to position [13, 96]
